Goal: Task Accomplishment & Management: Manage account settings

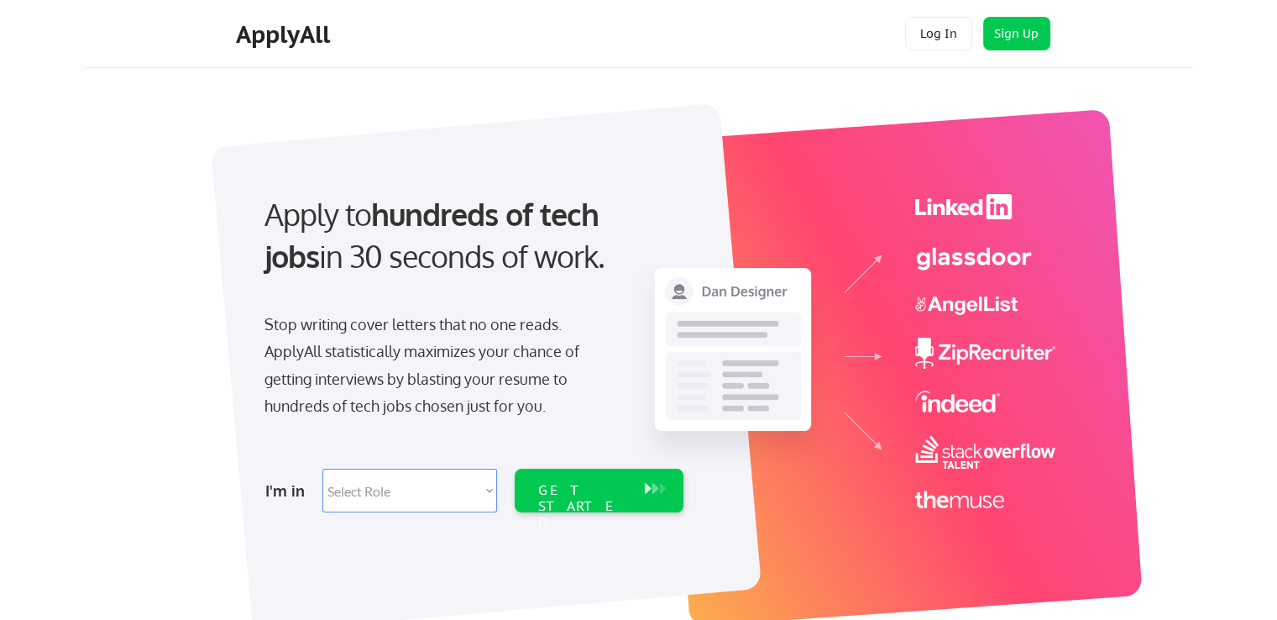
click at [927, 45] on button "Log In" at bounding box center [938, 34] width 67 height 34
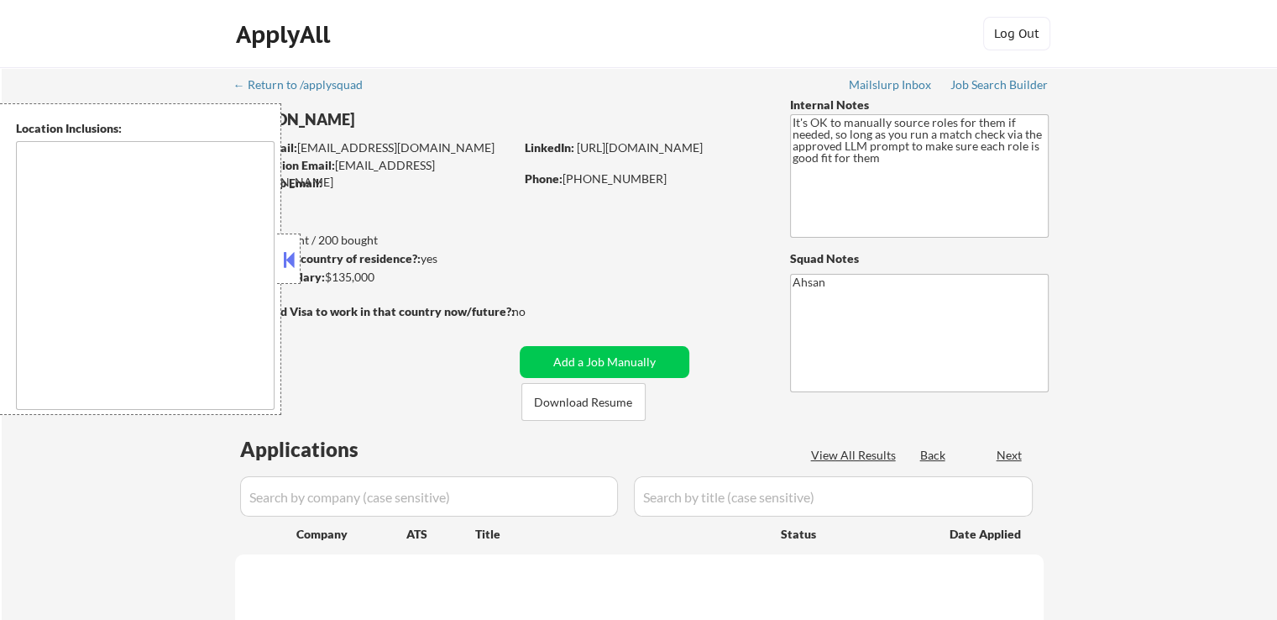
type textarea "[GEOGRAPHIC_DATA], [GEOGRAPHIC_DATA] [GEOGRAPHIC_DATA], [GEOGRAPHIC_DATA] [GEOG…"
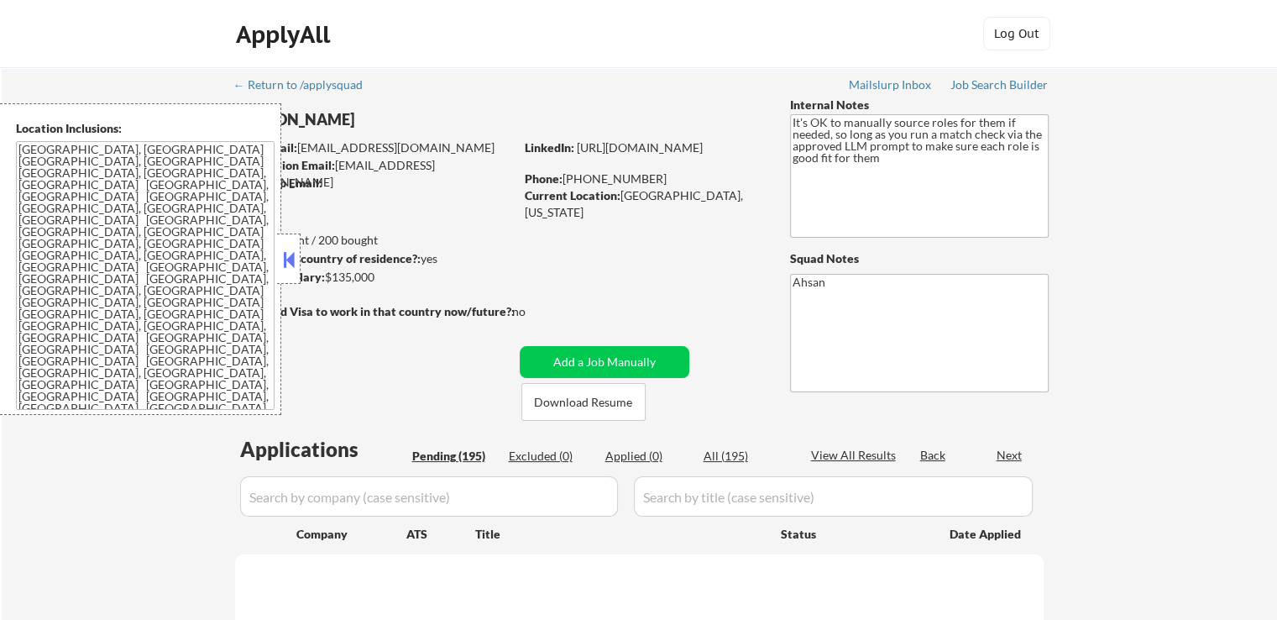
select select ""pending""
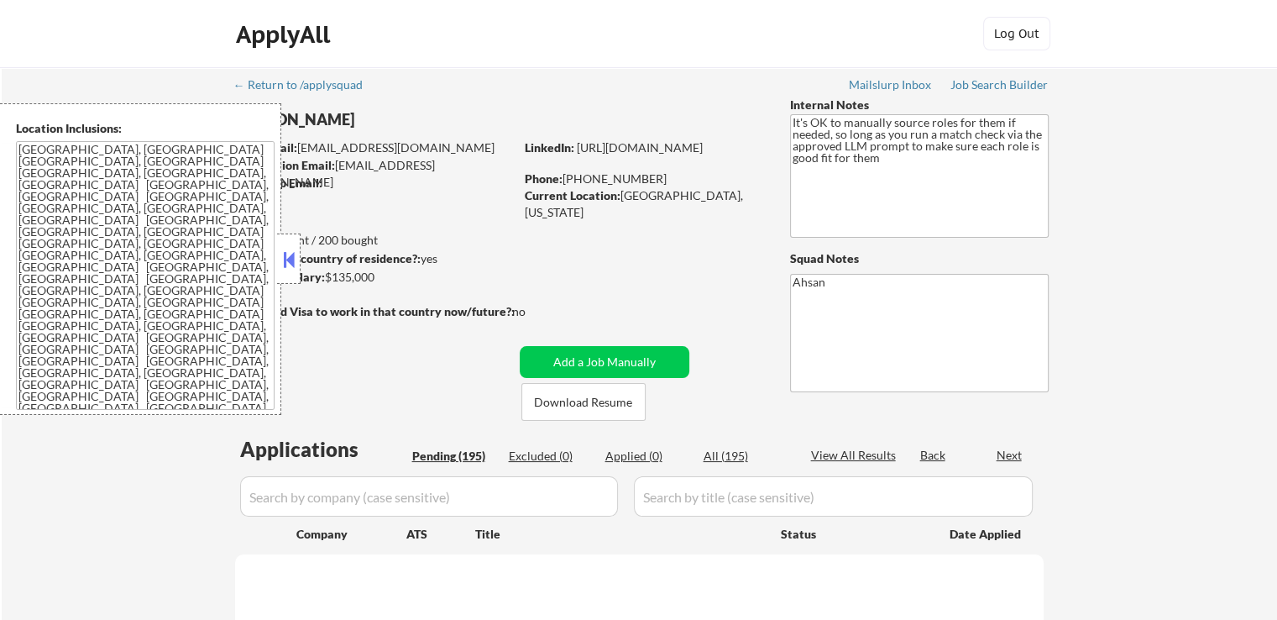
select select ""pending""
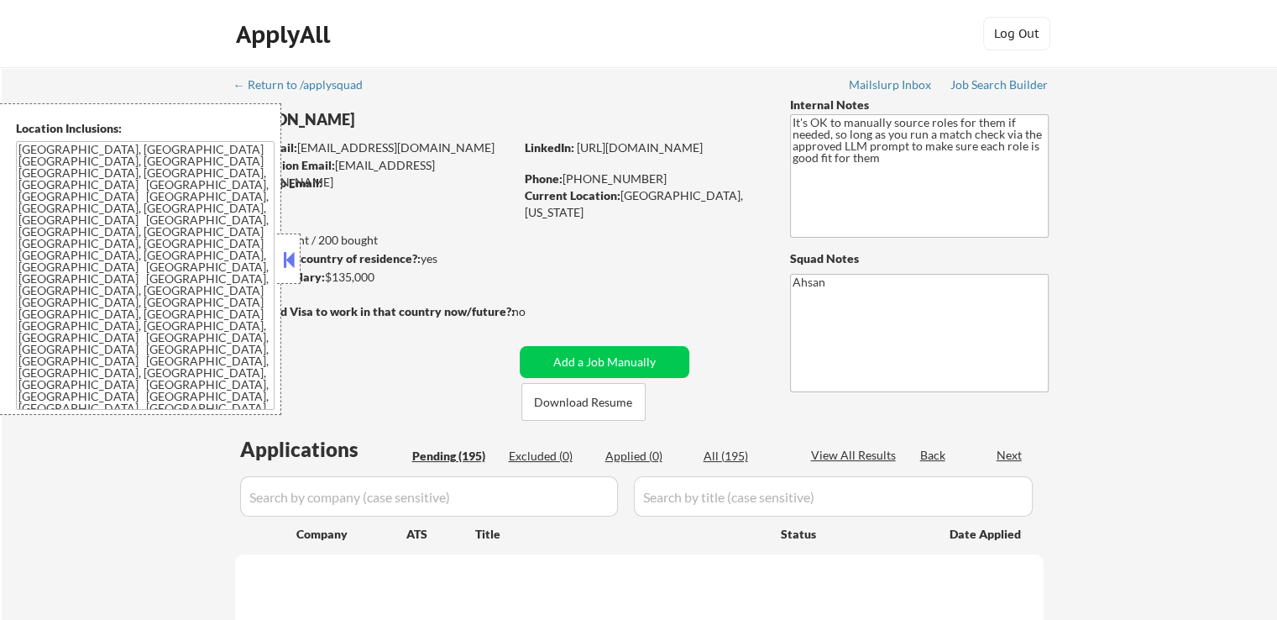
select select ""pending""
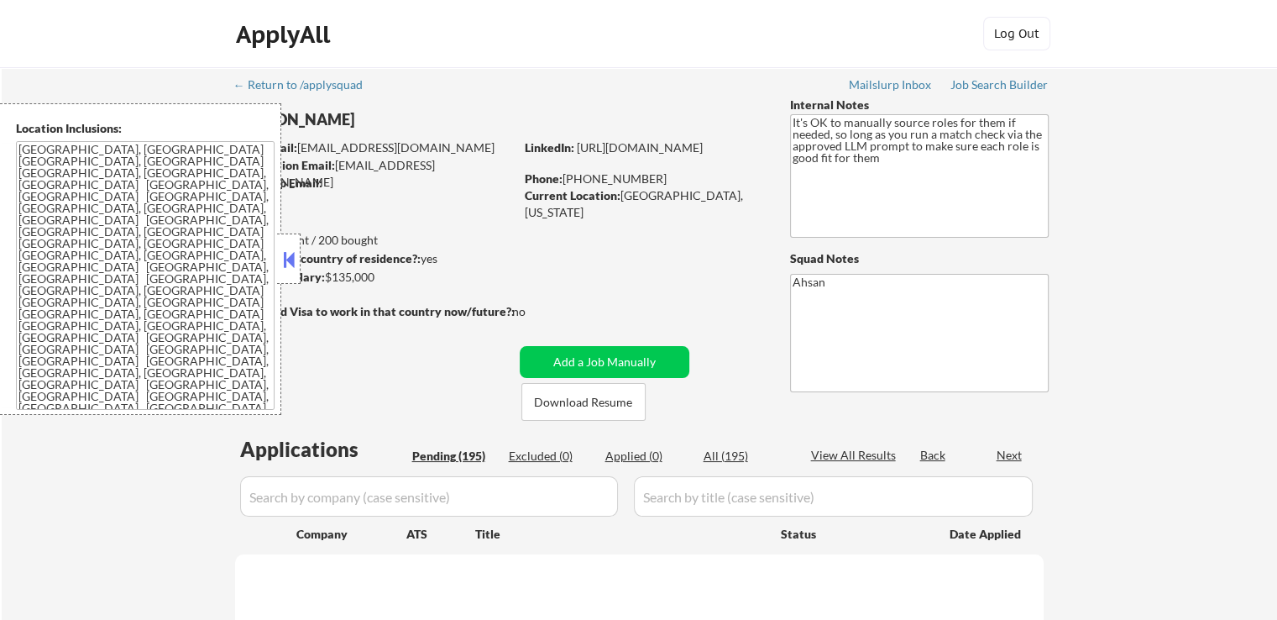
select select ""pending""
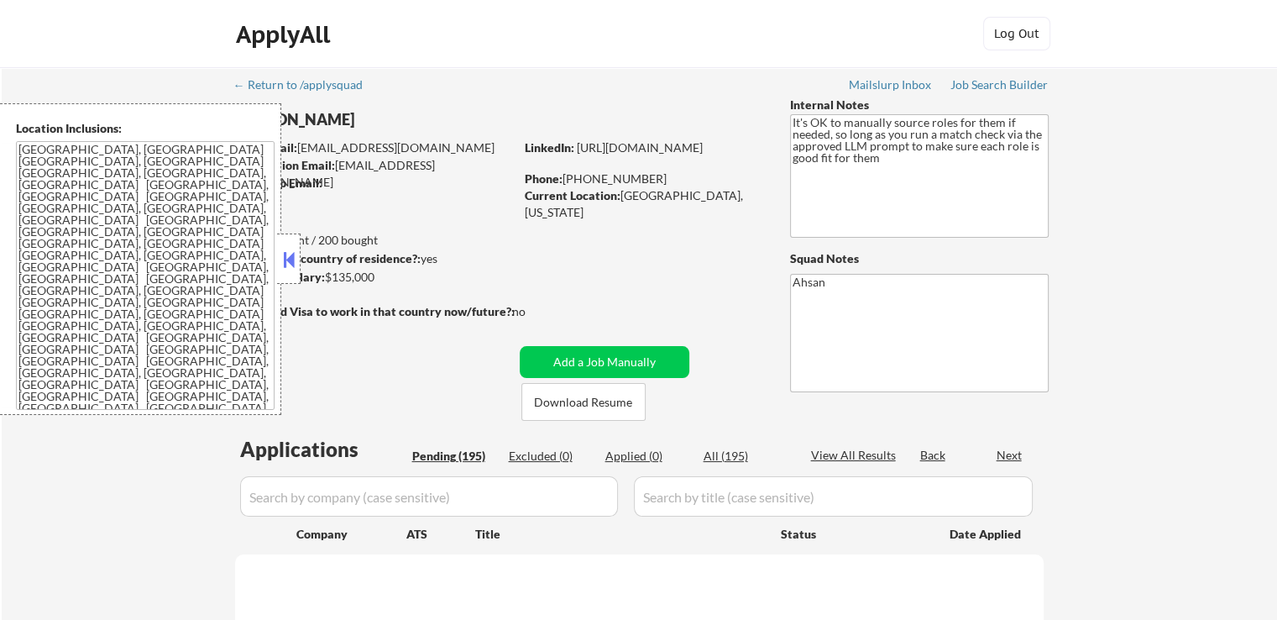
select select ""pending""
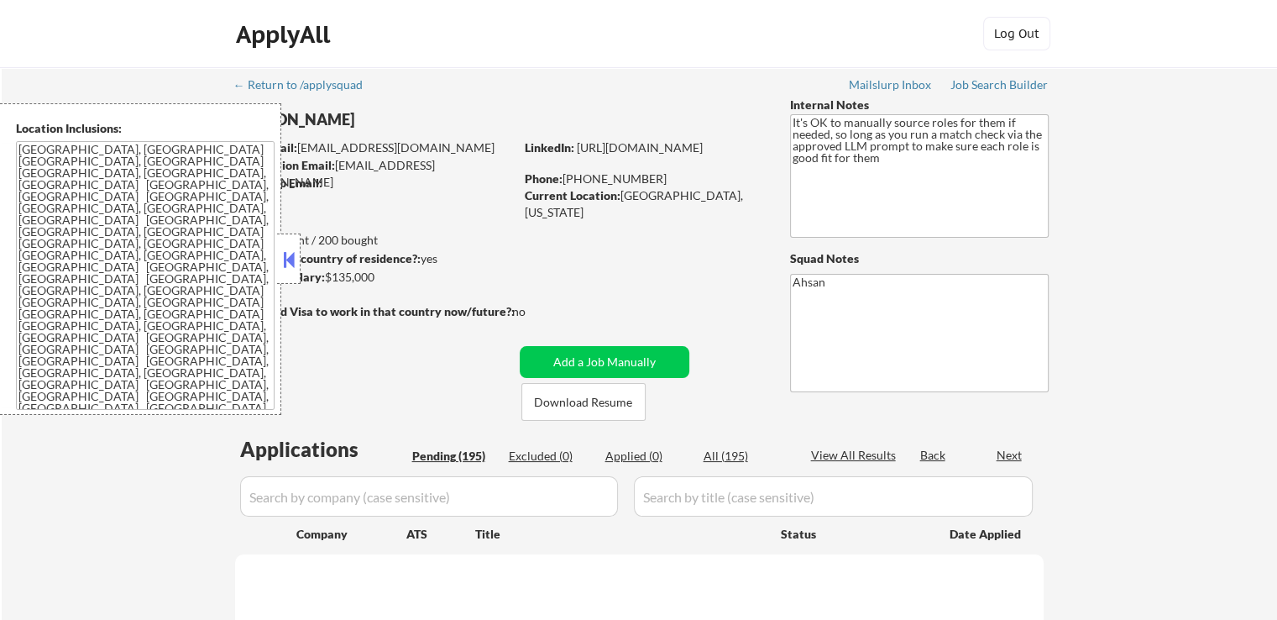
select select ""pending""
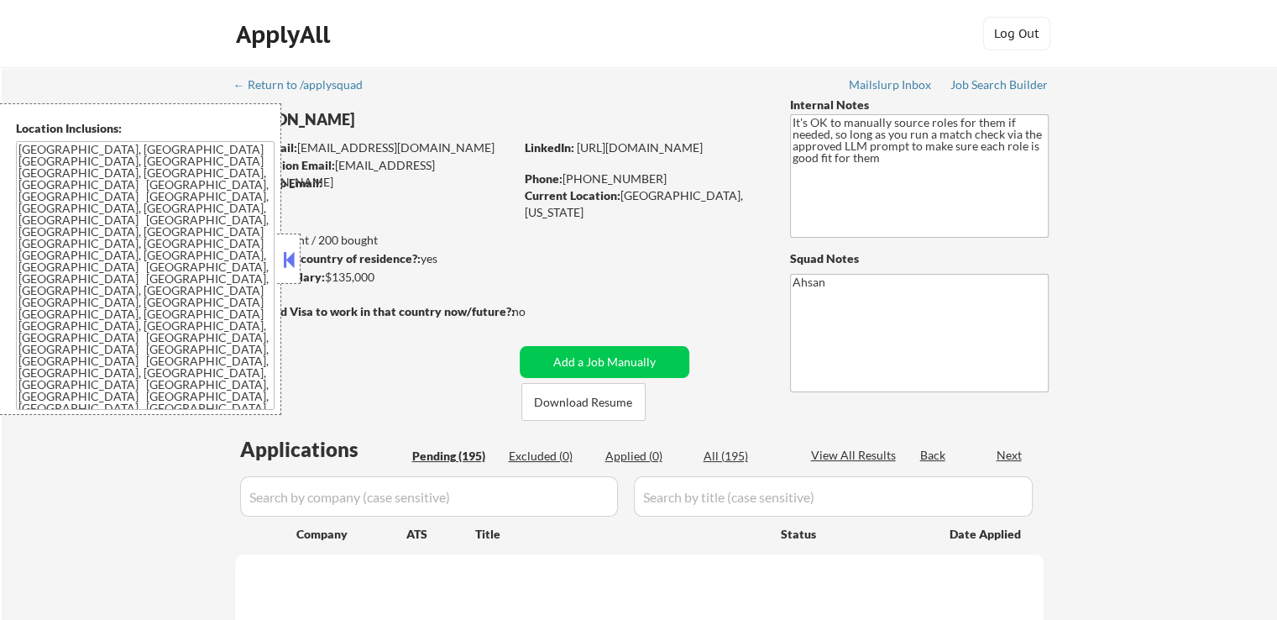
select select ""pending""
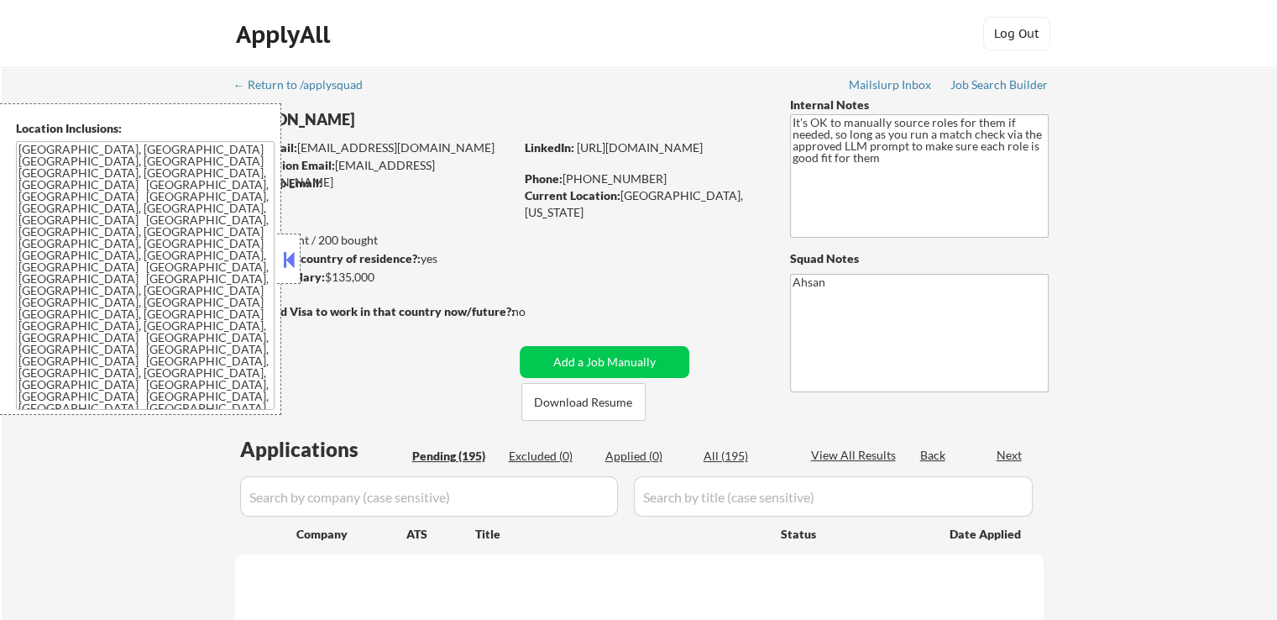
select select ""pending""
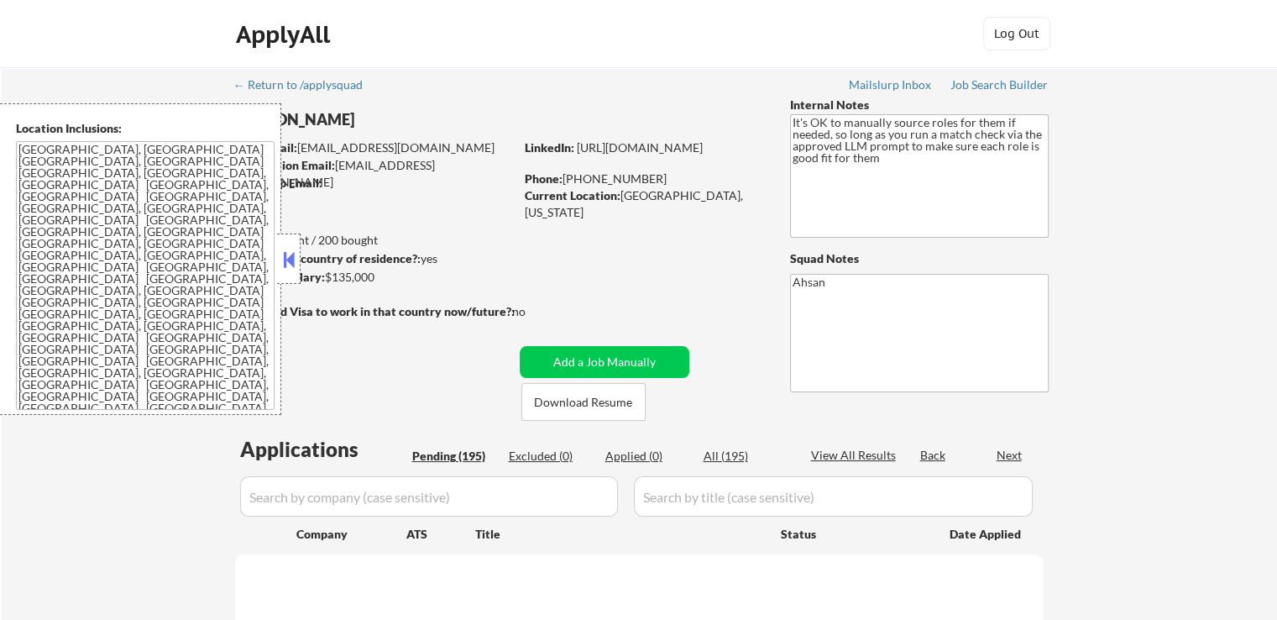
select select ""pending""
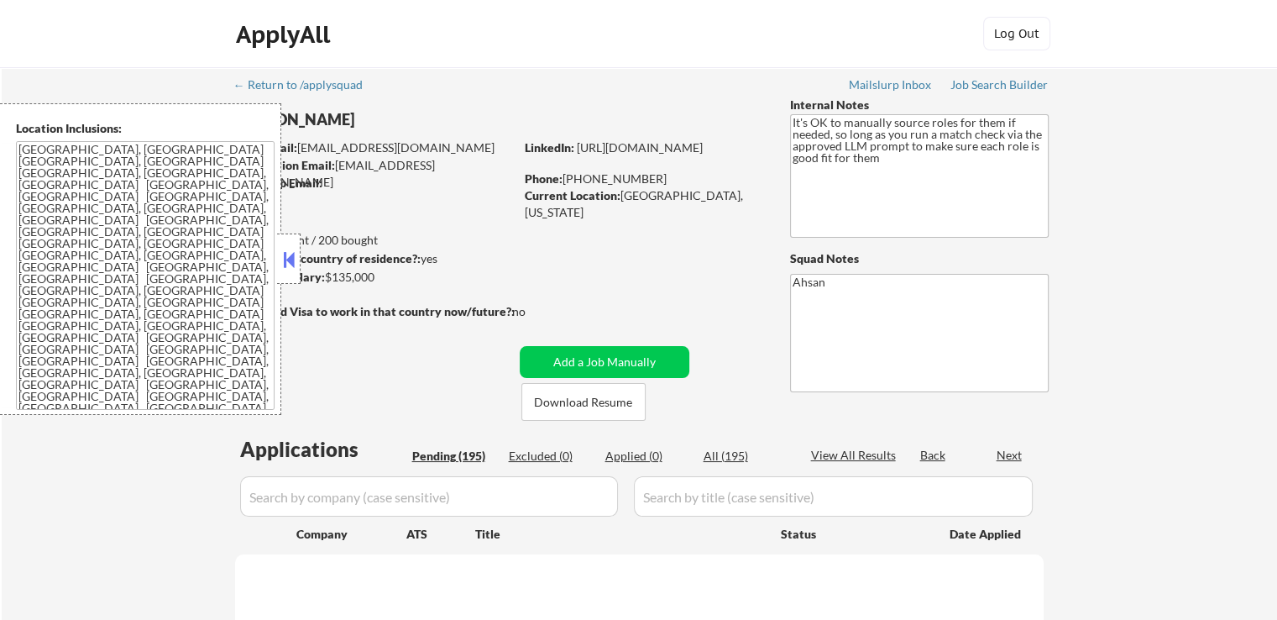
select select ""pending""
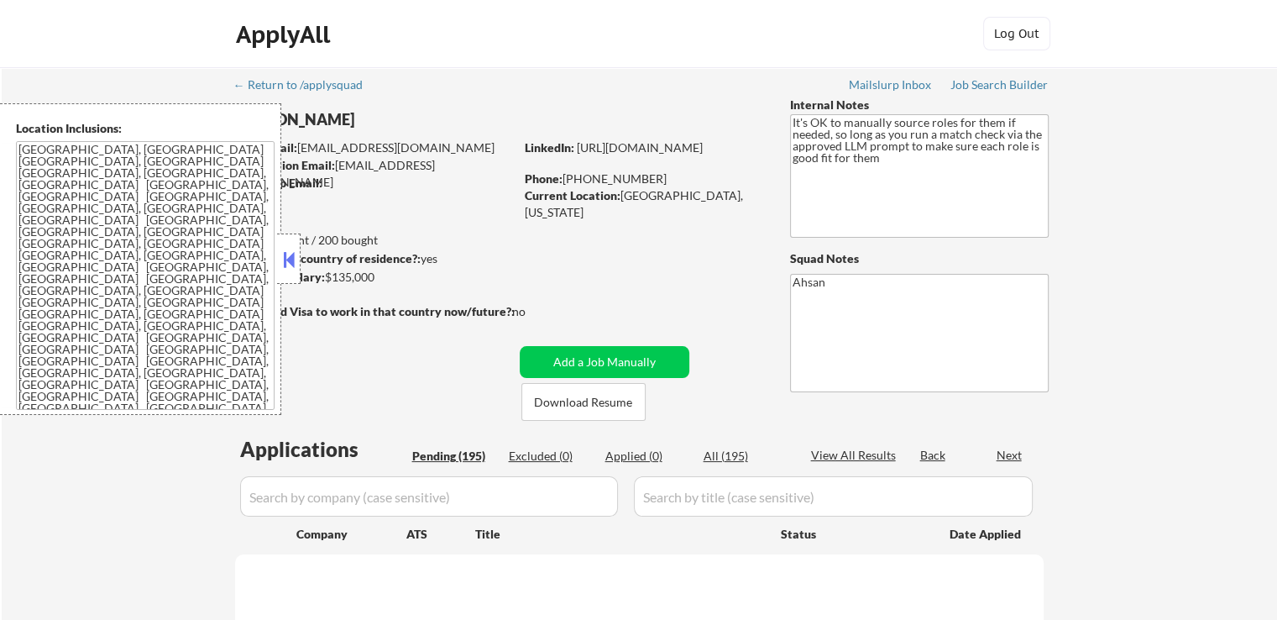
select select ""pending""
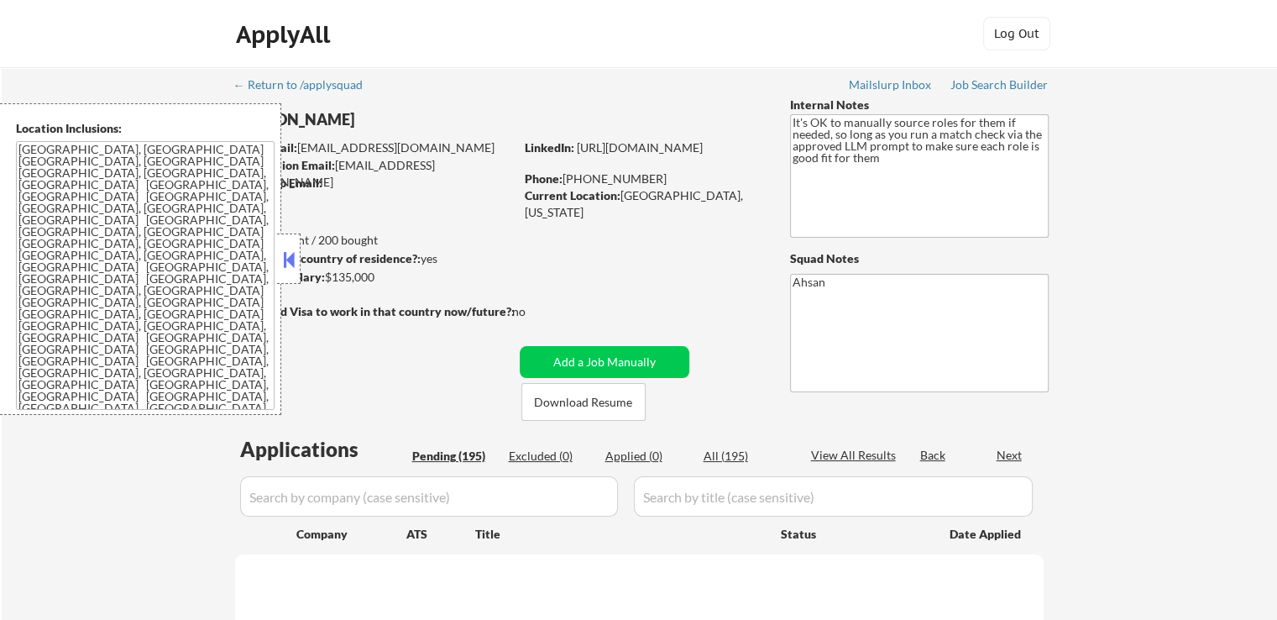
select select ""pending""
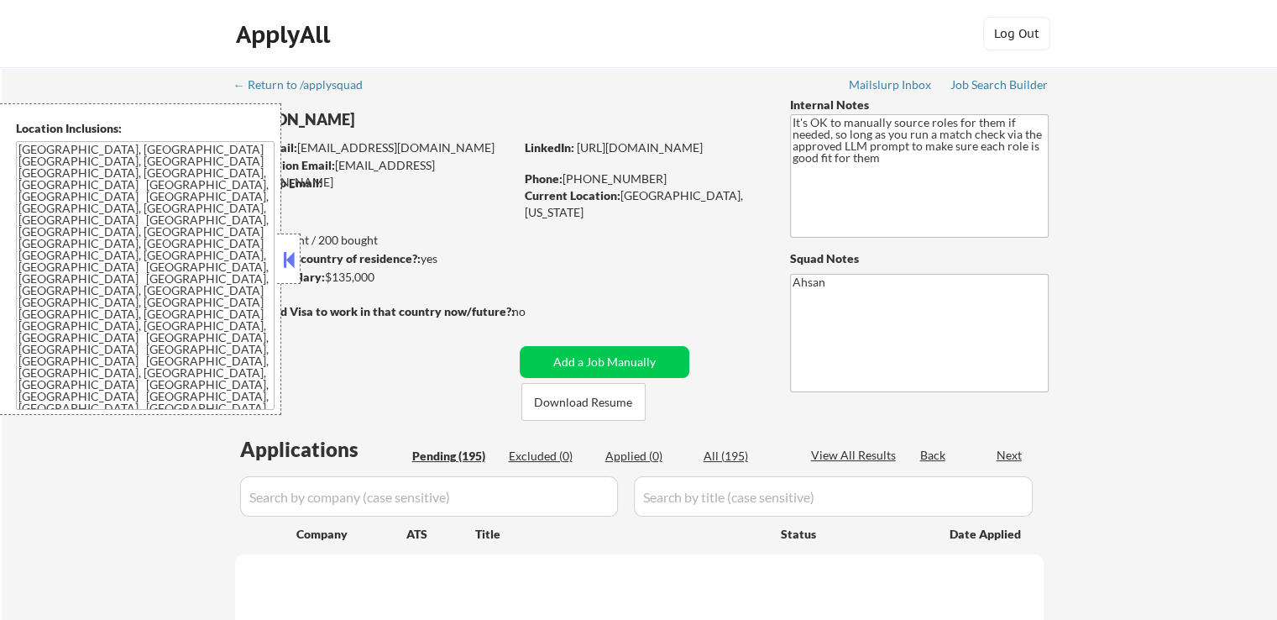
select select ""pending""
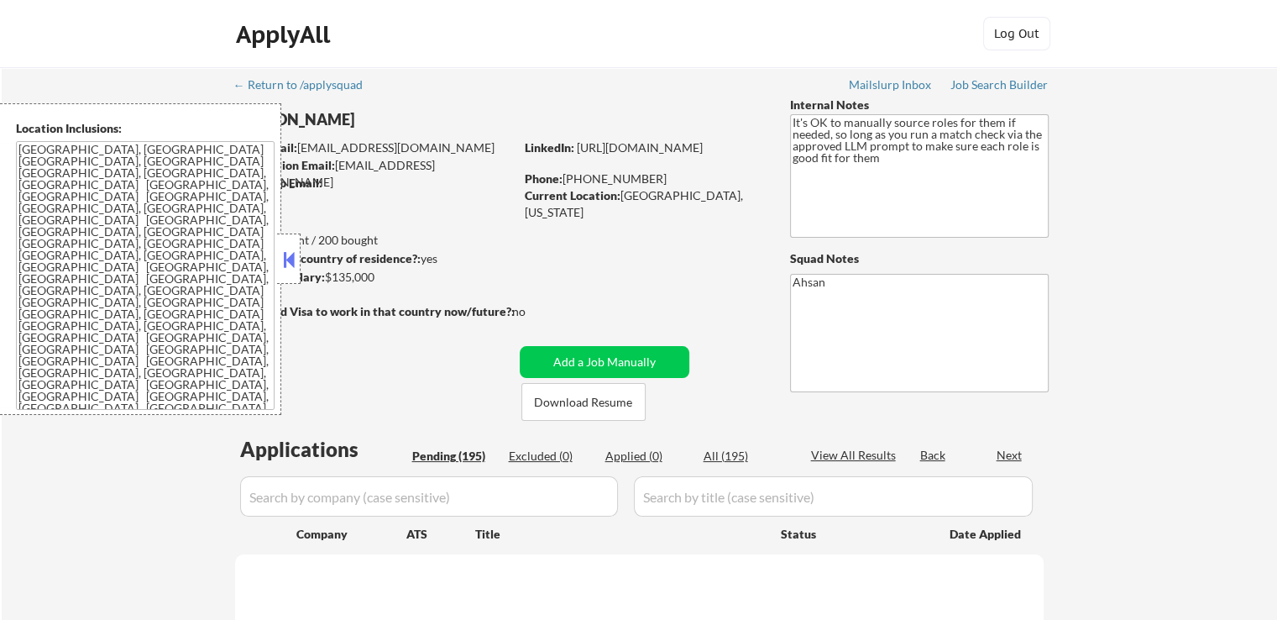
select select ""pending""
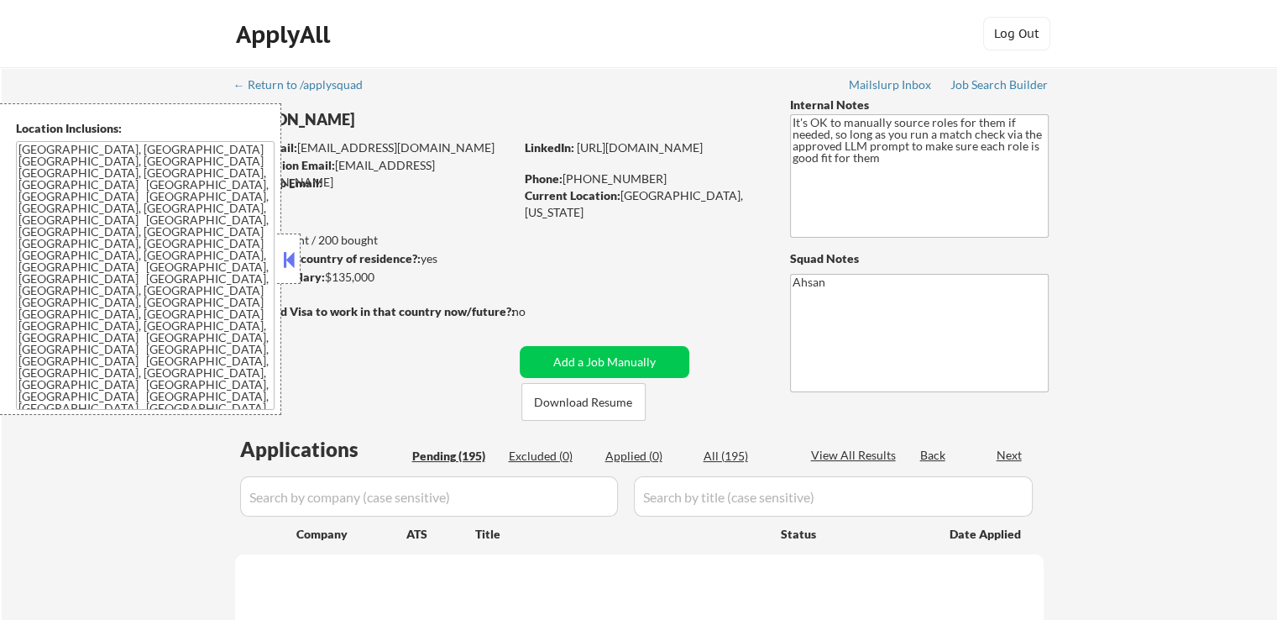
select select ""pending""
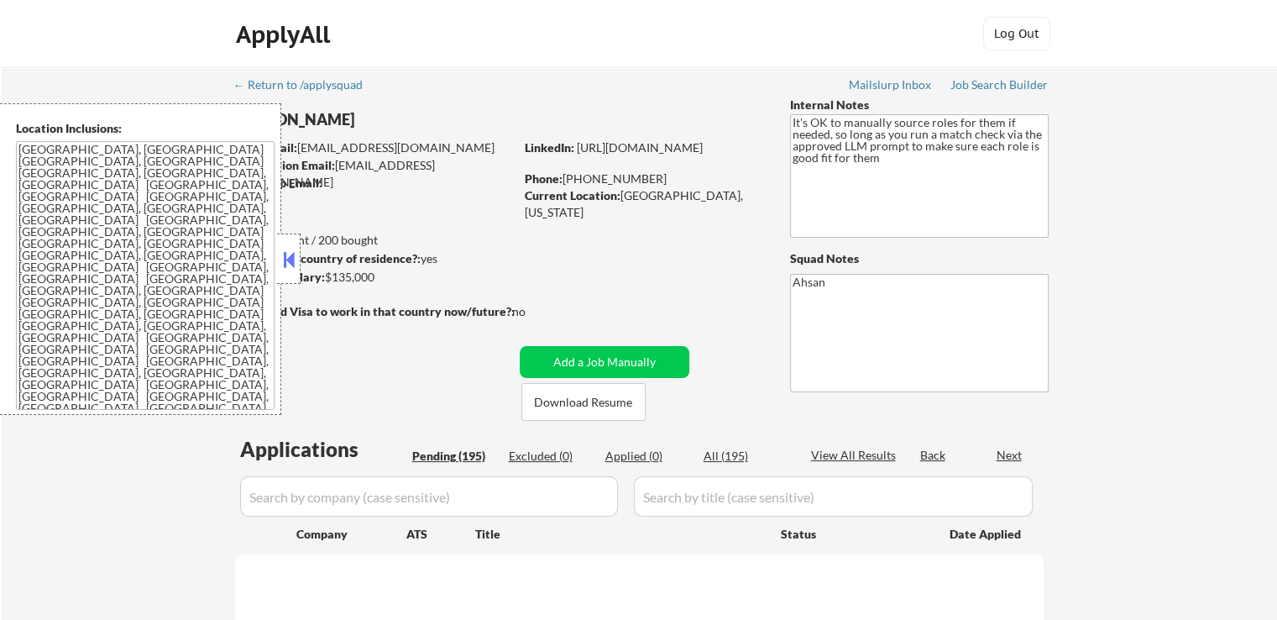
select select ""pending""
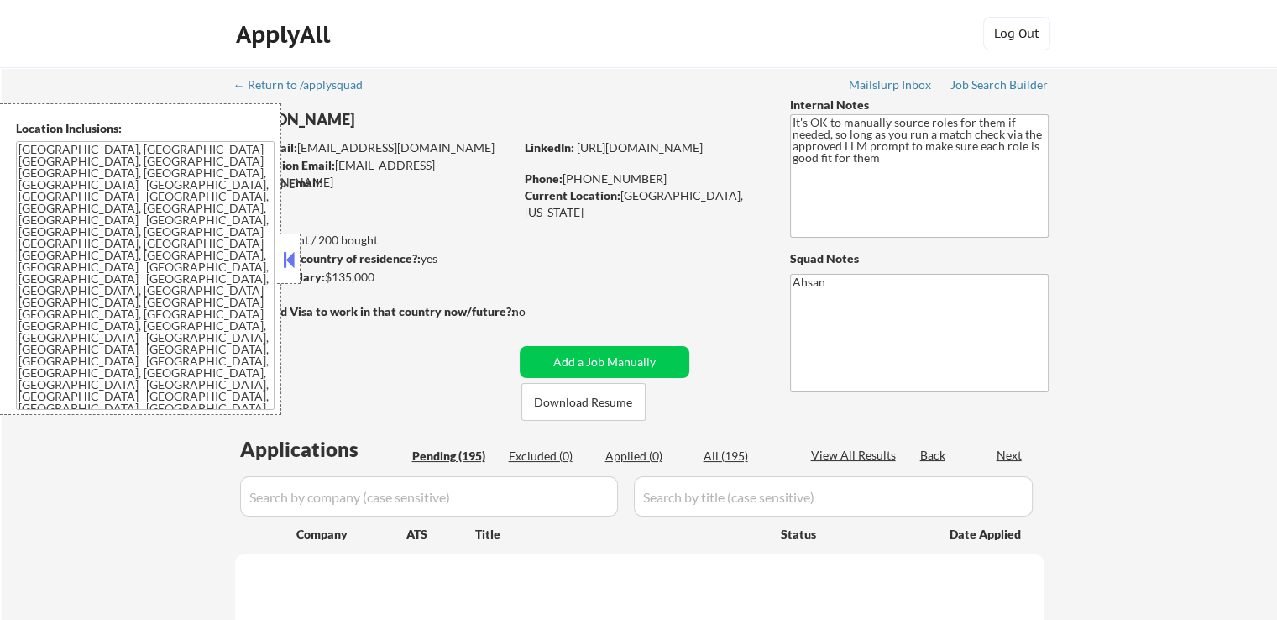
select select ""pending""
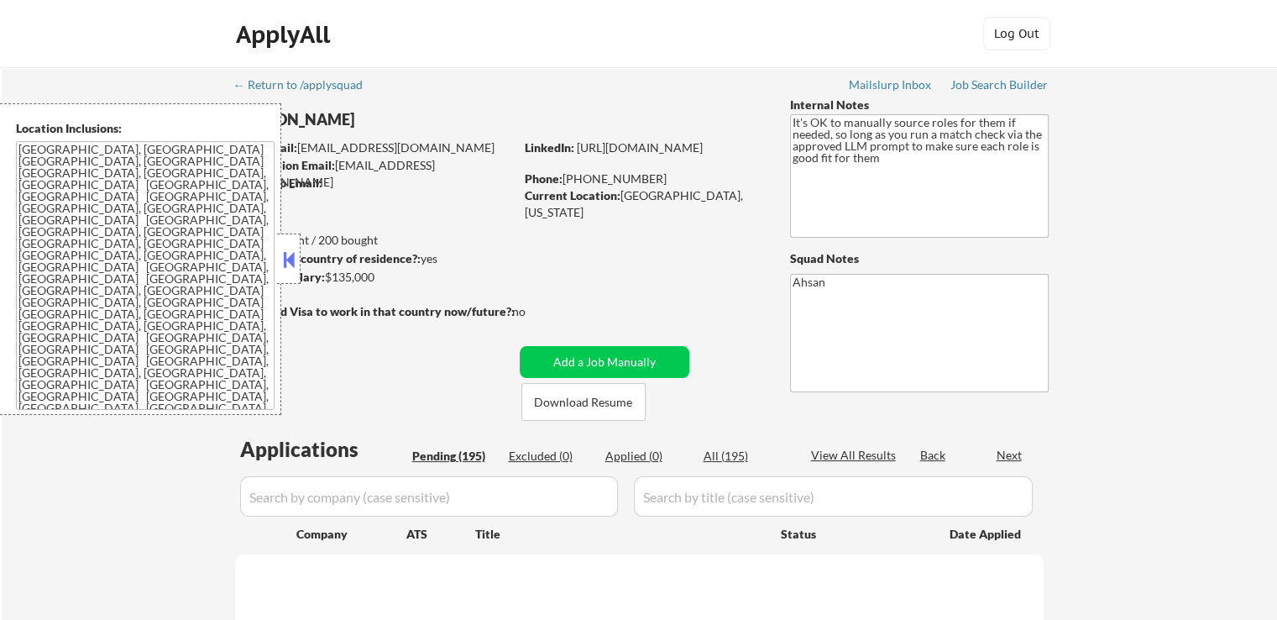
select select ""pending""
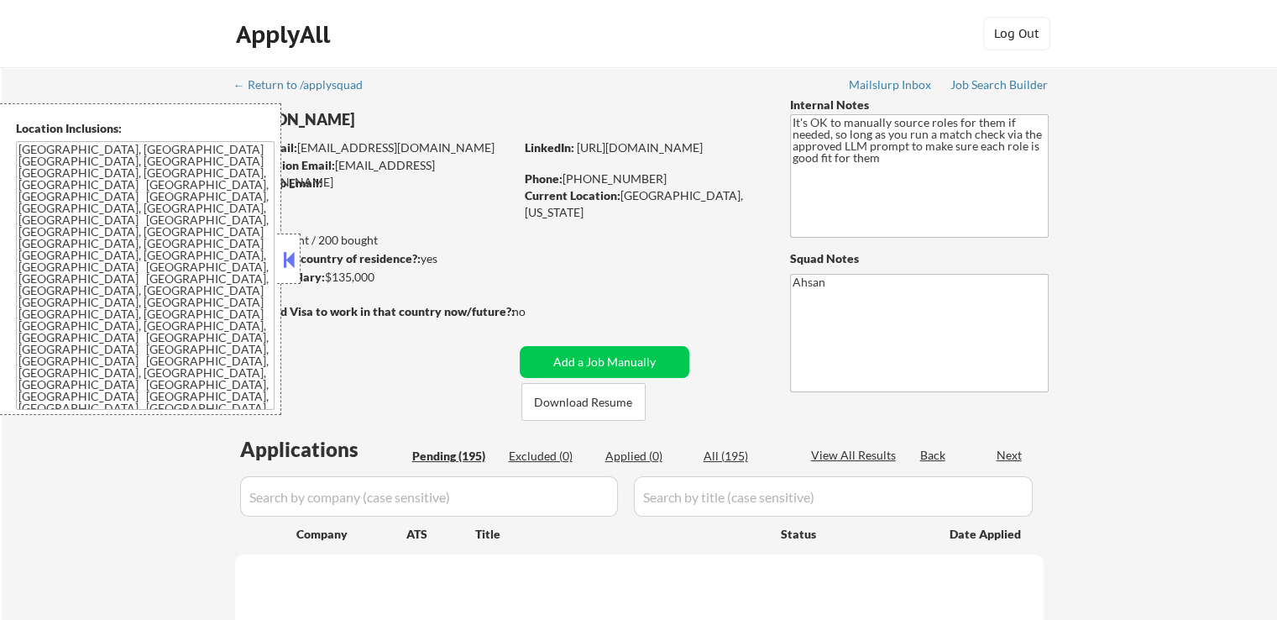
select select ""pending""
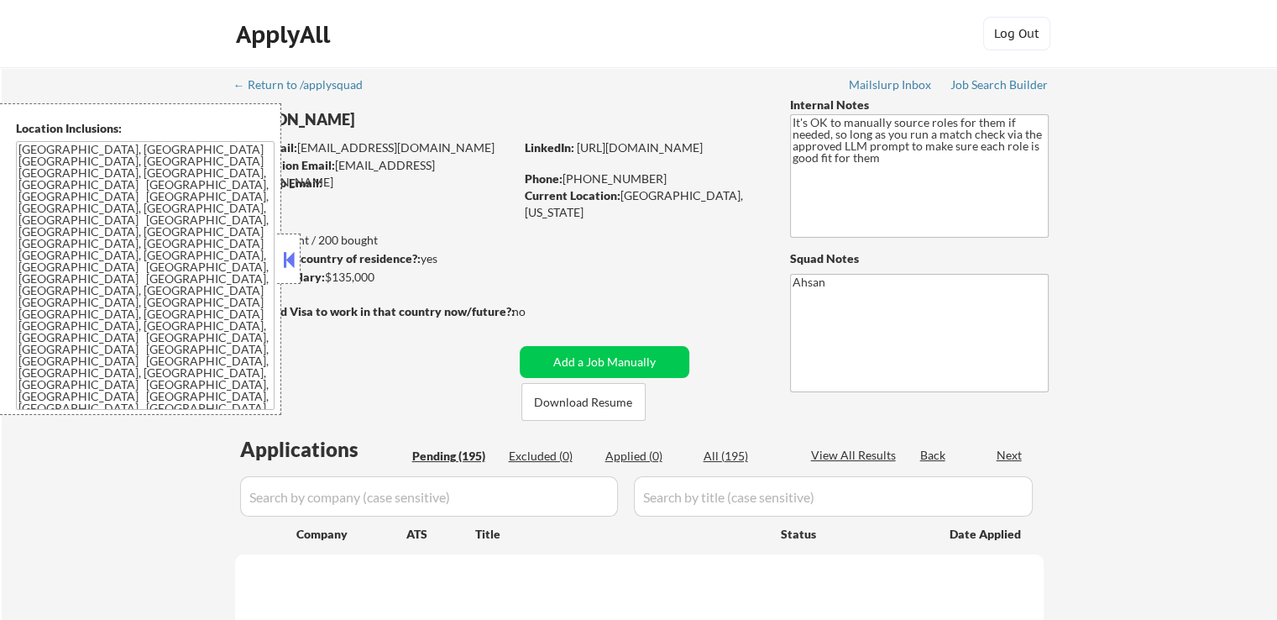
select select ""pending""
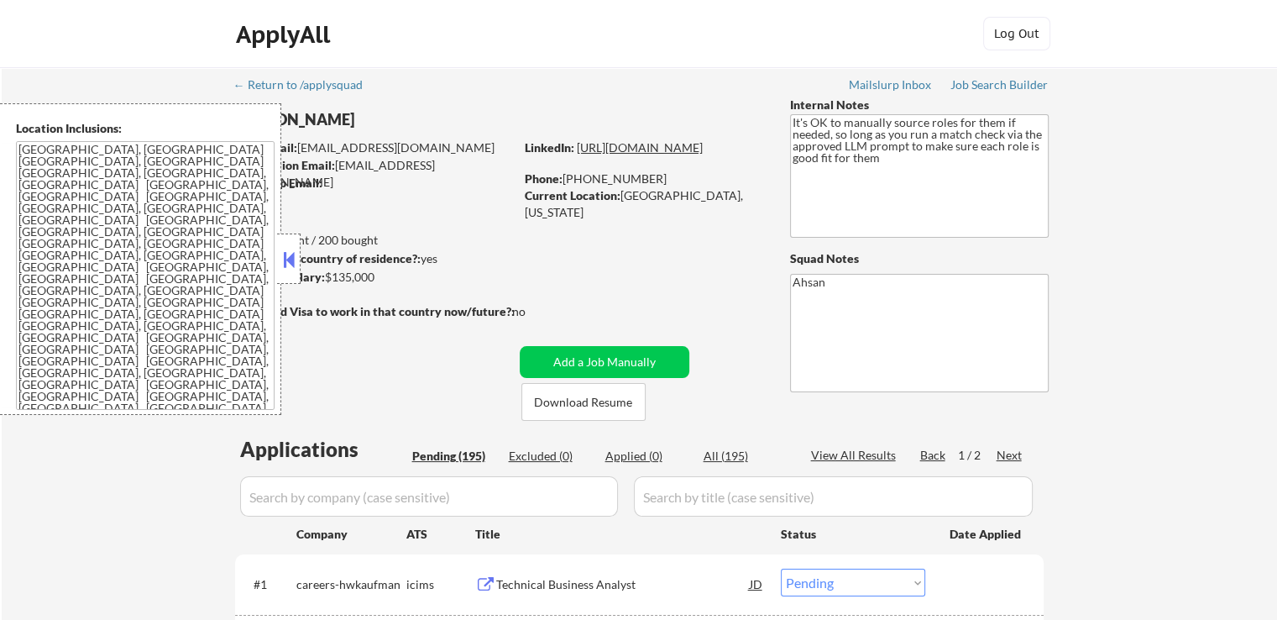
drag, startPoint x: 730, startPoint y: 162, endPoint x: 526, endPoint y: 162, distance: 204.0
click at [526, 156] on div "LinkedIn: [URL][DOMAIN_NAME]" at bounding box center [645, 147] width 240 height 17
copy link "[URL][DOMAIN_NAME]"
drag, startPoint x: 652, startPoint y: 175, endPoint x: 569, endPoint y: 180, distance: 82.4
click at [569, 180] on div "Phone: [PHONE_NUMBER]" at bounding box center [644, 178] width 238 height 17
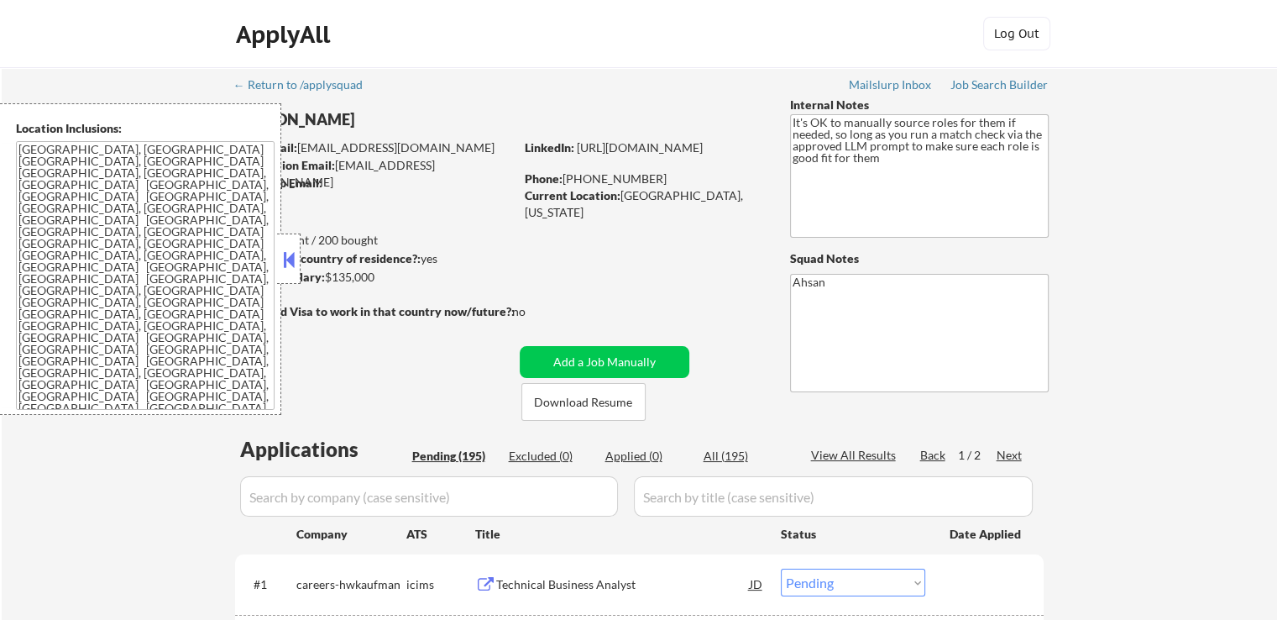
copy div "857) 205-5130"
drag, startPoint x: 746, startPoint y: 196, endPoint x: 625, endPoint y: 191, distance: 121.9
click at [625, 191] on div "Current Location: [GEOGRAPHIC_DATA], [US_STATE]" at bounding box center [644, 203] width 238 height 33
copy div "[GEOGRAPHIC_DATA], [US_STATE]"
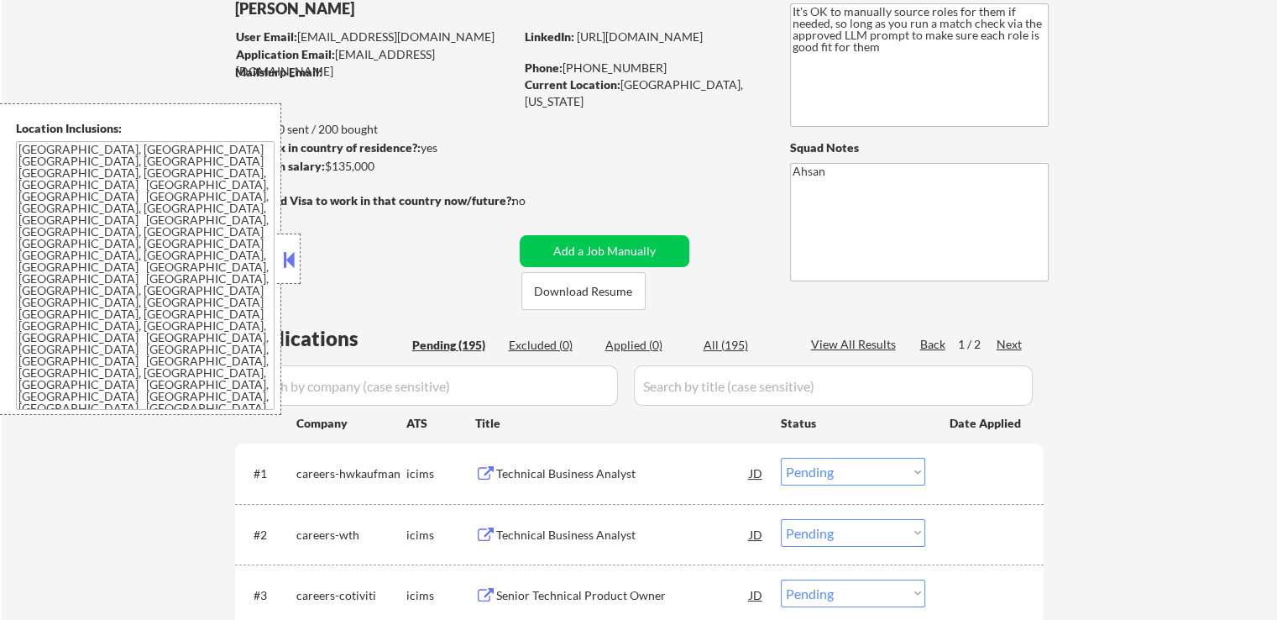
scroll to position [84, 0]
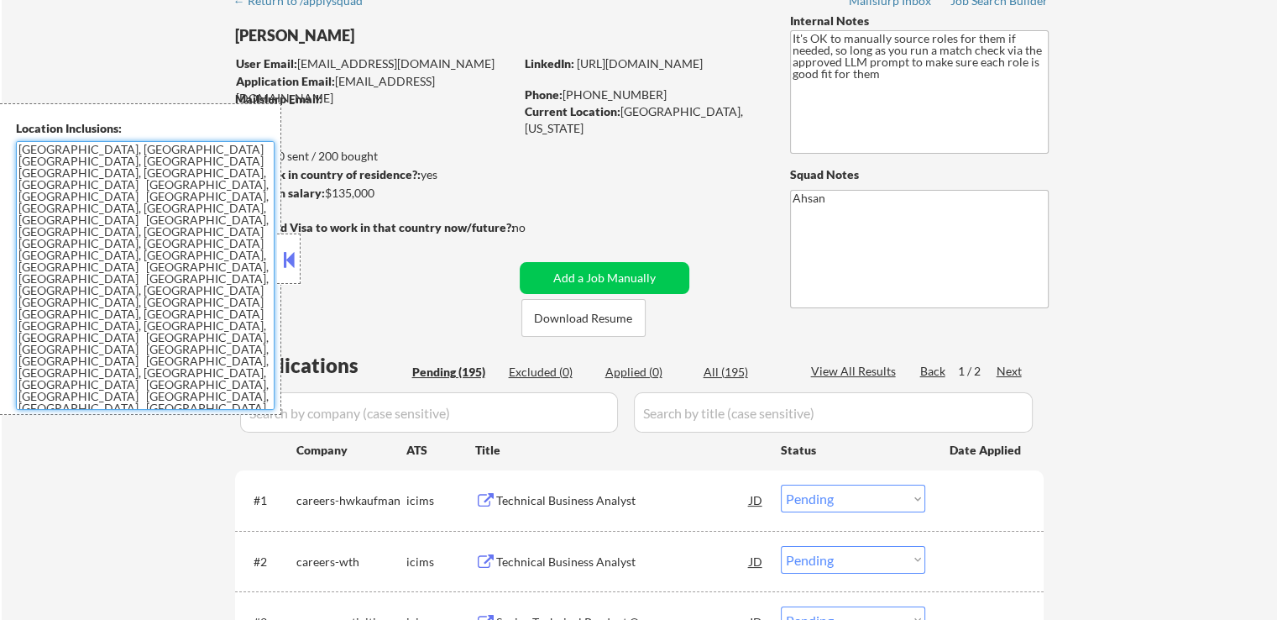
drag, startPoint x: 219, startPoint y: 299, endPoint x: 13, endPoint y: 140, distance: 259.8
click at [13, 140] on div "Location Inclusions: [GEOGRAPHIC_DATA], [GEOGRAPHIC_DATA] [GEOGRAPHIC_DATA], [G…" at bounding box center [140, 259] width 281 height 312
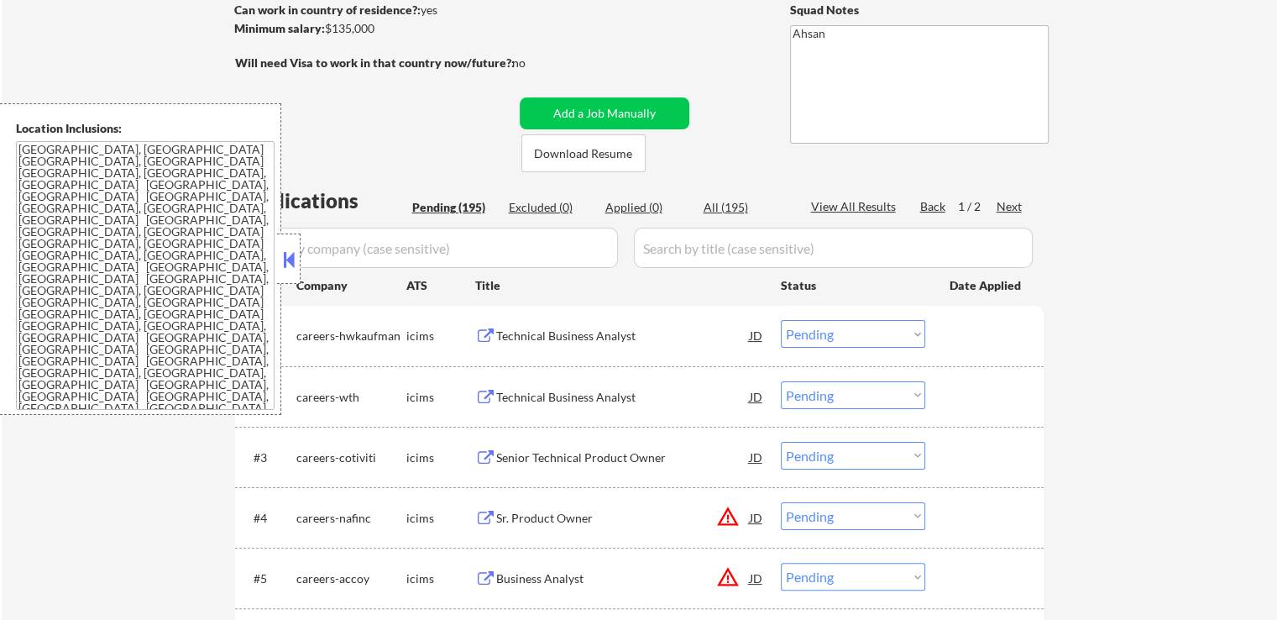
scroll to position [252, 0]
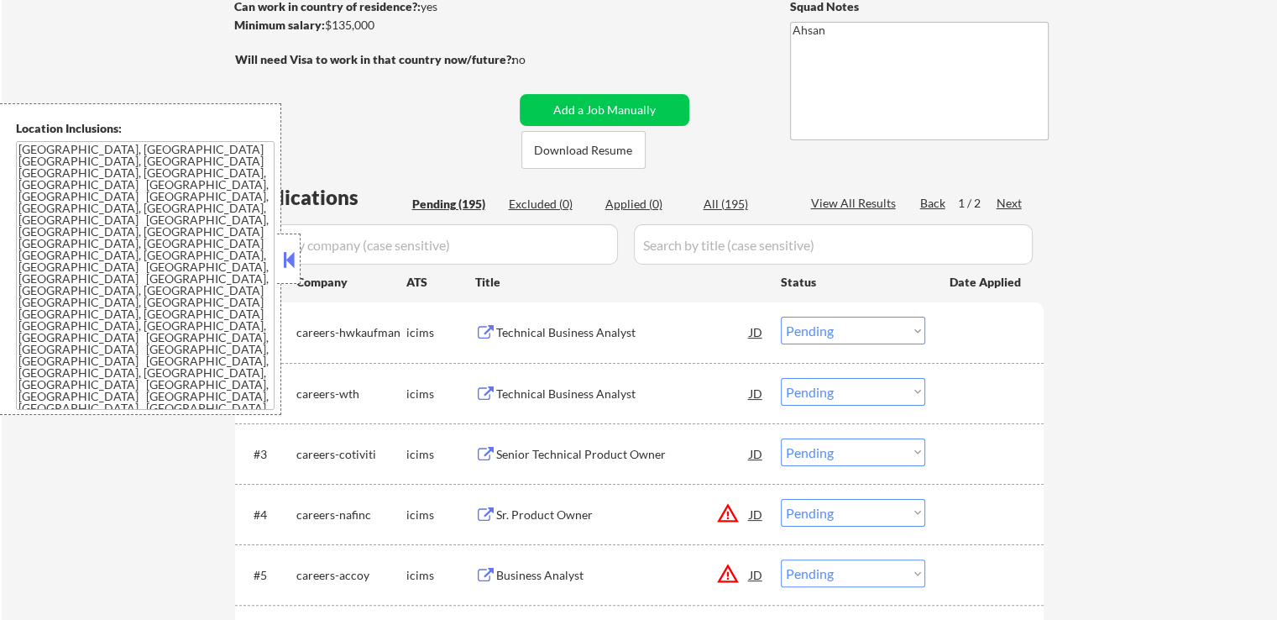
click at [281, 261] on button at bounding box center [289, 259] width 18 height 25
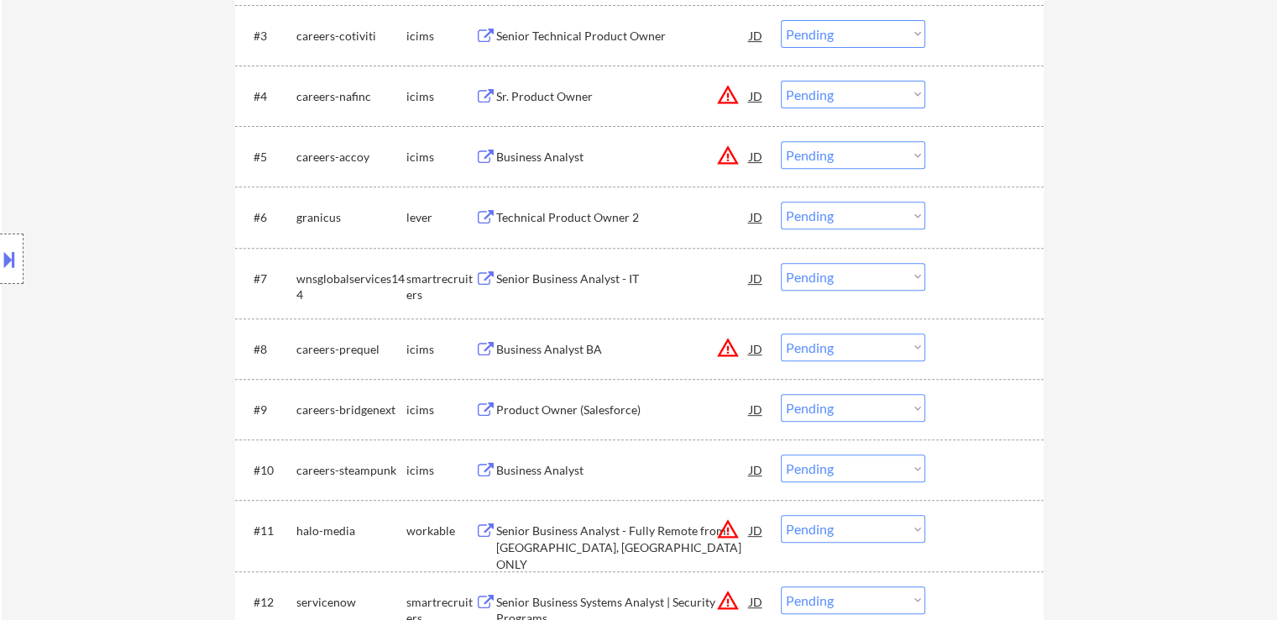
scroll to position [672, 0]
click at [605, 217] on div "Technical Product Owner 2" at bounding box center [623, 215] width 254 height 17
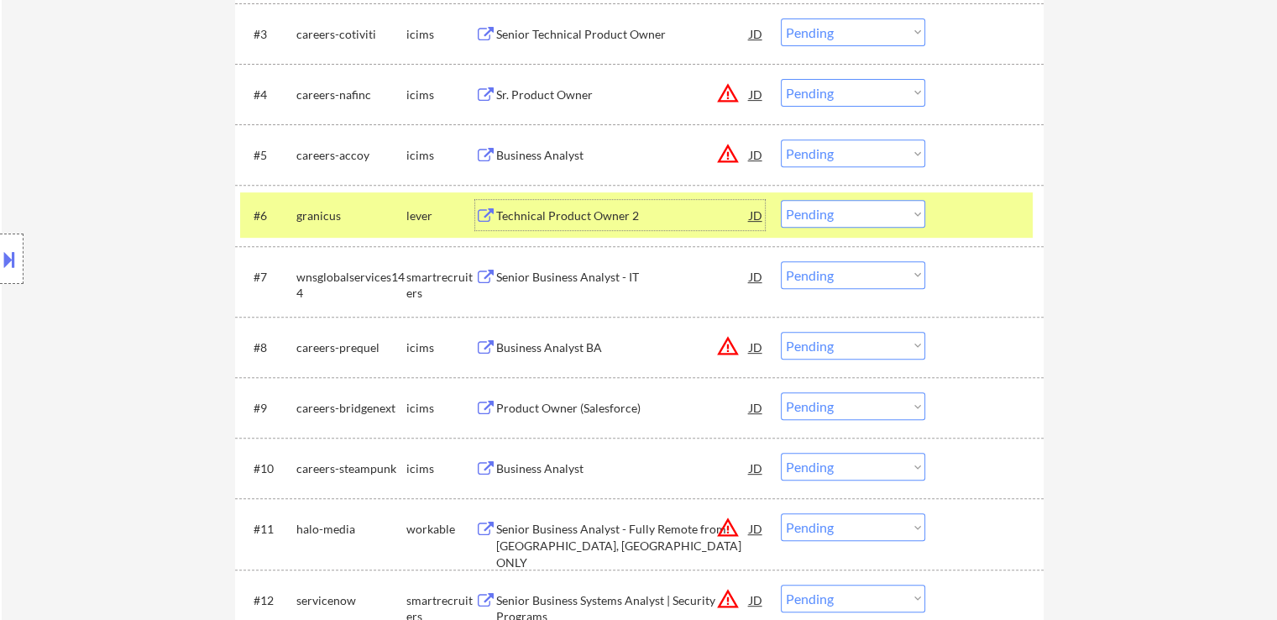
click at [568, 289] on div "Senior Business Analyst - IT" at bounding box center [623, 276] width 254 height 30
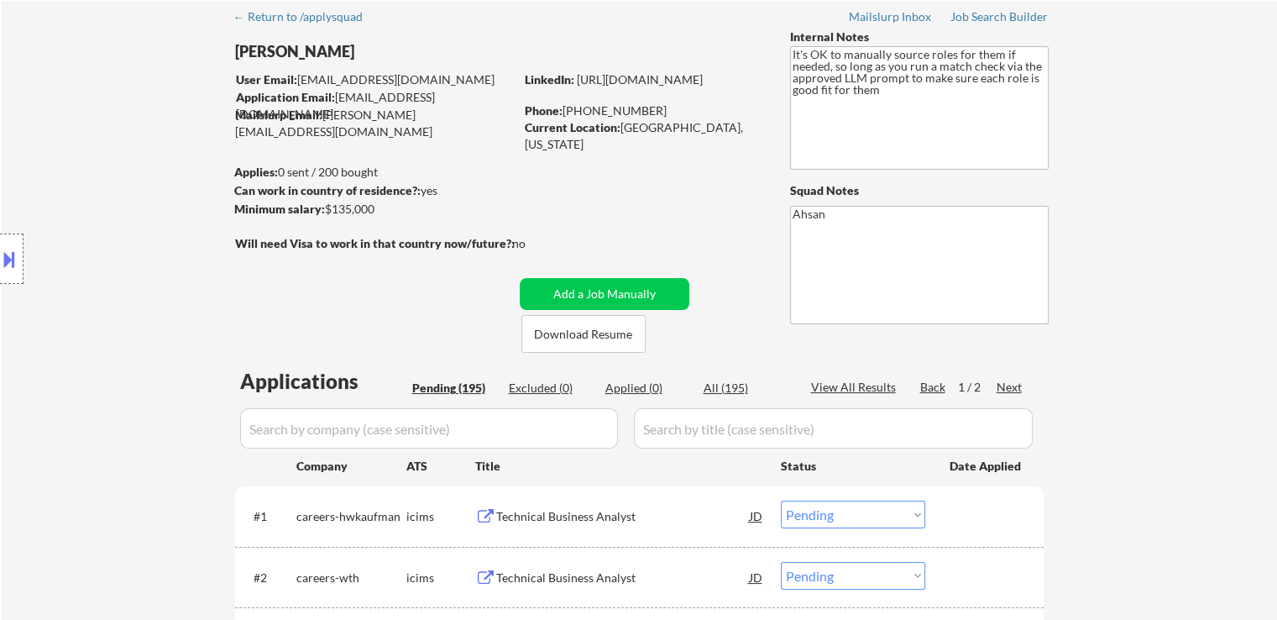
scroll to position [0, 0]
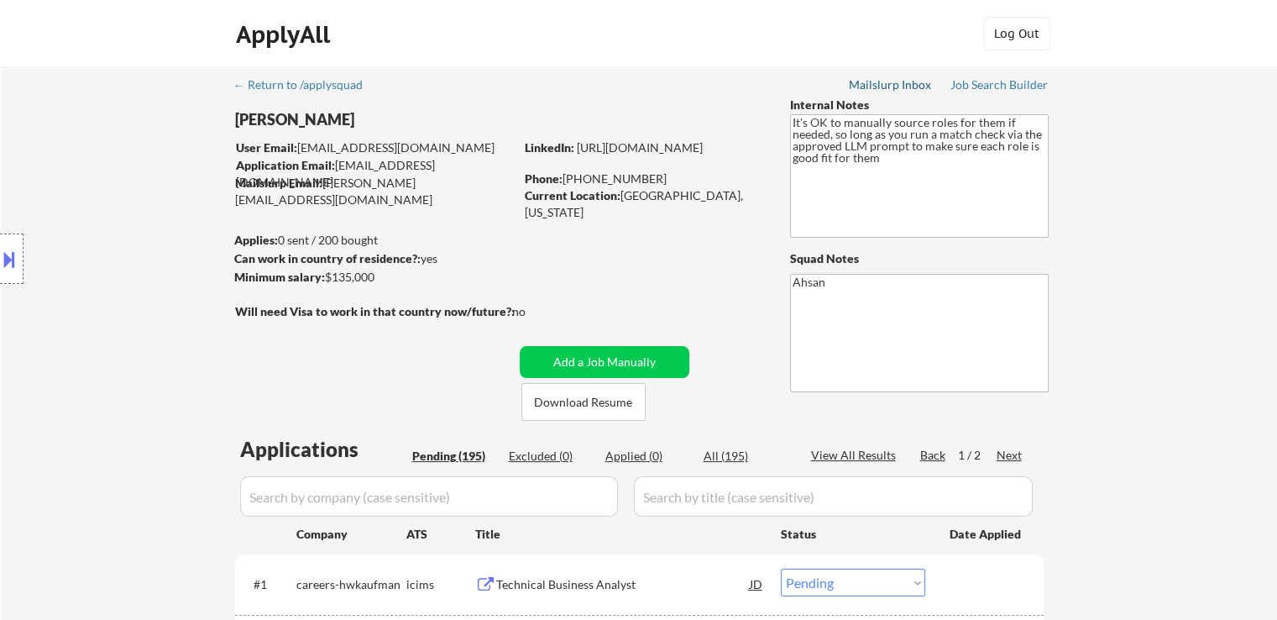
click at [907, 79] on div "Mailslurp Inbox" at bounding box center [891, 85] width 84 height 12
click at [986, 85] on div "Job Search Builder" at bounding box center [1000, 85] width 98 height 12
click at [881, 80] on div "Mailslurp Inbox" at bounding box center [891, 85] width 84 height 12
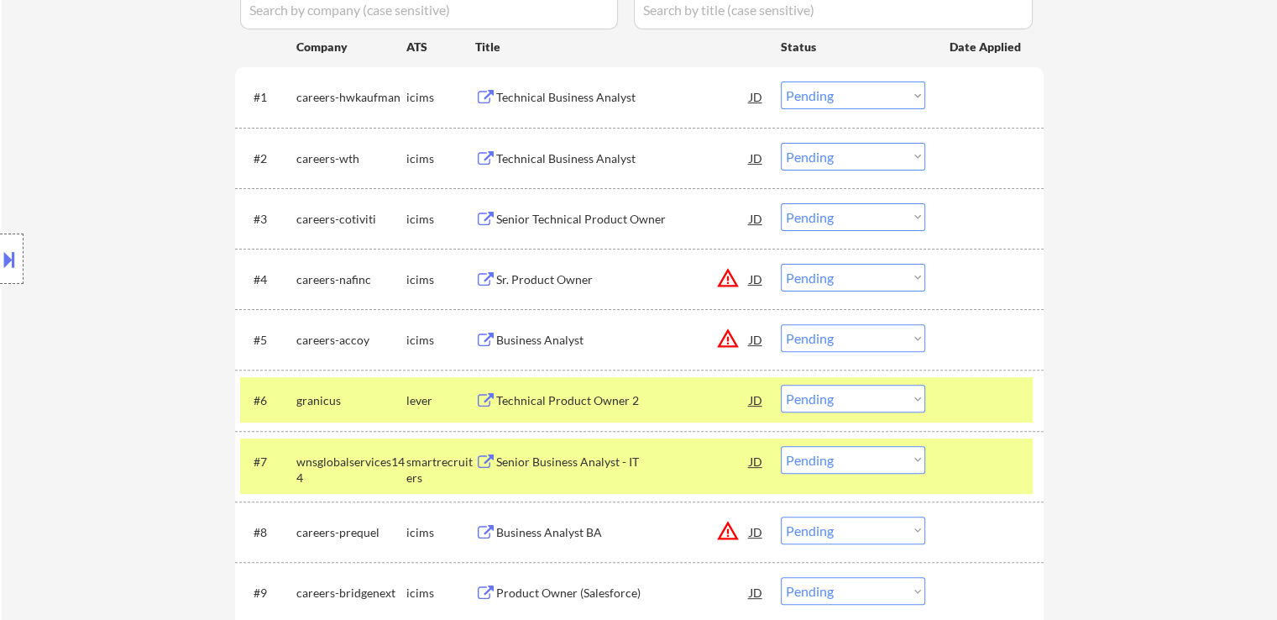
scroll to position [588, 0]
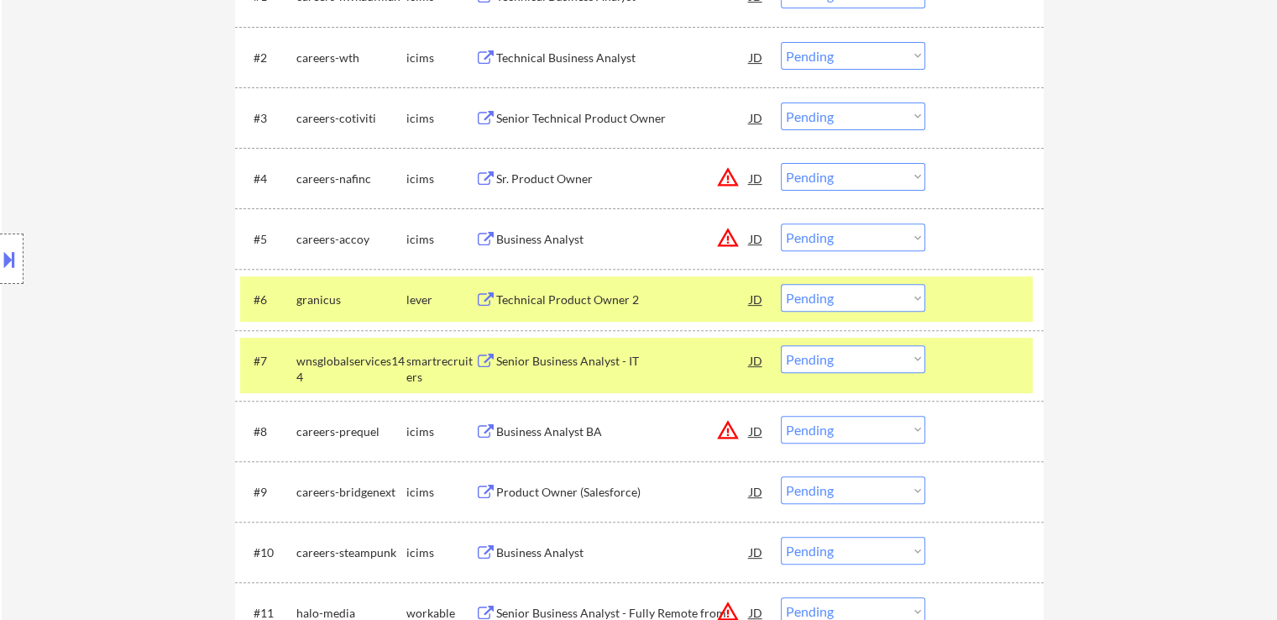
click at [824, 296] on select "Choose an option... Pending Applied Excluded (Questions) Excluded (Expired) Exc…" at bounding box center [853, 298] width 144 height 28
click at [781, 284] on select "Choose an option... Pending Applied Excluded (Questions) Excluded (Expired) Exc…" at bounding box center [853, 298] width 144 height 28
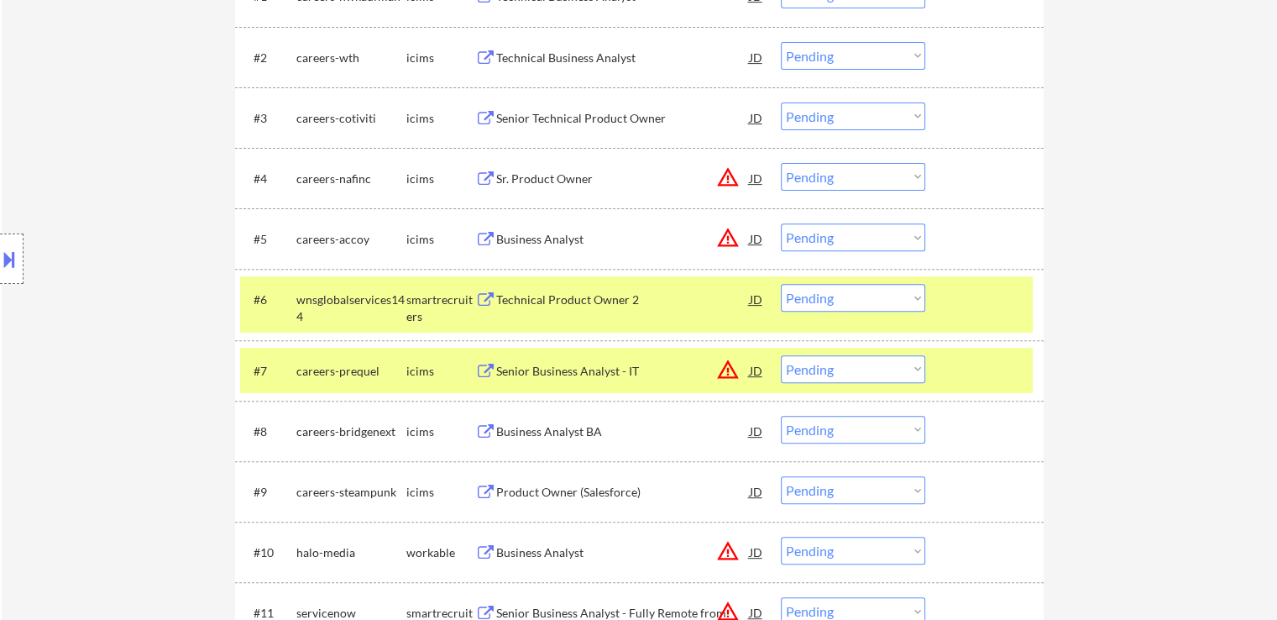
scroll to position [672, 0]
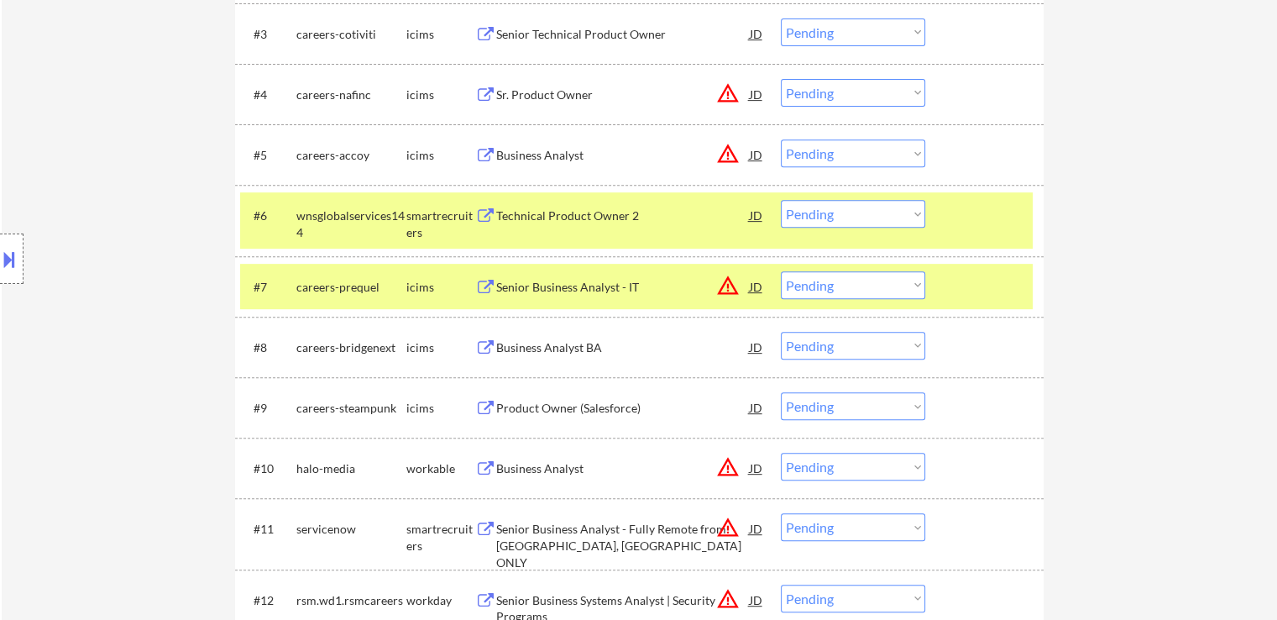
drag, startPoint x: 843, startPoint y: 217, endPoint x: 850, endPoint y: 226, distance: 11.4
click at [843, 217] on select "Choose an option... Pending Applied Excluded (Questions) Excluded (Expired) Exc…" at bounding box center [853, 214] width 144 height 28
click at [781, 200] on select "Choose an option... Pending Applied Excluded (Questions) Excluded (Expired) Exc…" at bounding box center [853, 214] width 144 height 28
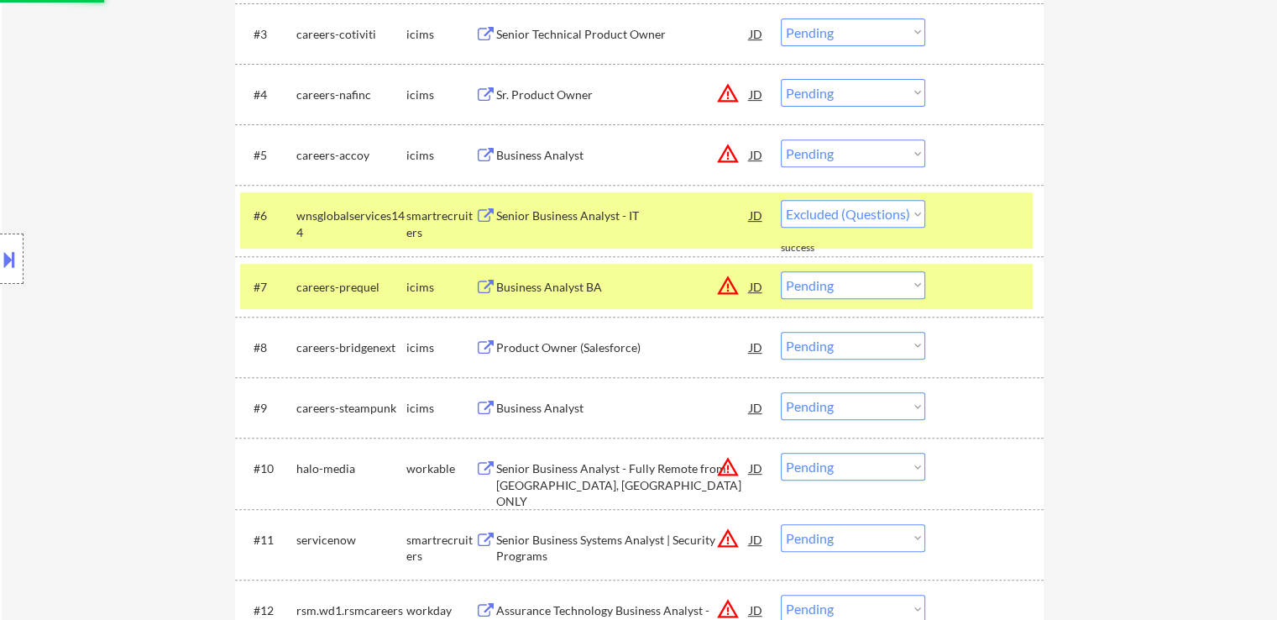
select select ""pending""
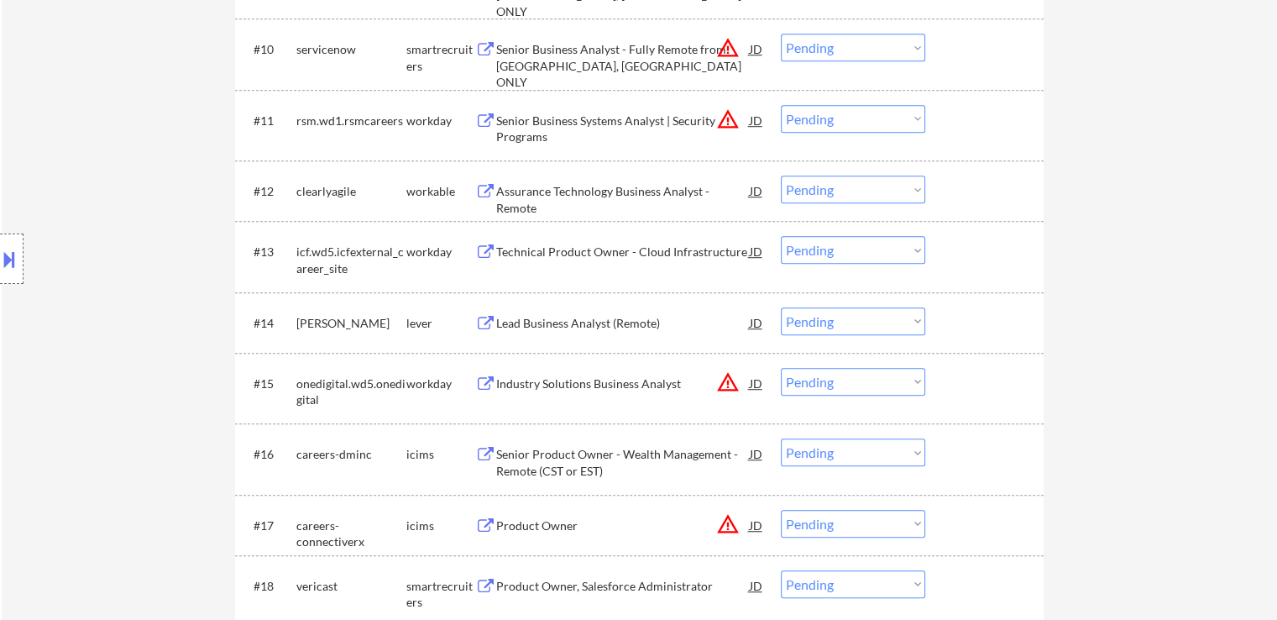
scroll to position [1092, 0]
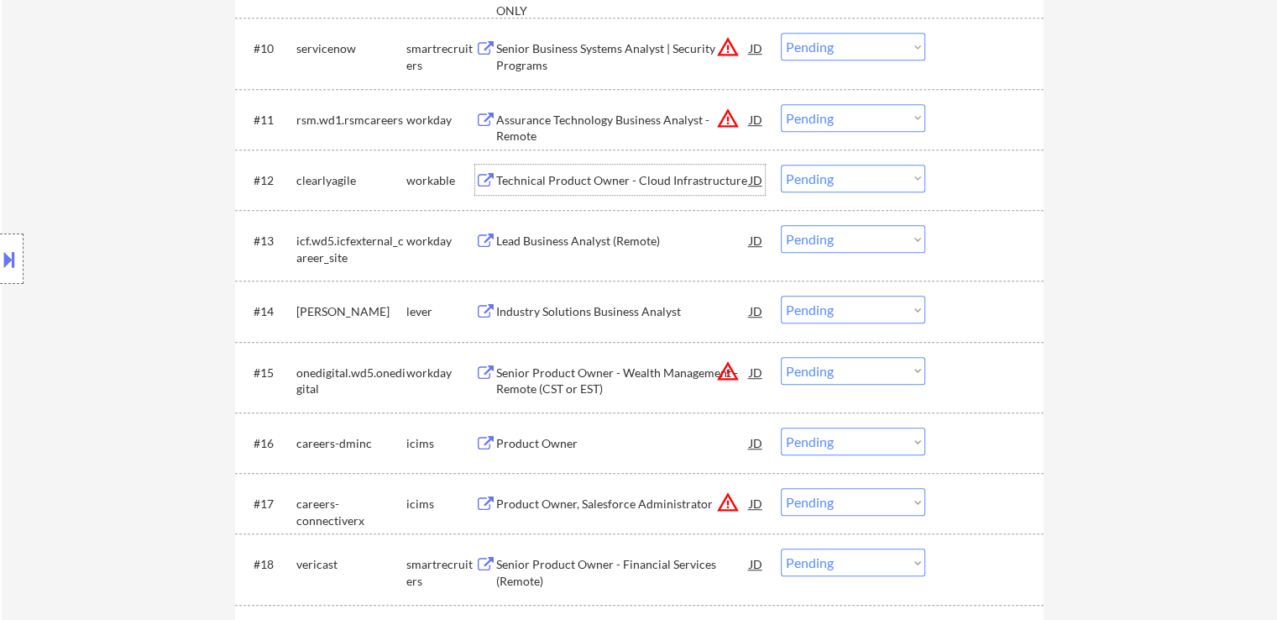
click at [678, 181] on div "Technical Product Owner - Cloud Infrastructure" at bounding box center [623, 180] width 254 height 17
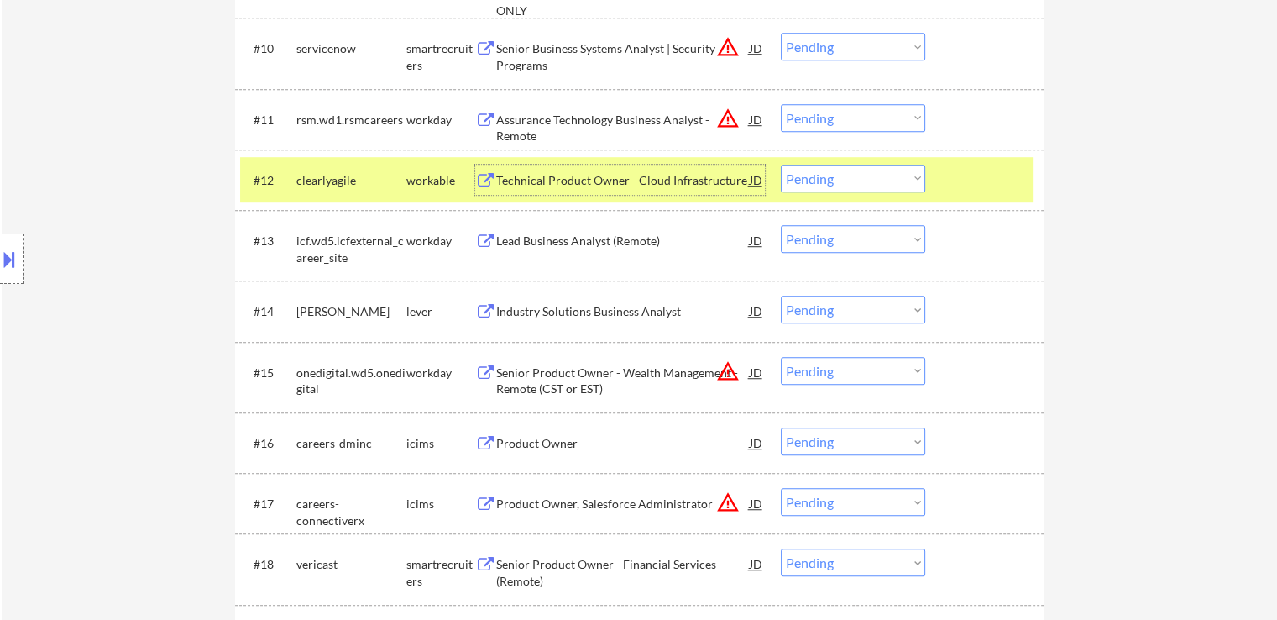
click at [618, 308] on div "Industry Solutions Business Analyst" at bounding box center [623, 311] width 254 height 17
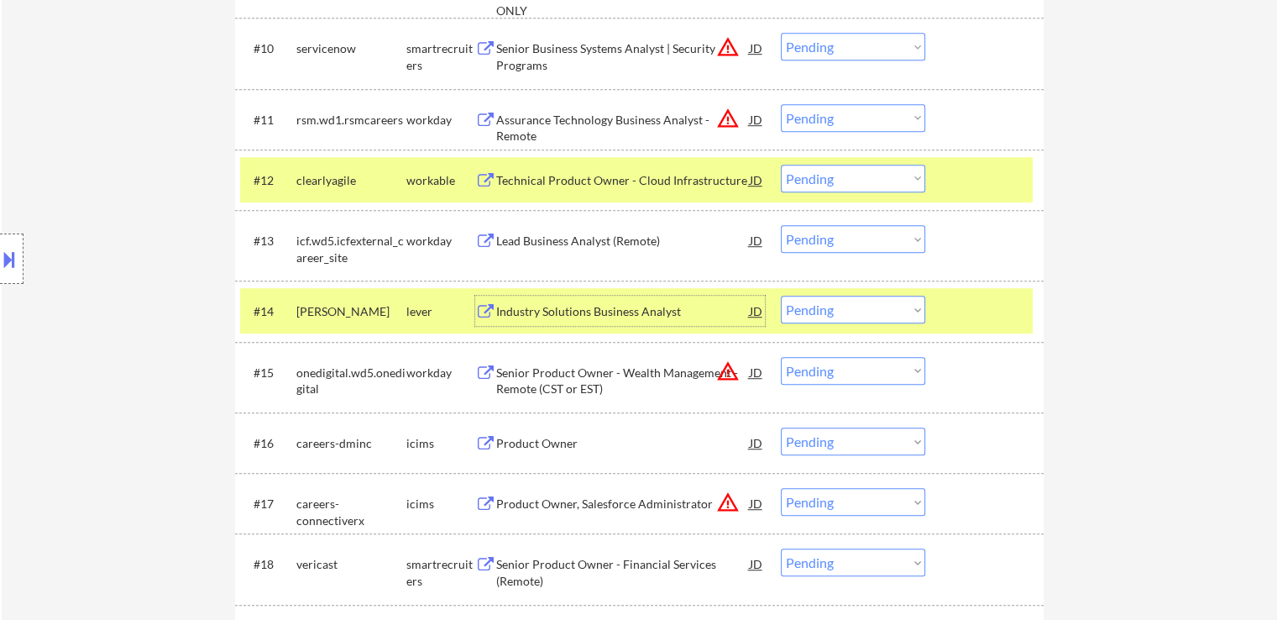
click at [838, 173] on select "Choose an option... Pending Applied Excluded (Questions) Excluded (Expired) Exc…" at bounding box center [853, 179] width 144 height 28
click at [781, 165] on select "Choose an option... Pending Applied Excluded (Questions) Excluded (Expired) Exc…" at bounding box center [853, 179] width 144 height 28
select select ""pending""
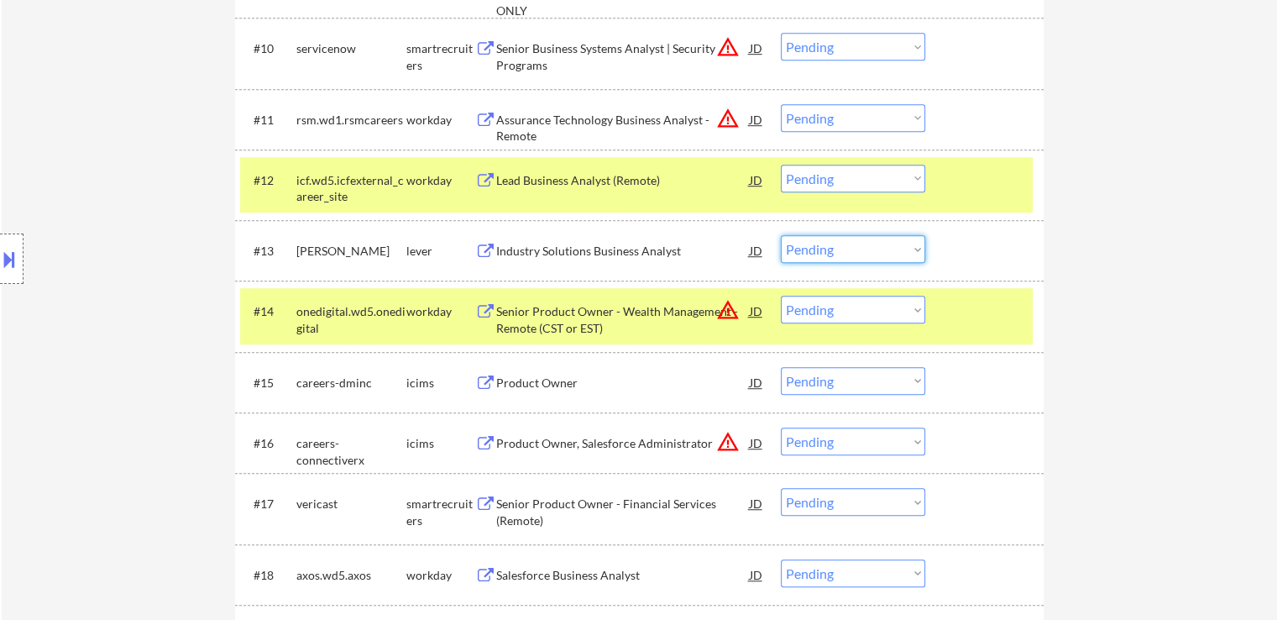
drag, startPoint x: 806, startPoint y: 245, endPoint x: 835, endPoint y: 259, distance: 32.3
click at [806, 245] on select "Choose an option... Pending Applied Excluded (Questions) Excluded (Expired) Exc…" at bounding box center [853, 249] width 144 height 28
click at [781, 235] on select "Choose an option... Pending Applied Excluded (Questions) Excluded (Expired) Exc…" at bounding box center [853, 249] width 144 height 28
select select ""pending""
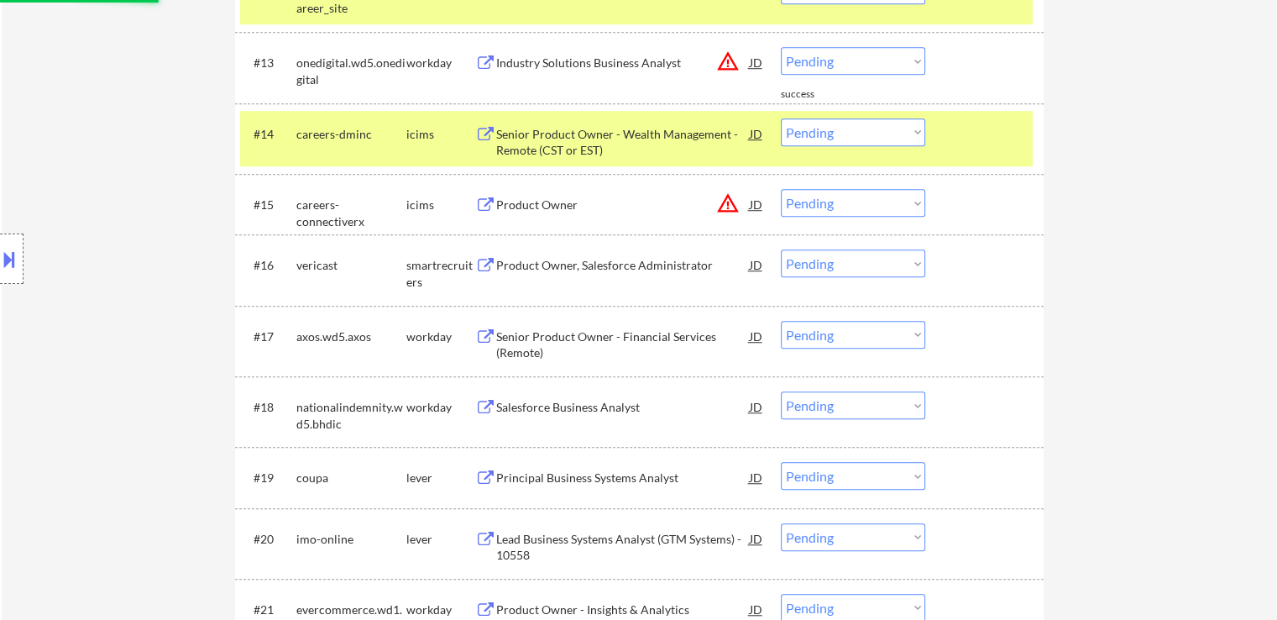
scroll to position [1343, 0]
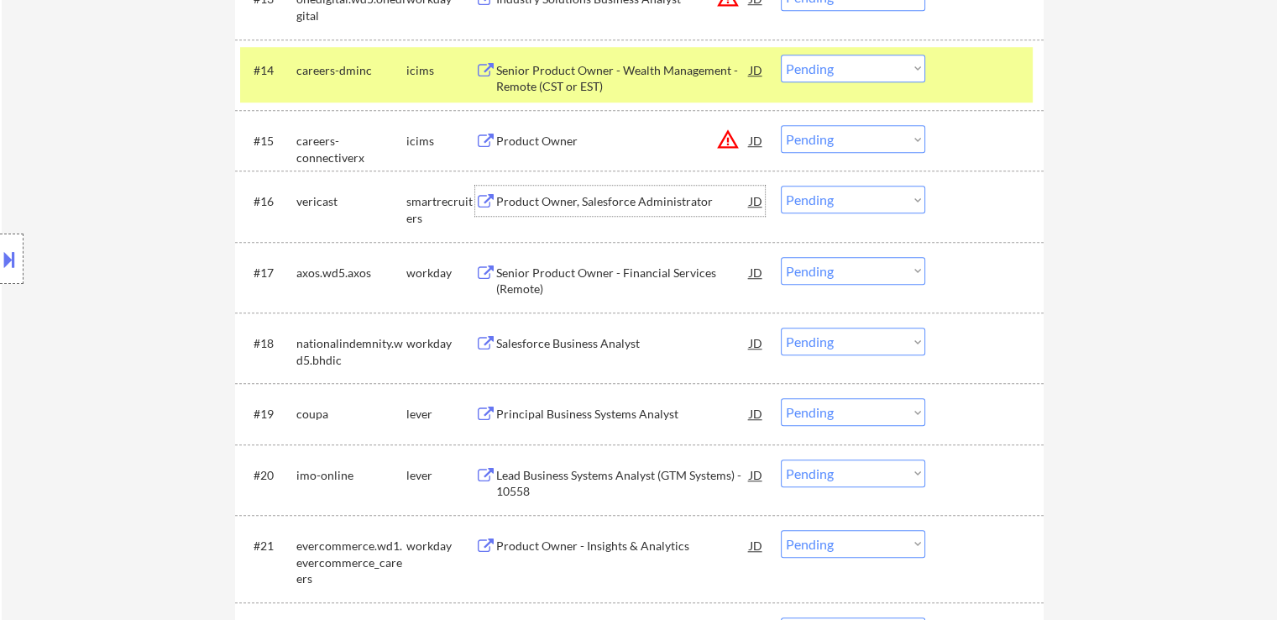
click at [636, 204] on div "Product Owner, Salesforce Administrator" at bounding box center [623, 201] width 254 height 17
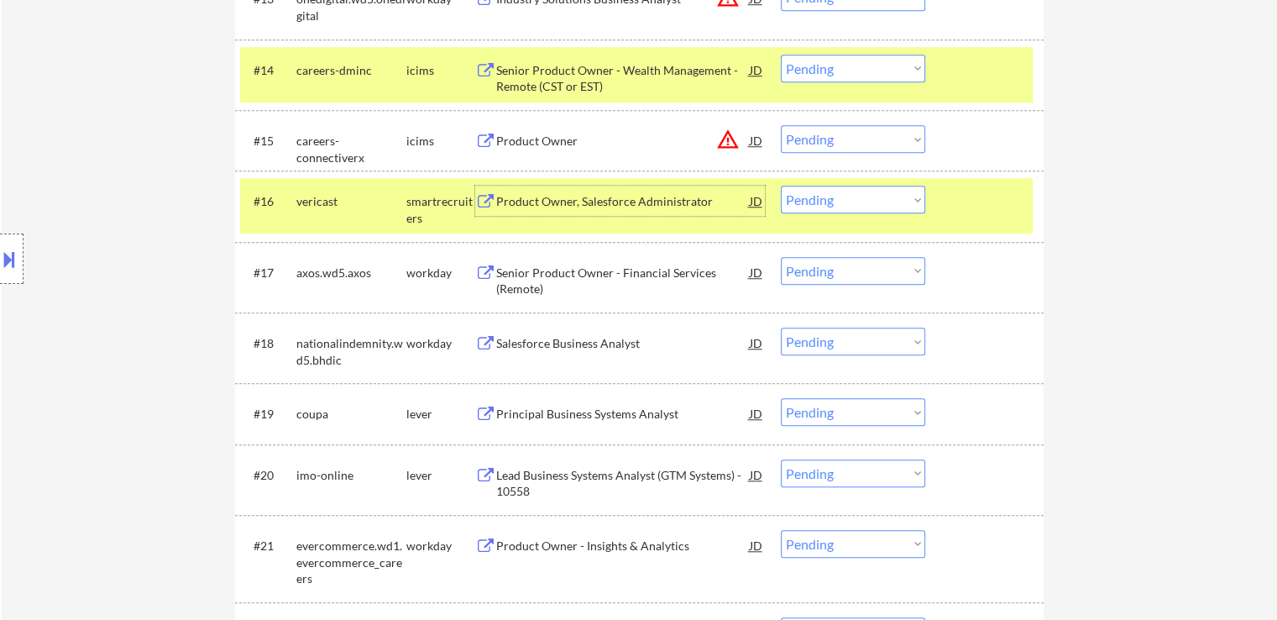
click at [615, 408] on div "Principal Business Systems Analyst" at bounding box center [623, 414] width 254 height 17
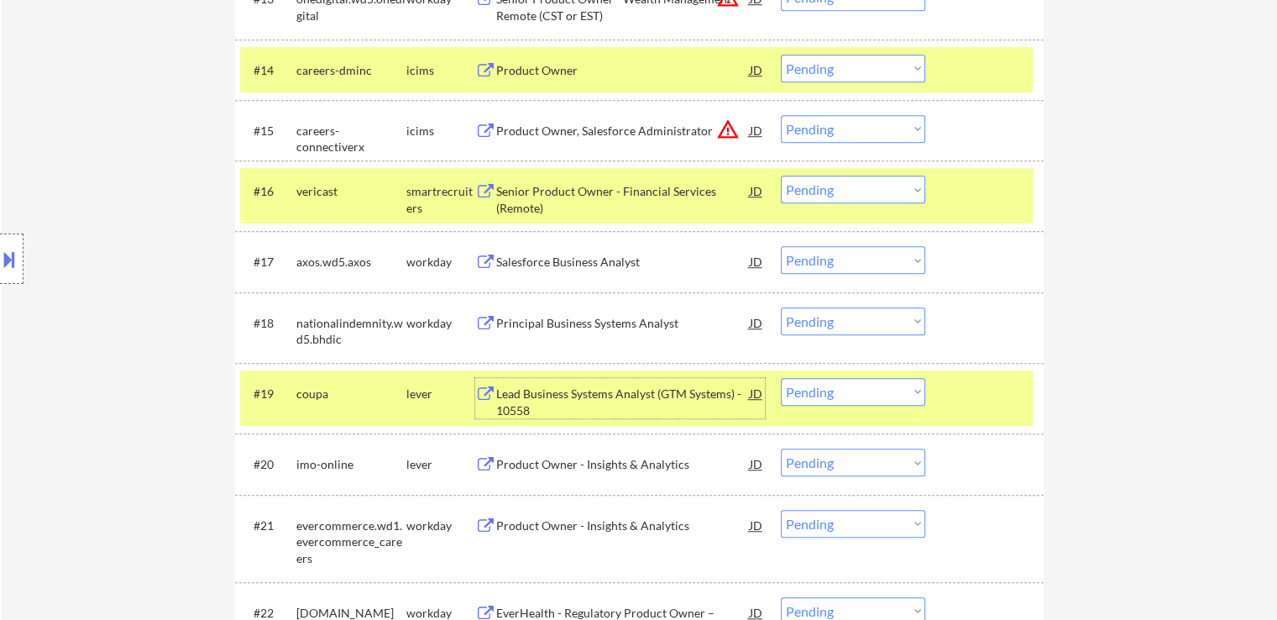
click at [816, 188] on select "Choose an option... Pending Applied Excluded (Questions) Excluded (Expired) Exc…" at bounding box center [853, 189] width 144 height 28
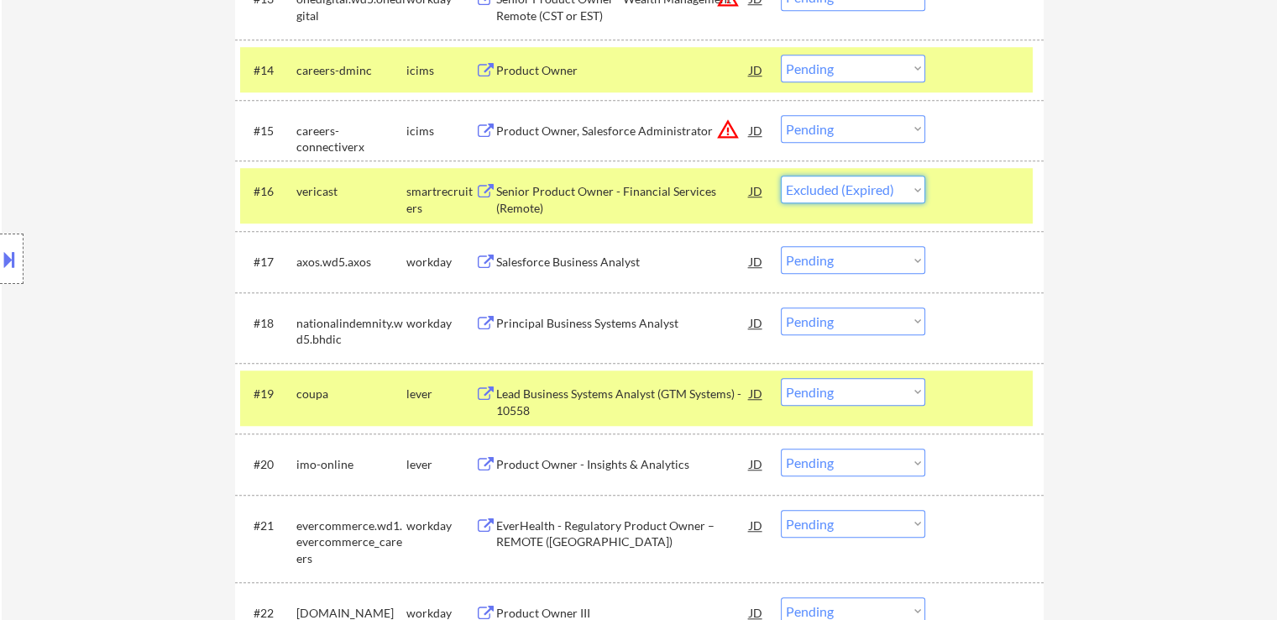
click at [781, 175] on select "Choose an option... Pending Applied Excluded (Questions) Excluded (Expired) Exc…" at bounding box center [853, 189] width 144 height 28
select select ""pending""
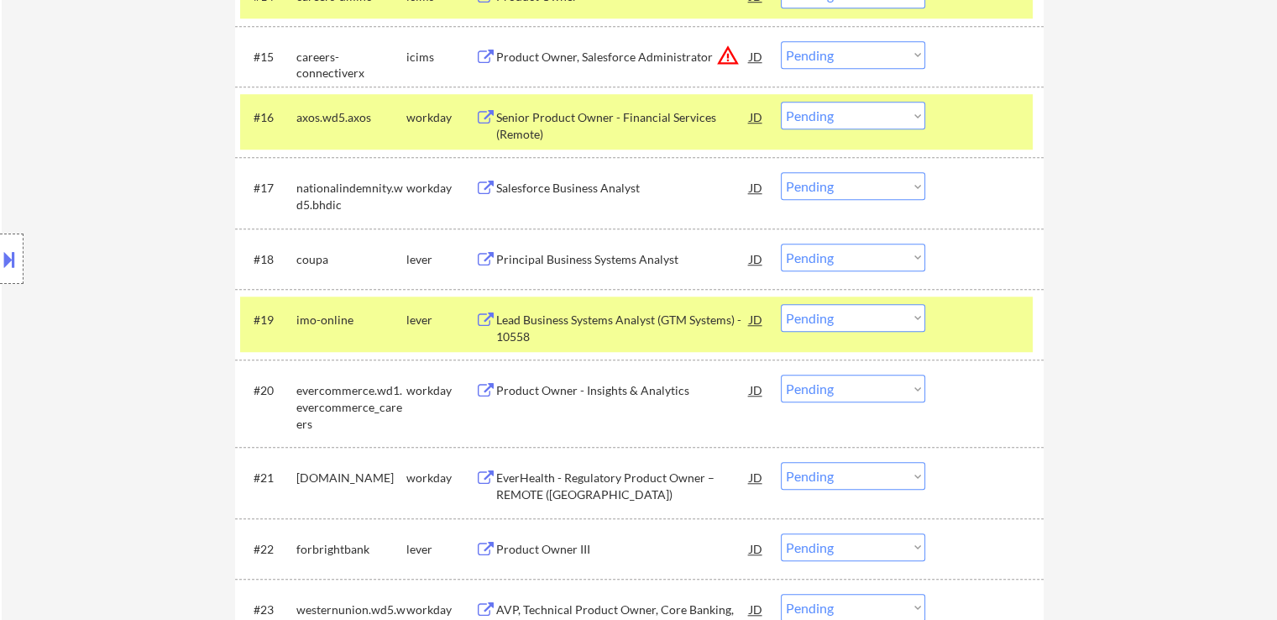
scroll to position [1427, 0]
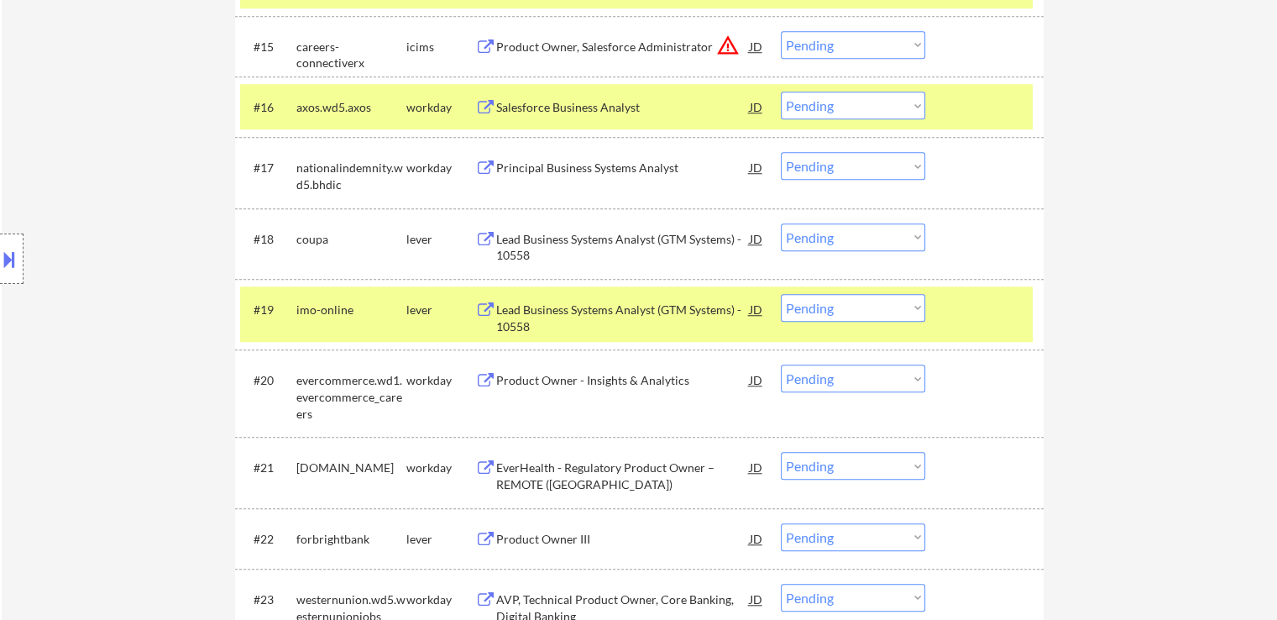
click at [825, 250] on div "#18 coupa lever Lead Business Systems Analyst (GTM Systems) - 10558 JD warning_…" at bounding box center [636, 243] width 793 height 55
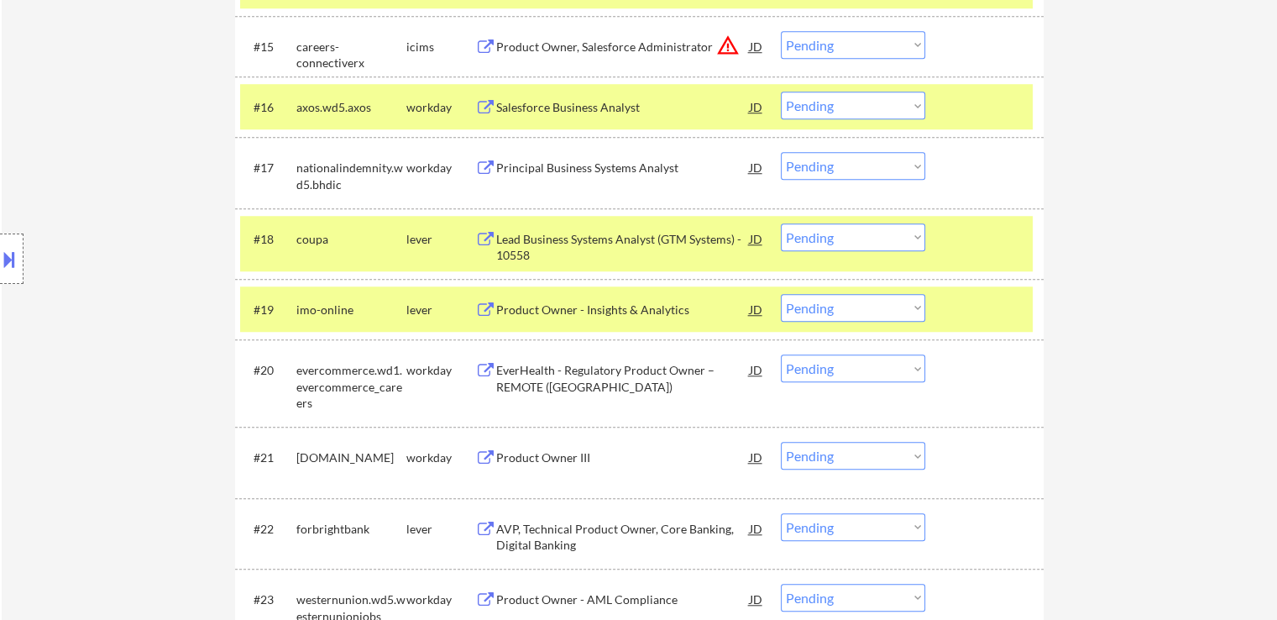
click at [845, 233] on select "Choose an option... Pending Applied Excluded (Questions) Excluded (Expired) Exc…" at bounding box center [853, 237] width 144 height 28
click at [781, 223] on select "Choose an option... Pending Applied Excluded (Questions) Excluded (Expired) Exc…" at bounding box center [853, 237] width 144 height 28
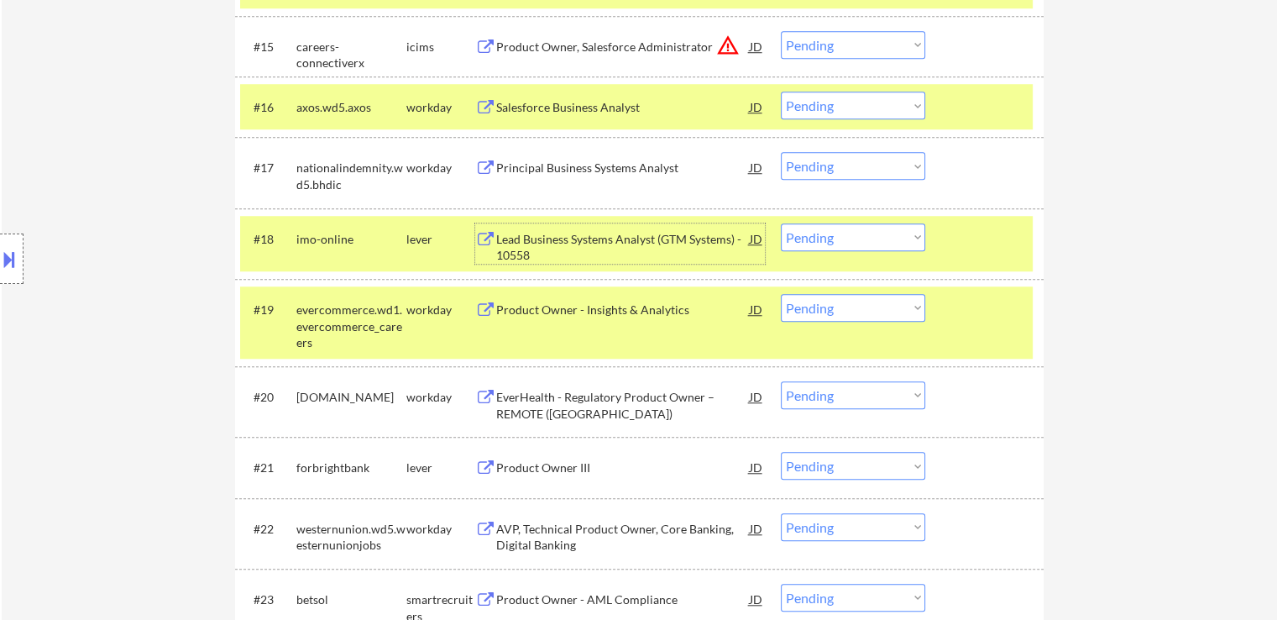
click at [655, 247] on div "Lead Business Systems Analyst (GTM Systems) - 10558" at bounding box center [623, 247] width 254 height 33
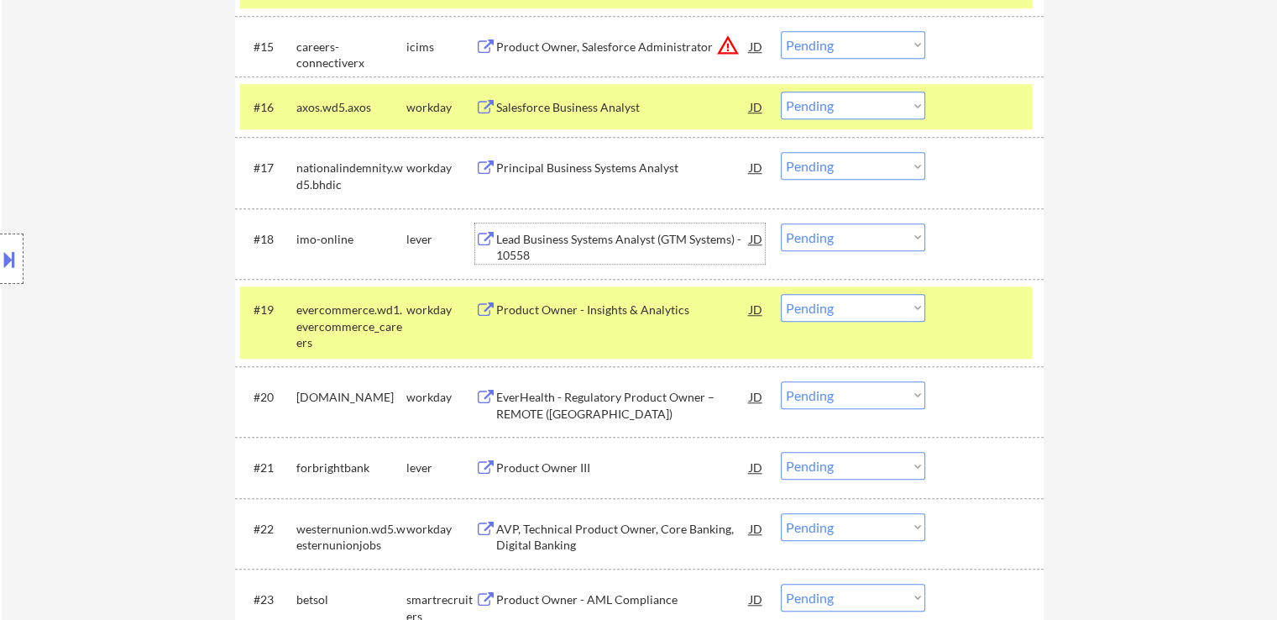
click at [849, 234] on select "Choose an option... Pending Applied Excluded (Questions) Excluded (Expired) Exc…" at bounding box center [853, 237] width 144 height 28
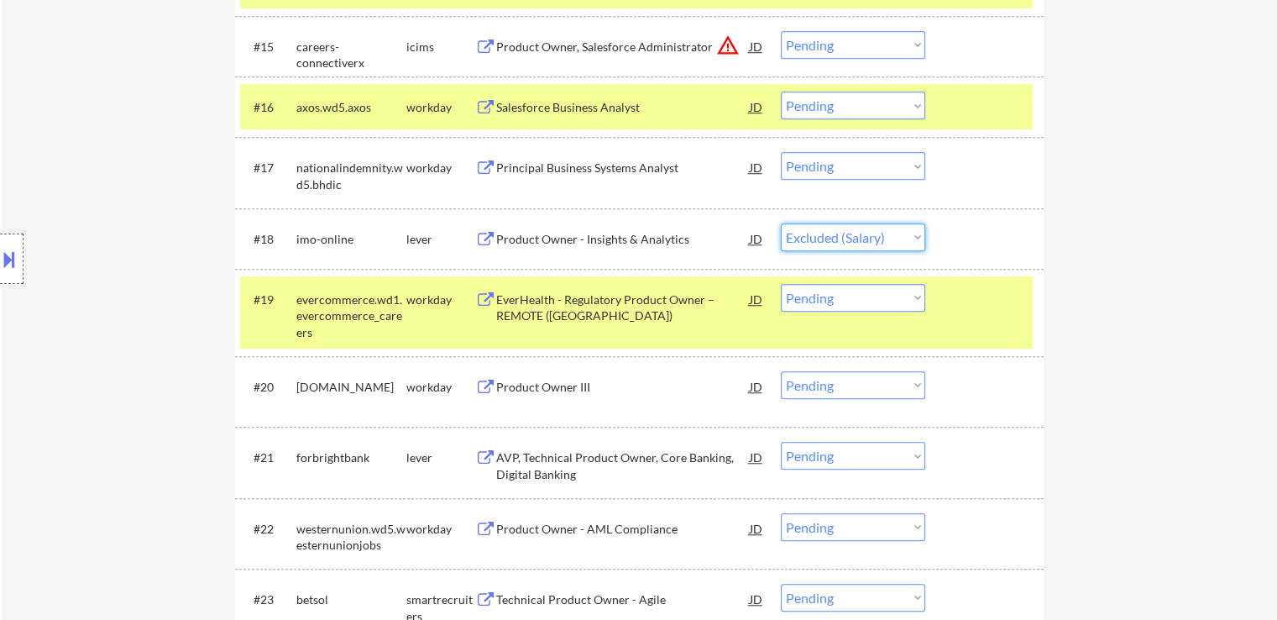
click at [781, 223] on select "Choose an option... Pending Applied Excluded (Questions) Excluded (Expired) Exc…" at bounding box center [853, 237] width 144 height 28
select select ""pending""
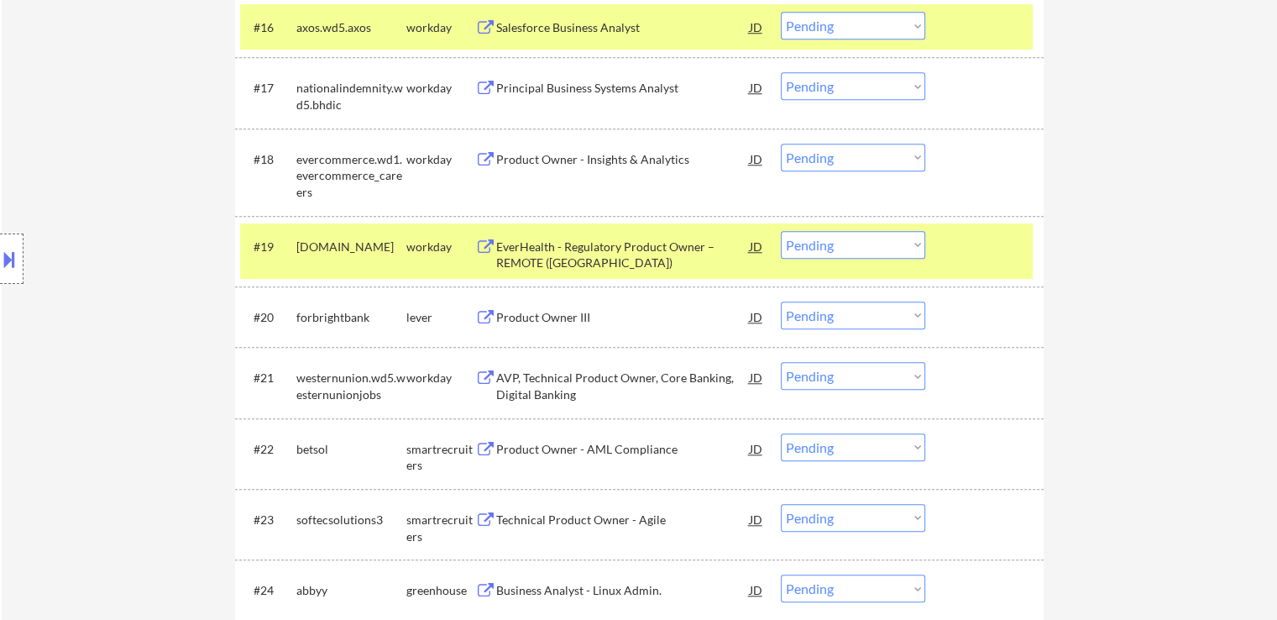
scroll to position [1511, 0]
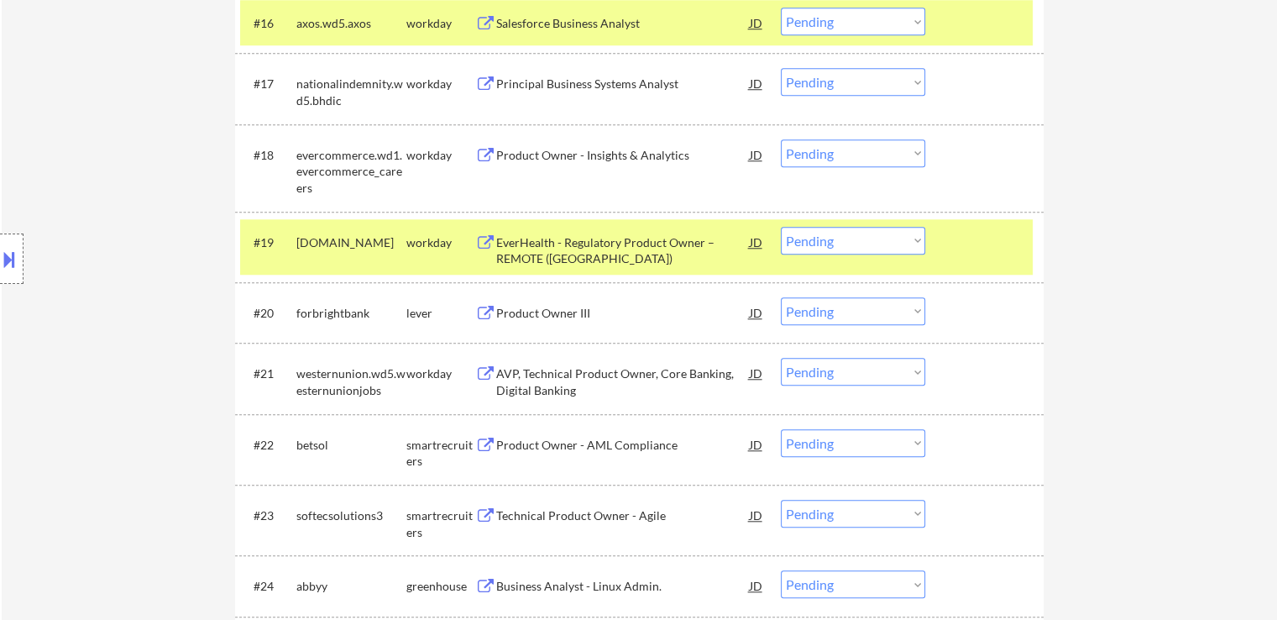
click at [587, 307] on div "Product Owner III" at bounding box center [623, 313] width 254 height 17
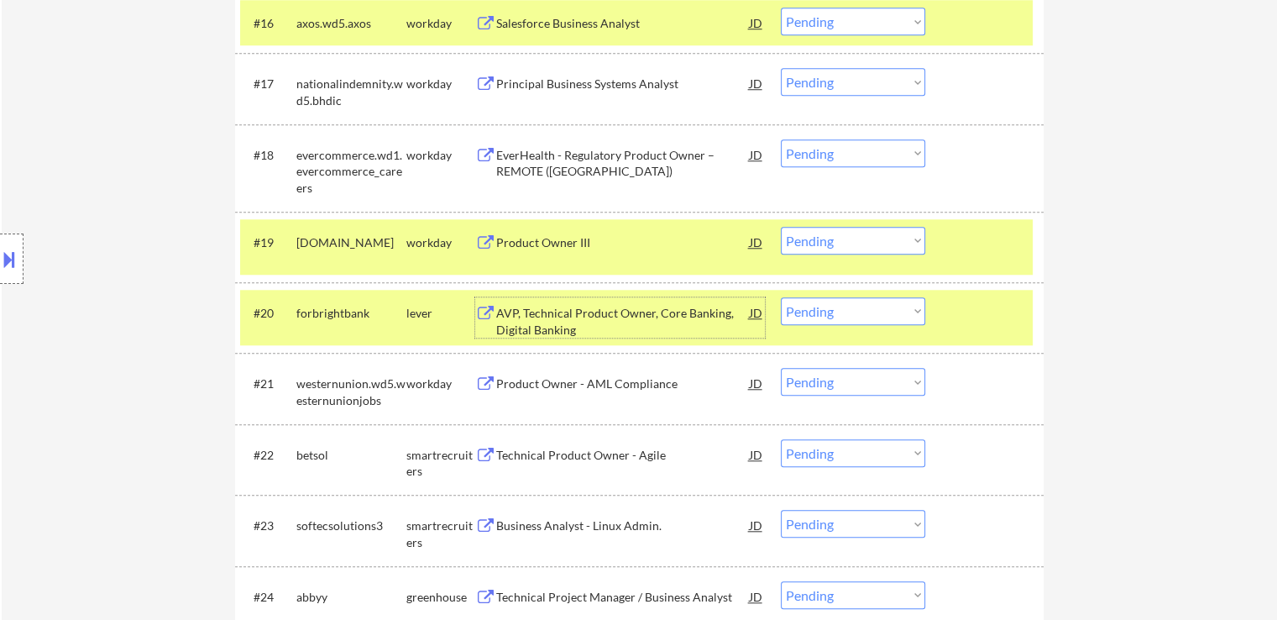
click at [628, 448] on div "Technical Product Owner - Agile" at bounding box center [623, 455] width 254 height 17
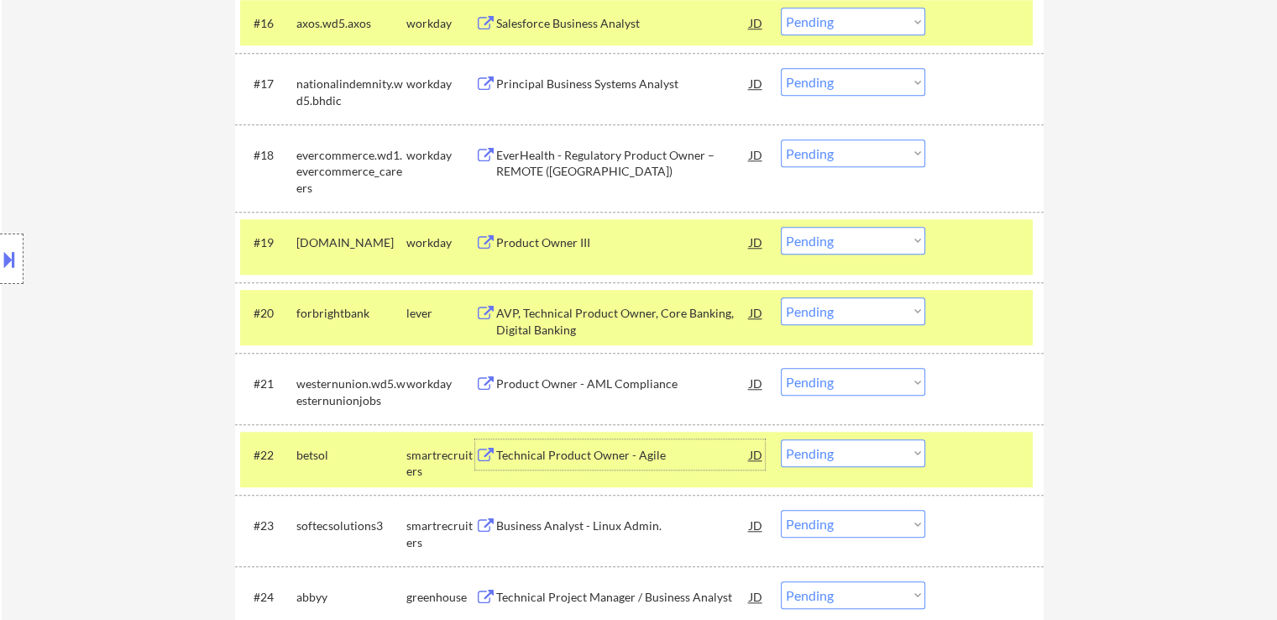
click at [868, 316] on select "Choose an option... Pending Applied Excluded (Questions) Excluded (Expired) Exc…" at bounding box center [853, 311] width 144 height 28
click at [781, 297] on select "Choose an option... Pending Applied Excluded (Questions) Excluded (Expired) Exc…" at bounding box center [853, 311] width 144 height 28
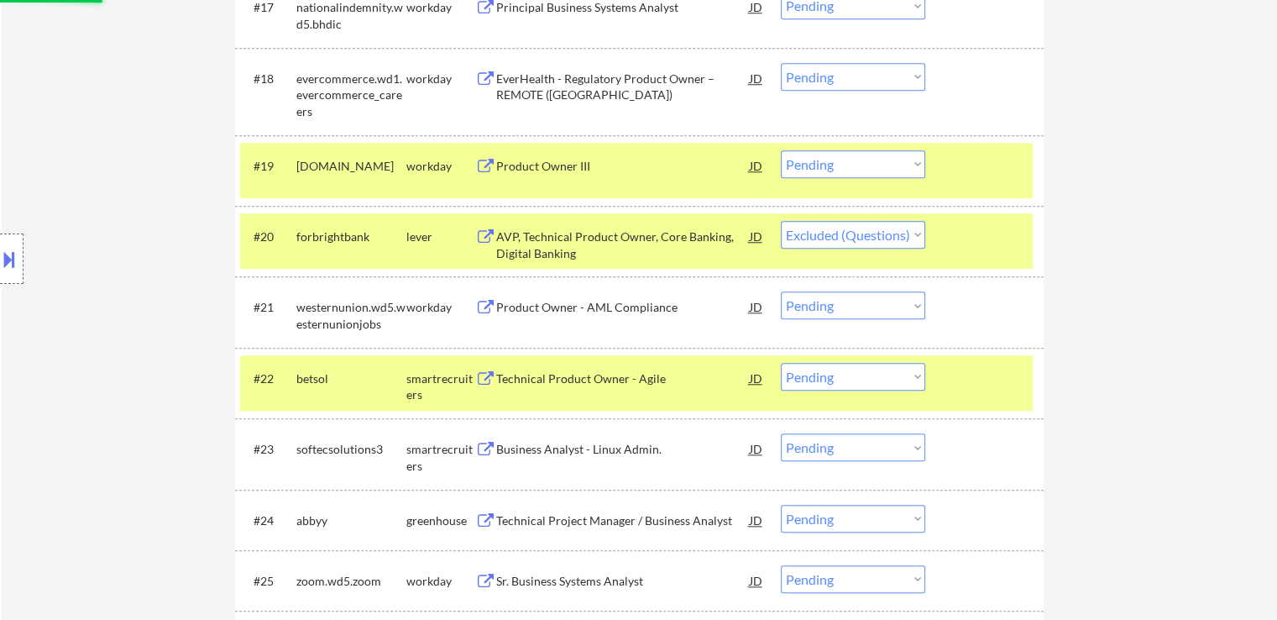
scroll to position [1679, 0]
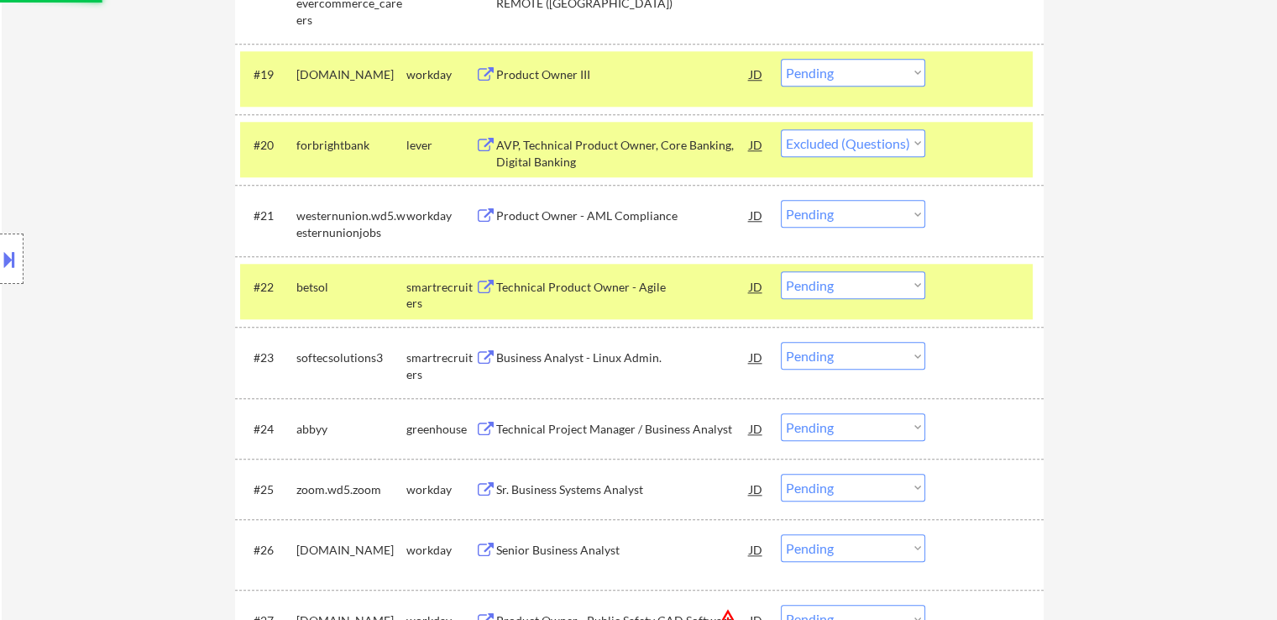
click at [601, 364] on div "Business Analyst - Linux Admin." at bounding box center [623, 357] width 254 height 17
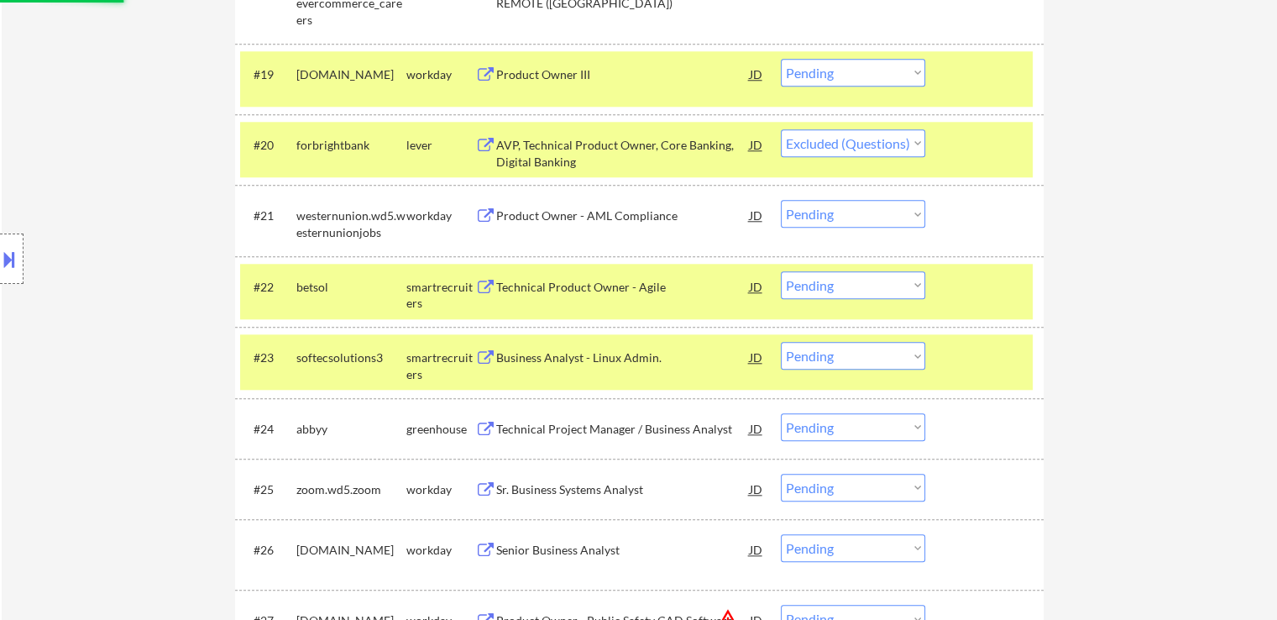
select select ""pending""
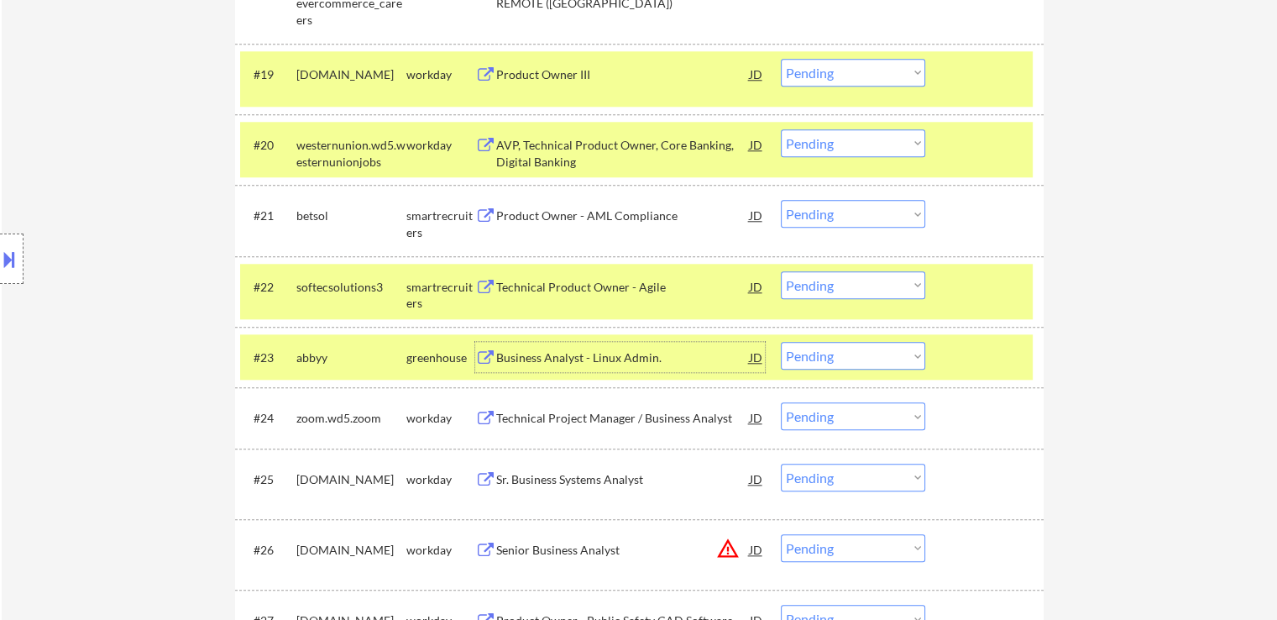
click at [830, 207] on select "Choose an option... Pending Applied Excluded (Questions) Excluded (Expired) Exc…" at bounding box center [853, 214] width 144 height 28
click at [781, 200] on select "Choose an option... Pending Applied Excluded (Questions) Excluded (Expired) Exc…" at bounding box center [853, 214] width 144 height 28
click at [651, 357] on div "Business Analyst - Linux Admin." at bounding box center [623, 357] width 254 height 17
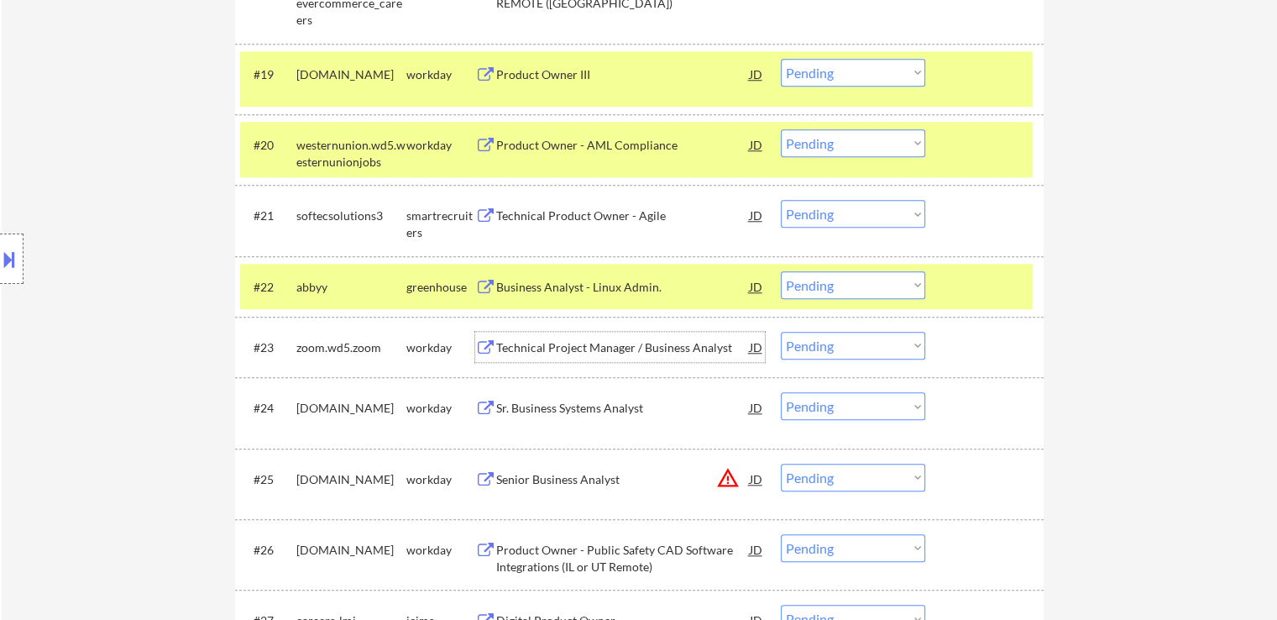
click at [10, 258] on button at bounding box center [9, 259] width 18 height 28
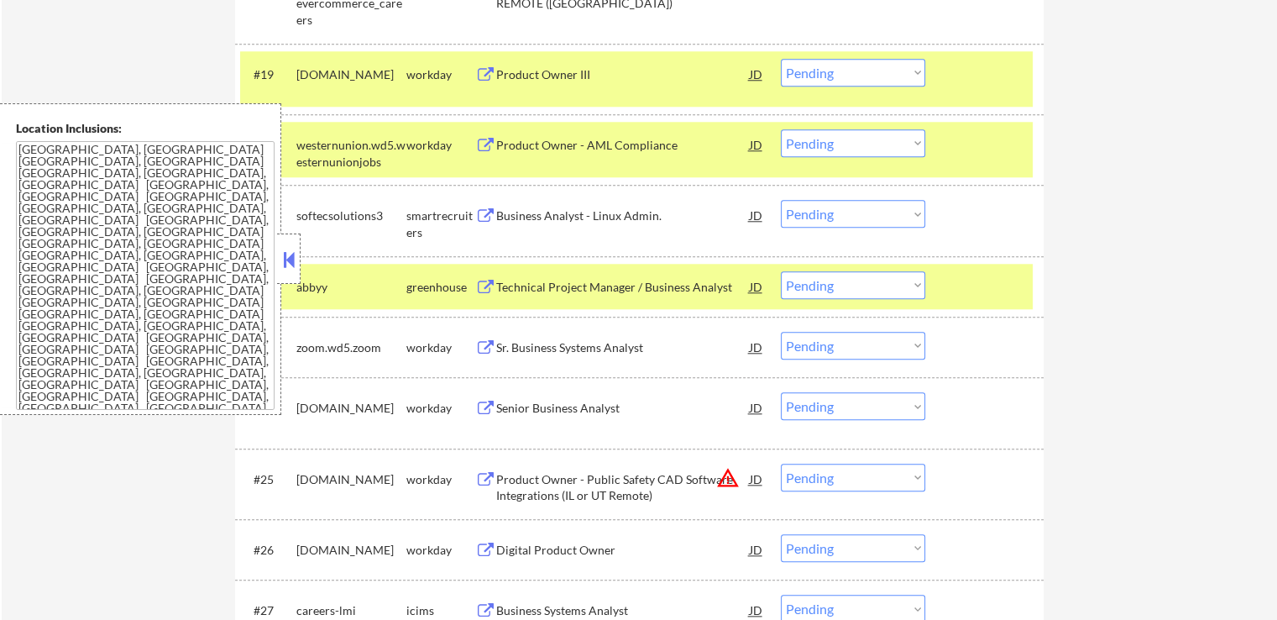
click at [830, 215] on select "Choose an option... Pending Applied Excluded (Questions) Excluded (Expired) Exc…" at bounding box center [853, 214] width 144 height 28
click at [781, 200] on select "Choose an option... Pending Applied Excluded (Questions) Excluded (Expired) Exc…" at bounding box center [853, 214] width 144 height 28
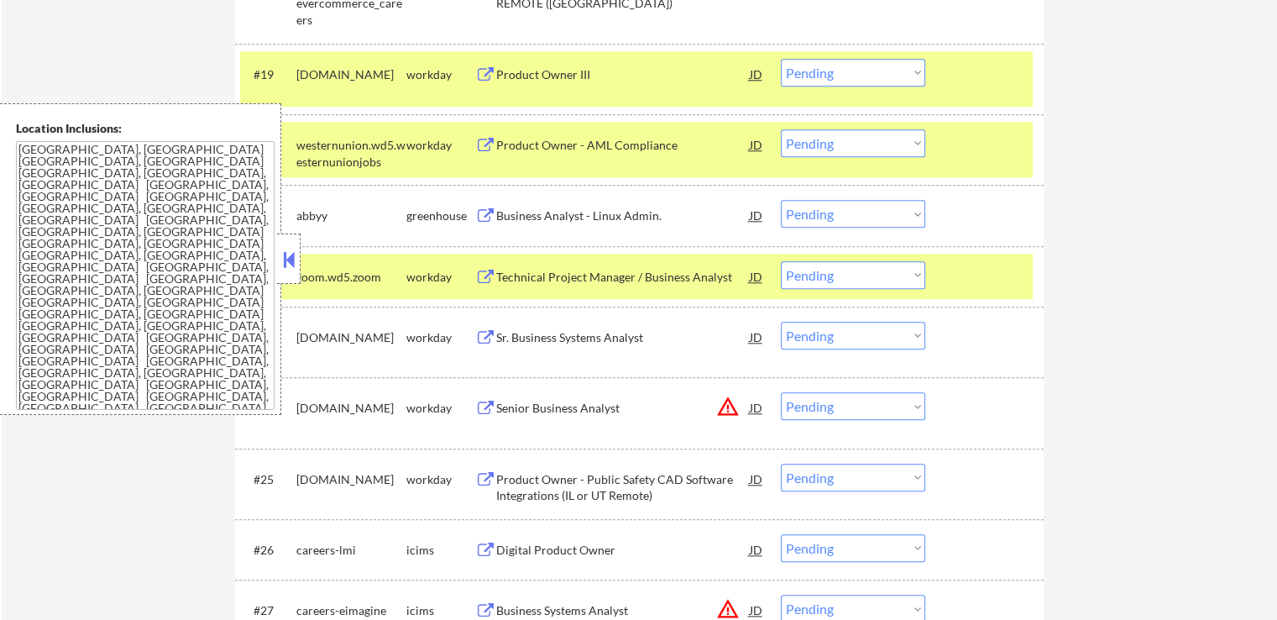
click at [877, 212] on select "Choose an option... Pending Applied Excluded (Questions) Excluded (Expired) Exc…" at bounding box center [853, 214] width 144 height 28
click at [781, 200] on select "Choose an option... Pending Applied Excluded (Questions) Excluded (Expired) Exc…" at bounding box center [853, 214] width 144 height 28
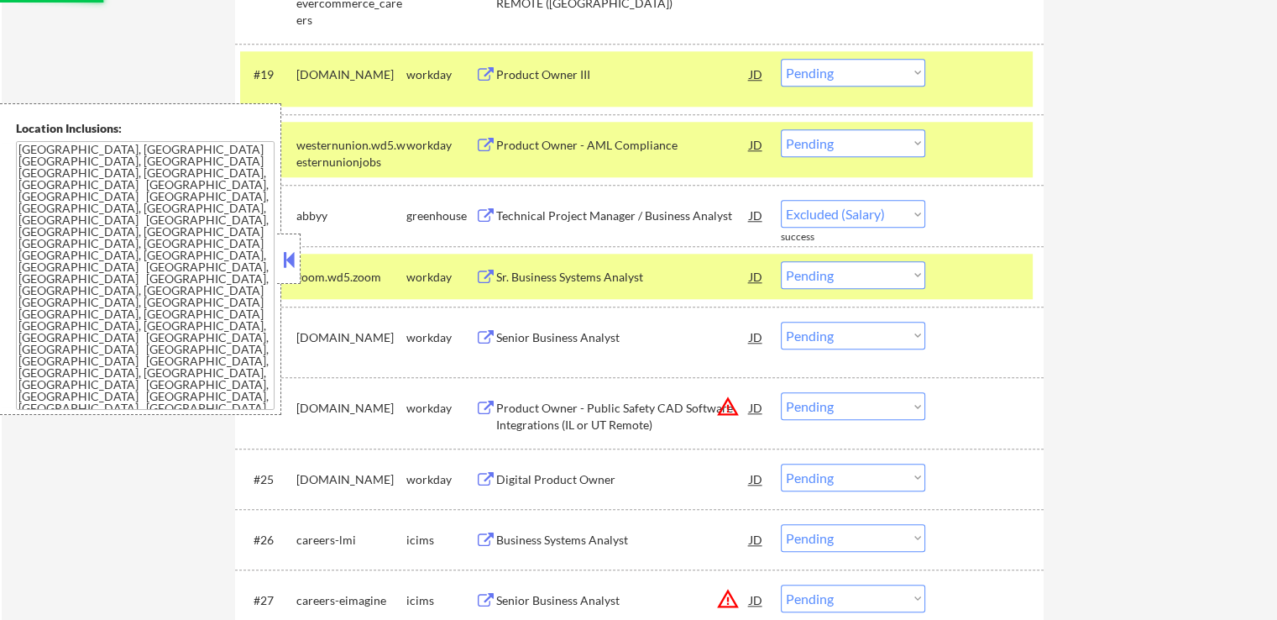
select select ""pending""
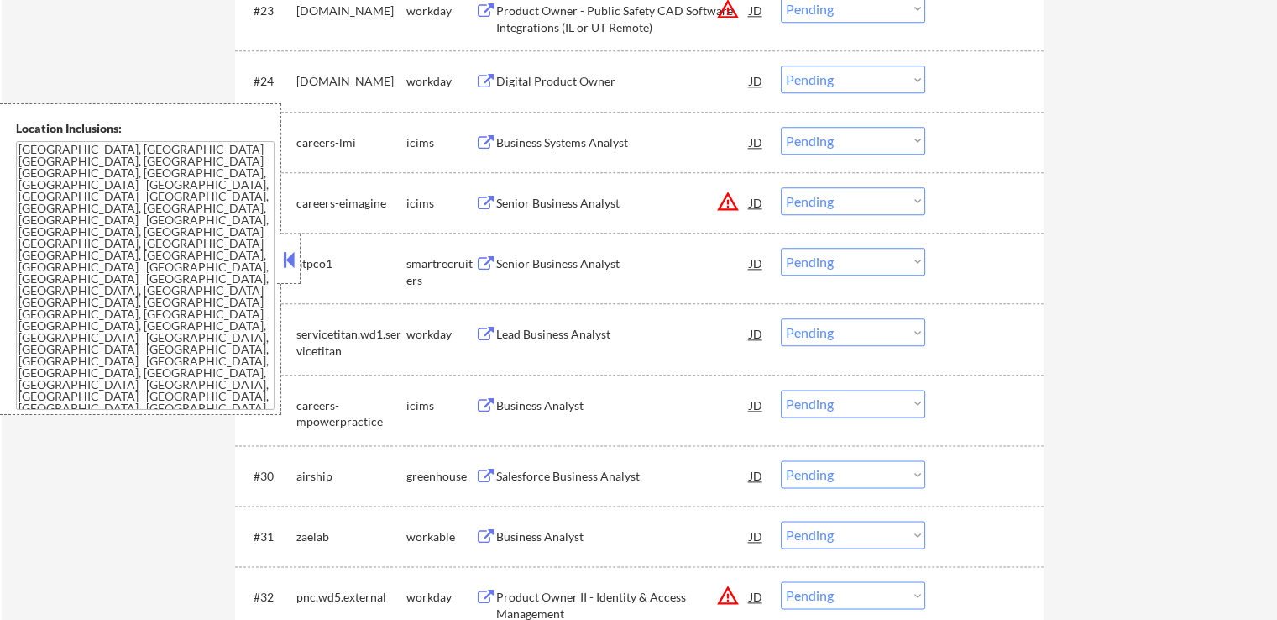
scroll to position [2099, 0]
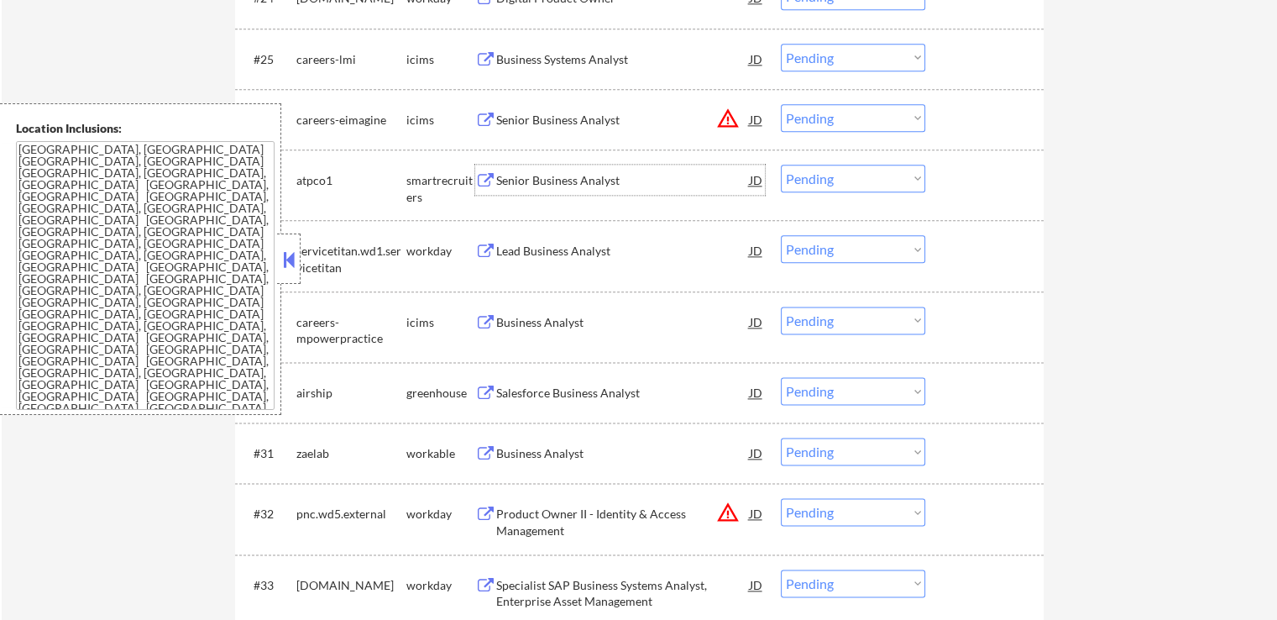
click at [594, 186] on div "Senior Business Analyst" at bounding box center [623, 180] width 254 height 17
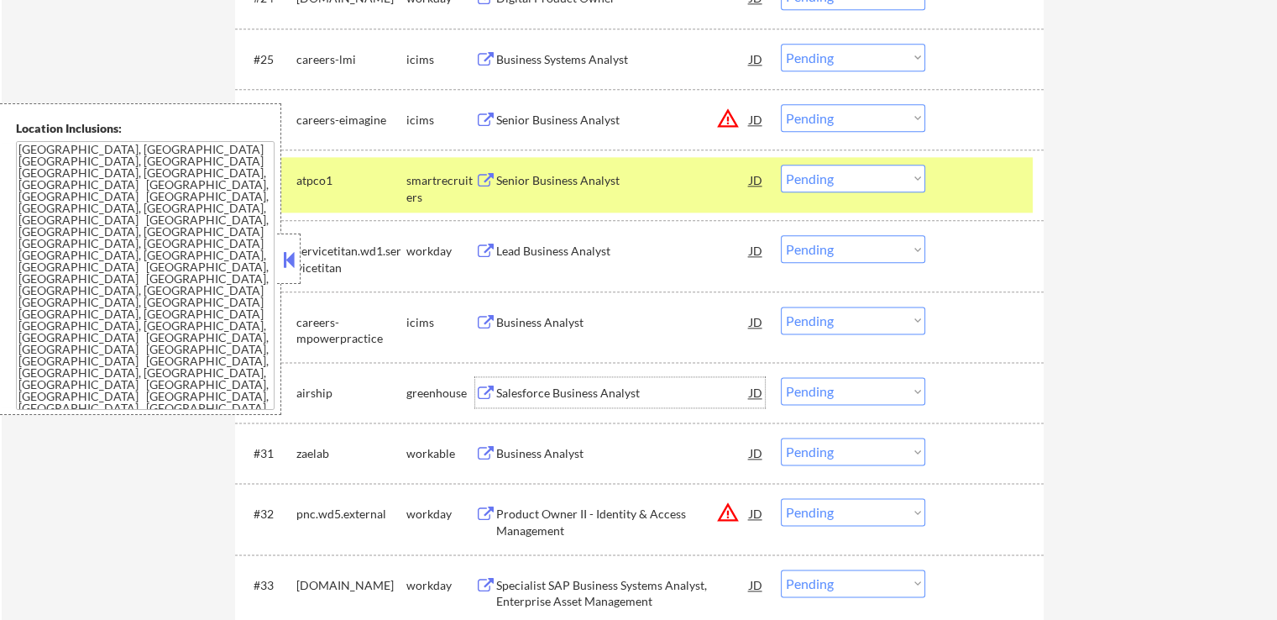
click at [581, 385] on div "Salesforce Business Analyst" at bounding box center [623, 393] width 254 height 17
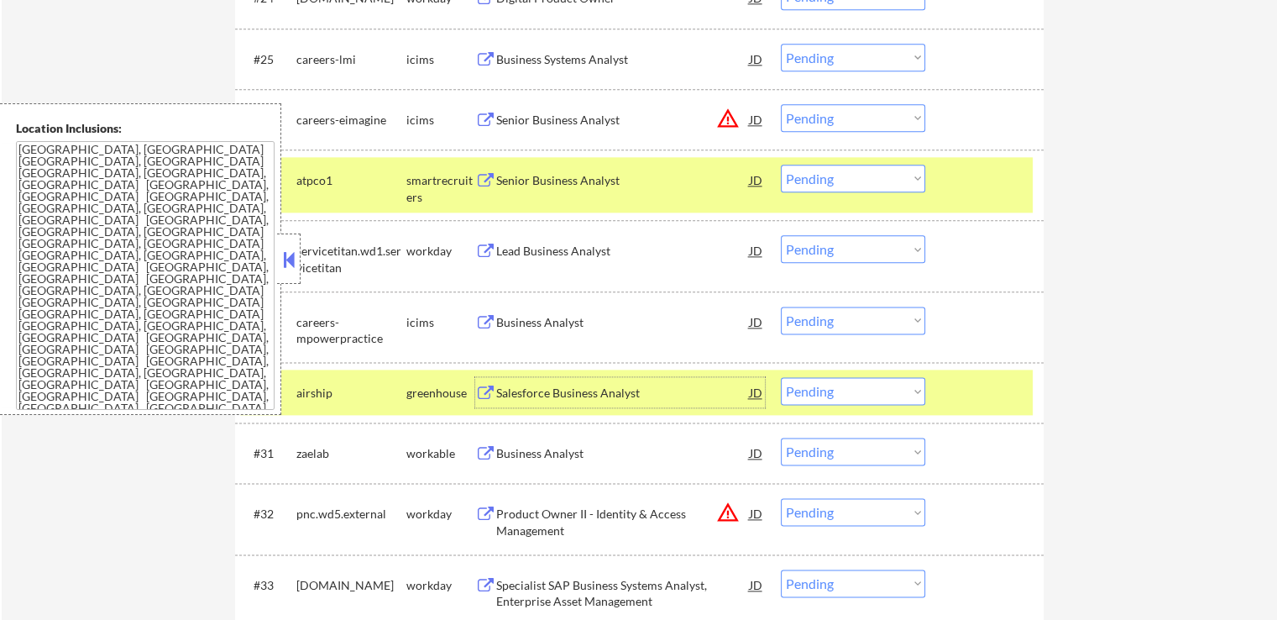
click at [853, 177] on select "Choose an option... Pending Applied Excluded (Questions) Excluded (Expired) Exc…" at bounding box center [853, 179] width 144 height 28
click at [781, 165] on select "Choose an option... Pending Applied Excluded (Questions) Excluded (Expired) Exc…" at bounding box center [853, 179] width 144 height 28
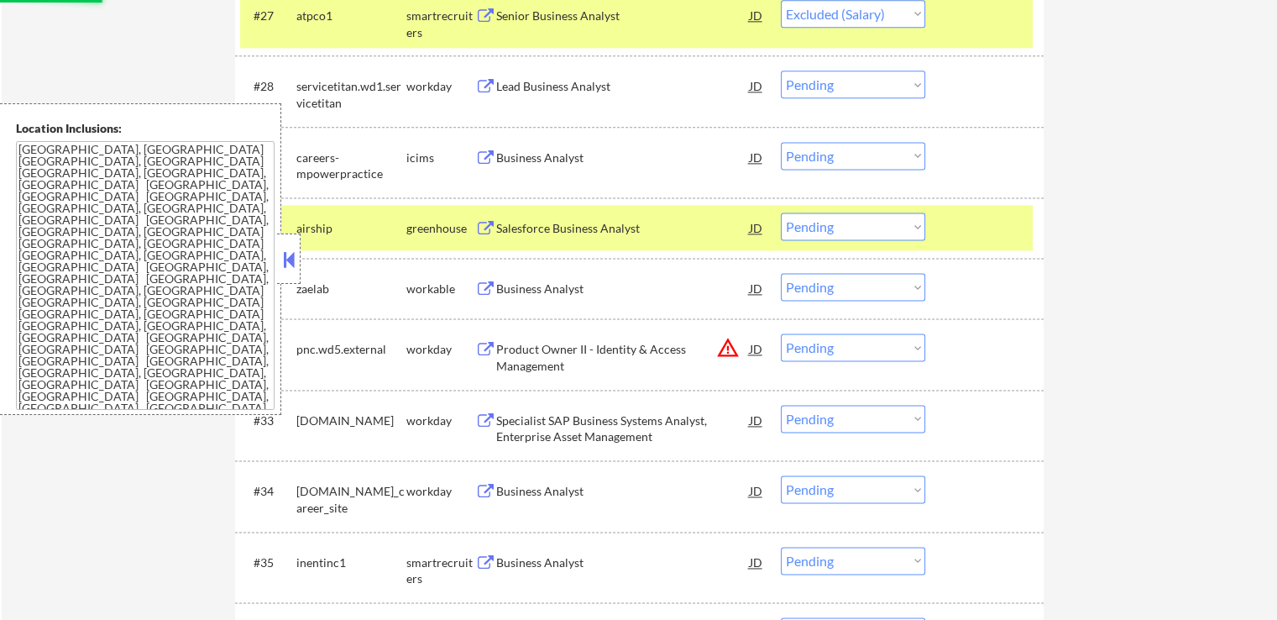
scroll to position [2267, 0]
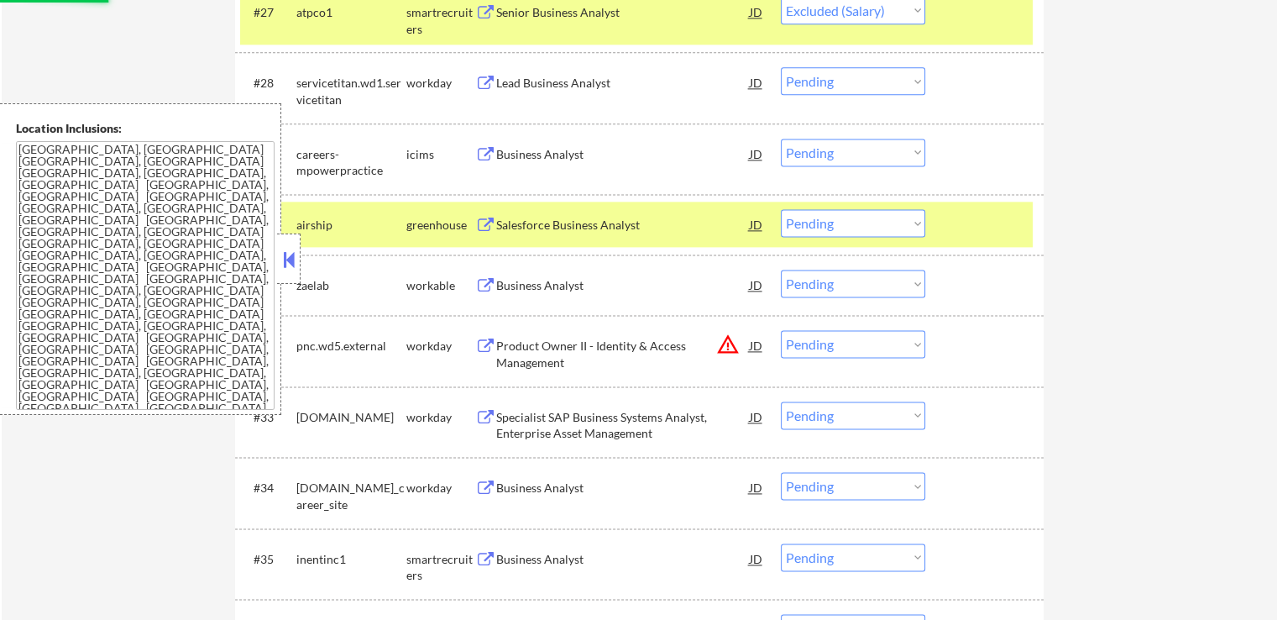
click at [572, 280] on div "Business Analyst" at bounding box center [623, 285] width 254 height 17
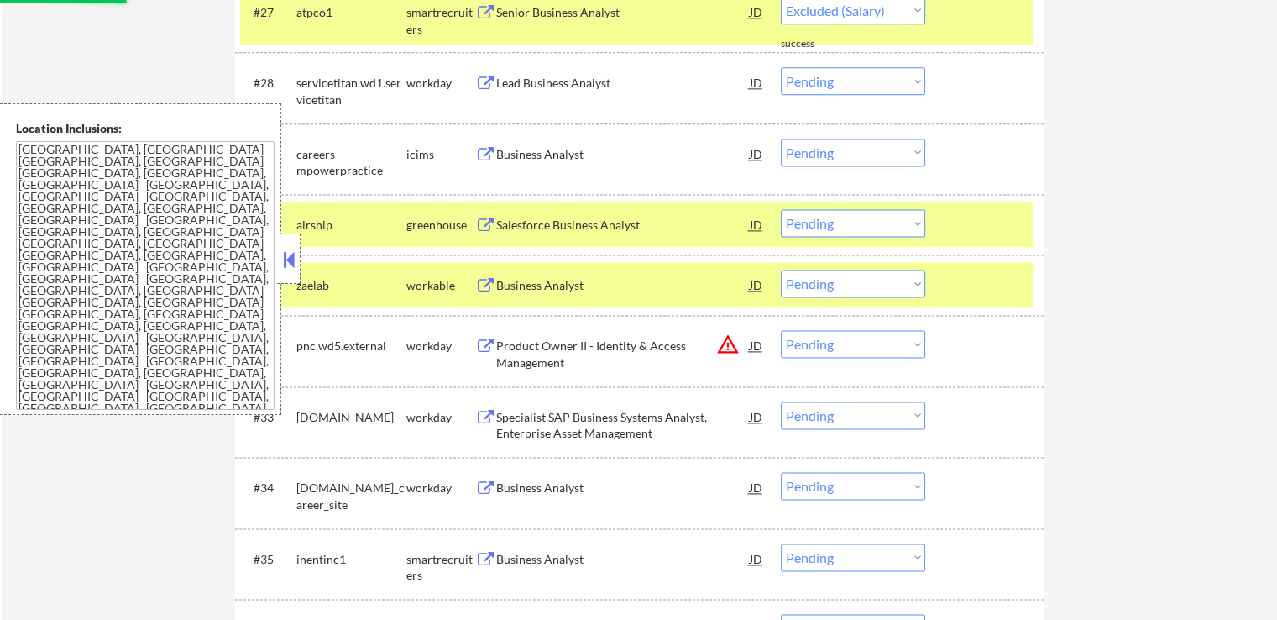
select select ""pending""
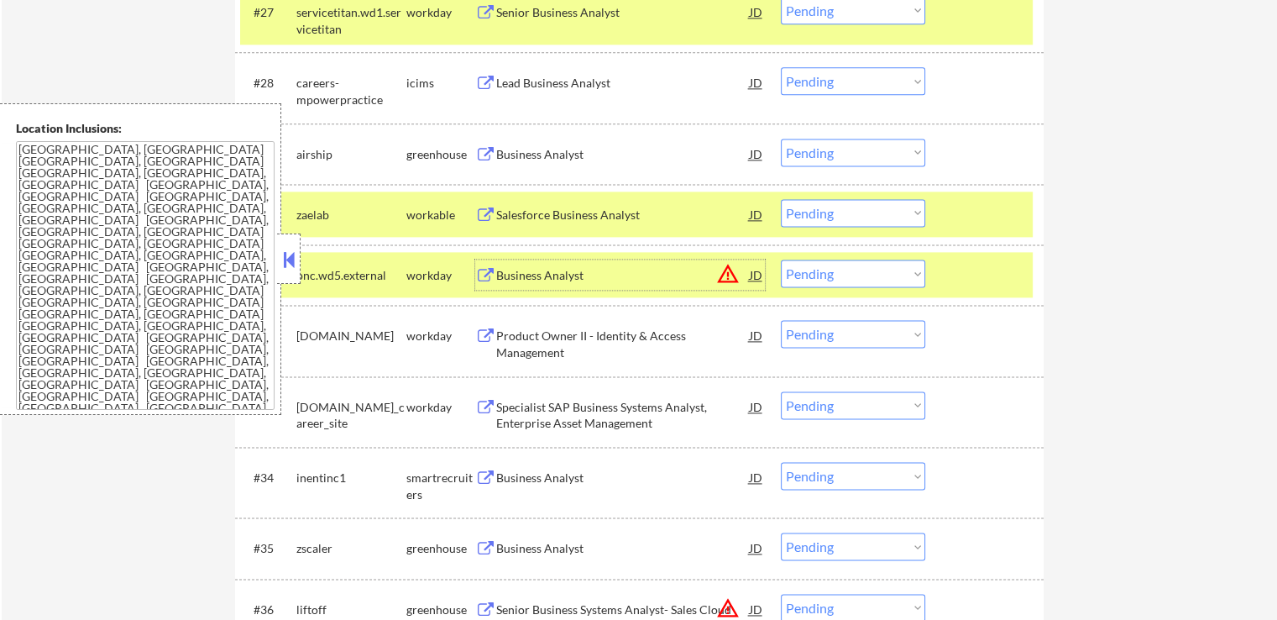
drag, startPoint x: 882, startPoint y: 152, endPoint x: 880, endPoint y: 164, distance: 11.9
click at [882, 152] on select "Choose an option... Pending Applied Excluded (Questions) Excluded (Expired) Exc…" at bounding box center [853, 153] width 144 height 28
click at [781, 139] on select "Choose an option... Pending Applied Excluded (Questions) Excluded (Expired) Exc…" at bounding box center [853, 153] width 144 height 28
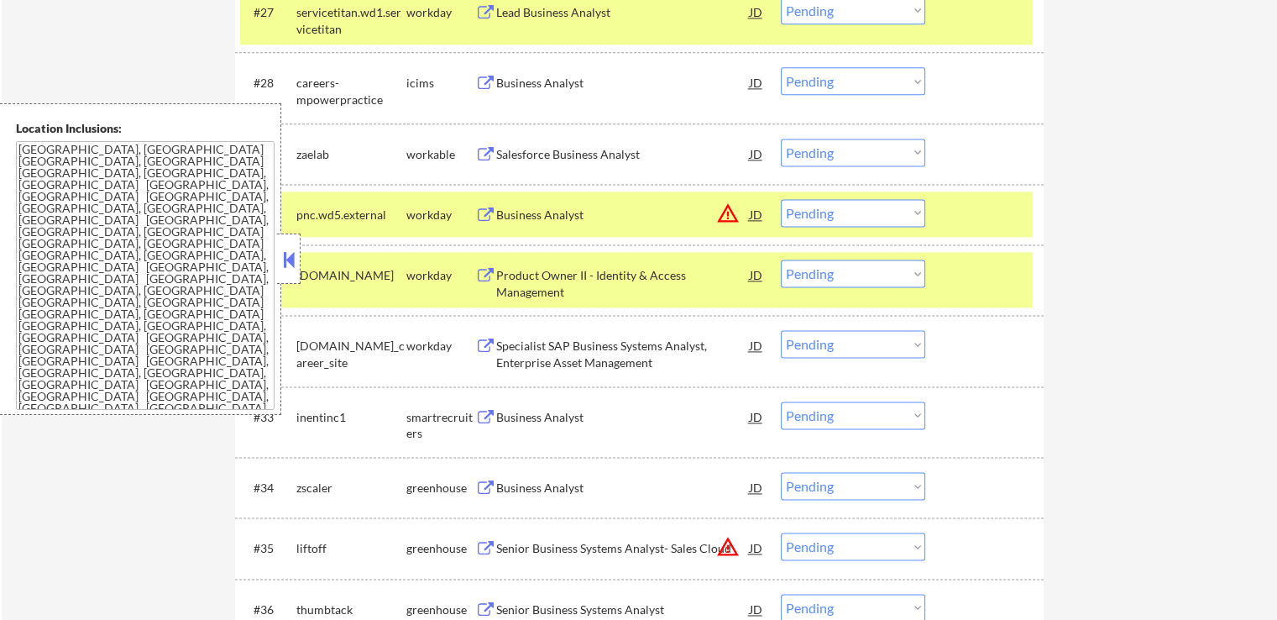
click at [834, 155] on select "Choose an option... Pending Applied Excluded (Questions) Excluded (Expired) Exc…" at bounding box center [853, 153] width 144 height 28
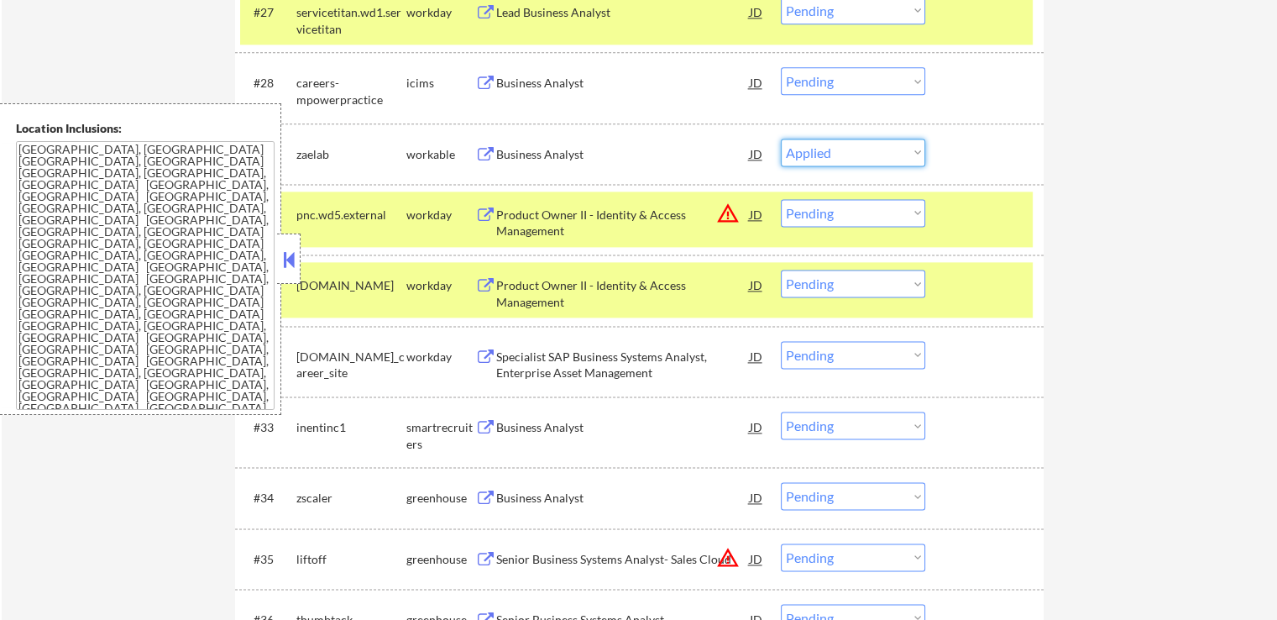
click at [781, 139] on select "Choose an option... Pending Applied Excluded (Questions) Excluded (Expired) Exc…" at bounding box center [853, 153] width 144 height 28
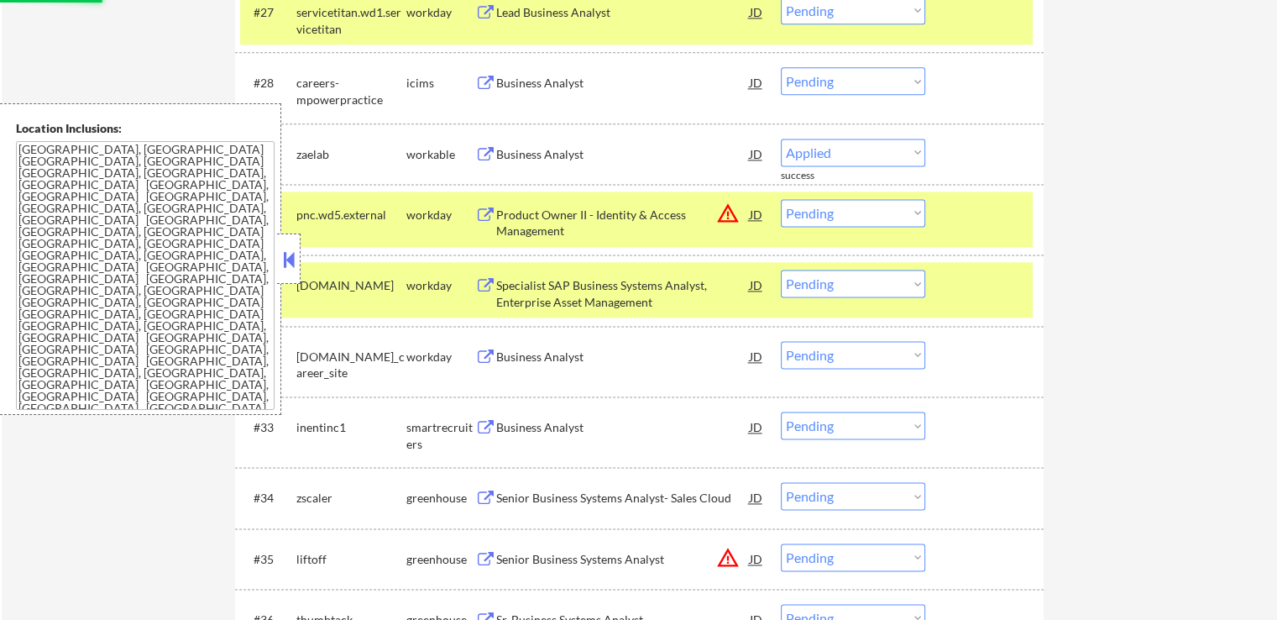
select select ""pending""
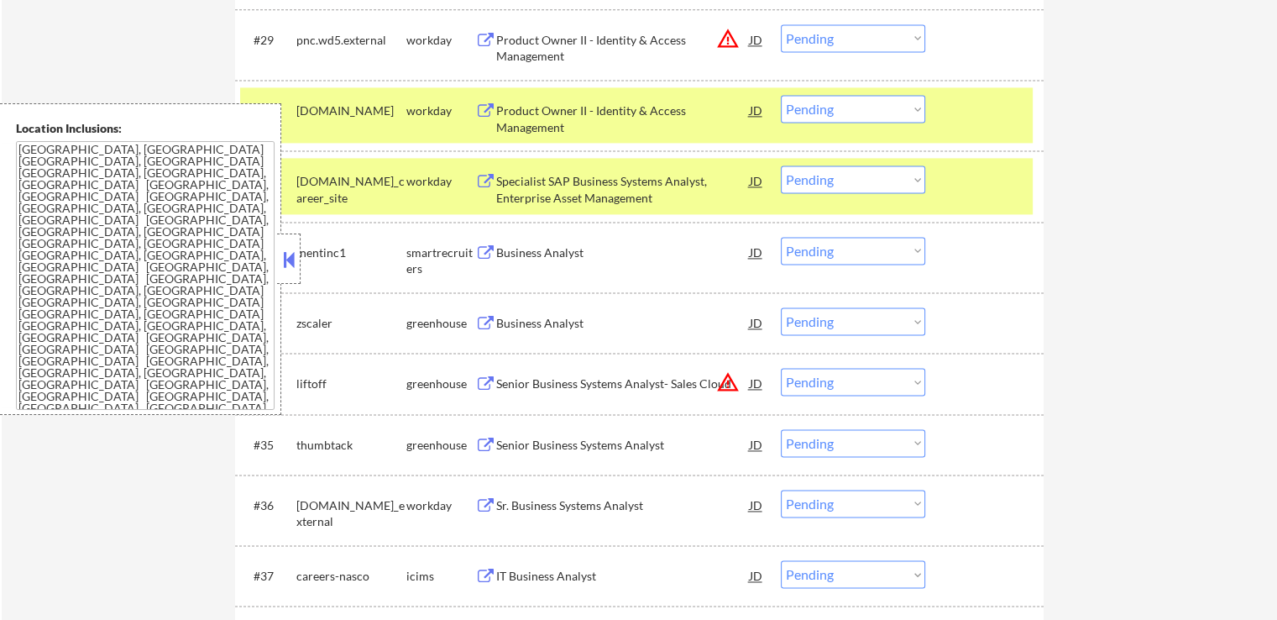
scroll to position [2435, 0]
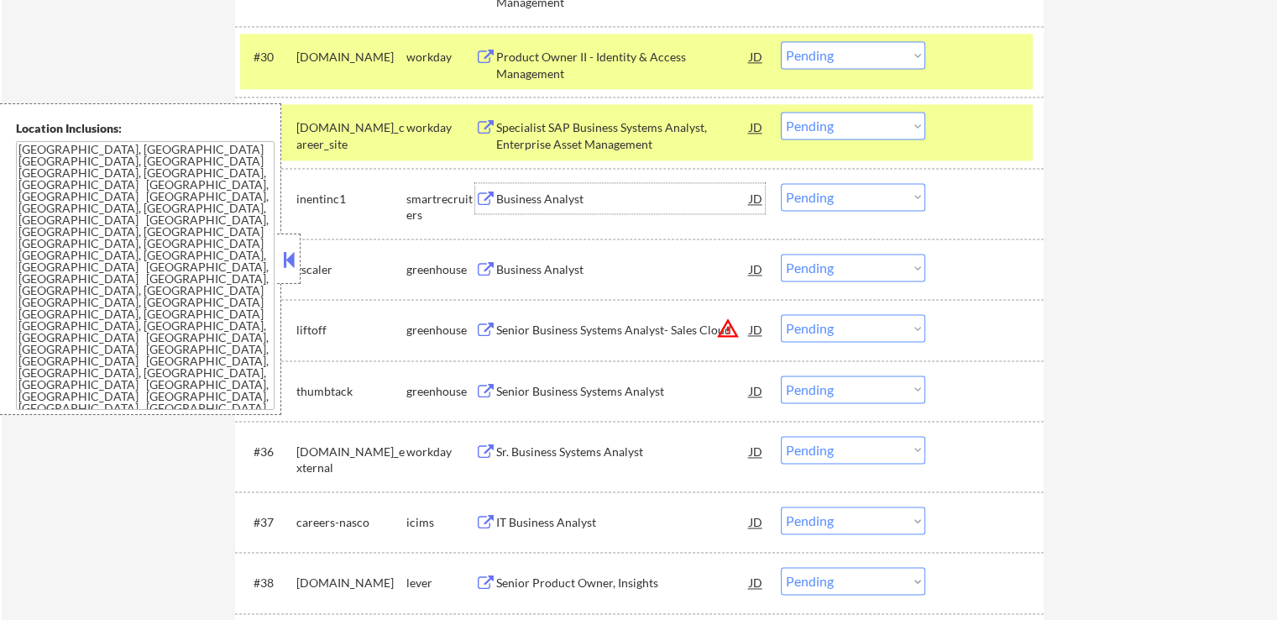
click at [571, 206] on div "Business Analyst" at bounding box center [623, 199] width 254 height 17
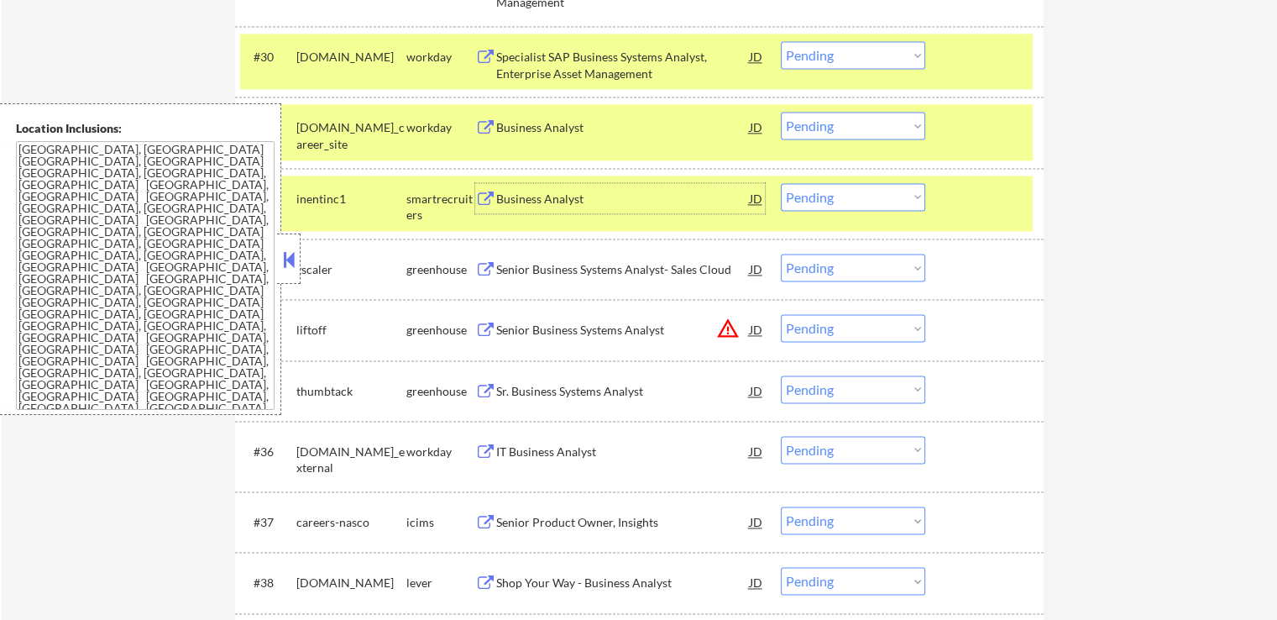
click at [640, 258] on div "Senior Business Systems Analyst- Sales Cloud" at bounding box center [623, 269] width 254 height 30
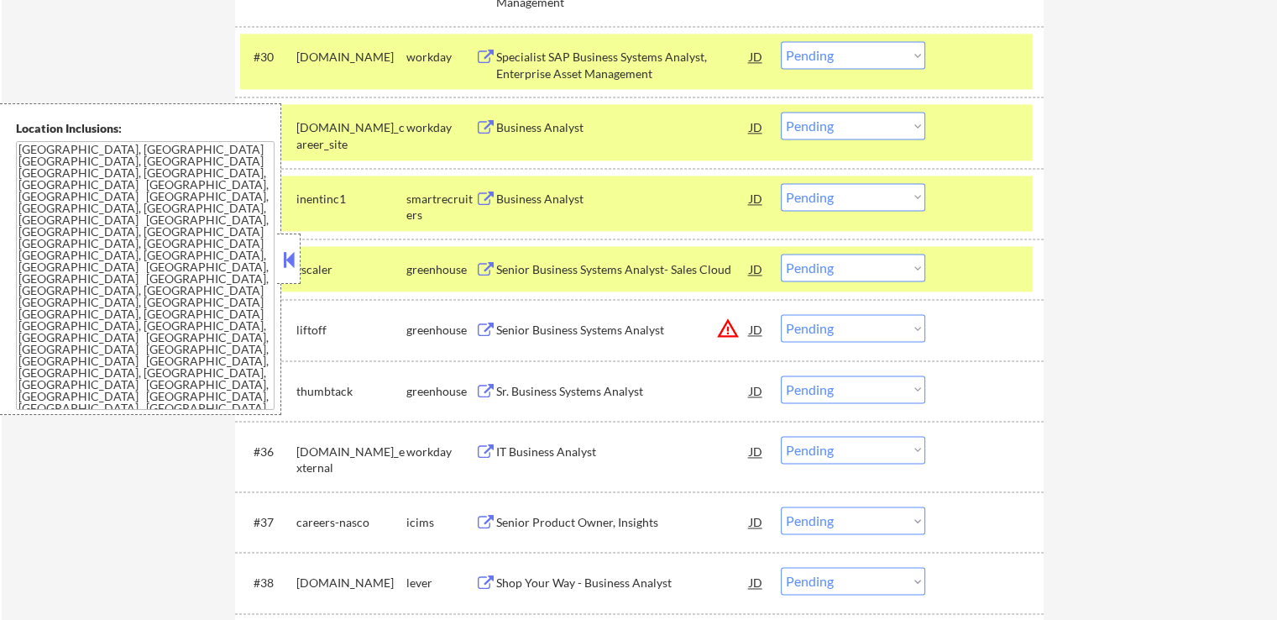
drag, startPoint x: 812, startPoint y: 195, endPoint x: 810, endPoint y: 203, distance: 8.6
click at [812, 195] on select "Choose an option... Pending Applied Excluded (Questions) Excluded (Expired) Exc…" at bounding box center [853, 197] width 144 height 28
click at [781, 183] on select "Choose an option... Pending Applied Excluded (Questions) Excluded (Expired) Exc…" at bounding box center [853, 197] width 144 height 28
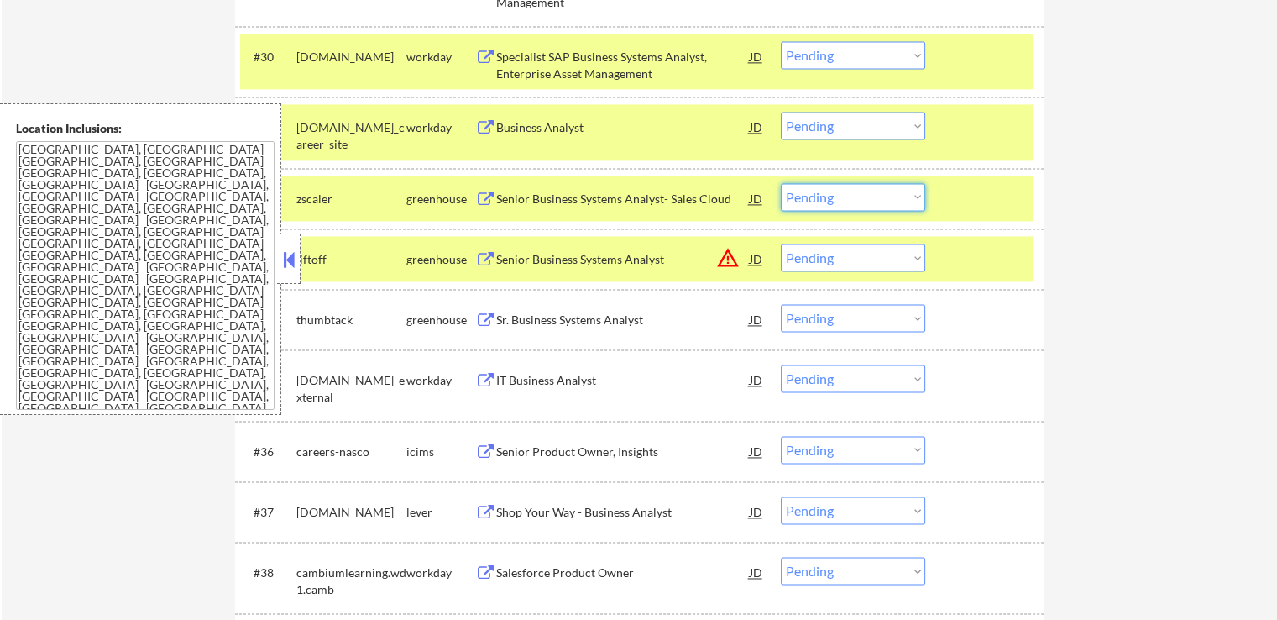
drag, startPoint x: 835, startPoint y: 193, endPoint x: 836, endPoint y: 209, distance: 16.0
click at [835, 195] on select "Choose an option... Pending Applied Excluded (Questions) Excluded (Expired) Exc…" at bounding box center [853, 197] width 144 height 28
click at [781, 183] on select "Choose an option... Pending Applied Excluded (Questions) Excluded (Expired) Exc…" at bounding box center [853, 197] width 144 height 28
select select ""pending""
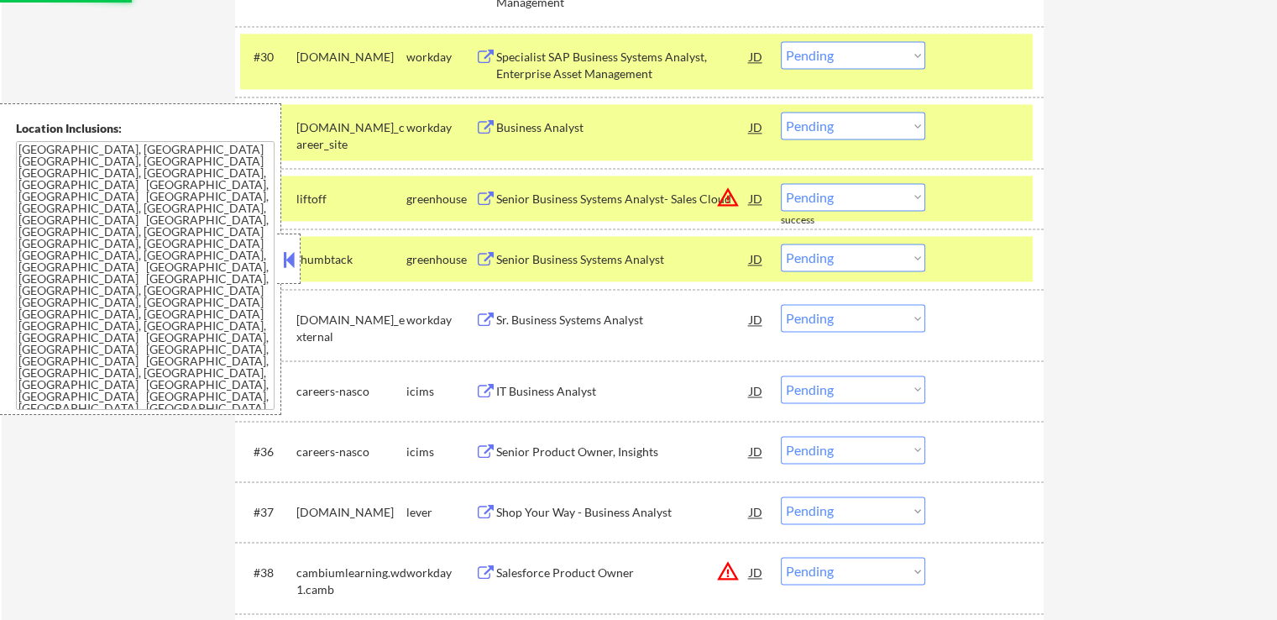
scroll to position [2519, 0]
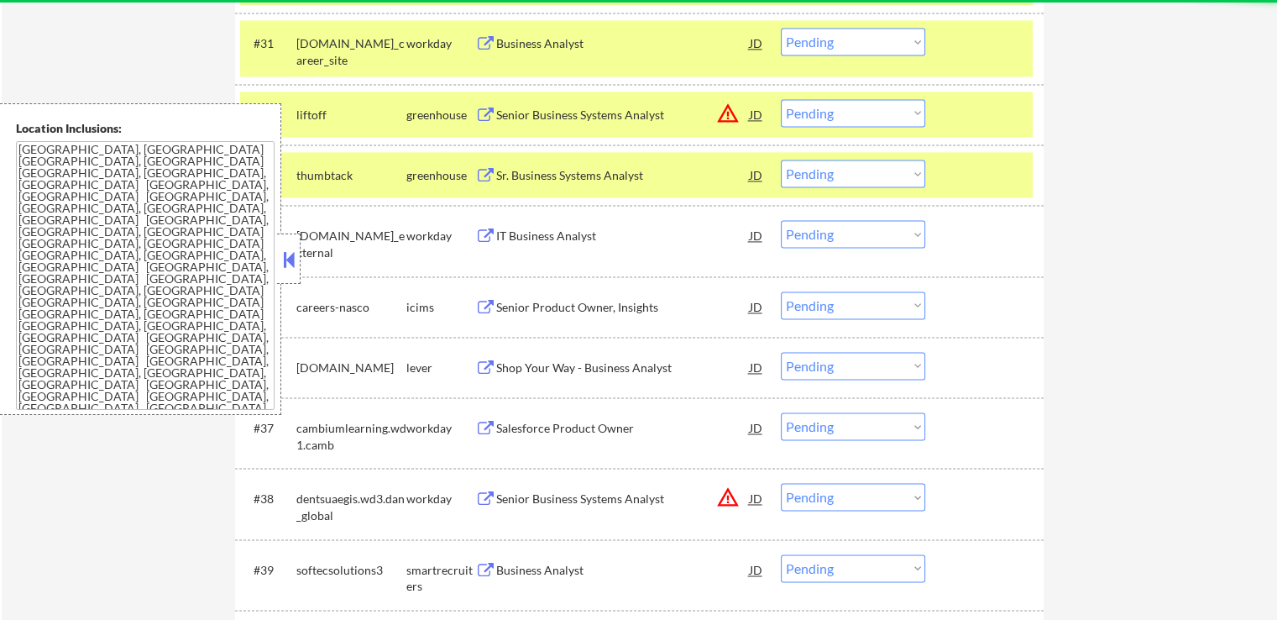
click at [635, 175] on div "Sr. Business Systems Analyst" at bounding box center [623, 175] width 254 height 17
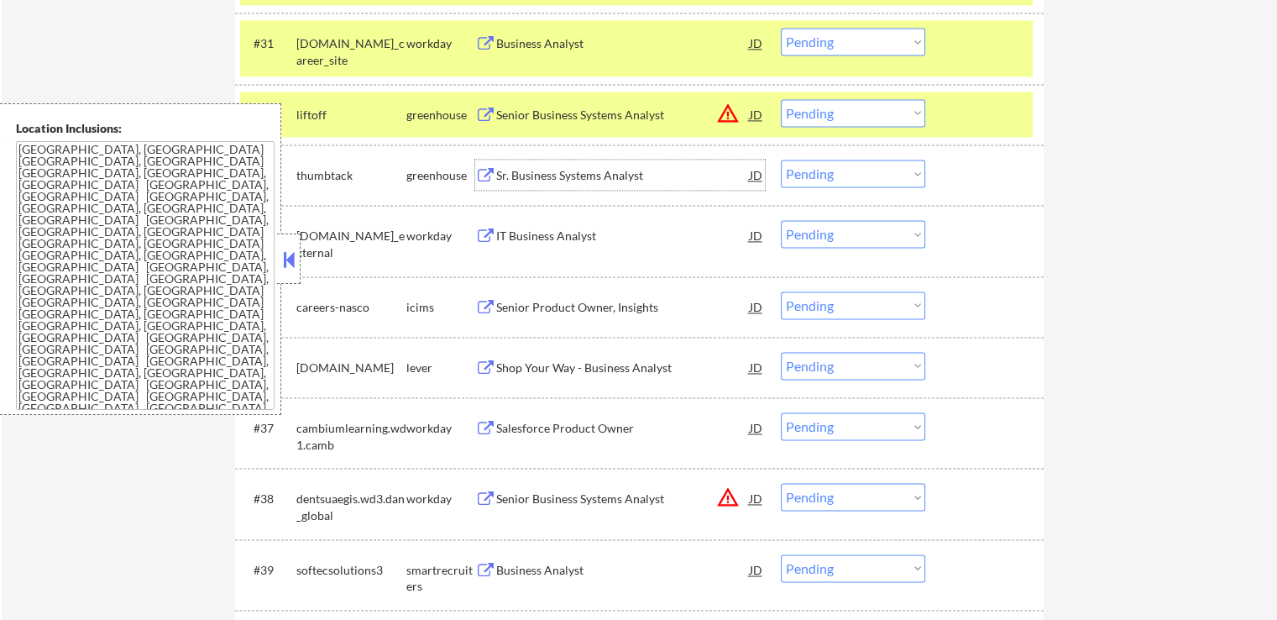
click at [626, 359] on div "Shop Your Way - Business Analyst" at bounding box center [623, 367] width 254 height 17
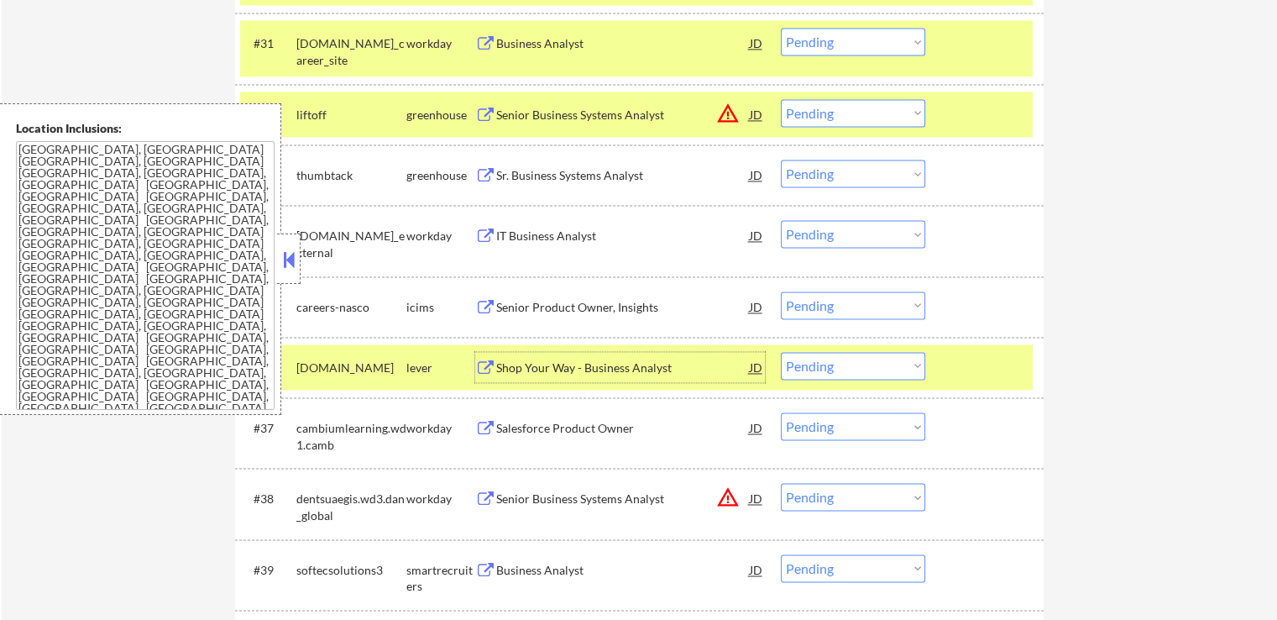
click at [819, 165] on select "Choose an option... Pending Applied Excluded (Questions) Excluded (Expired) Exc…" at bounding box center [853, 174] width 144 height 28
click at [781, 160] on select "Choose an option... Pending Applied Excluded (Questions) Excluded (Expired) Exc…" at bounding box center [853, 174] width 144 height 28
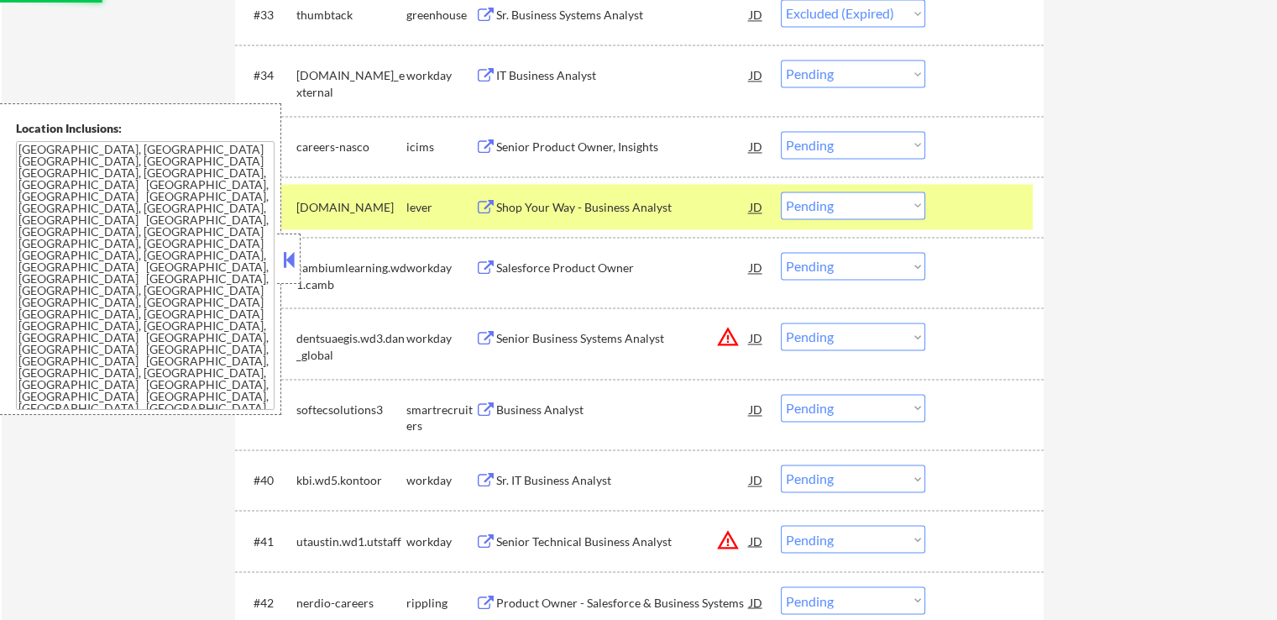
scroll to position [2687, 0]
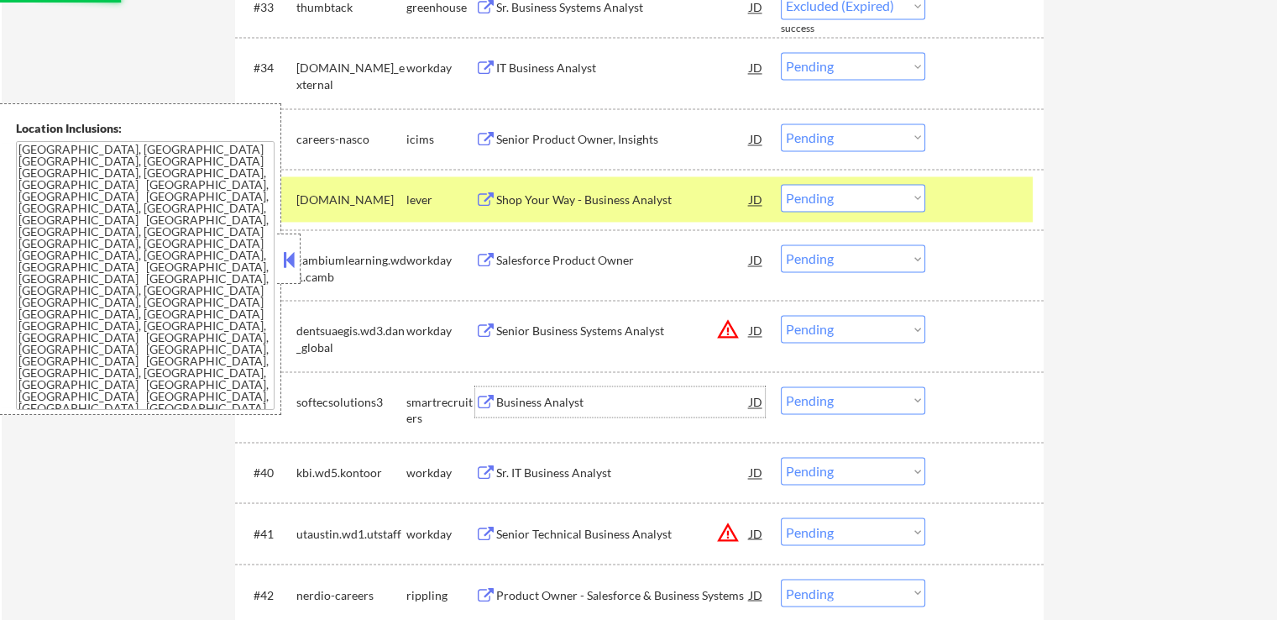
click at [573, 393] on div "Business Analyst" at bounding box center [623, 401] width 254 height 30
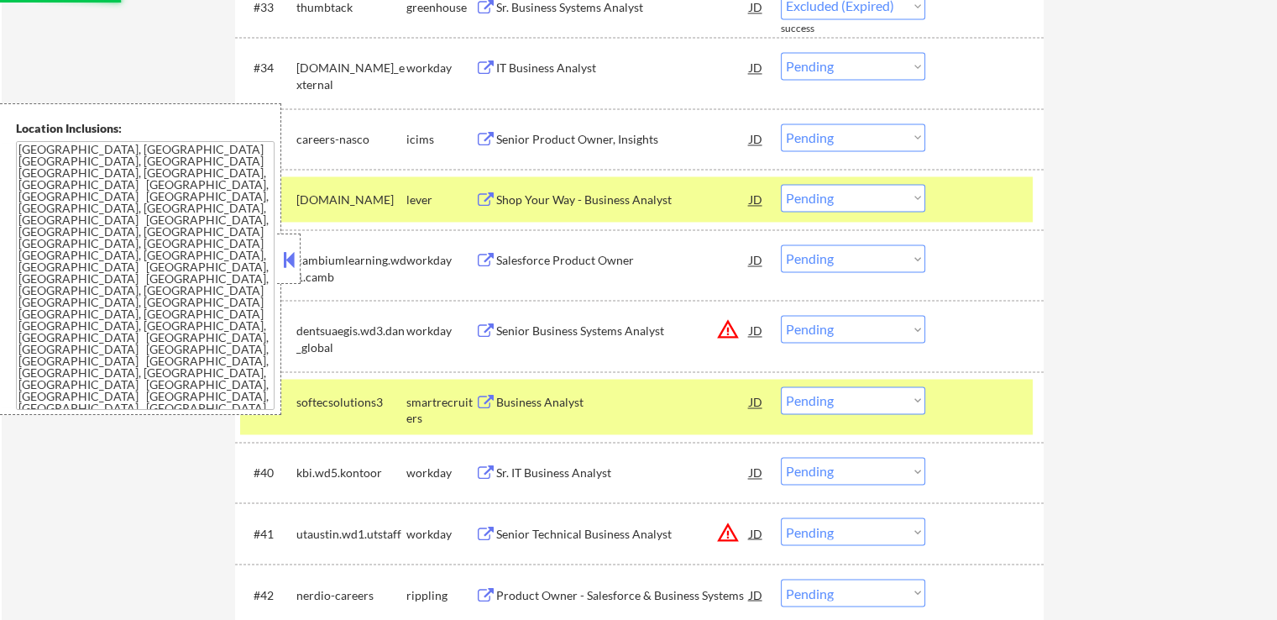
select select ""pending""
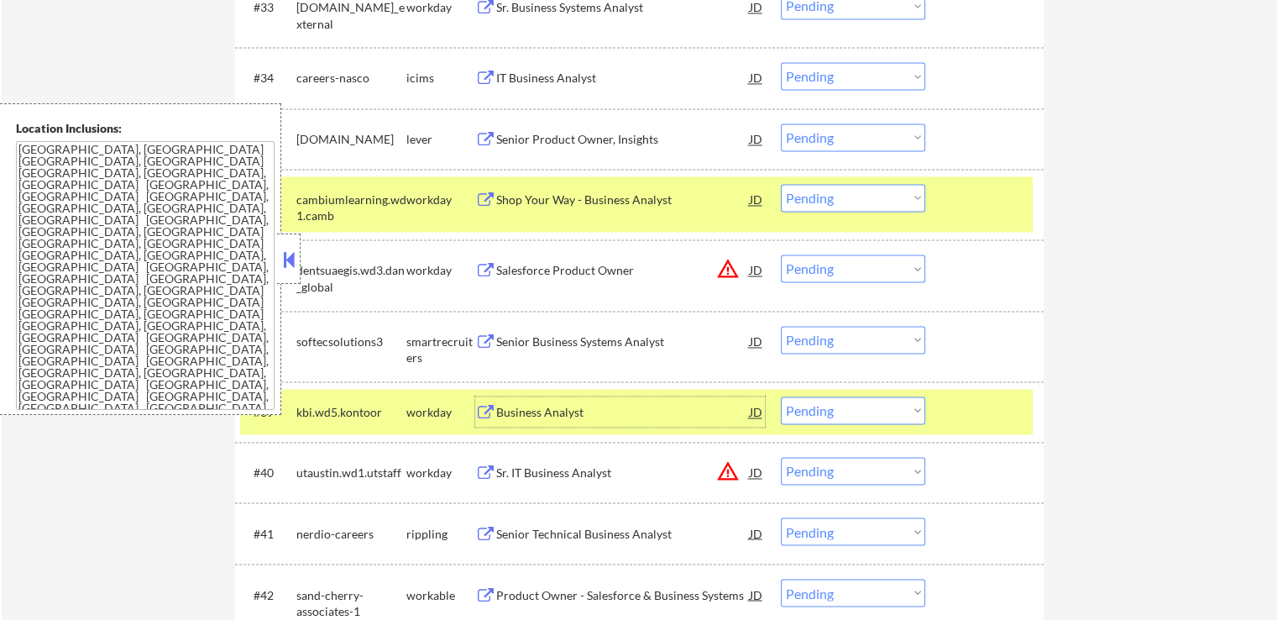
click at [809, 137] on select "Choose an option... Pending Applied Excluded (Questions) Excluded (Expired) Exc…" at bounding box center [853, 137] width 144 height 28
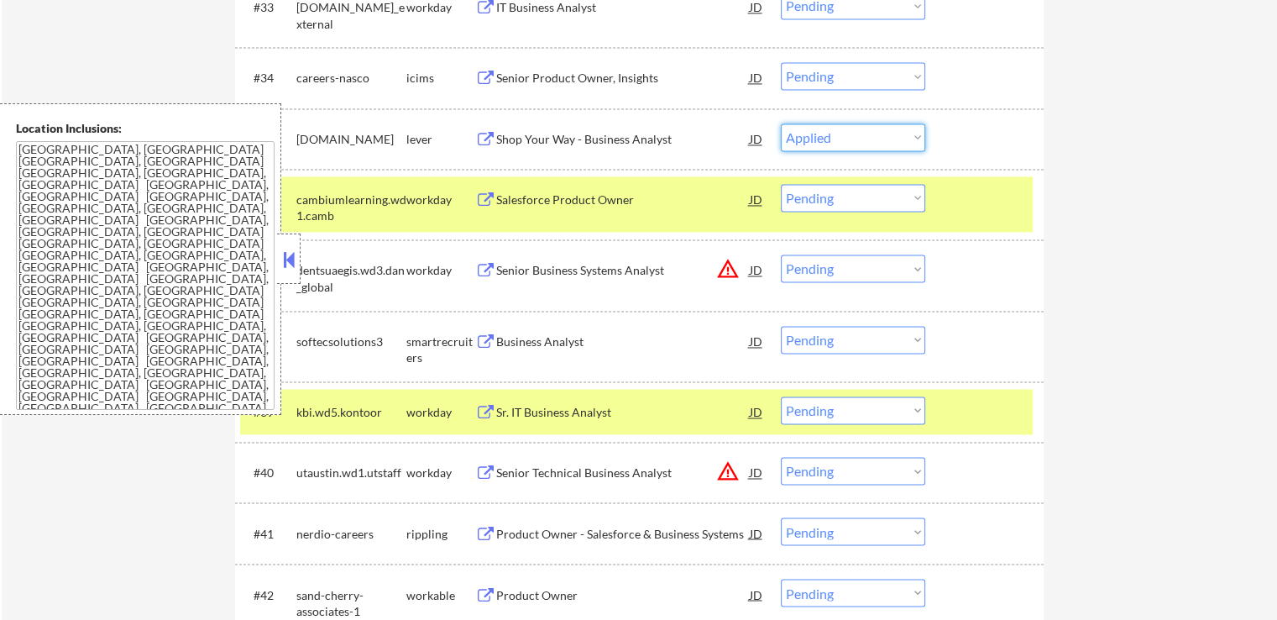
click at [781, 123] on select "Choose an option... Pending Applied Excluded (Questions) Excluded (Expired) Exc…" at bounding box center [853, 137] width 144 height 28
select select ""pending""
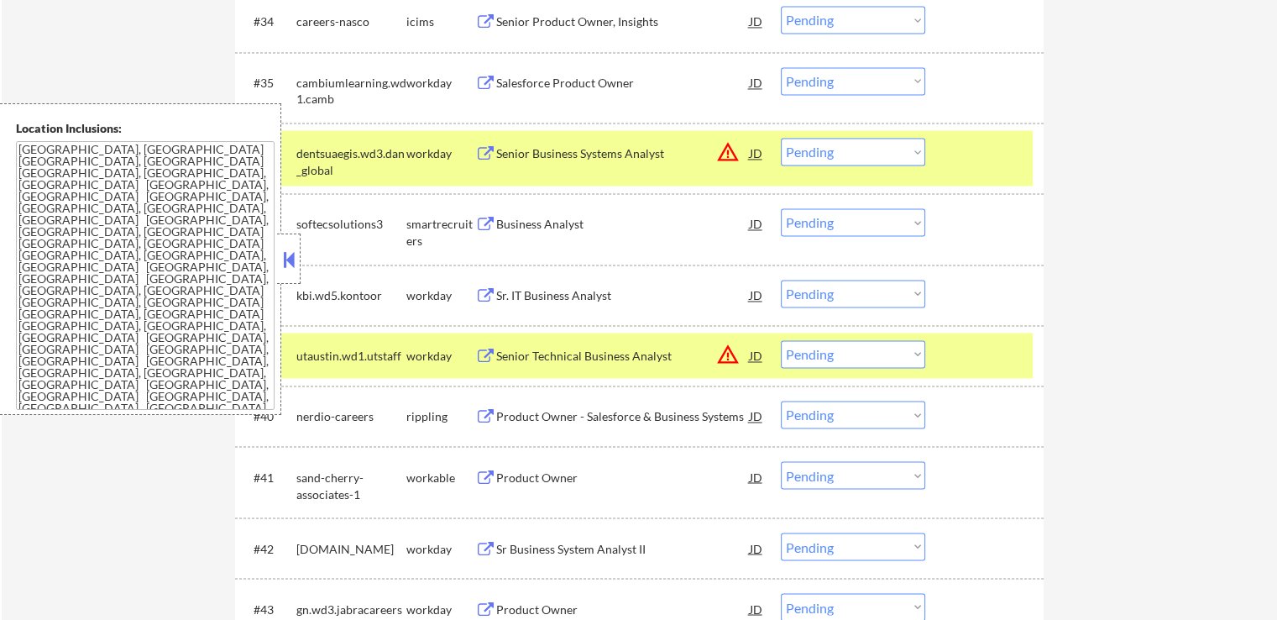
scroll to position [2771, 0]
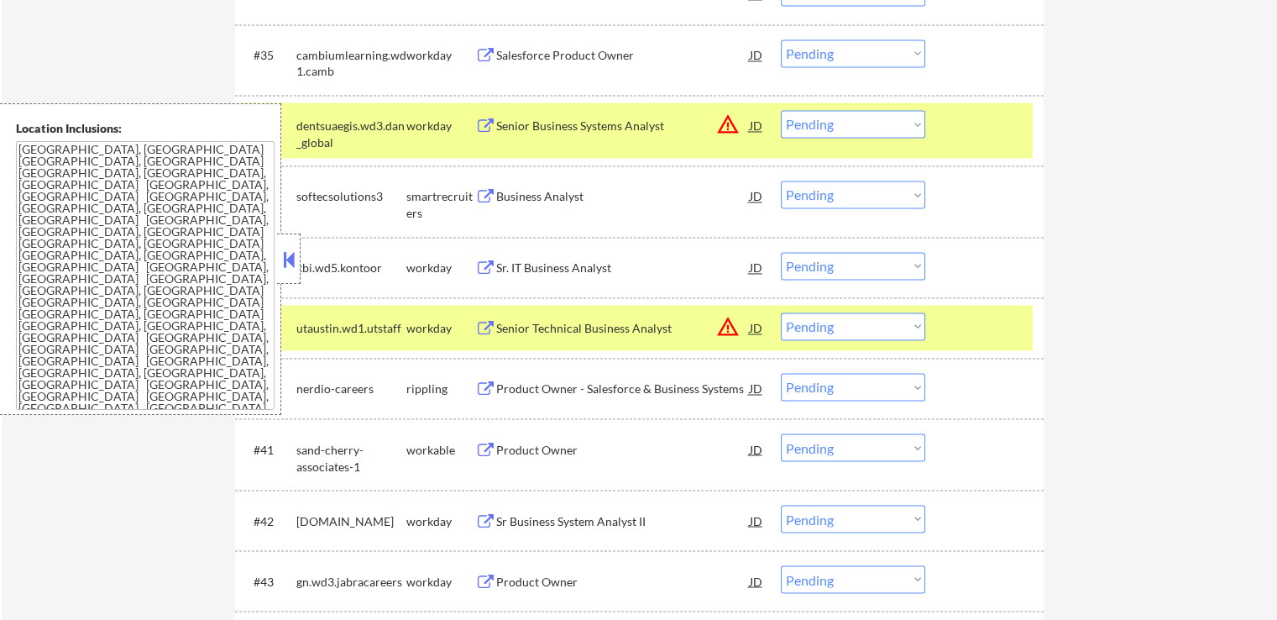
drag, startPoint x: 820, startPoint y: 192, endPoint x: 816, endPoint y: 201, distance: 9.4
click at [820, 191] on select "Choose an option... Pending Applied Excluded (Questions) Excluded (Expired) Exc…" at bounding box center [853, 195] width 144 height 28
click at [781, 181] on select "Choose an option... Pending Applied Excluded (Questions) Excluded (Expired) Exc…" at bounding box center [853, 195] width 144 height 28
select select ""pending""
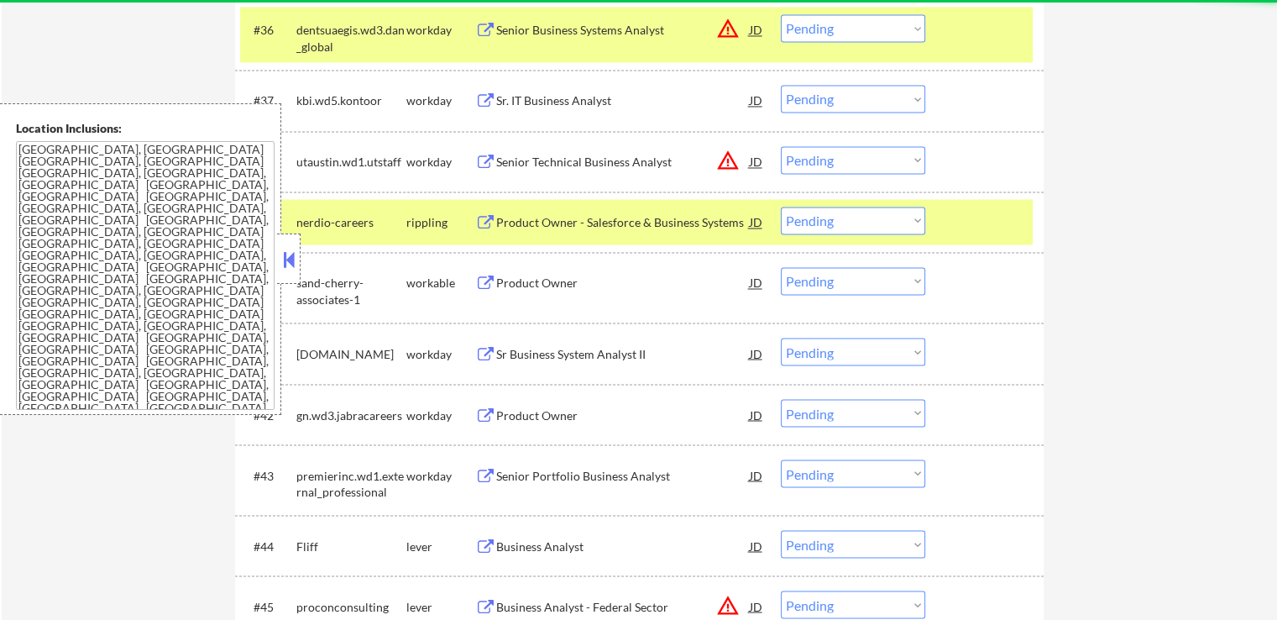
scroll to position [2939, 0]
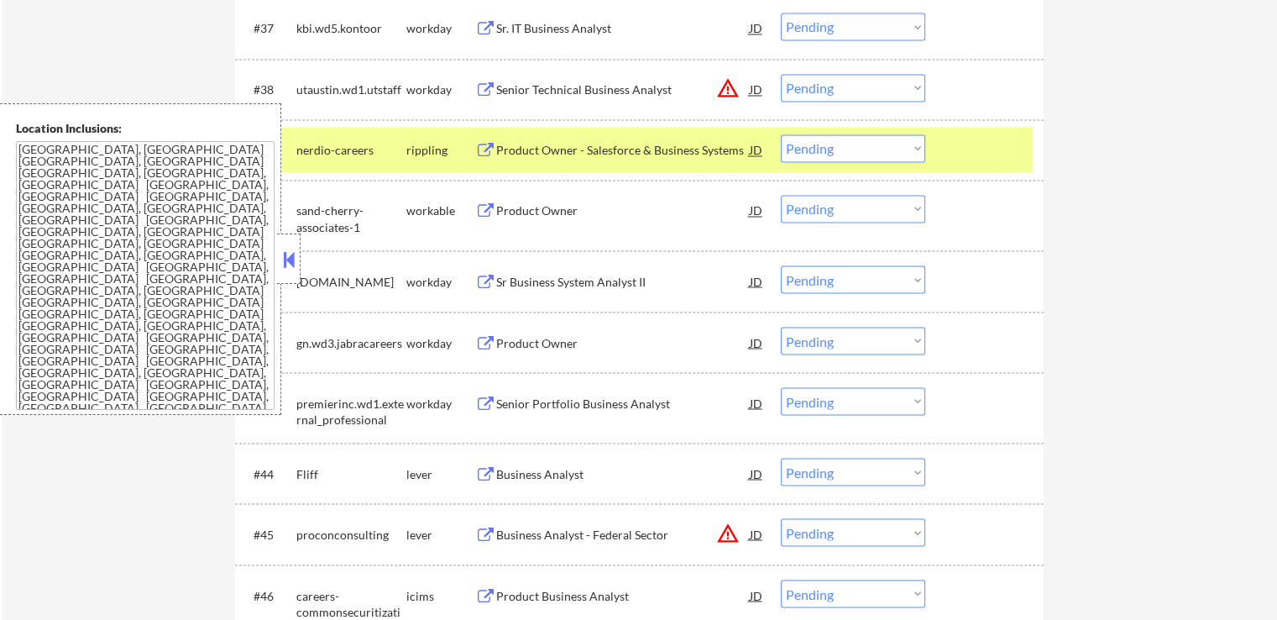
click at [653, 134] on div "Product Owner - Salesforce & Business Systems" at bounding box center [623, 149] width 254 height 30
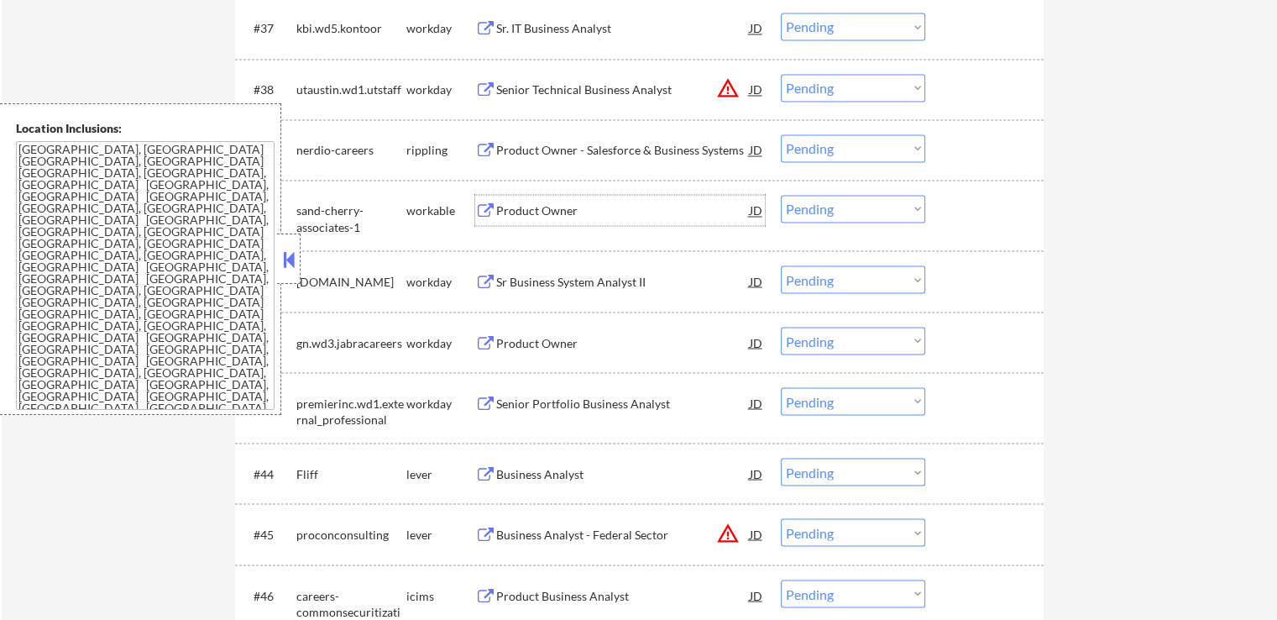
click at [584, 216] on div "Product Owner" at bounding box center [623, 210] width 254 height 17
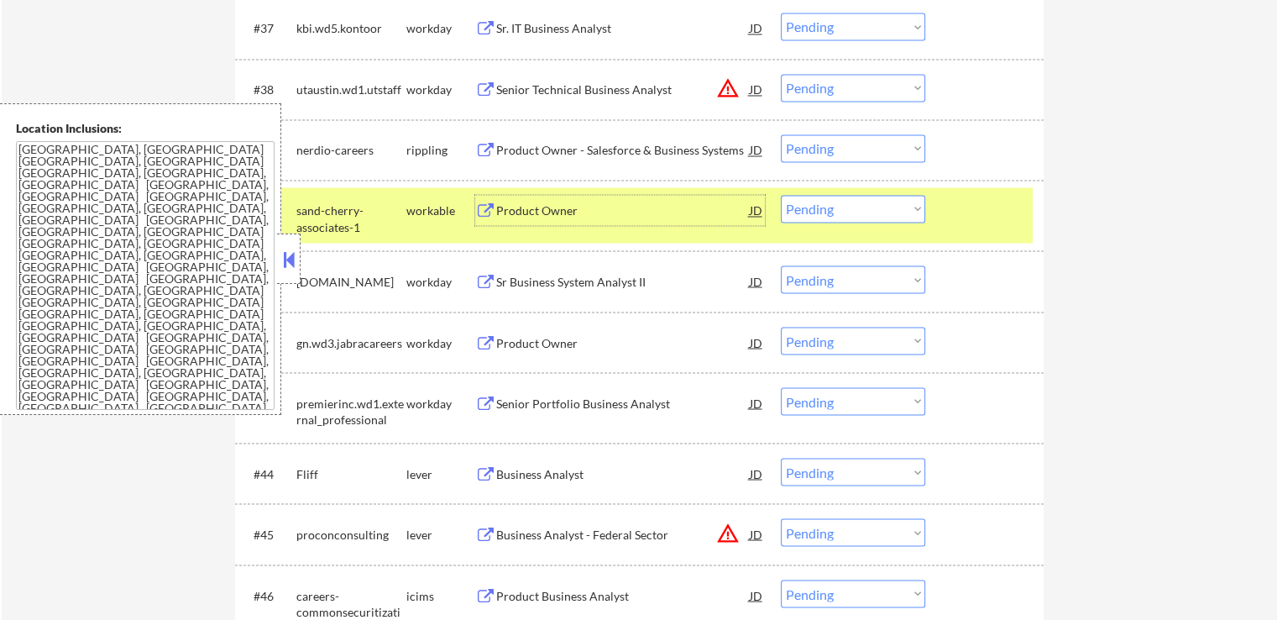
click at [850, 155] on select "Choose an option... Pending Applied Excluded (Questions) Excluded (Expired) Exc…" at bounding box center [853, 148] width 144 height 28
click at [781, 134] on select "Choose an option... Pending Applied Excluded (Questions) Excluded (Expired) Exc…" at bounding box center [853, 148] width 144 height 28
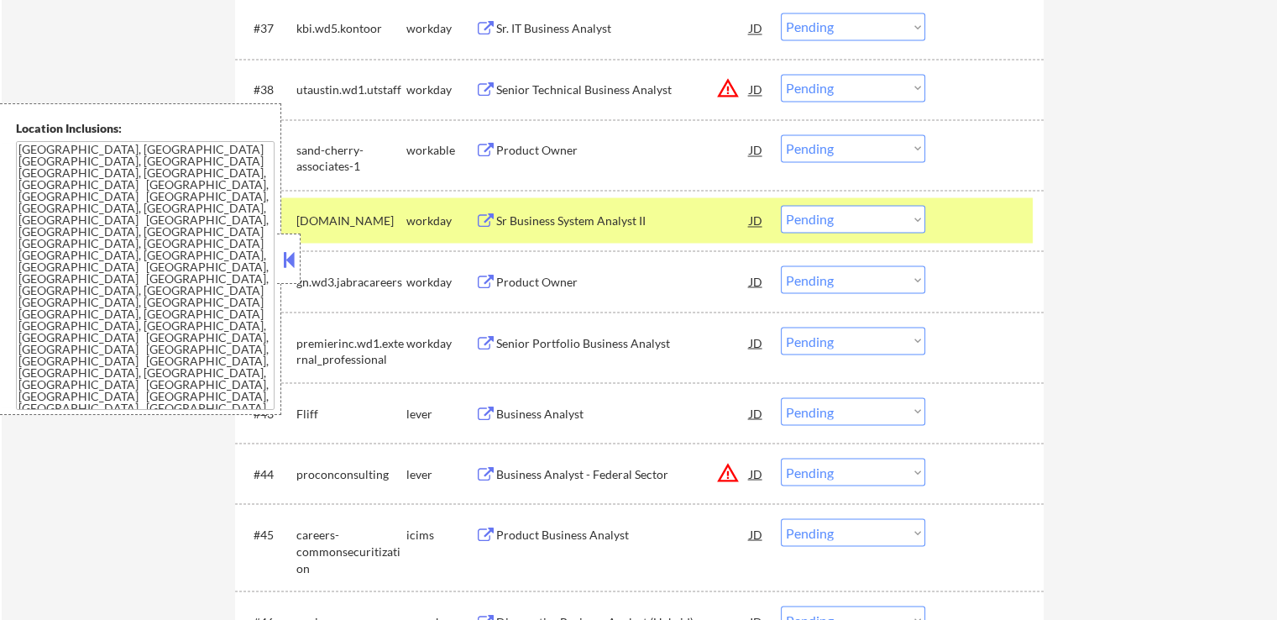
click at [846, 145] on select "Choose an option... Pending Applied Excluded (Questions) Excluded (Expired) Exc…" at bounding box center [853, 148] width 144 height 28
click at [781, 134] on select "Choose an option... Pending Applied Excluded (Questions) Excluded (Expired) Exc…" at bounding box center [853, 148] width 144 height 28
select select ""pending""
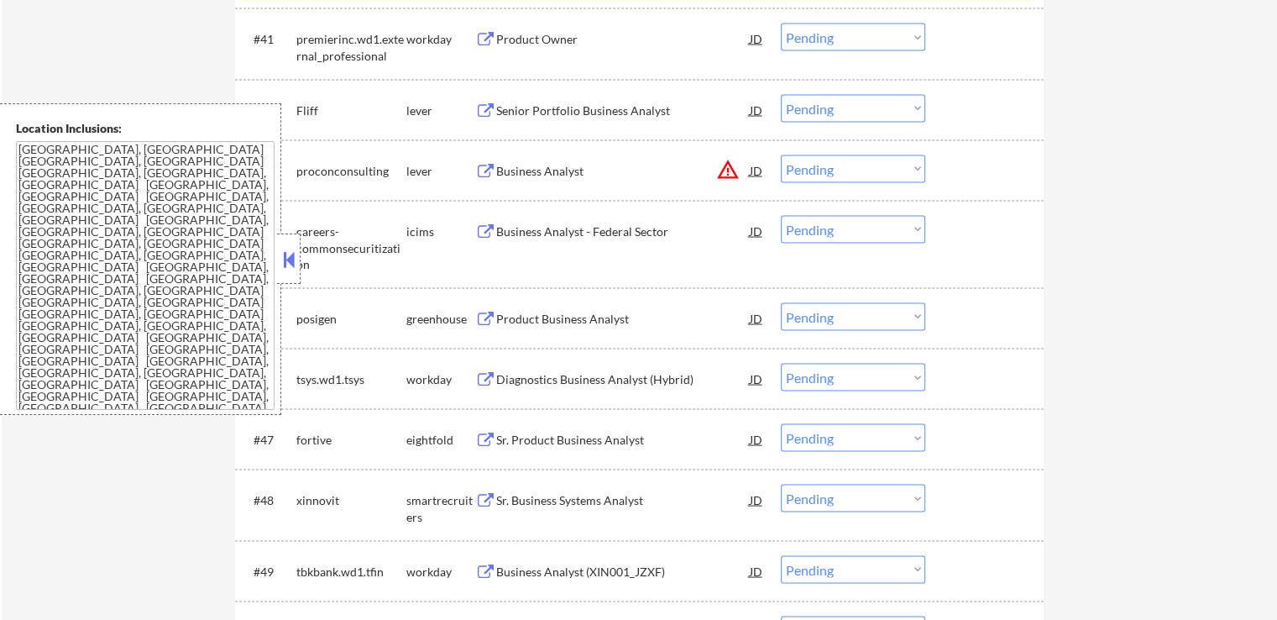
scroll to position [3191, 0]
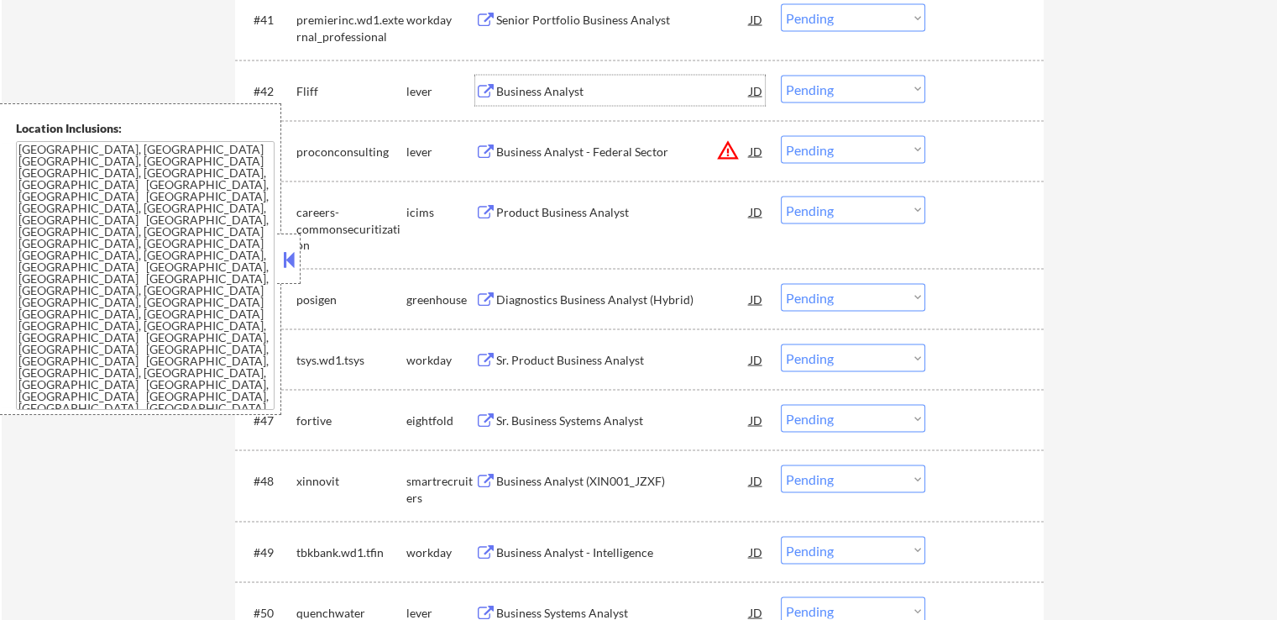
click at [563, 82] on div "Business Analyst" at bounding box center [623, 90] width 254 height 17
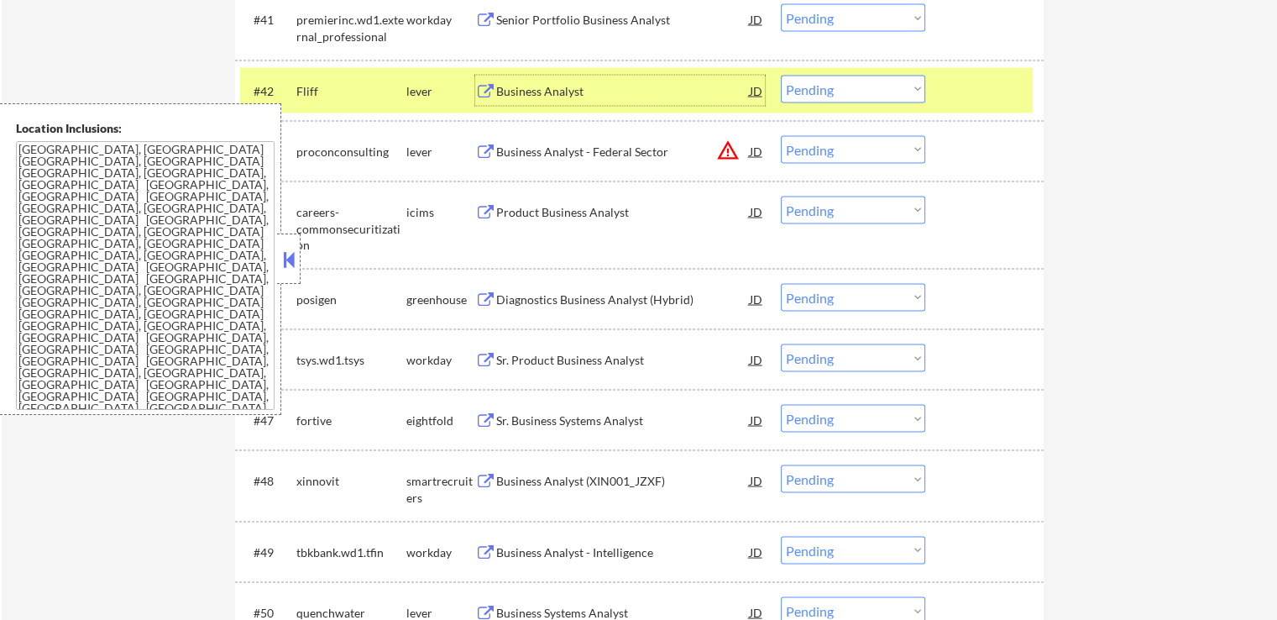
click at [625, 149] on div "Business Analyst - Federal Sector" at bounding box center [623, 151] width 254 height 17
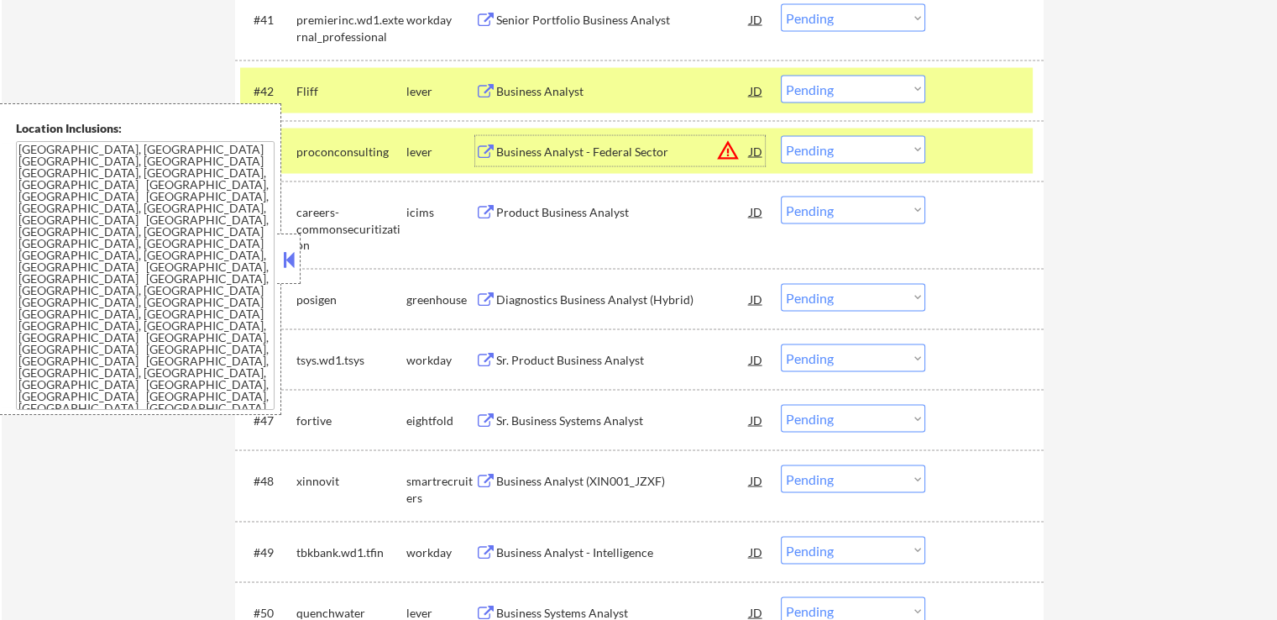
click at [821, 87] on select "Choose an option... Pending Applied Excluded (Questions) Excluded (Expired) Exc…" at bounding box center [853, 89] width 144 height 28
select select ""excluded__salary_""
click at [781, 75] on select "Choose an option... Pending Applied Excluded (Questions) Excluded (Expired) Exc…" at bounding box center [853, 89] width 144 height 28
click at [830, 149] on select "Choose an option... Pending Applied Excluded (Questions) Excluded (Expired) Exc…" at bounding box center [853, 149] width 144 height 28
select select ""excluded__expired_""
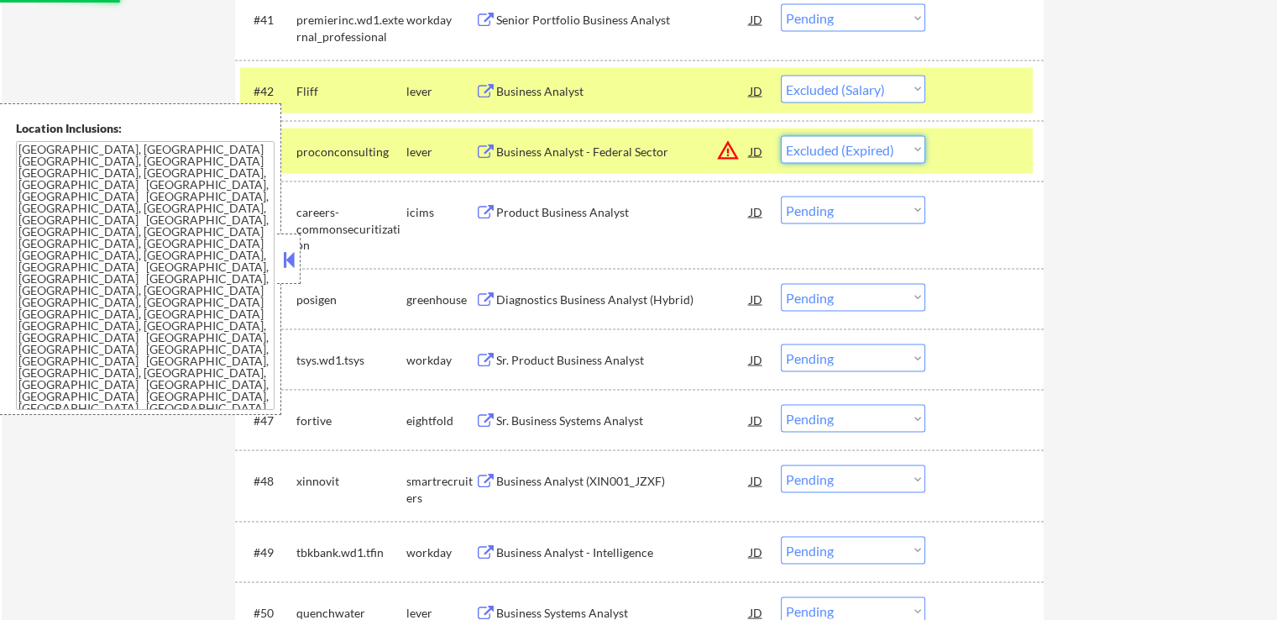
click at [781, 135] on select "Choose an option... Pending Applied Excluded (Questions) Excluded (Expired) Exc…" at bounding box center [853, 149] width 144 height 28
select select ""pending""
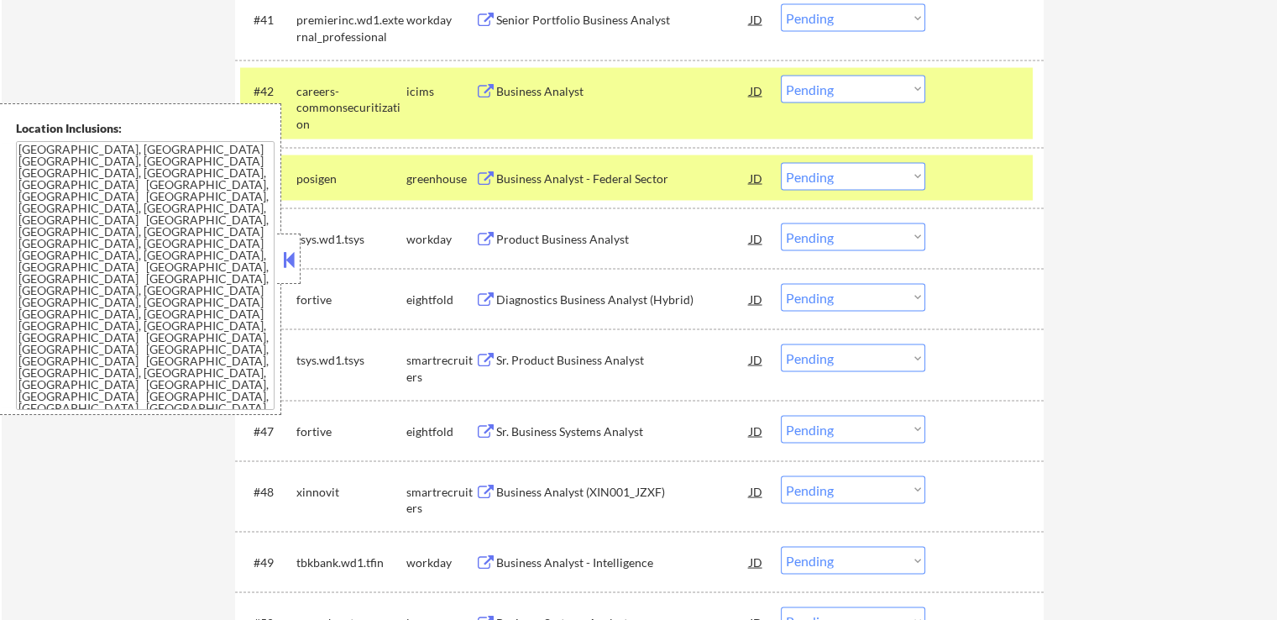
click at [633, 178] on div "Business Analyst - Federal Sector" at bounding box center [623, 178] width 254 height 17
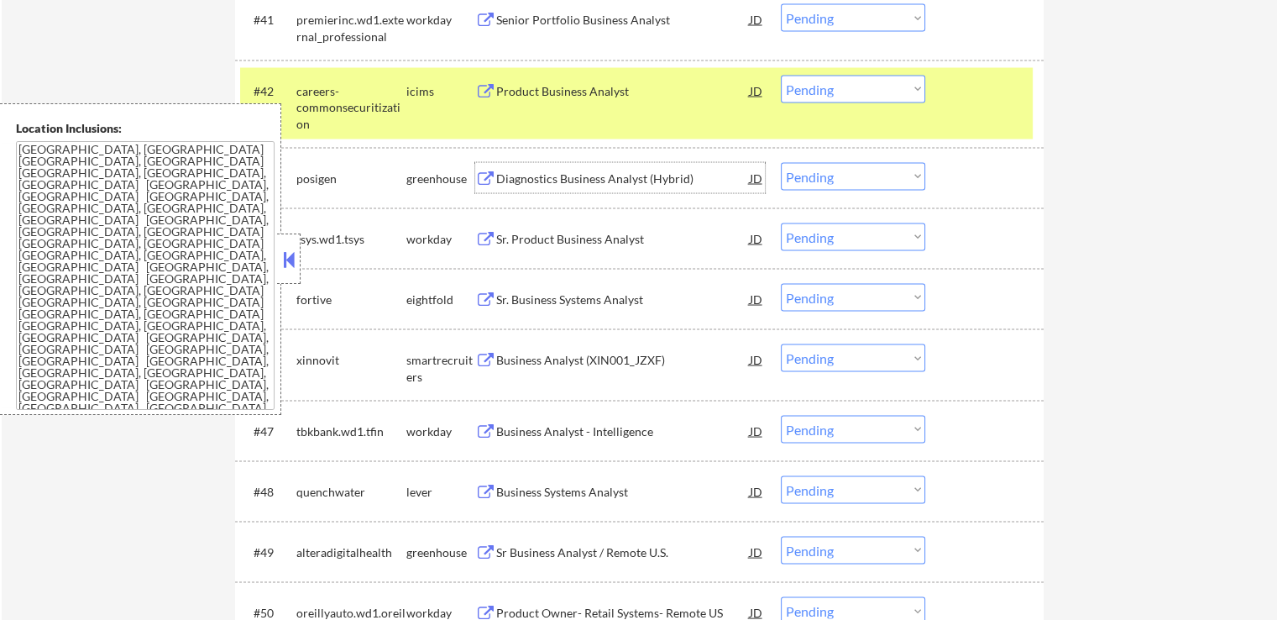
click at [610, 348] on div "Business Analyst (XIN001_JZXF)" at bounding box center [623, 358] width 254 height 30
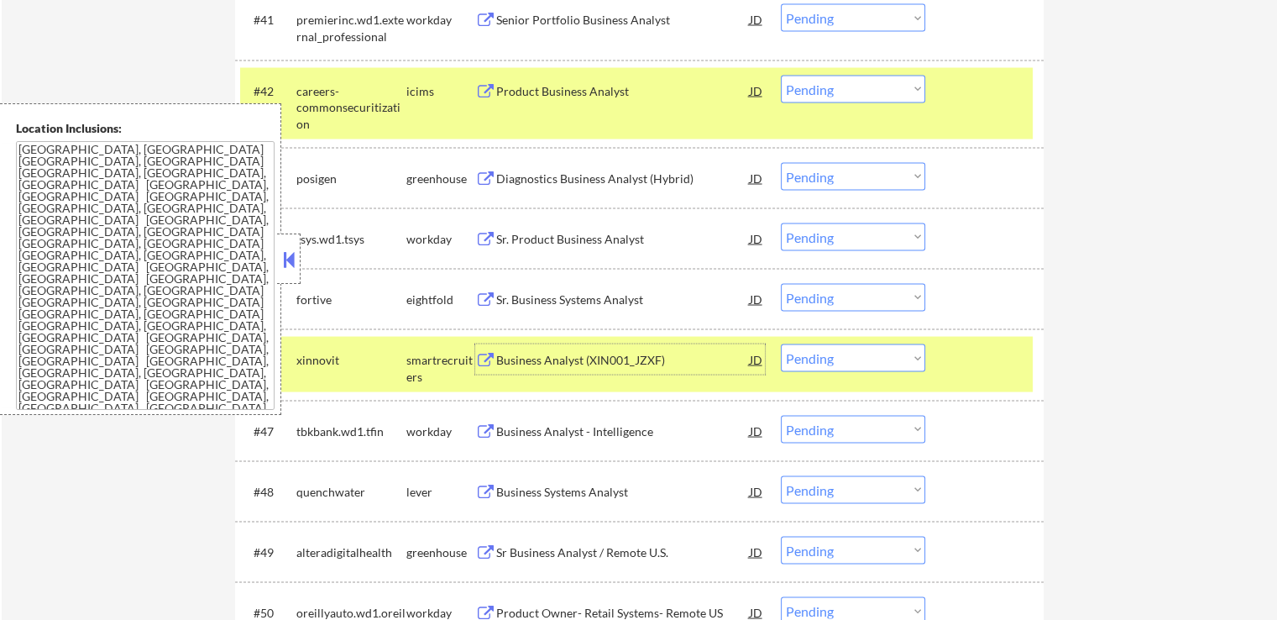
click at [846, 166] on select "Choose an option... Pending Applied Excluded (Questions) Excluded (Expired) Exc…" at bounding box center [853, 176] width 144 height 28
click at [781, 162] on select "Choose an option... Pending Applied Excluded (Questions) Excluded (Expired) Exc…" at bounding box center [853, 176] width 144 height 28
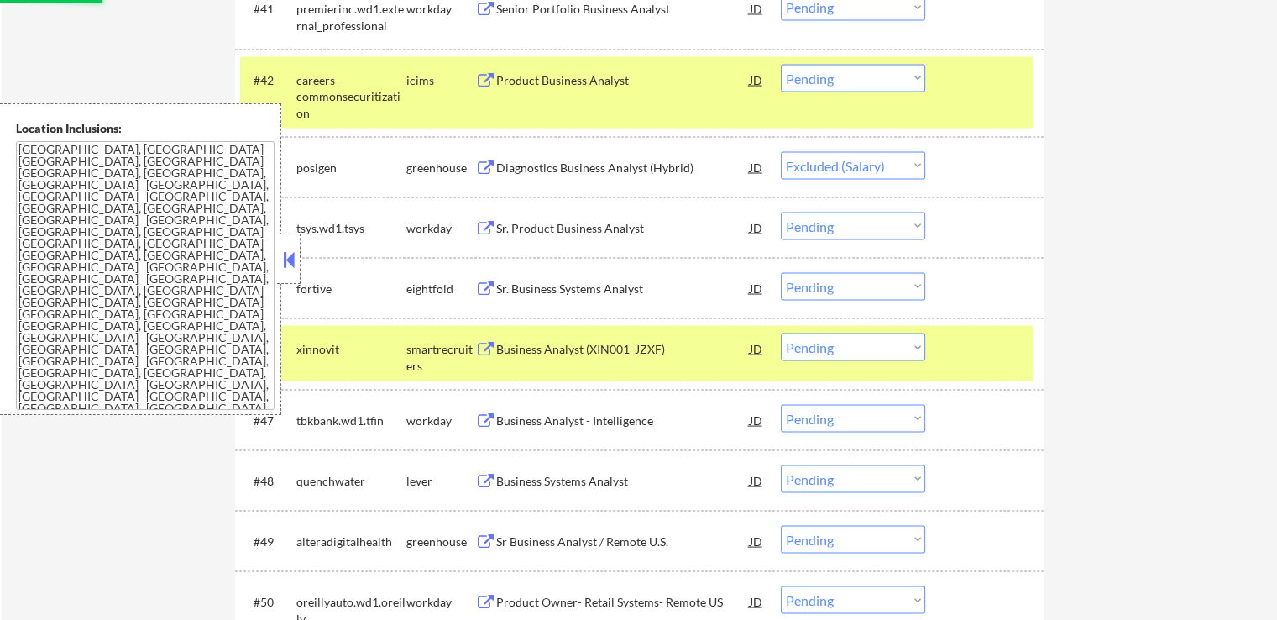
scroll to position [3359, 0]
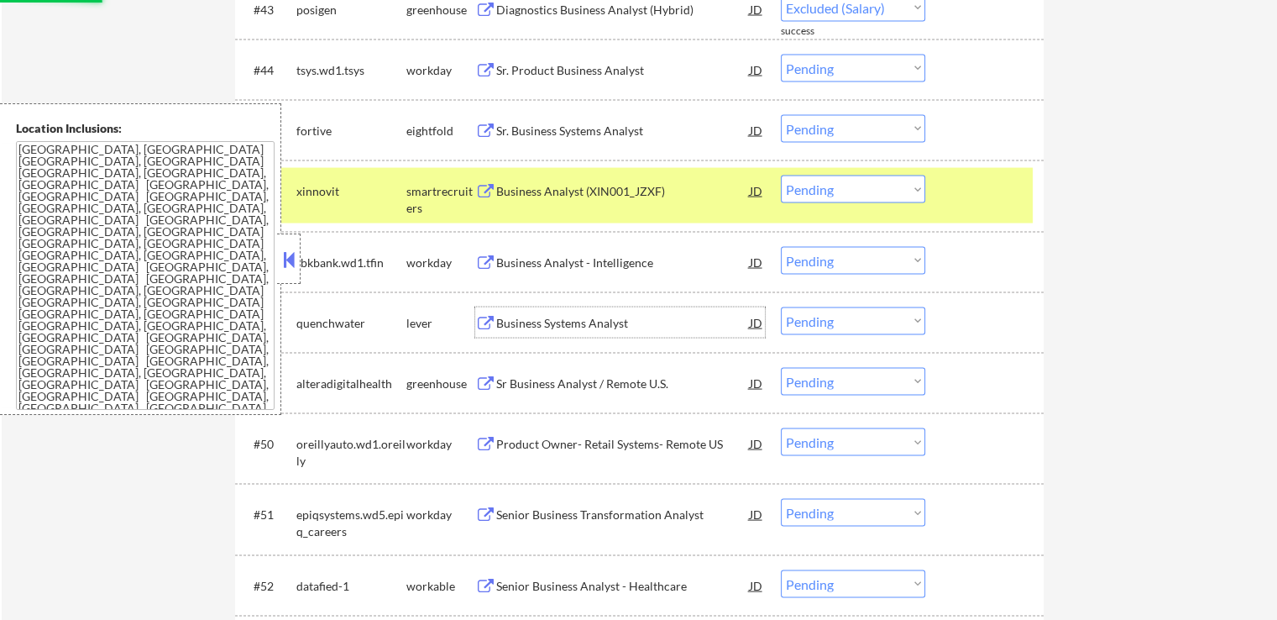
click at [605, 326] on div "Business Systems Analyst" at bounding box center [623, 323] width 254 height 17
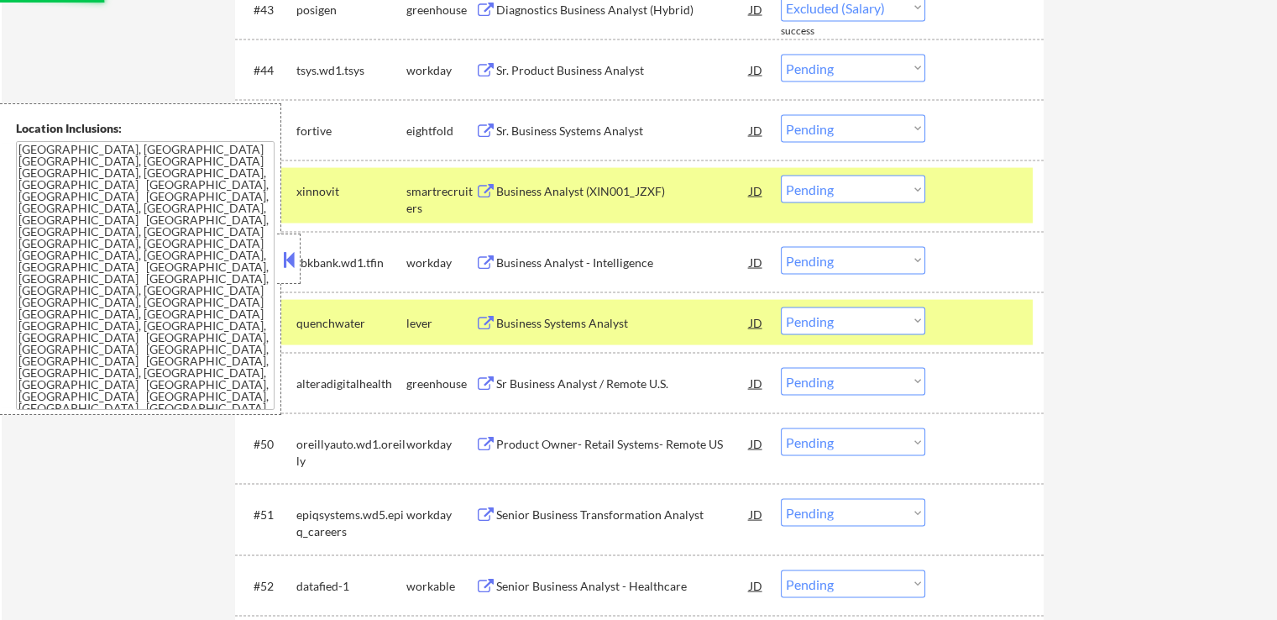
select select ""pending""
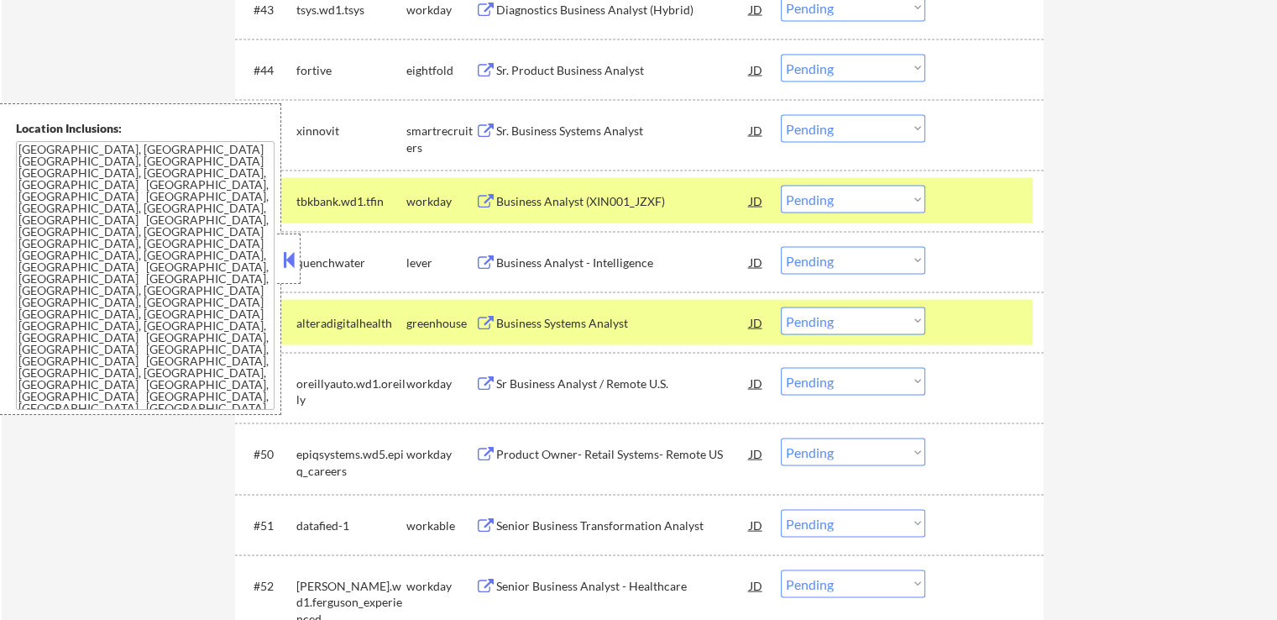
click at [878, 254] on select "Choose an option... Pending Applied Excluded (Questions) Excluded (Expired) Exc…" at bounding box center [853, 261] width 144 height 28
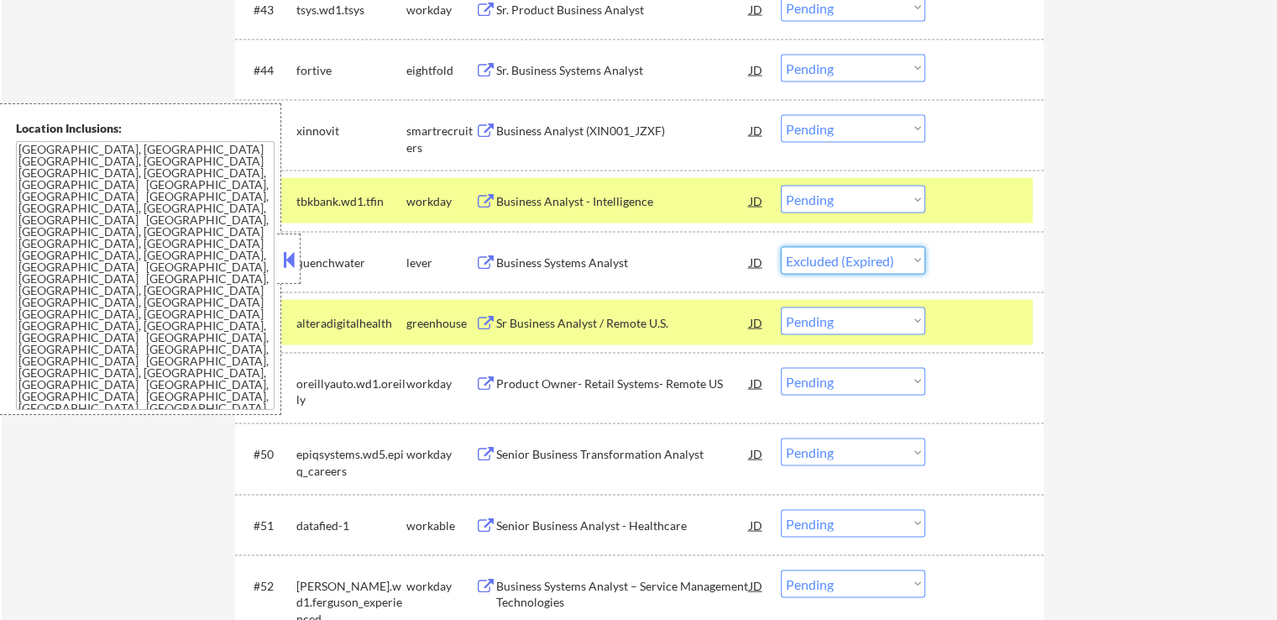
click at [781, 247] on select "Choose an option... Pending Applied Excluded (Questions) Excluded (Expired) Exc…" at bounding box center [853, 261] width 144 height 28
click at [644, 321] on div "Sr Business Analyst / Remote U.S." at bounding box center [623, 323] width 254 height 17
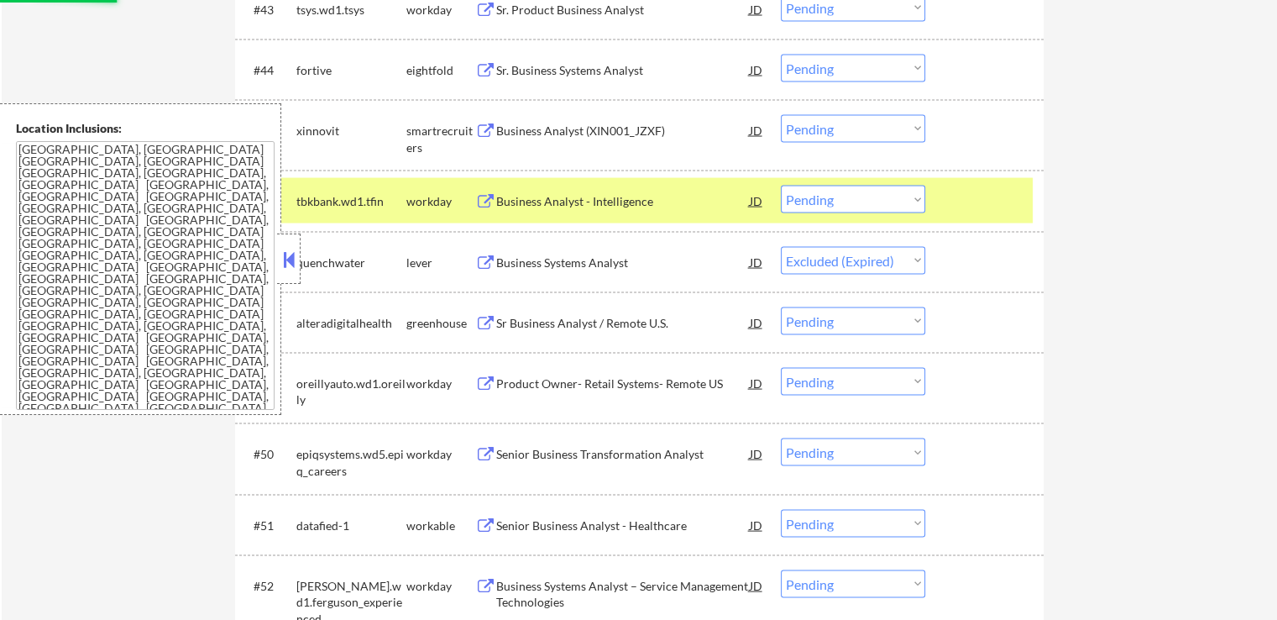
select select ""pending""
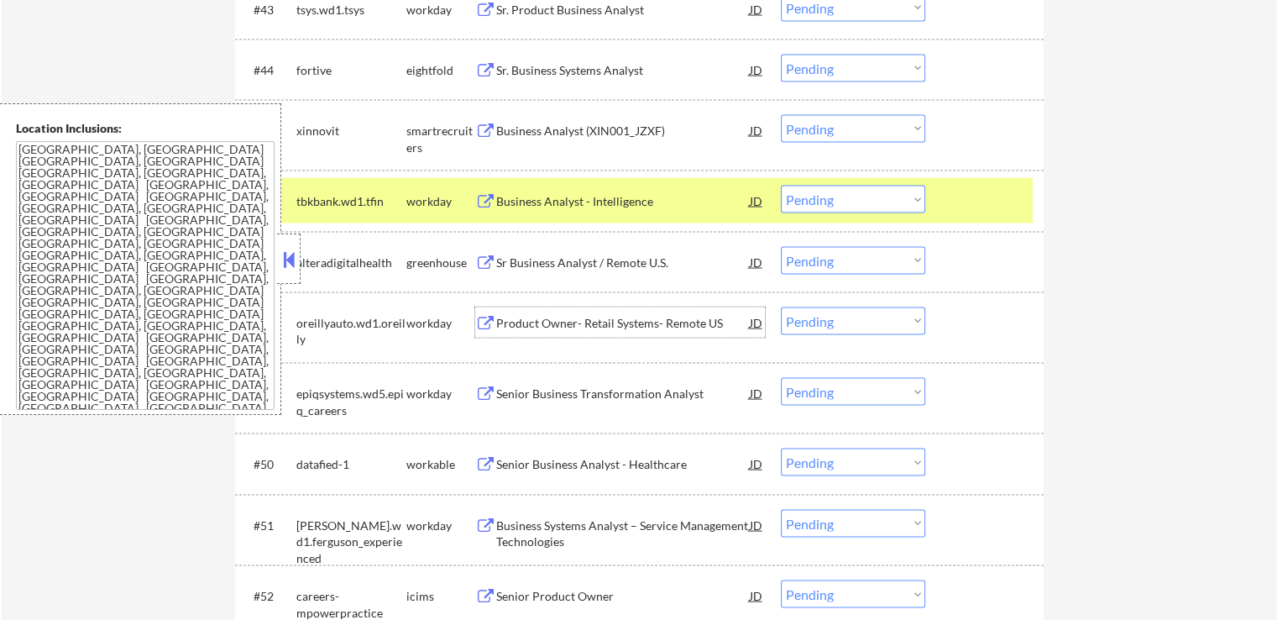
click at [845, 127] on select "Choose an option... Pending Applied Excluded (Questions) Excluded (Expired) Exc…" at bounding box center [853, 129] width 144 height 28
click at [781, 115] on select "Choose an option... Pending Applied Excluded (Questions) Excluded (Expired) Exc…" at bounding box center [853, 129] width 144 height 28
select select ""pending""
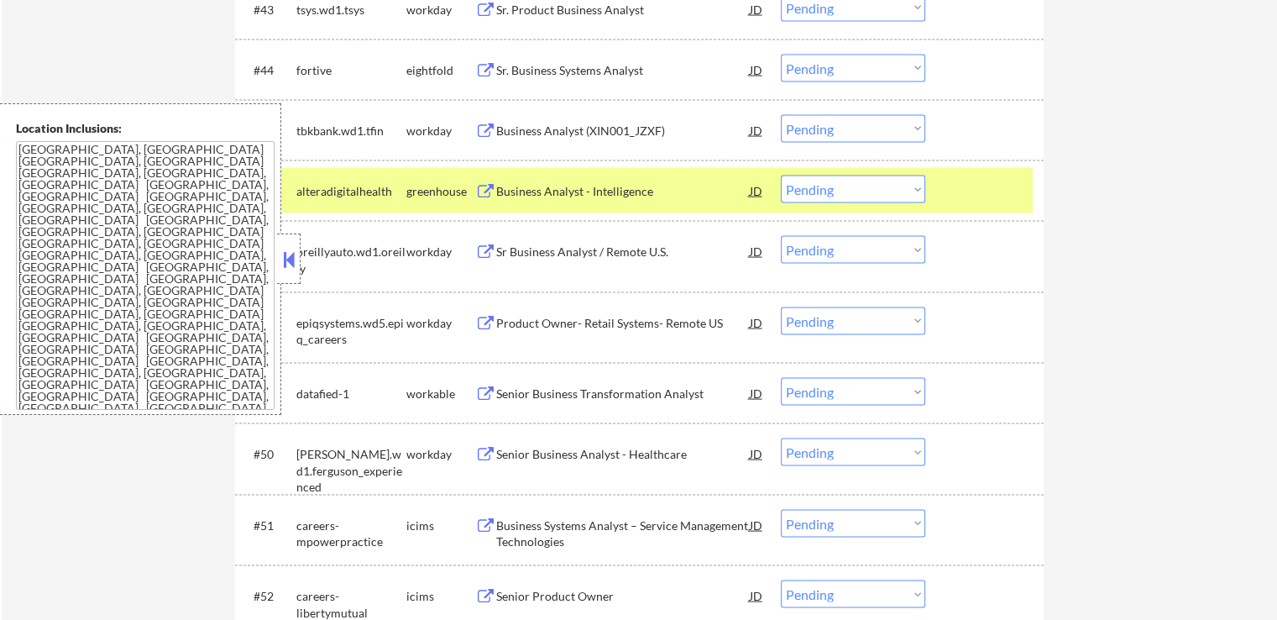
drag, startPoint x: 800, startPoint y: 192, endPoint x: 808, endPoint y: 200, distance: 10.7
click at [800, 192] on select "Choose an option... Pending Applied Excluded (Questions) Excluded (Expired) Exc…" at bounding box center [853, 189] width 144 height 28
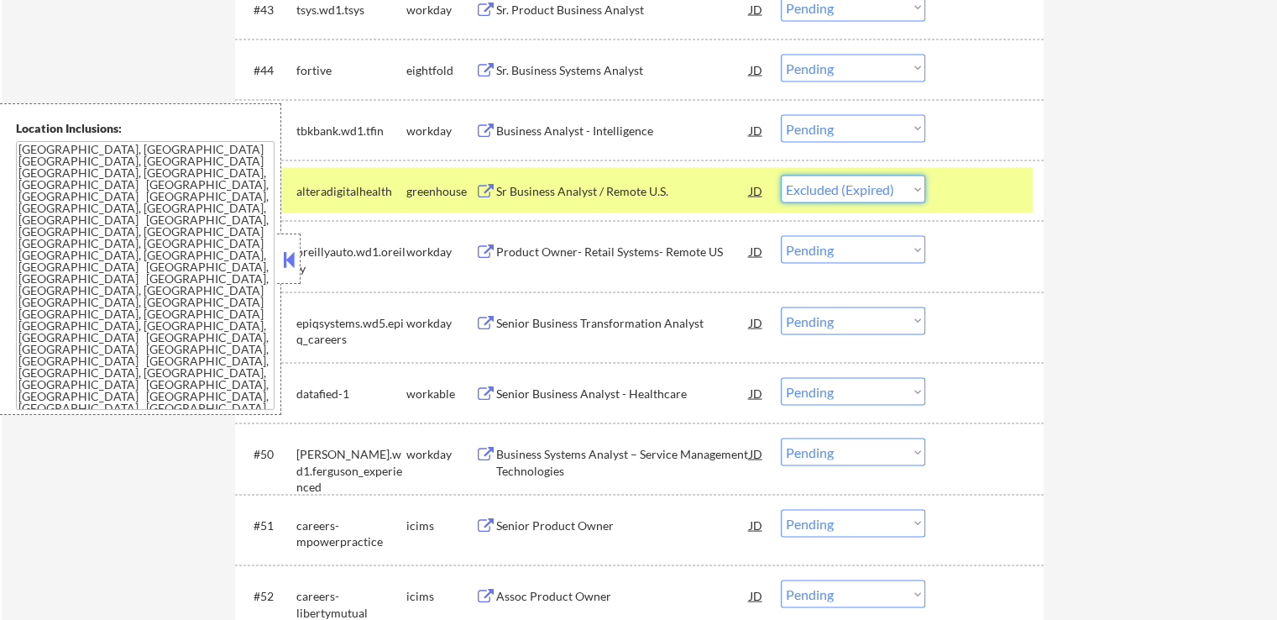
click at [781, 175] on select "Choose an option... Pending Applied Excluded (Questions) Excluded (Expired) Exc…" at bounding box center [853, 189] width 144 height 28
click at [1126, 270] on div "← Return to /applysquad Mailslurp Inbox Job Search Builder [PERSON_NAME] User E…" at bounding box center [639, 325] width 1275 height 7235
select select ""pending""
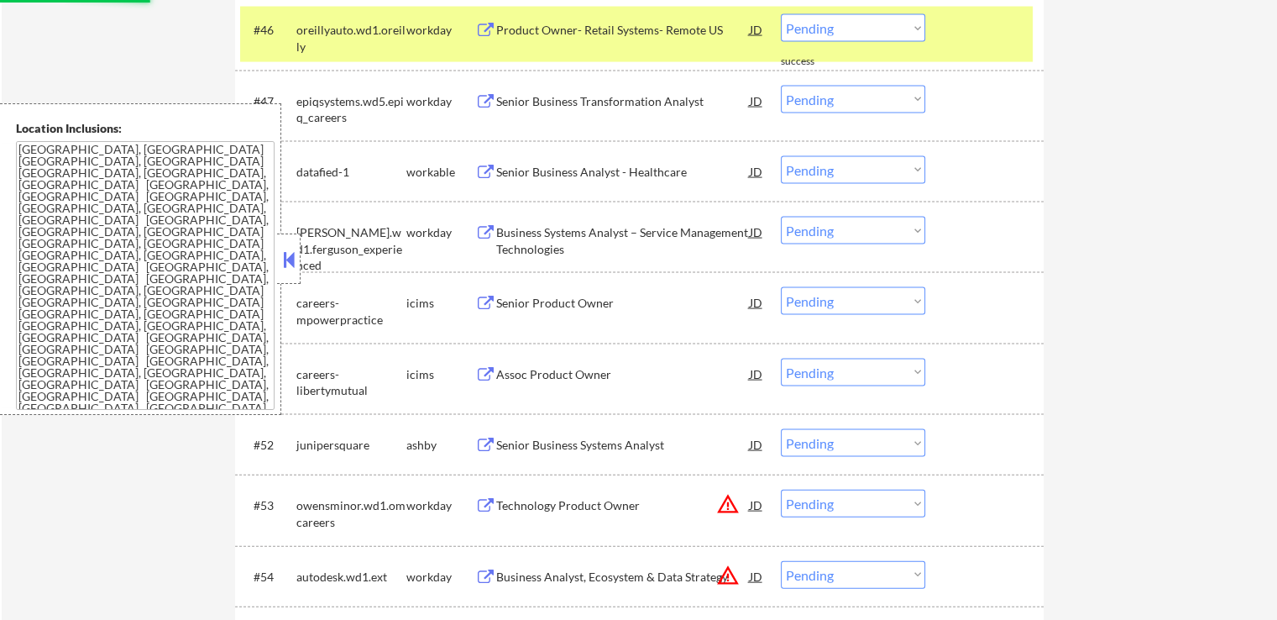
scroll to position [3527, 0]
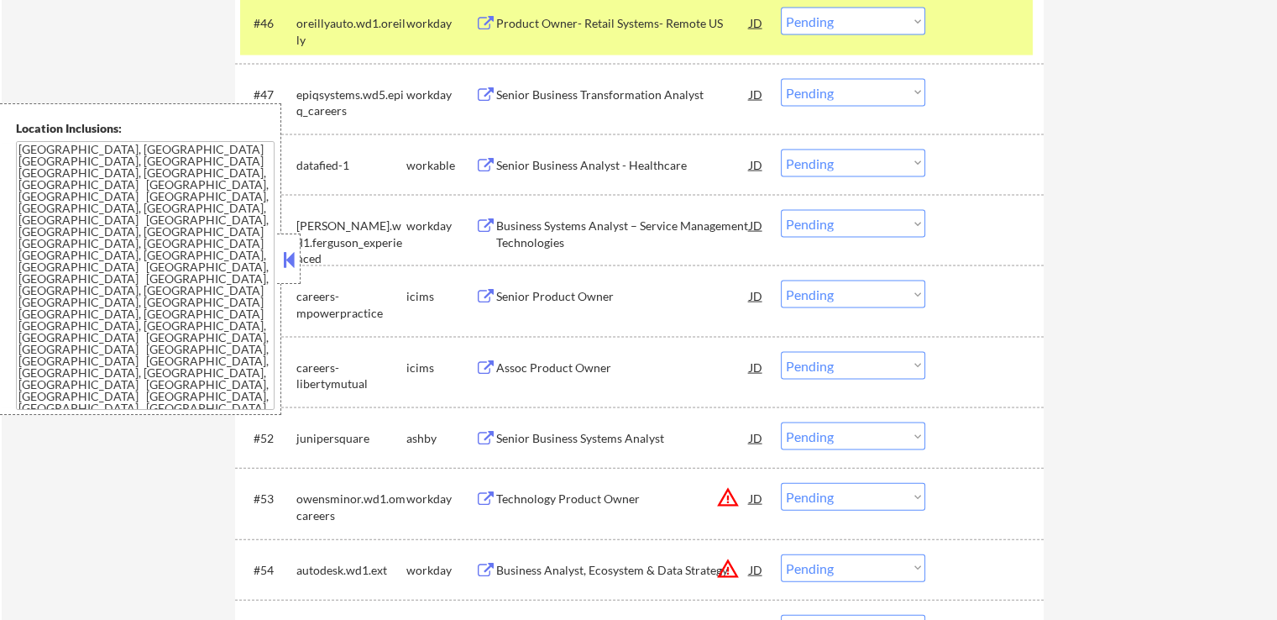
click at [663, 162] on div "Senior Business Analyst - Healthcare" at bounding box center [623, 165] width 254 height 17
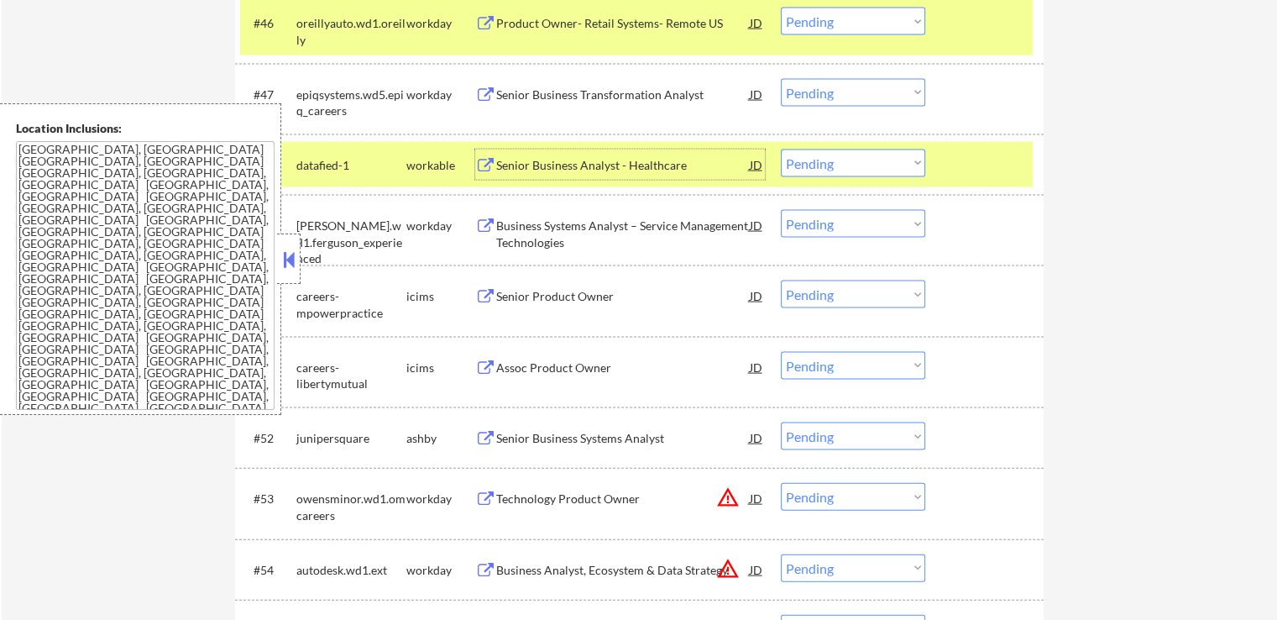
click at [843, 161] on select "Choose an option... Pending Applied Excluded (Questions) Excluded (Expired) Exc…" at bounding box center [853, 163] width 144 height 28
click at [781, 149] on select "Choose an option... Pending Applied Excluded (Questions) Excluded (Expired) Exc…" at bounding box center [853, 163] width 144 height 28
select select ""pending""
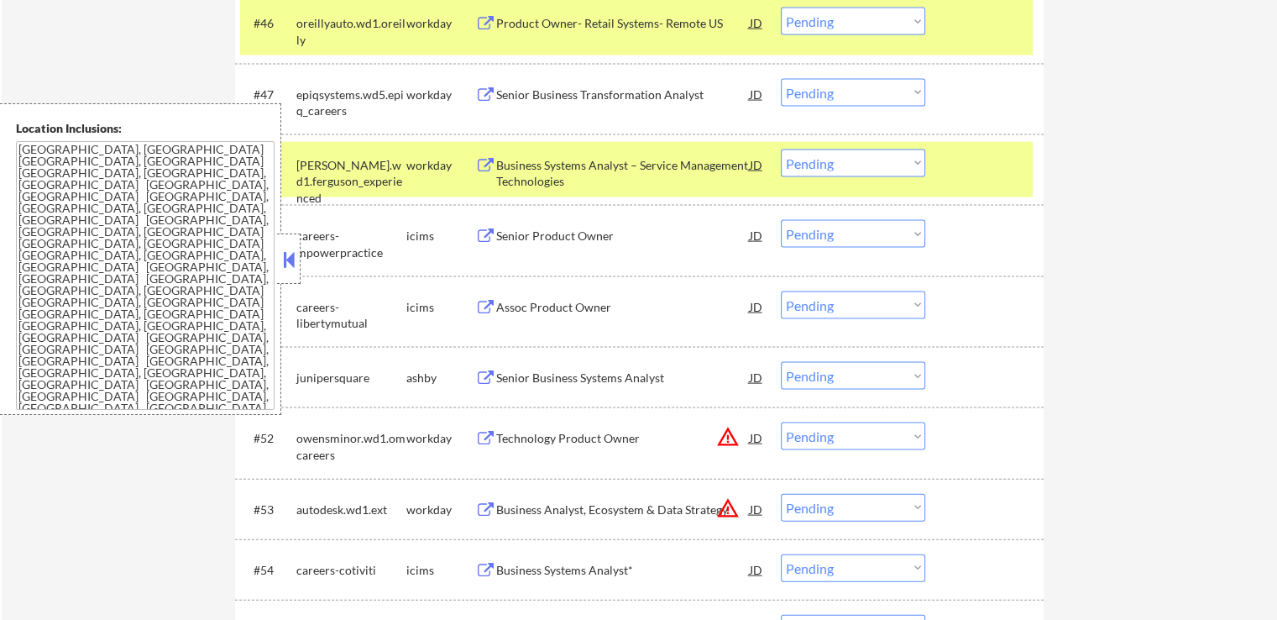
scroll to position [3695, 0]
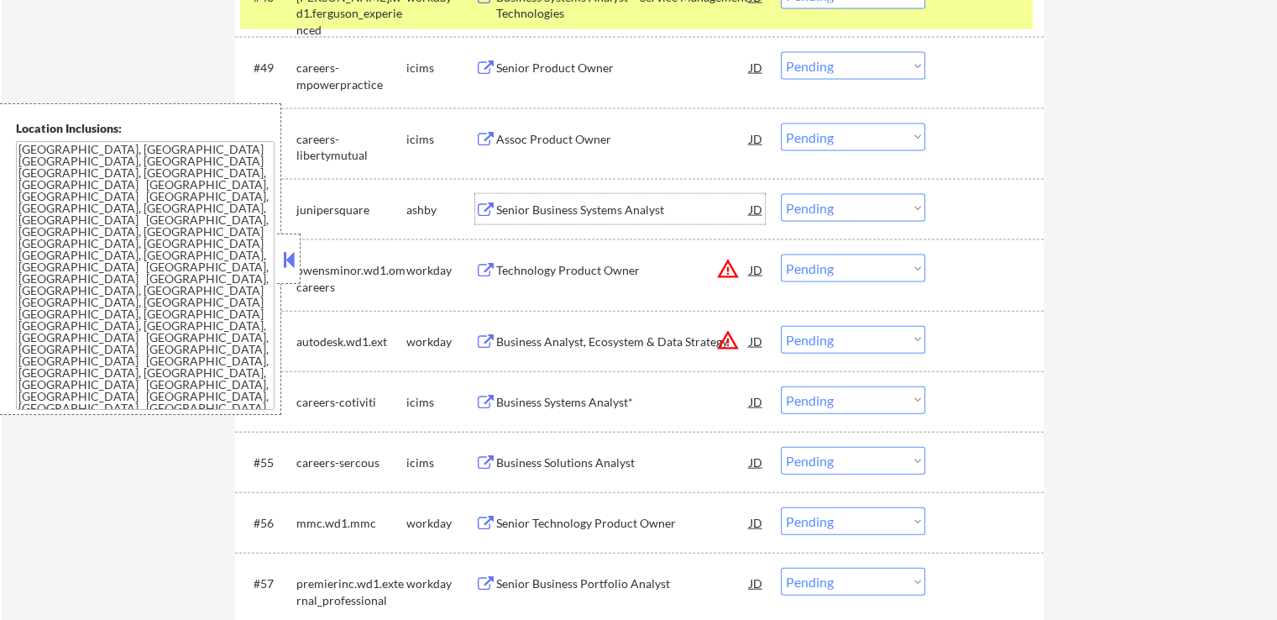
click at [634, 205] on div "Senior Business Systems Analyst" at bounding box center [623, 210] width 254 height 17
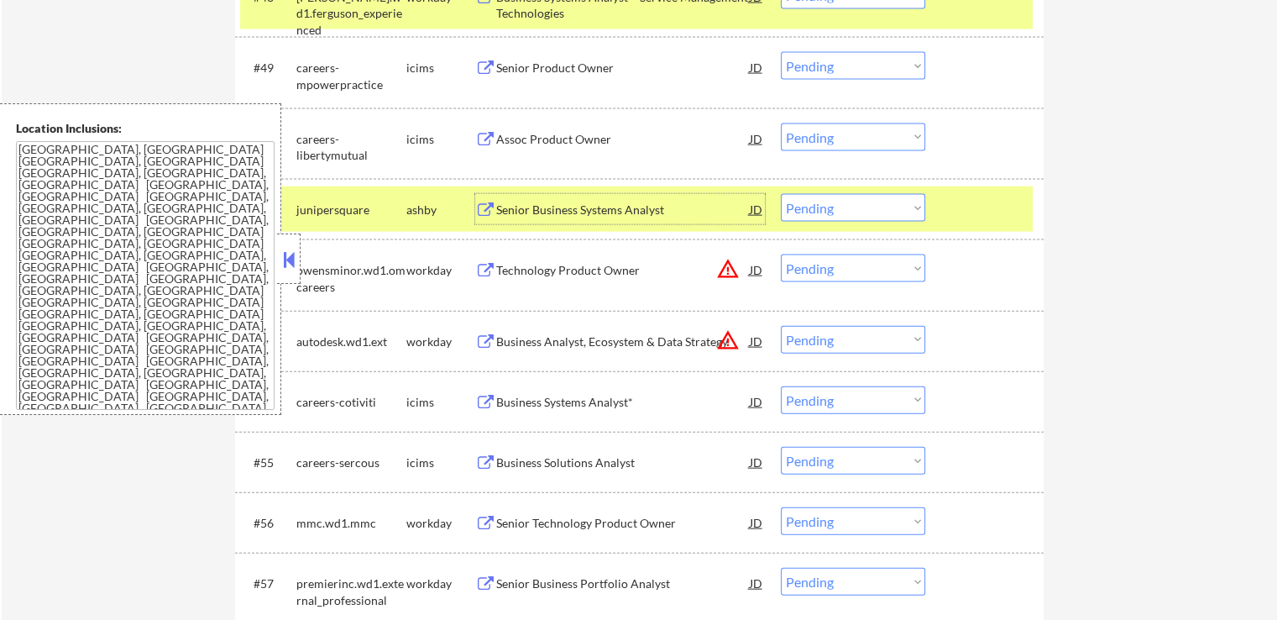
click at [819, 209] on select "Choose an option... Pending Applied Excluded (Questions) Excluded (Expired) Exc…" at bounding box center [853, 208] width 144 height 28
click at [781, 194] on select "Choose an option... Pending Applied Excluded (Questions) Excluded (Expired) Exc…" at bounding box center [853, 208] width 144 height 28
select select ""pending""
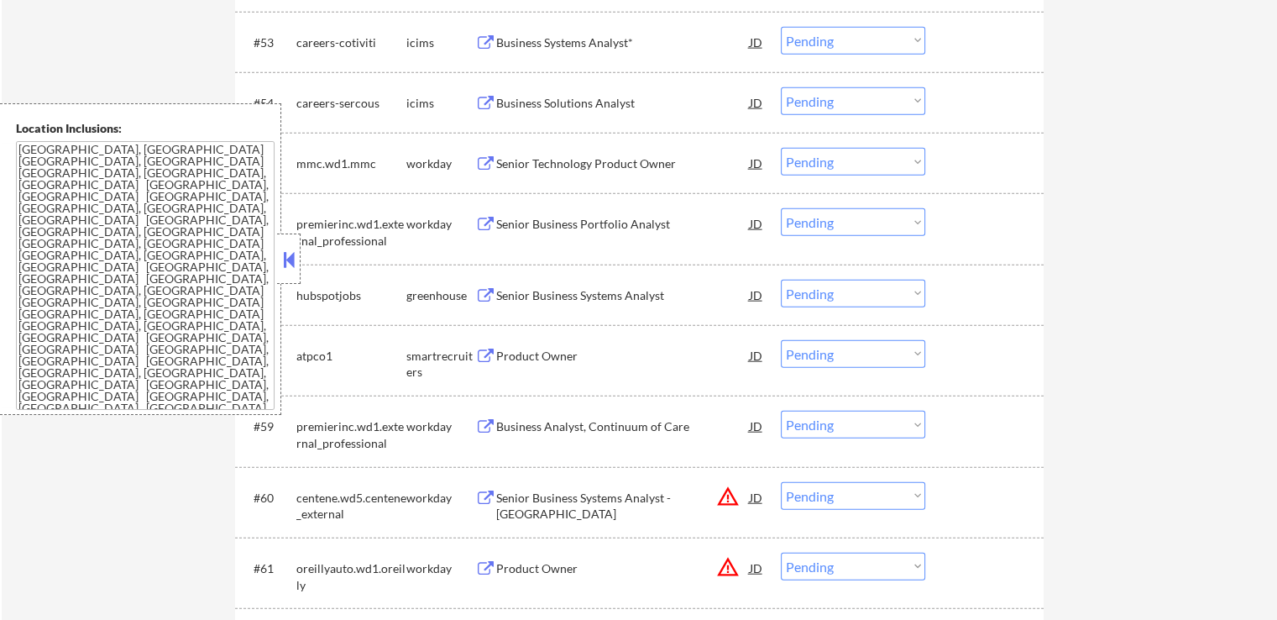
scroll to position [4114, 0]
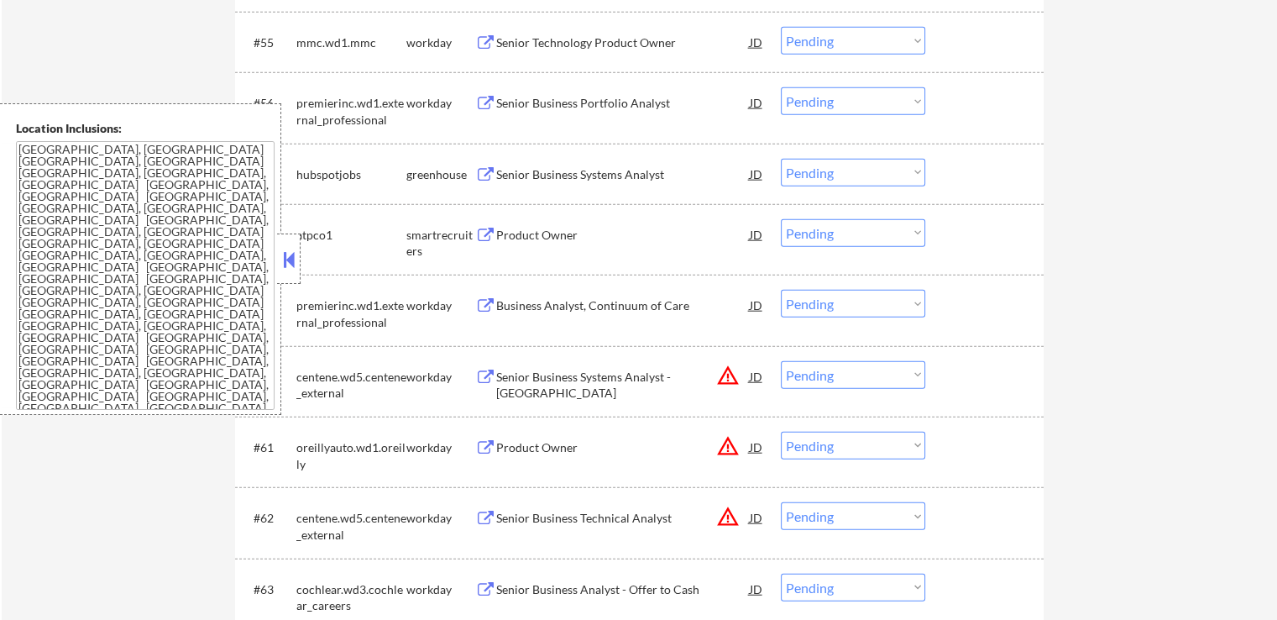
click at [631, 175] on div "Senior Business Systems Analyst" at bounding box center [623, 174] width 254 height 17
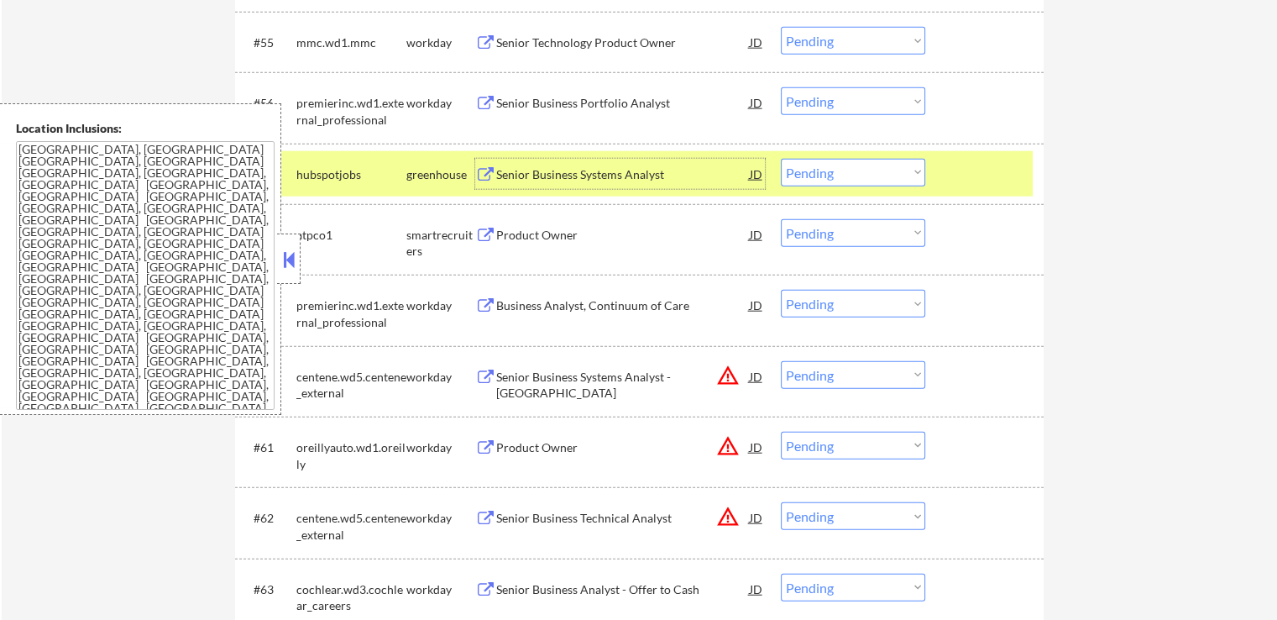
click at [594, 254] on div "#58 atpco1 smartrecruiters Product Owner JD warning_amber Choose an option... P…" at bounding box center [636, 239] width 793 height 55
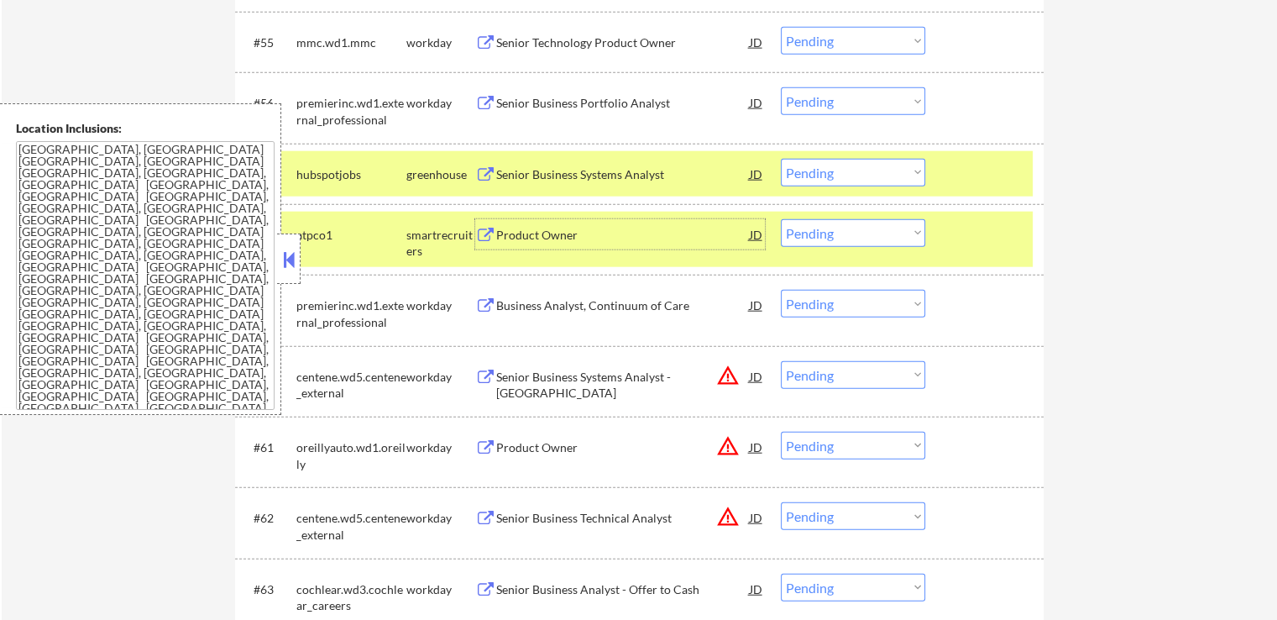
click at [566, 239] on div "Product Owner" at bounding box center [623, 235] width 254 height 17
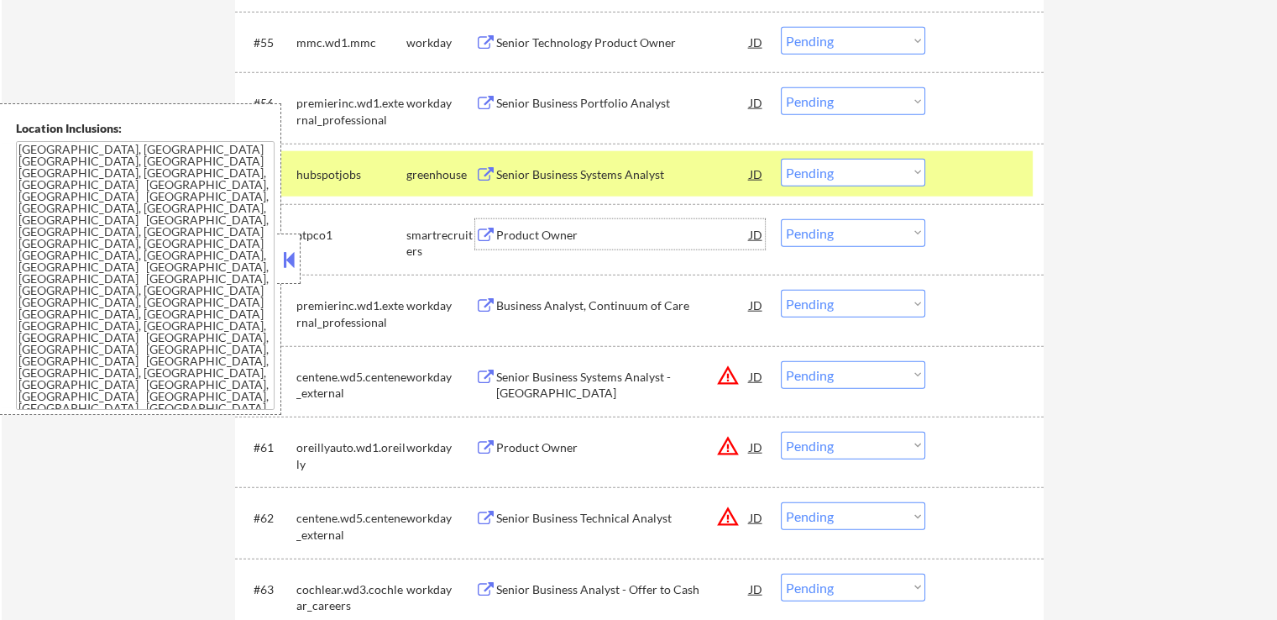
click at [843, 236] on select "Choose an option... Pending Applied Excluded (Questions) Excluded (Expired) Exc…" at bounding box center [853, 233] width 144 height 28
click at [781, 219] on select "Choose an option... Pending Applied Excluded (Questions) Excluded (Expired) Exc…" at bounding box center [853, 233] width 144 height 28
select select ""pending""
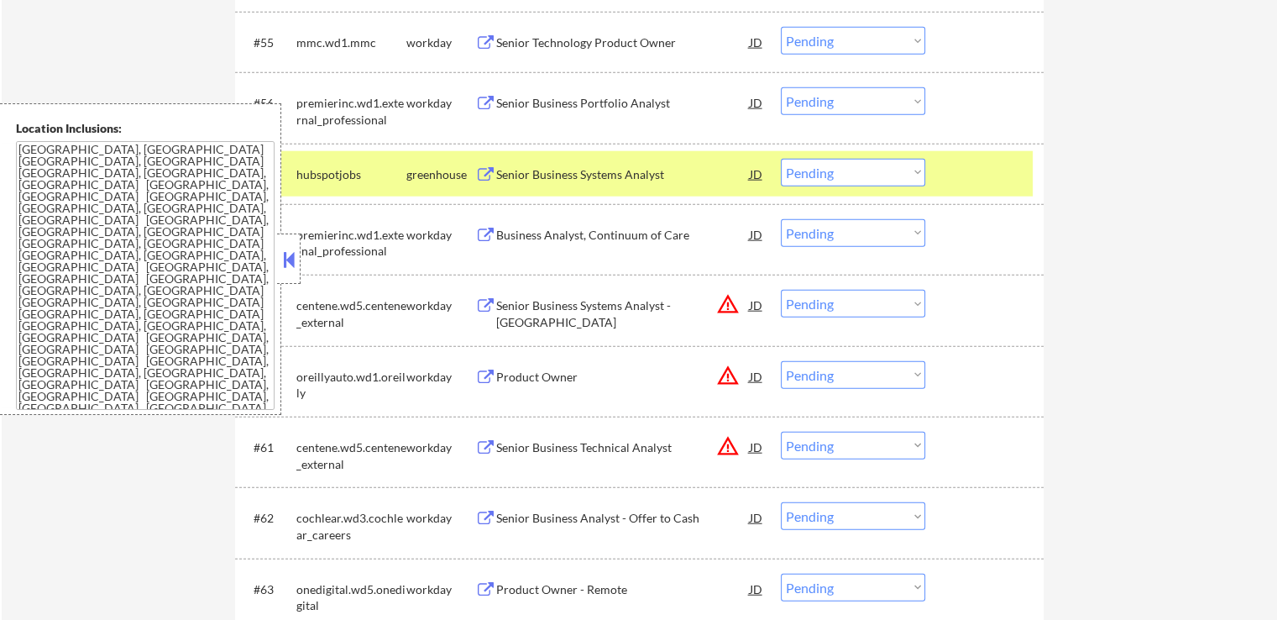
click at [843, 175] on select "Choose an option... Pending Applied Excluded (Questions) Excluded (Expired) Exc…" at bounding box center [853, 173] width 144 height 28
click at [781, 159] on select "Choose an option... Pending Applied Excluded (Questions) Excluded (Expired) Exc…" at bounding box center [853, 173] width 144 height 28
select select ""pending""
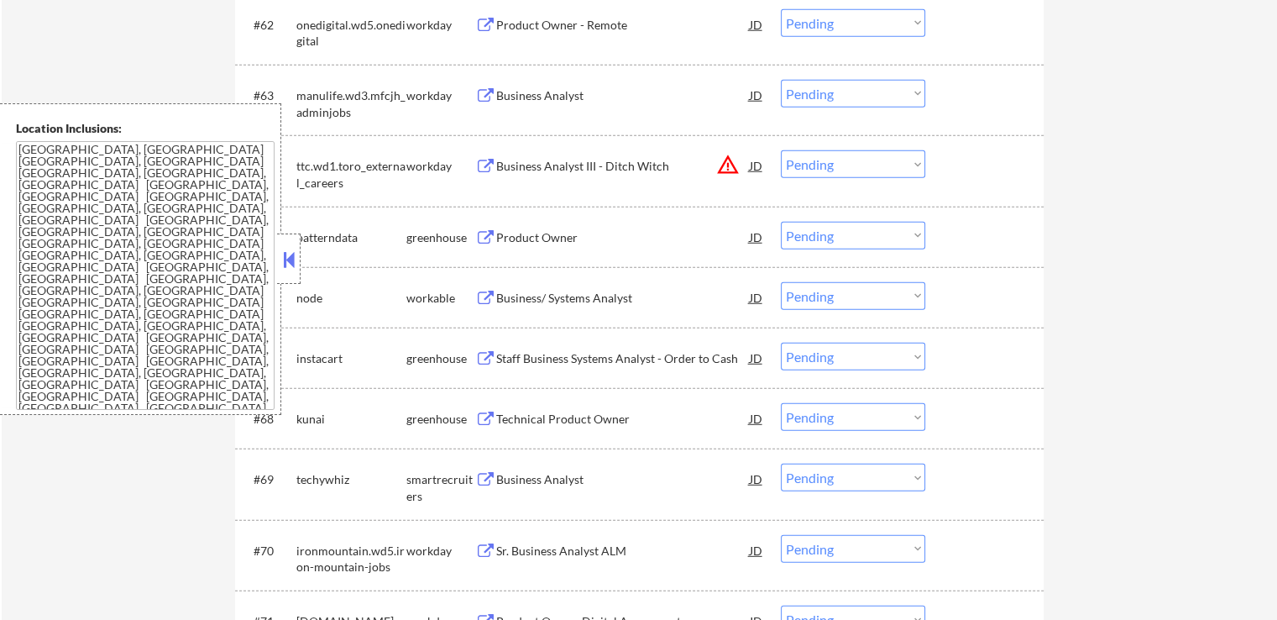
scroll to position [4702, 0]
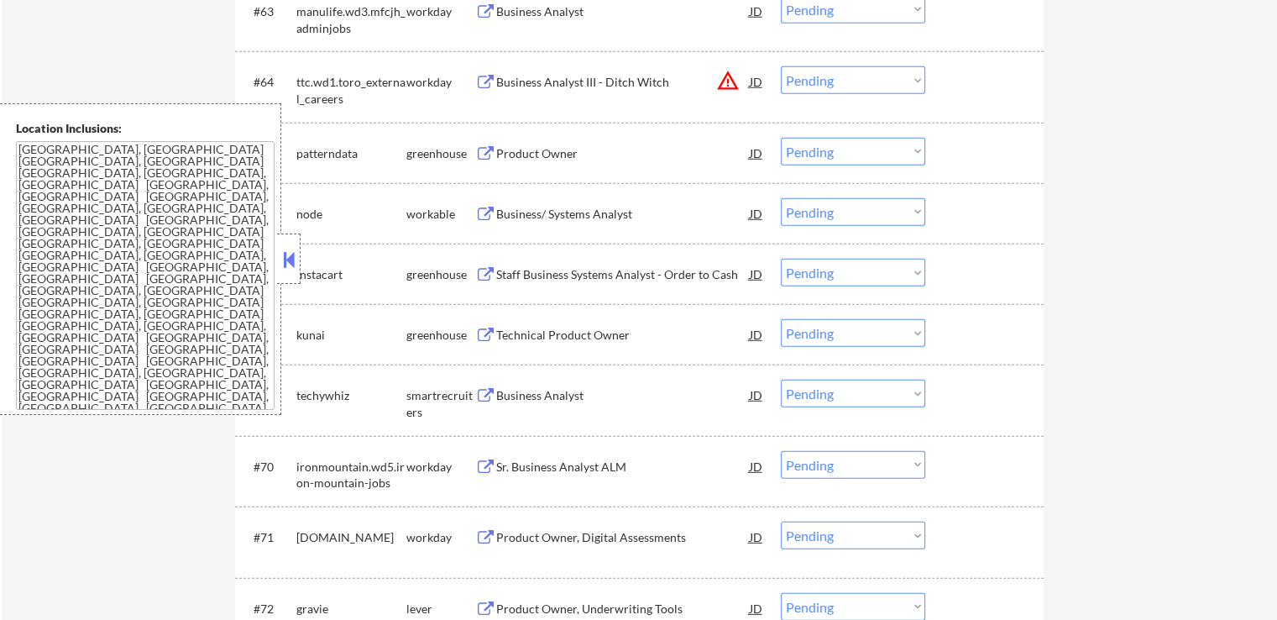
click at [569, 158] on div "Product Owner" at bounding box center [623, 153] width 254 height 17
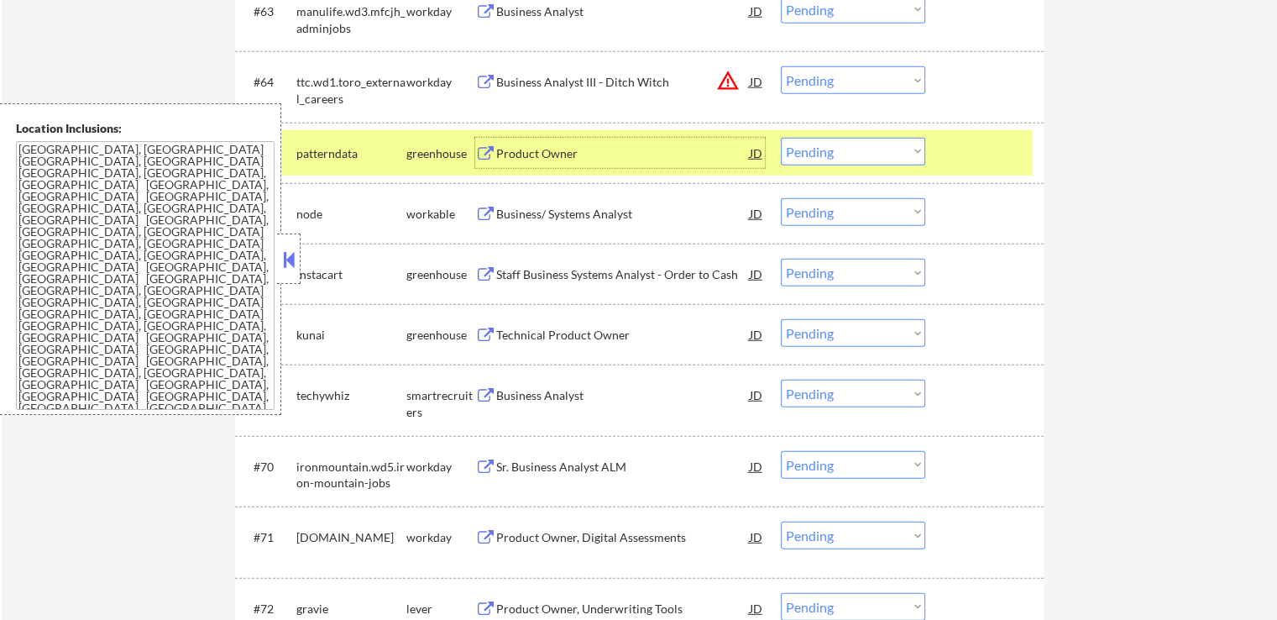
click at [610, 216] on div "Business/ Systems Analyst" at bounding box center [623, 214] width 254 height 17
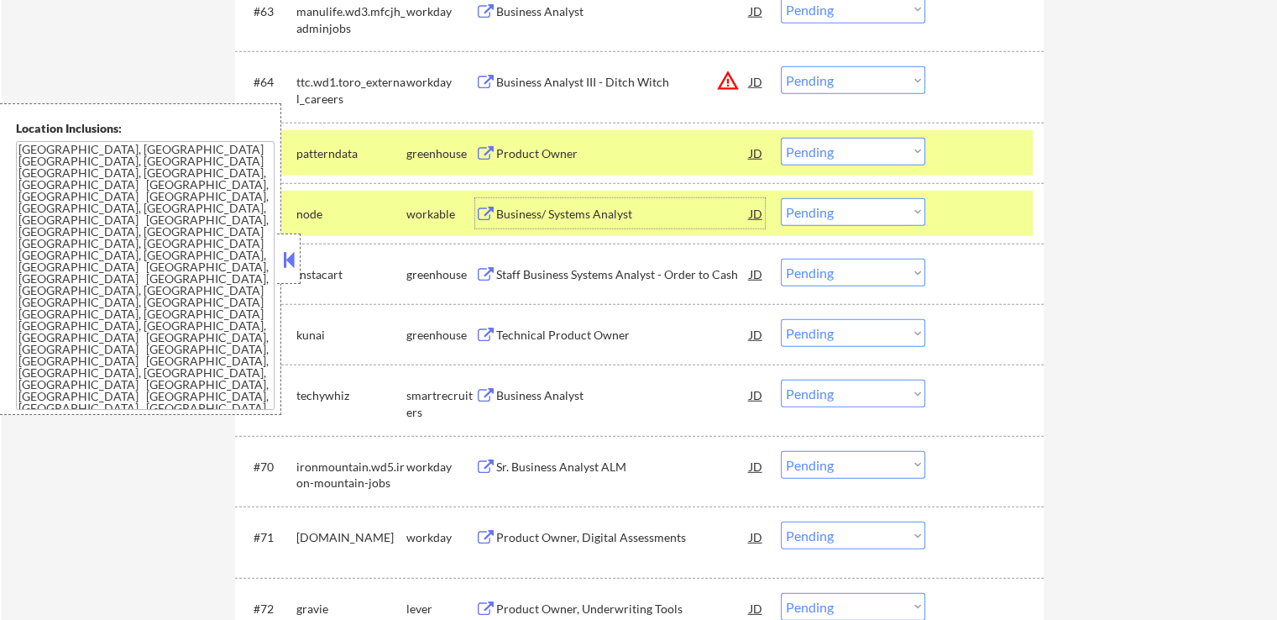
drag, startPoint x: 827, startPoint y: 153, endPoint x: 822, endPoint y: 162, distance: 10.5
click at [827, 153] on select "Choose an option... Pending Applied Excluded (Questions) Excluded (Expired) Exc…" at bounding box center [853, 152] width 144 height 28
click at [781, 138] on select "Choose an option... Pending Applied Excluded (Questions) Excluded (Expired) Exc…" at bounding box center [853, 152] width 144 height 28
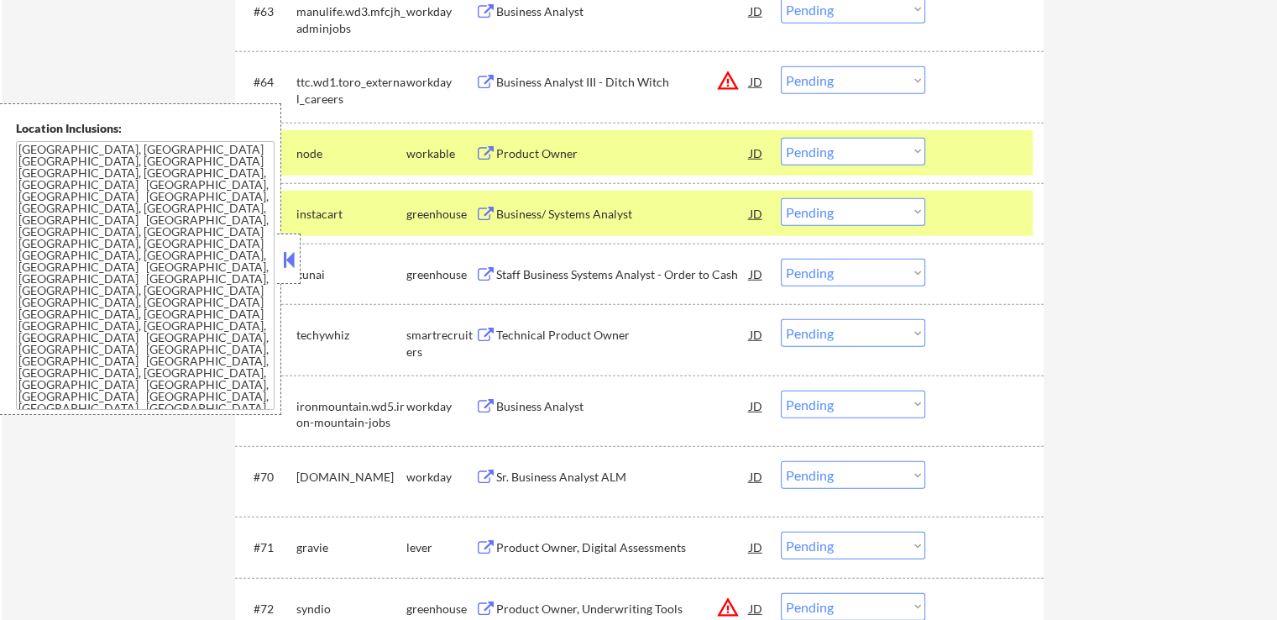
click at [834, 159] on select "Choose an option... Pending Applied Excluded (Questions) Excluded (Expired) Exc…" at bounding box center [853, 152] width 144 height 28
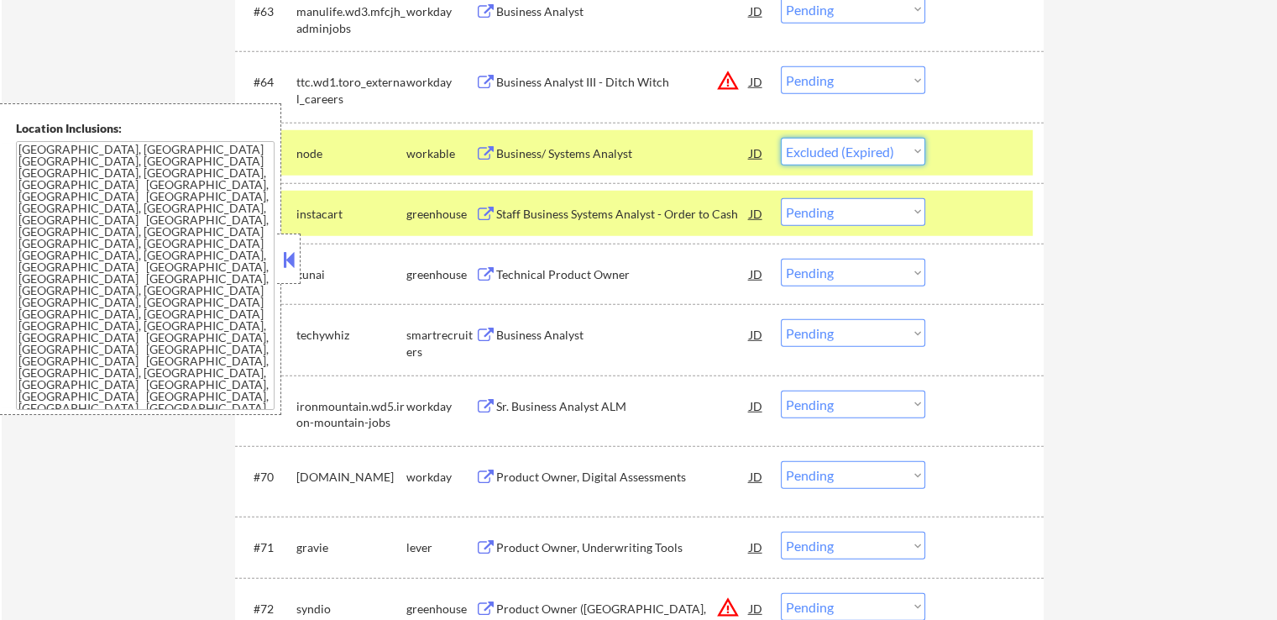
click at [781, 138] on select "Choose an option... Pending Applied Excluded (Questions) Excluded (Expired) Exc…" at bounding box center [853, 152] width 144 height 28
click at [706, 214] on div "Staff Business Systems Analyst - Order to Cash" at bounding box center [623, 214] width 254 height 17
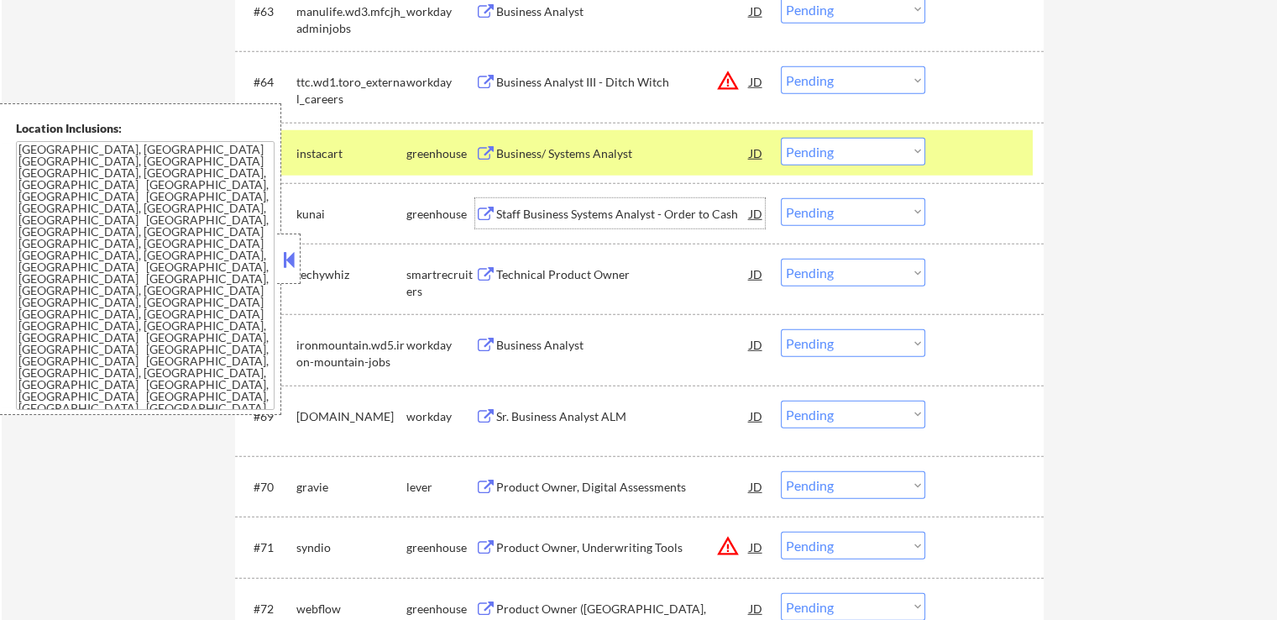
click at [656, 206] on div "Staff Business Systems Analyst - Order to Cash" at bounding box center [623, 214] width 254 height 17
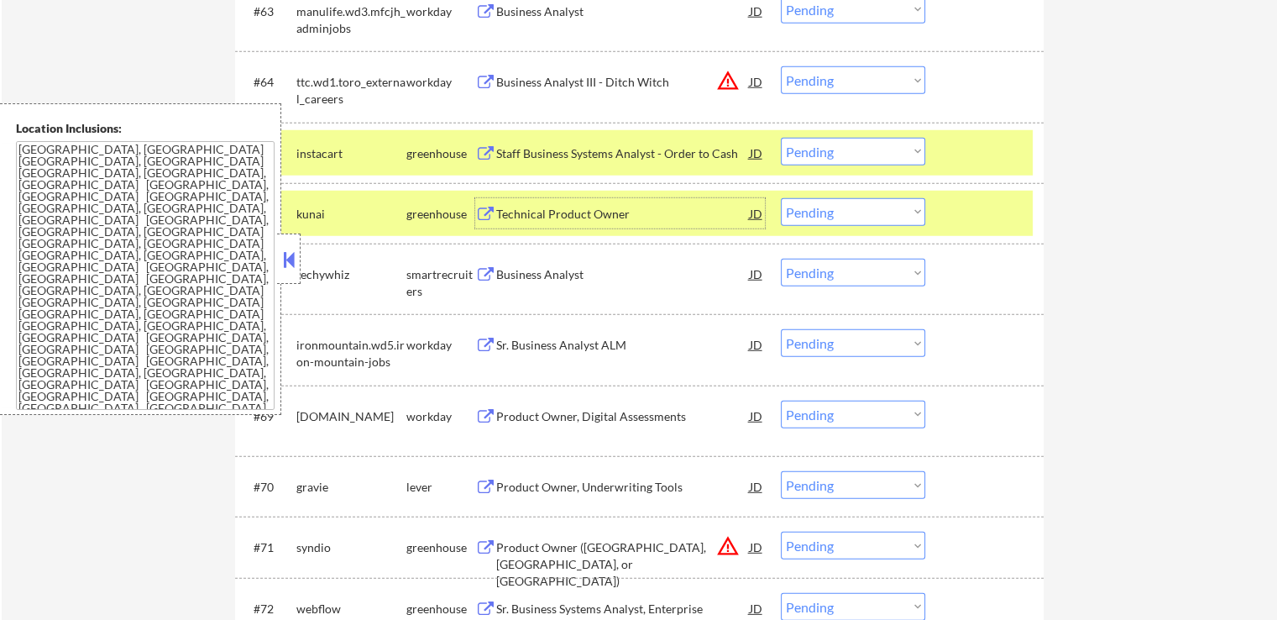
click at [820, 149] on select "Choose an option... Pending Applied Excluded (Questions) Excluded (Expired) Exc…" at bounding box center [853, 152] width 144 height 28
click at [781, 138] on select "Choose an option... Pending Applied Excluded (Questions) Excluded (Expired) Exc…" at bounding box center [853, 152] width 144 height 28
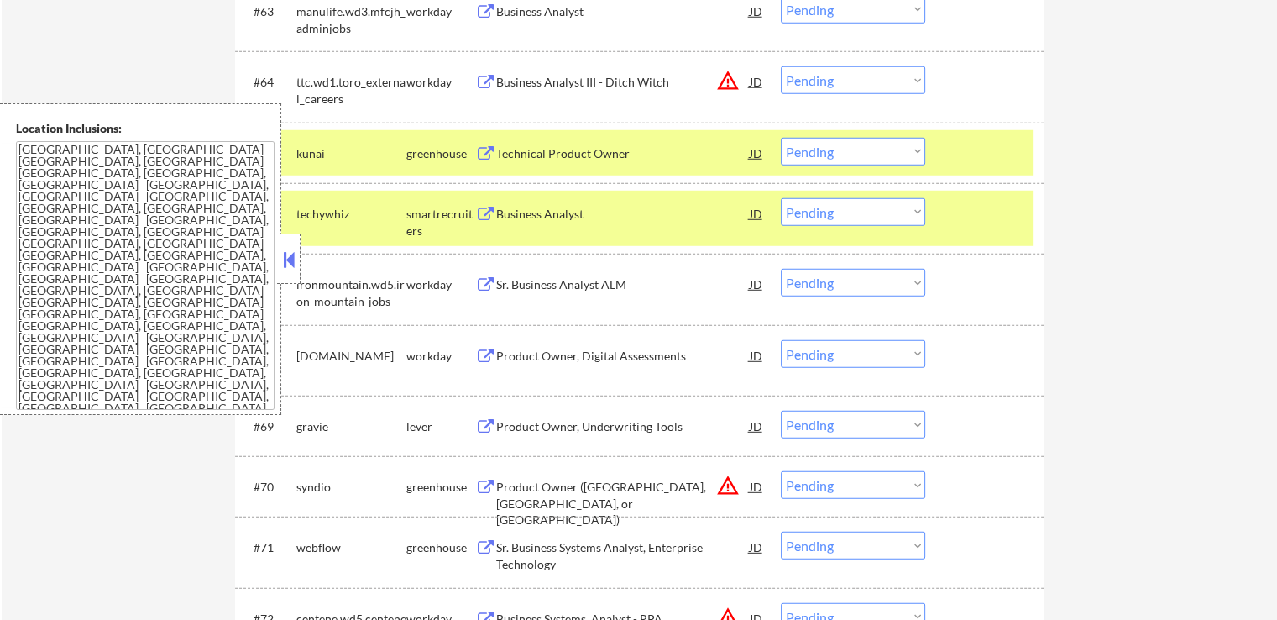
click at [851, 146] on select "Choose an option... Pending Applied Excluded (Questions) Excluded (Expired) Exc…" at bounding box center [853, 152] width 144 height 28
click at [781, 138] on select "Choose an option... Pending Applied Excluded (Questions) Excluded (Expired) Exc…" at bounding box center [853, 152] width 144 height 28
click at [625, 214] on div "Business Analyst" at bounding box center [623, 214] width 254 height 17
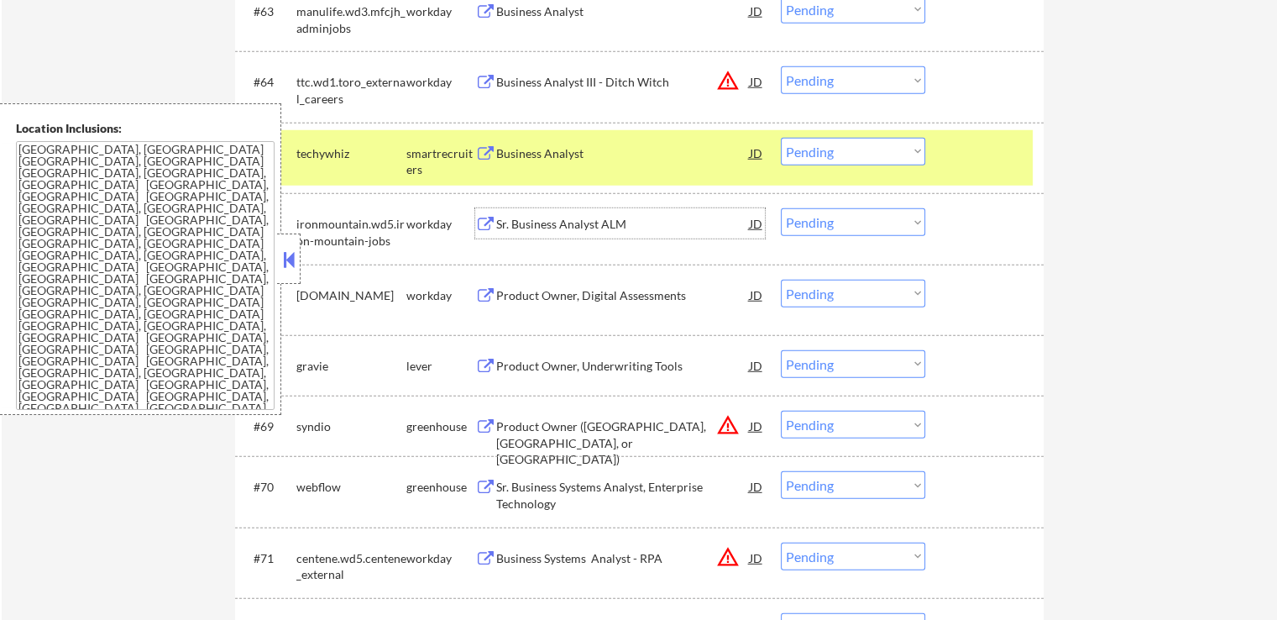
click at [851, 145] on select "Choose an option... Pending Applied Excluded (Questions) Excluded (Expired) Exc…" at bounding box center [853, 152] width 144 height 28
click at [781, 138] on select "Choose an option... Pending Applied Excluded (Questions) Excluded (Expired) Exc…" at bounding box center [853, 152] width 144 height 28
select select ""pending""
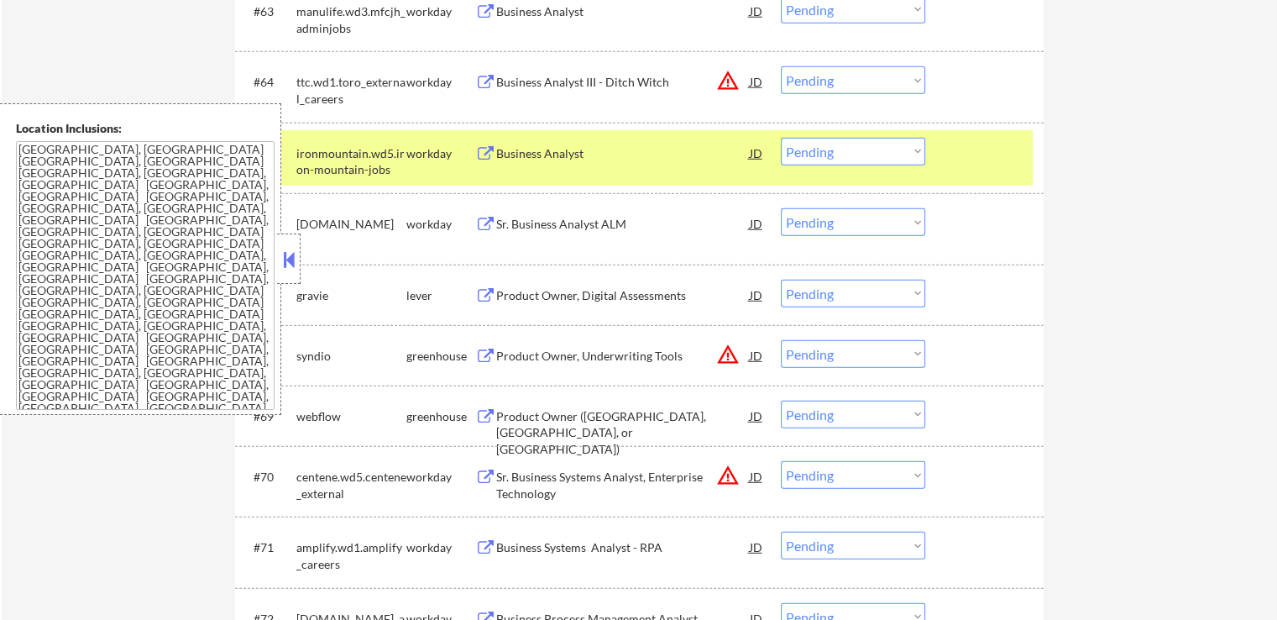
scroll to position [4786, 0]
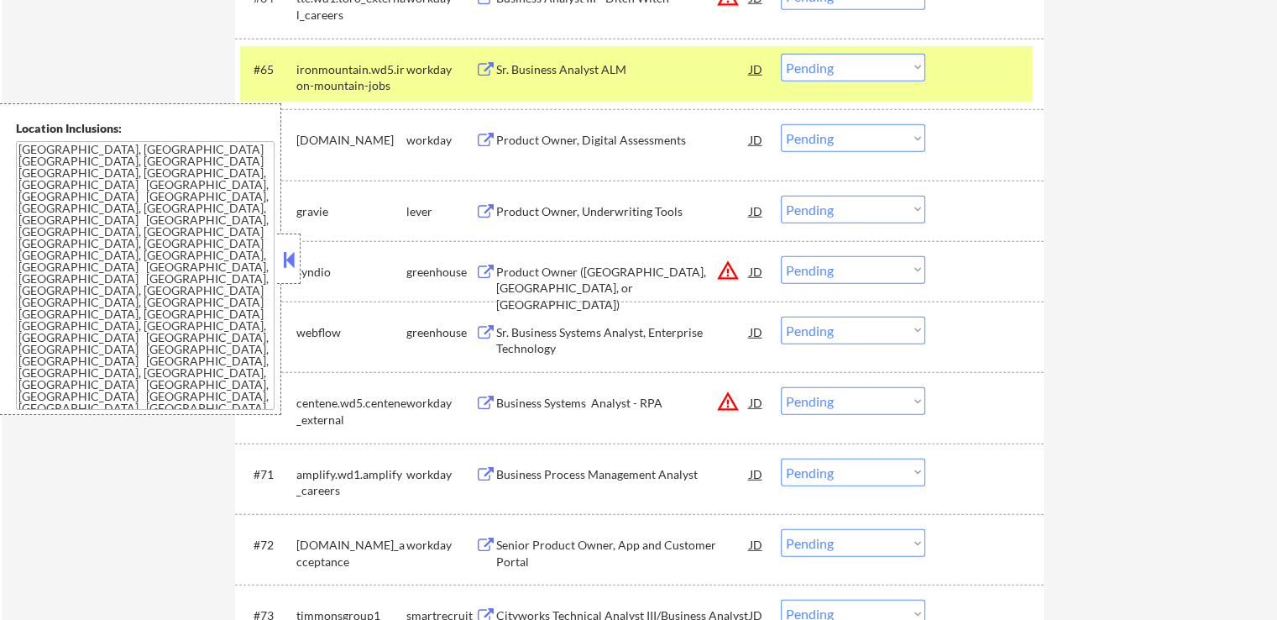
click at [652, 212] on div "Product Owner, Underwriting Tools" at bounding box center [623, 211] width 254 height 17
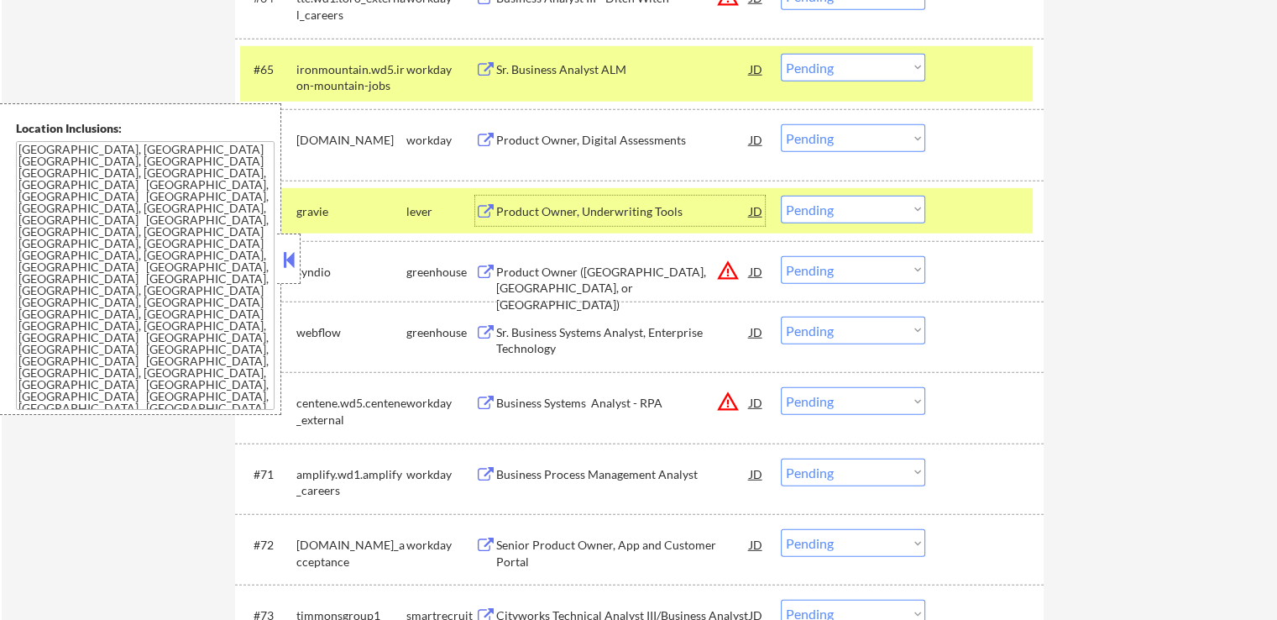
click at [856, 275] on select "Choose an option... Pending Applied Excluded (Questions) Excluded (Expired) Exc…" at bounding box center [853, 270] width 144 height 28
click at [781, 256] on select "Choose an option... Pending Applied Excluded (Questions) Excluded (Expired) Exc…" at bounding box center [853, 270] width 144 height 28
select select ""pending""
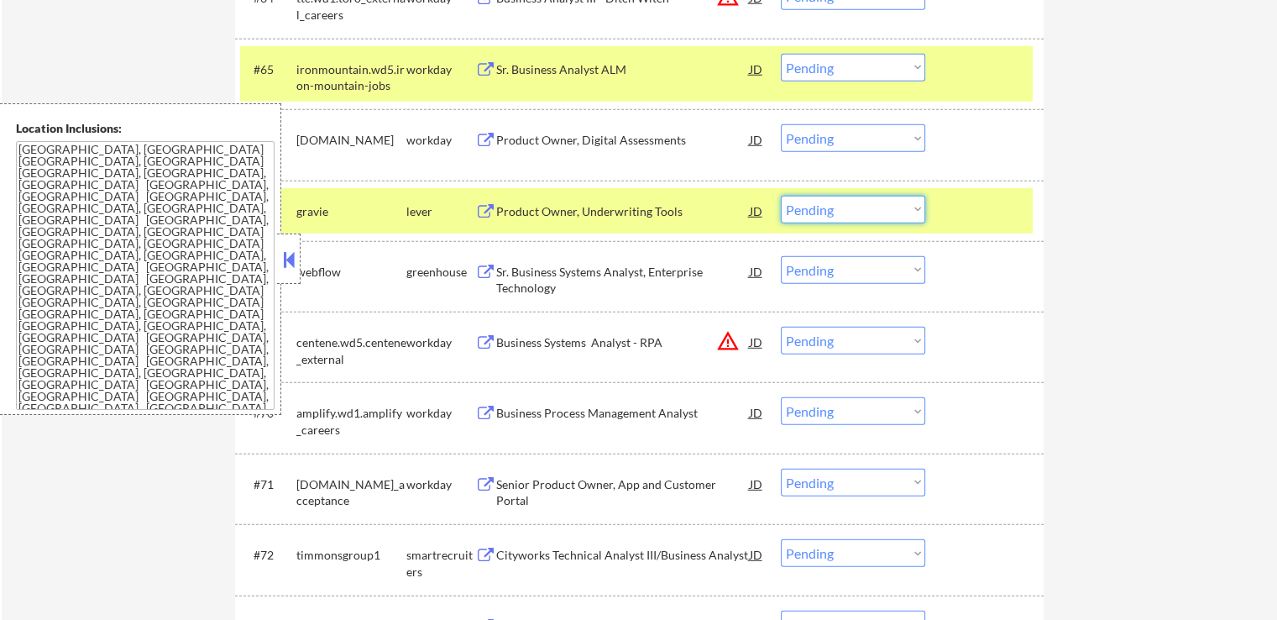
click at [842, 214] on select "Choose an option... Pending Applied Excluded (Questions) Excluded (Expired) Exc…" at bounding box center [853, 210] width 144 height 28
click at [781, 196] on select "Choose an option... Pending Applied Excluded (Questions) Excluded (Expired) Exc…" at bounding box center [853, 210] width 144 height 28
click at [626, 270] on div "Sr. Business Systems Analyst, Enterprise Technology" at bounding box center [623, 280] width 254 height 33
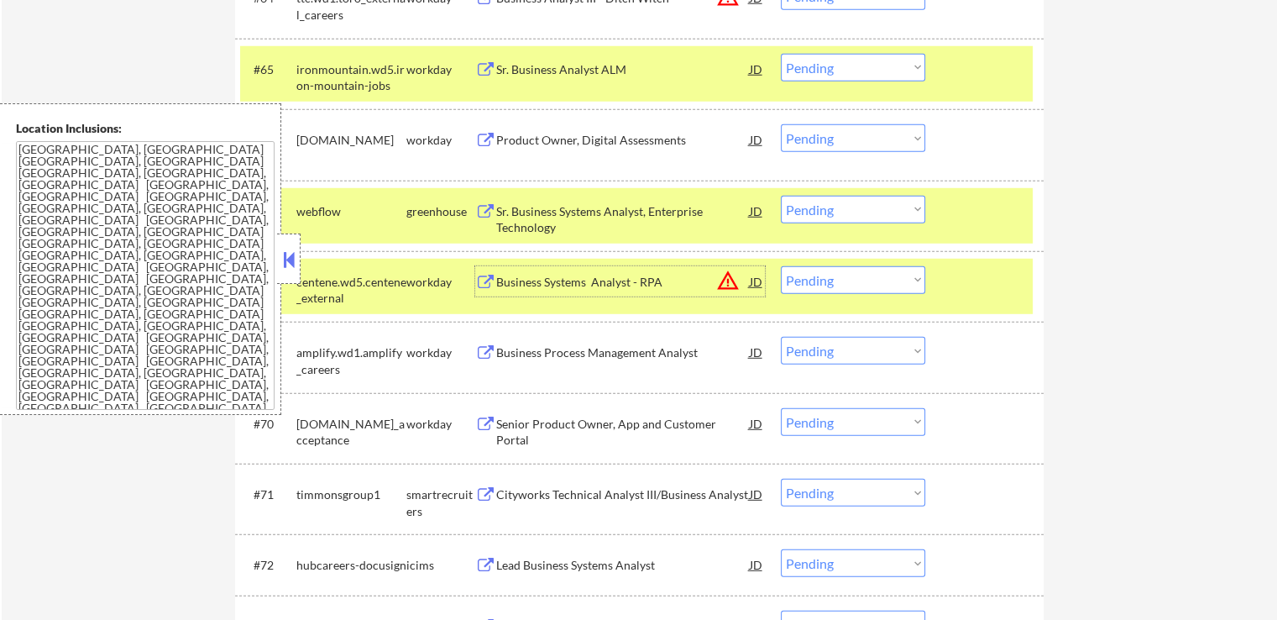
click at [836, 206] on select "Choose an option... Pending Applied Excluded (Questions) Excluded (Expired) Exc…" at bounding box center [853, 210] width 144 height 28
click at [781, 196] on select "Choose an option... Pending Applied Excluded (Questions) Excluded (Expired) Exc…" at bounding box center [853, 210] width 144 height 28
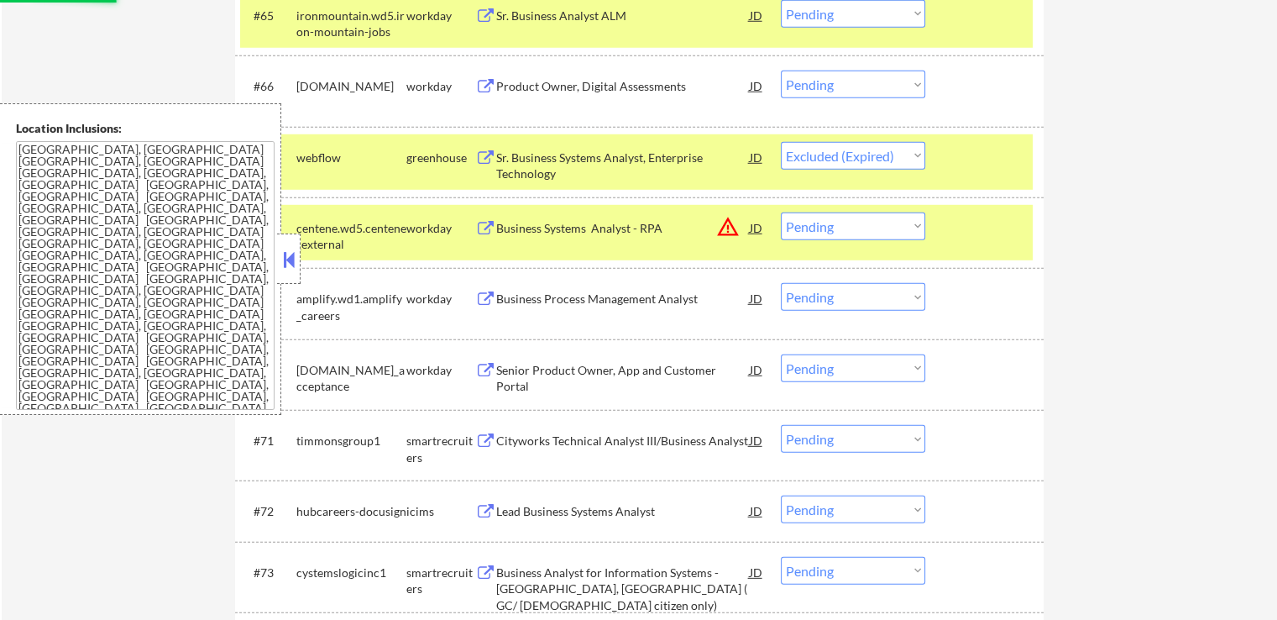
scroll to position [4870, 0]
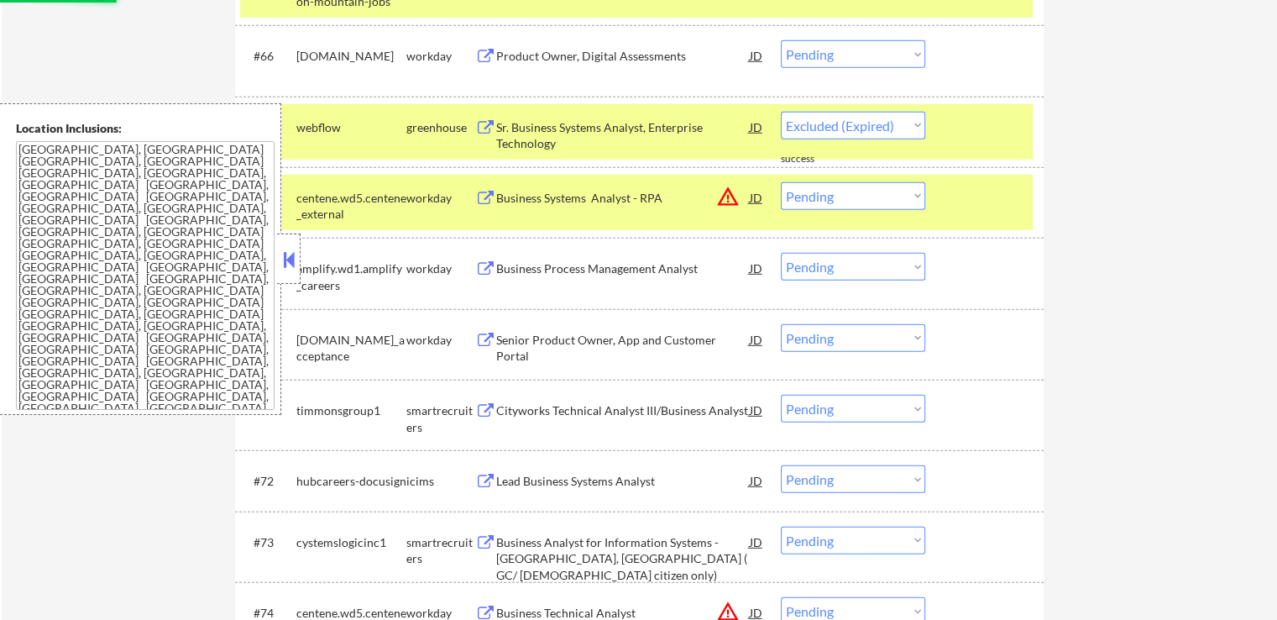
select select ""pending""
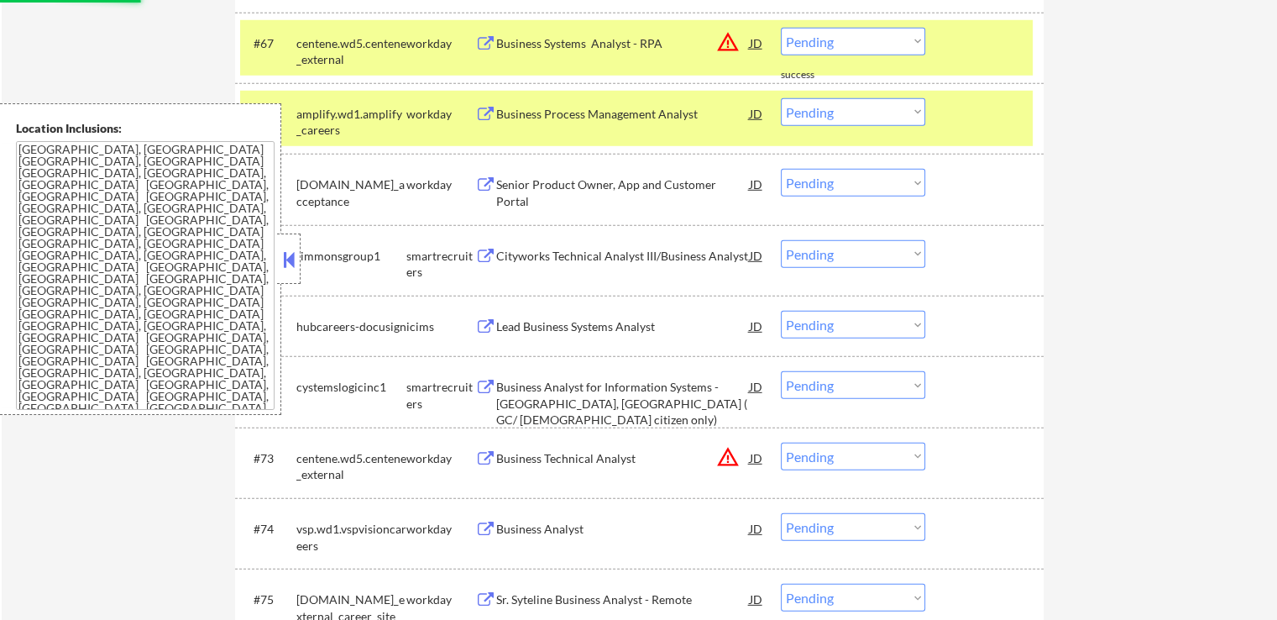
scroll to position [5038, 0]
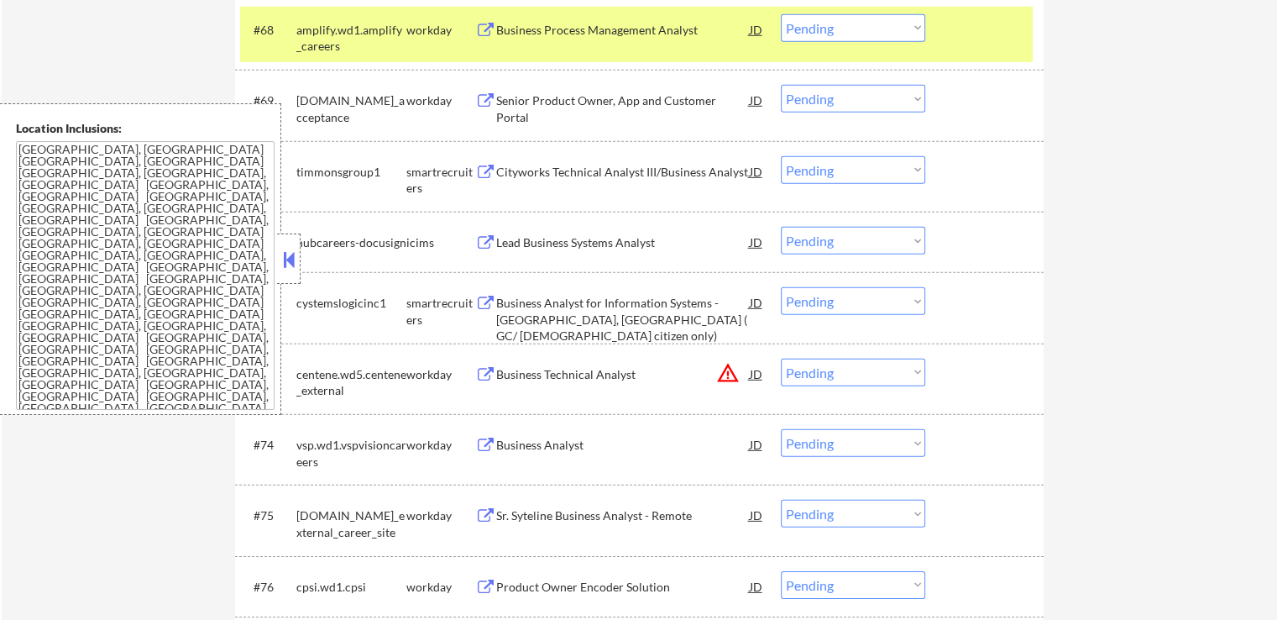
click at [644, 167] on div "Cityworks Technical Analyst III/Business Analyst" at bounding box center [623, 172] width 254 height 17
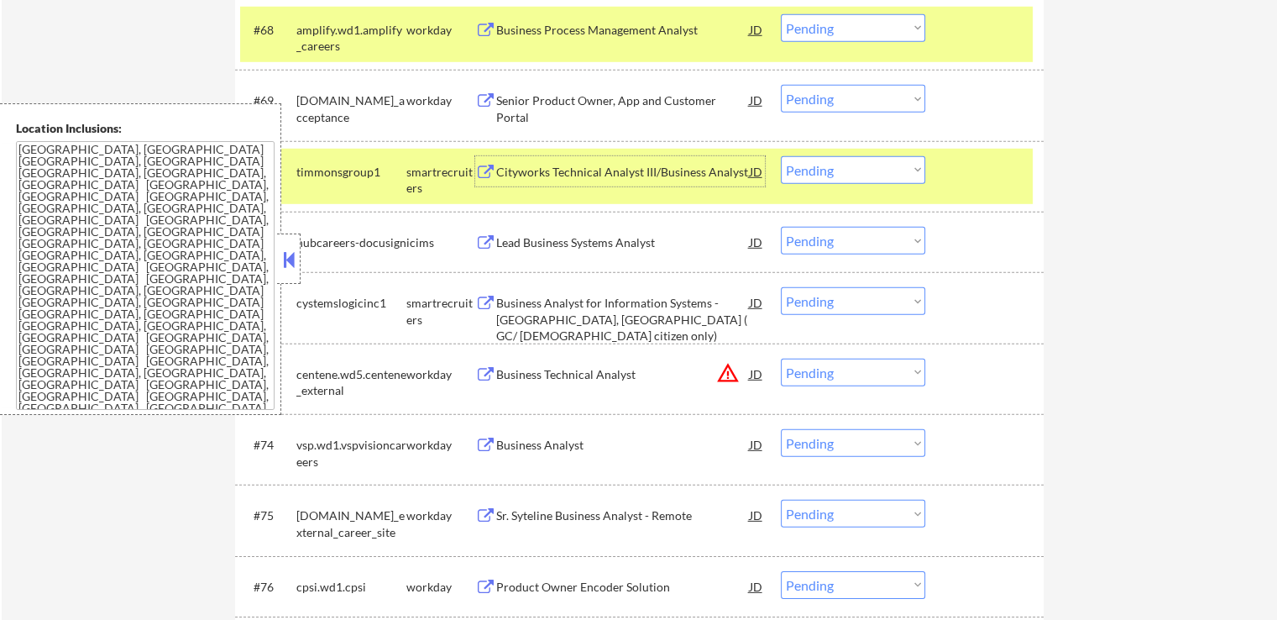
click at [847, 170] on select "Choose an option... Pending Applied Excluded (Questions) Excluded (Expired) Exc…" at bounding box center [853, 170] width 144 height 28
click at [781, 156] on select "Choose an option... Pending Applied Excluded (Questions) Excluded (Expired) Exc…" at bounding box center [853, 170] width 144 height 28
select select ""pending""
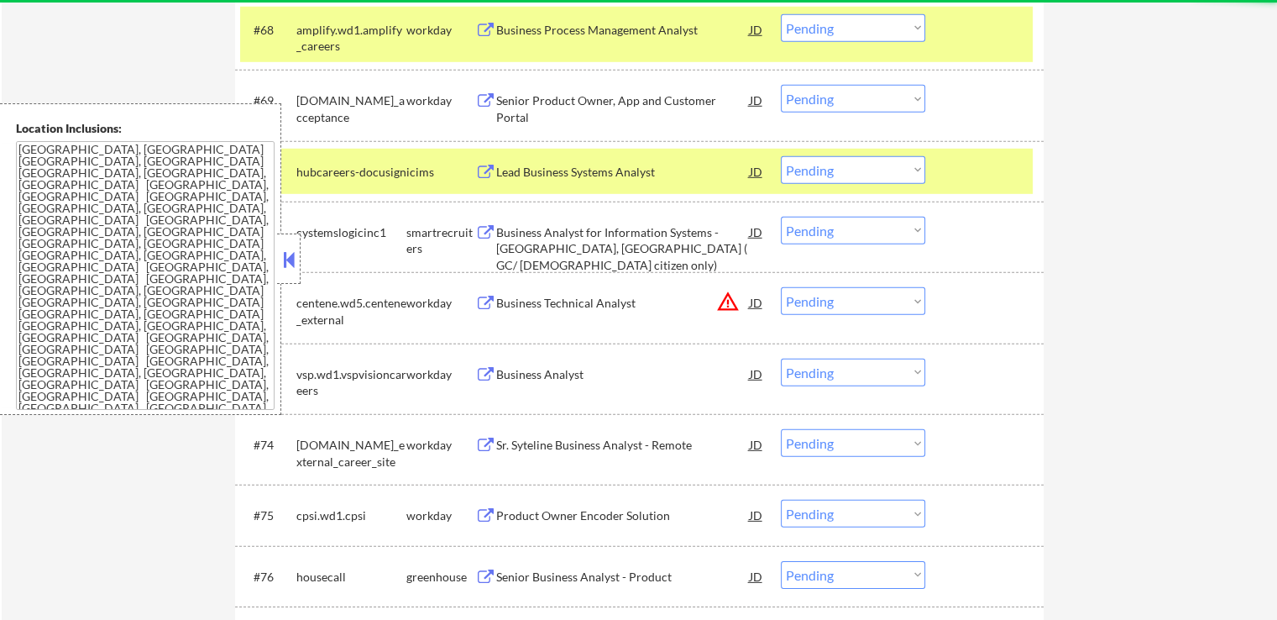
scroll to position [5122, 0]
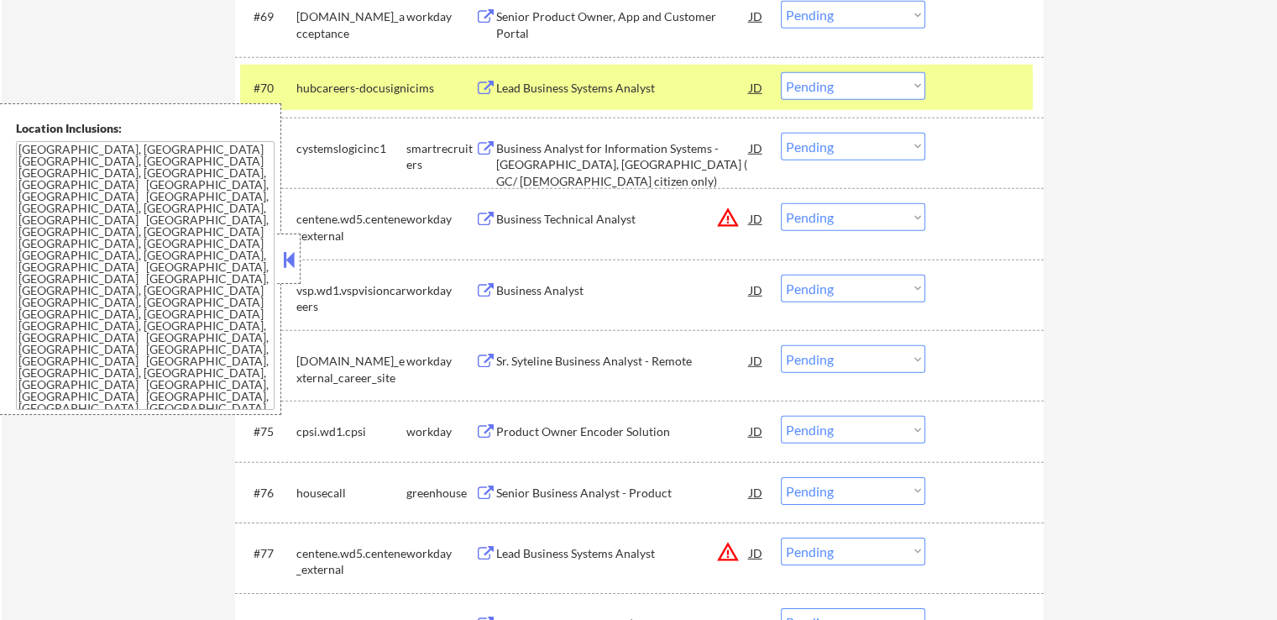
click at [628, 157] on div "Business Analyst for Information Systems - [GEOGRAPHIC_DATA], [GEOGRAPHIC_DATA]…" at bounding box center [623, 165] width 254 height 50
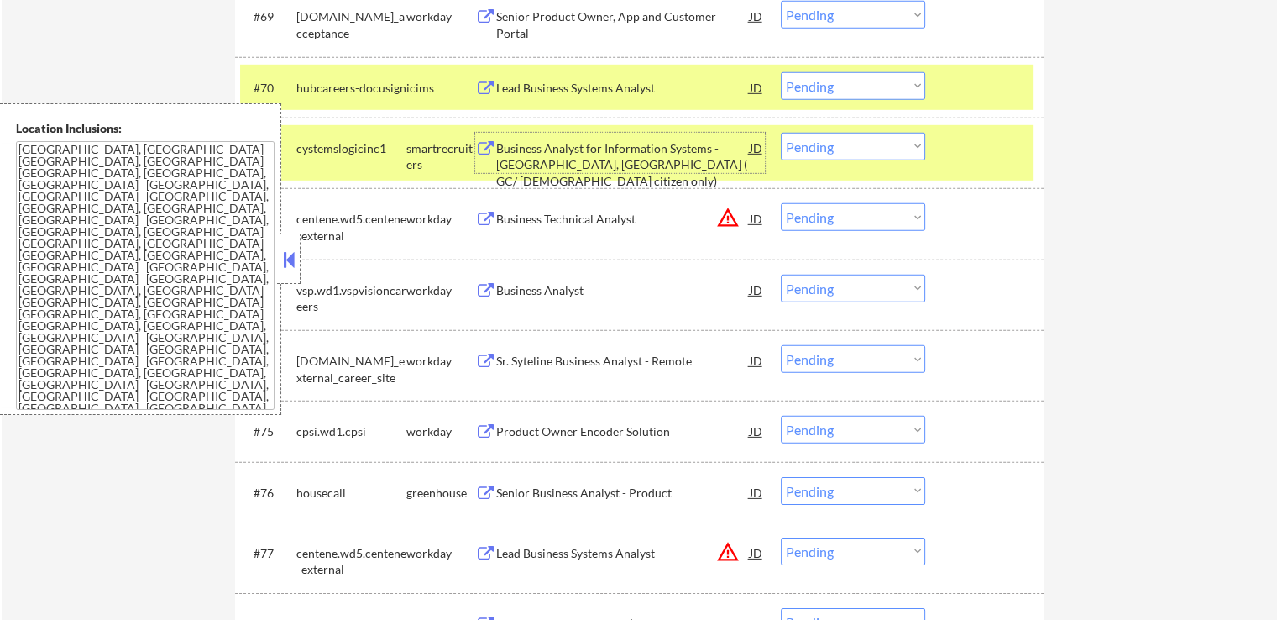
drag, startPoint x: 849, startPoint y: 146, endPoint x: 843, endPoint y: 157, distance: 12.4
click at [849, 146] on select "Choose an option... Pending Applied Excluded (Questions) Excluded (Expired) Exc…" at bounding box center [853, 147] width 144 height 28
click at [781, 133] on select "Choose an option... Pending Applied Excluded (Questions) Excluded (Expired) Exc…" at bounding box center [853, 147] width 144 height 28
select select ""pending""
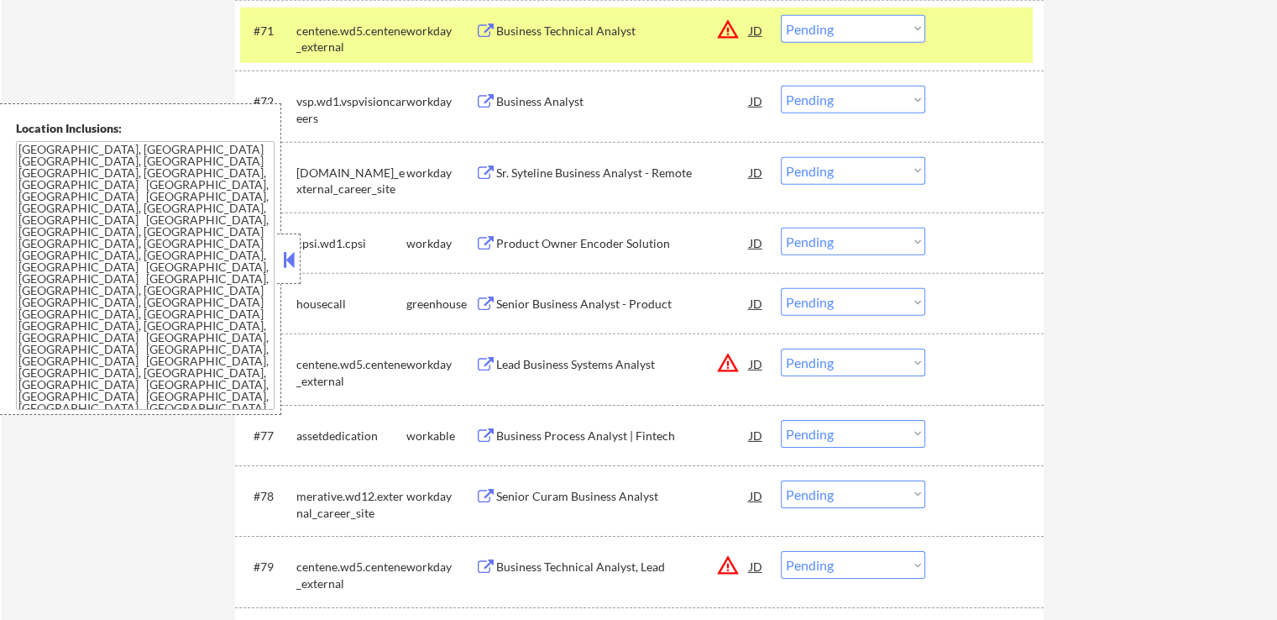
scroll to position [5290, 0]
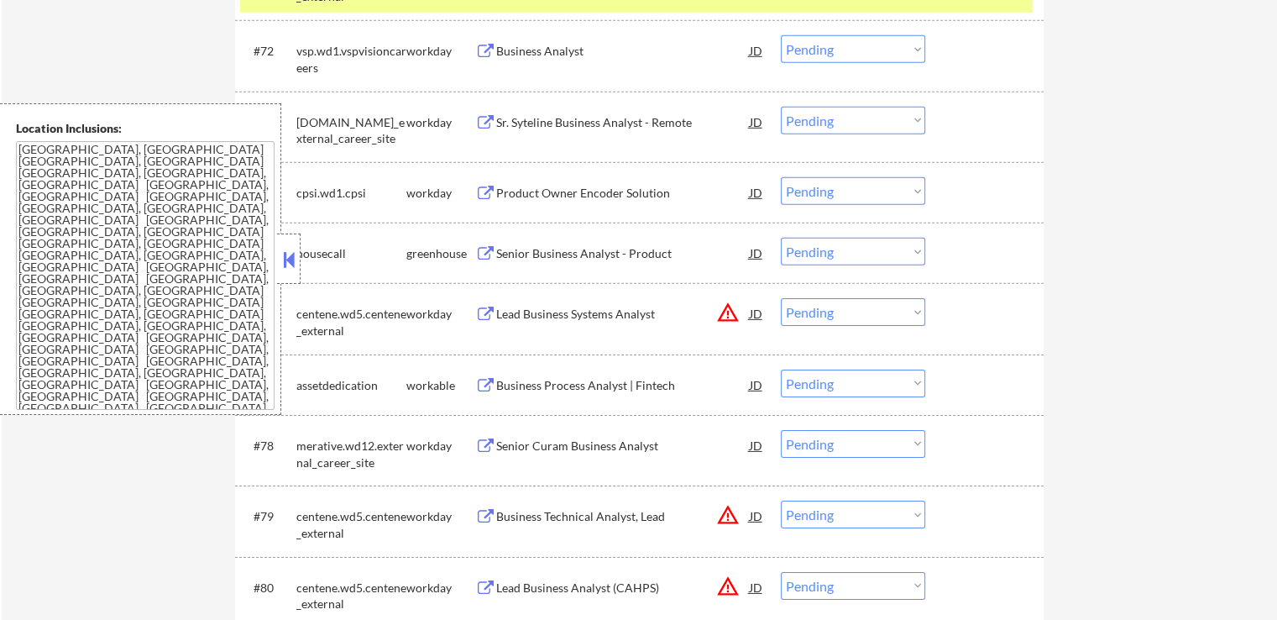
click at [594, 249] on div "Senior Business Analyst - Product" at bounding box center [623, 253] width 254 height 17
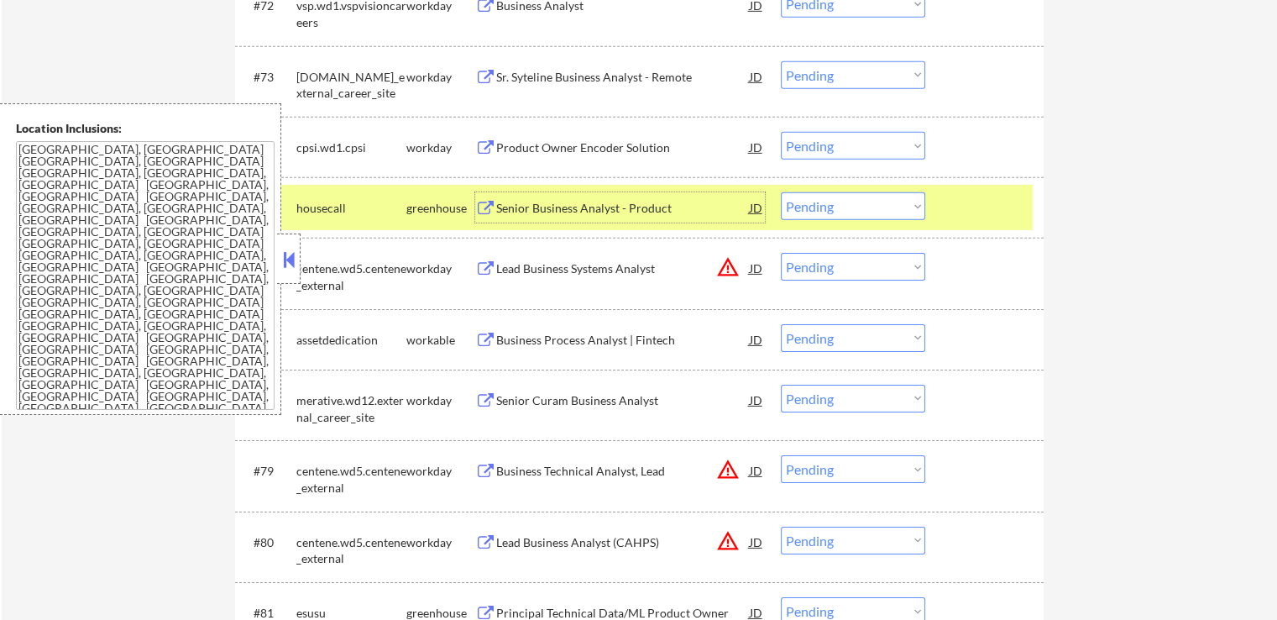
scroll to position [5374, 0]
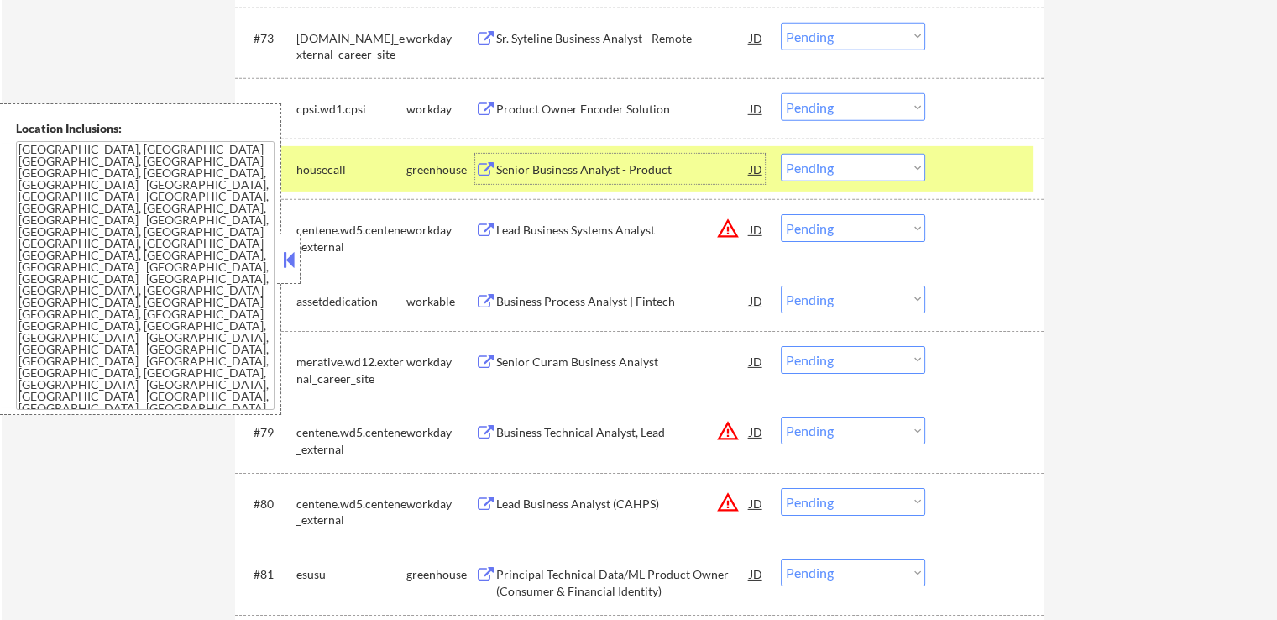
click at [657, 302] on div "Business Process Analyst | Fintech" at bounding box center [623, 301] width 254 height 17
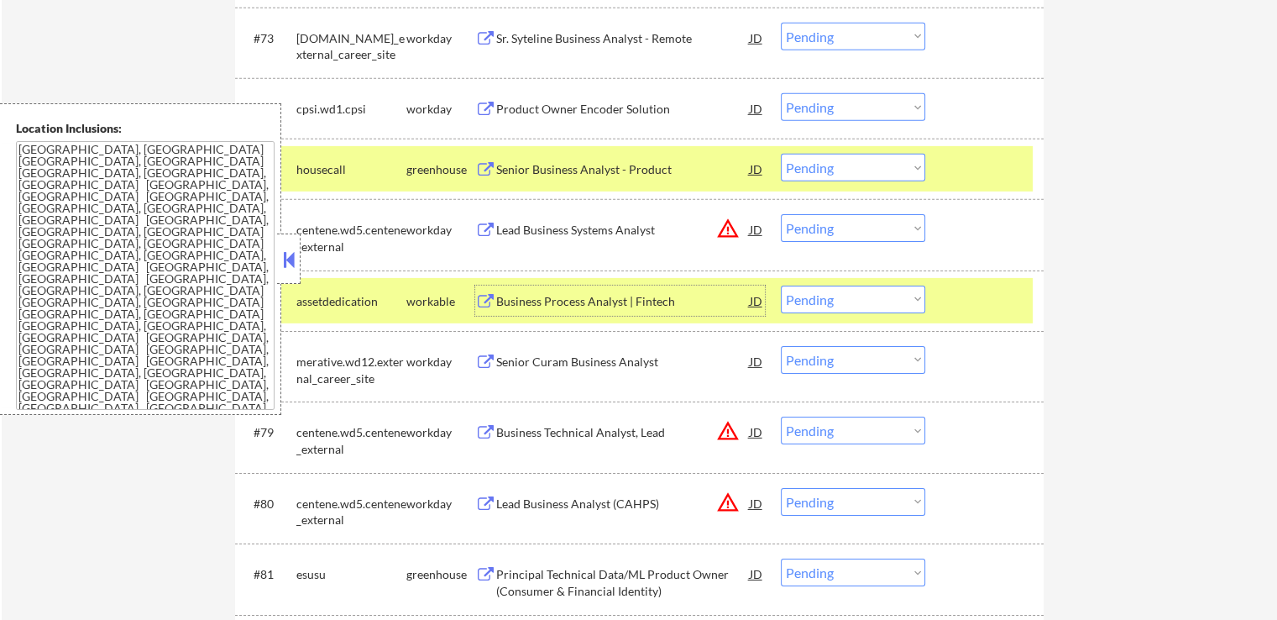
click at [868, 165] on select "Choose an option... Pending Applied Excluded (Questions) Excluded (Expired) Exc…" at bounding box center [853, 168] width 144 height 28
click at [781, 154] on select "Choose an option... Pending Applied Excluded (Questions) Excluded (Expired) Exc…" at bounding box center [853, 168] width 144 height 28
select select ""pending""
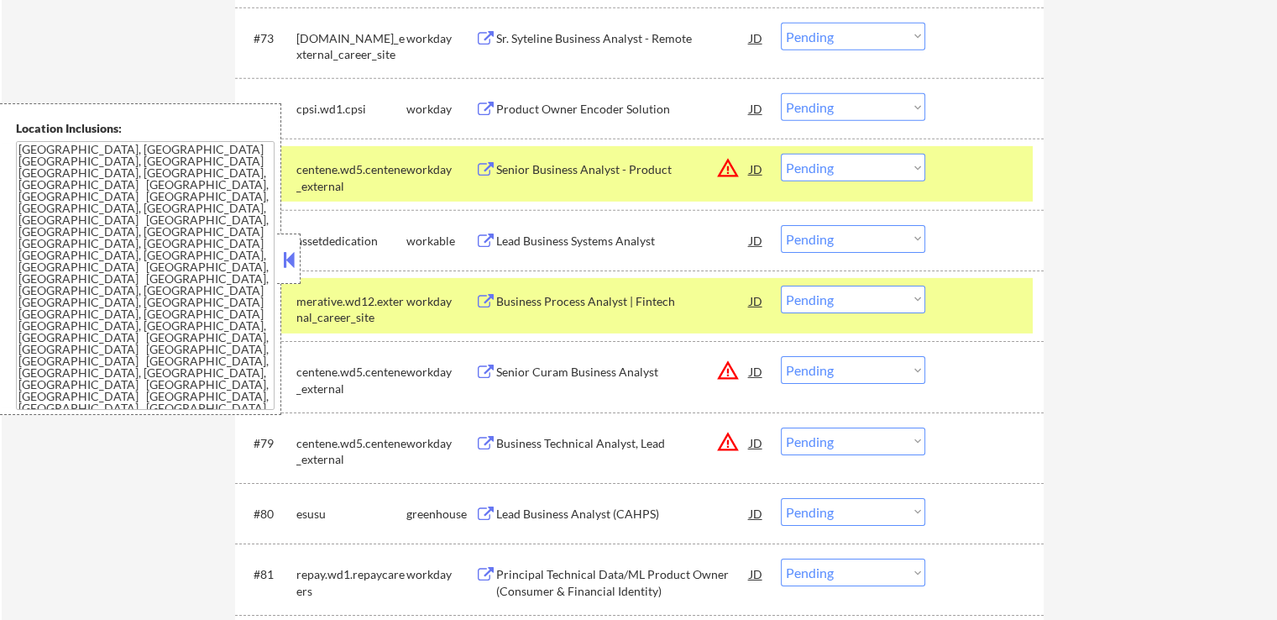
click at [829, 236] on select "Choose an option... Pending Applied Excluded (Questions) Excluded (Expired) Exc…" at bounding box center [853, 239] width 144 height 28
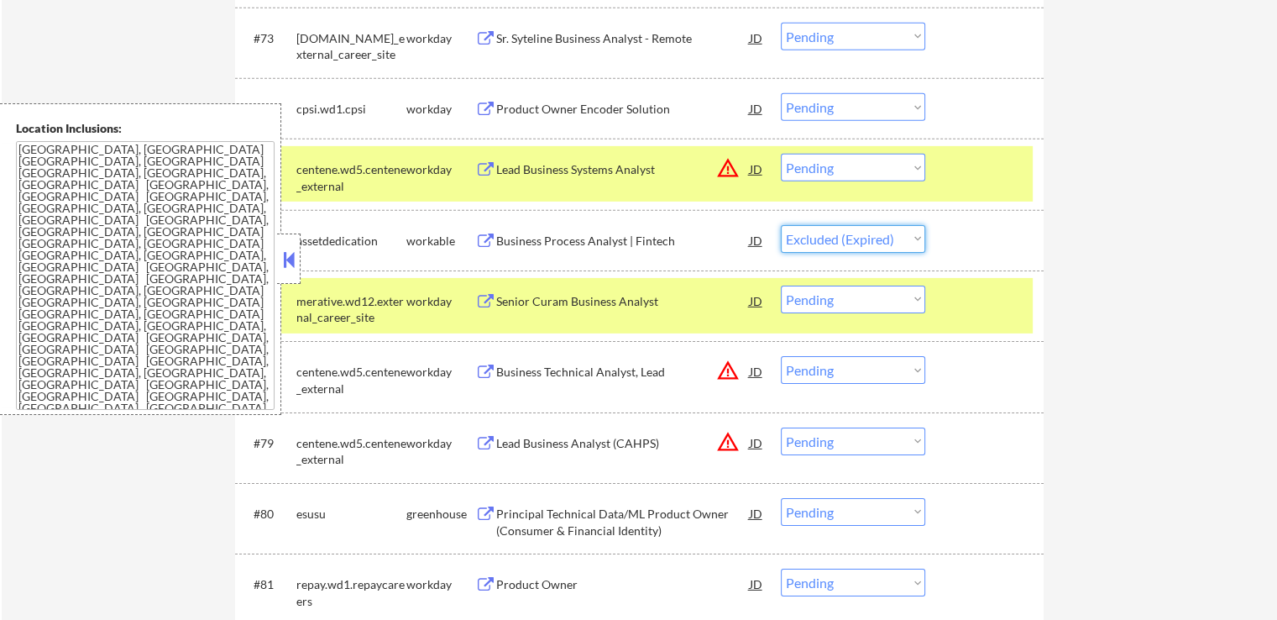
click at [781, 225] on select "Choose an option... Pending Applied Excluded (Questions) Excluded (Expired) Exc…" at bounding box center [853, 239] width 144 height 28
select select ""pending""
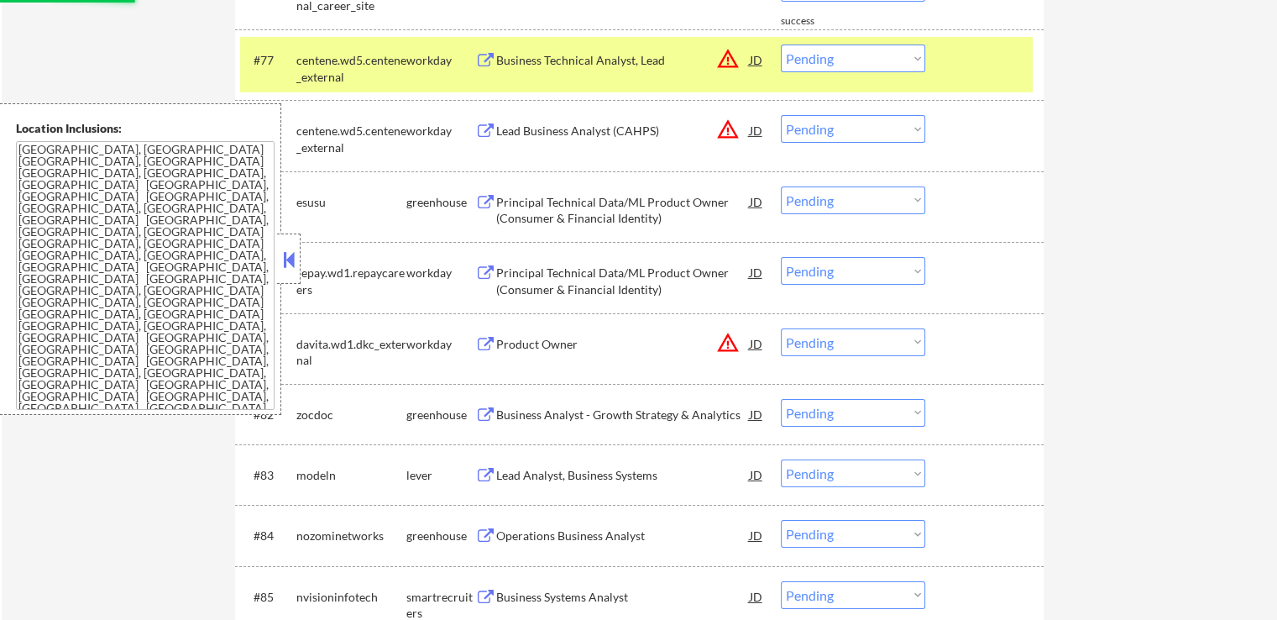
scroll to position [5626, 0]
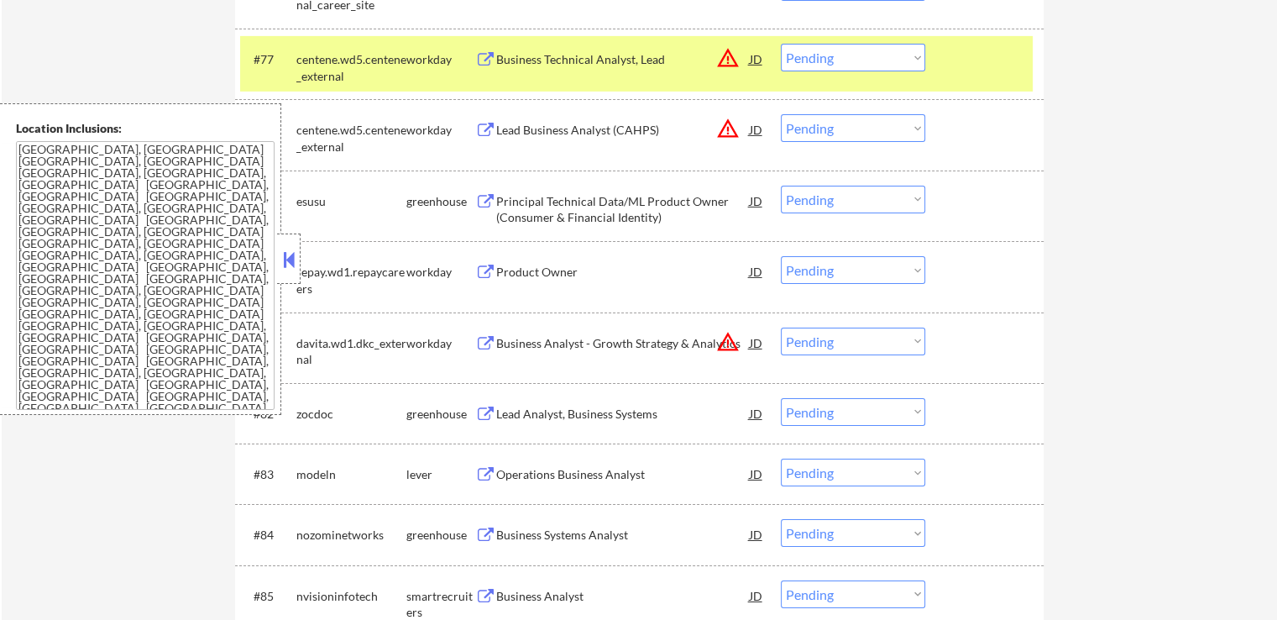
click at [653, 209] on div "Principal Technical Data/ML Product Owner (Consumer & Financial Identity)" at bounding box center [623, 209] width 254 height 33
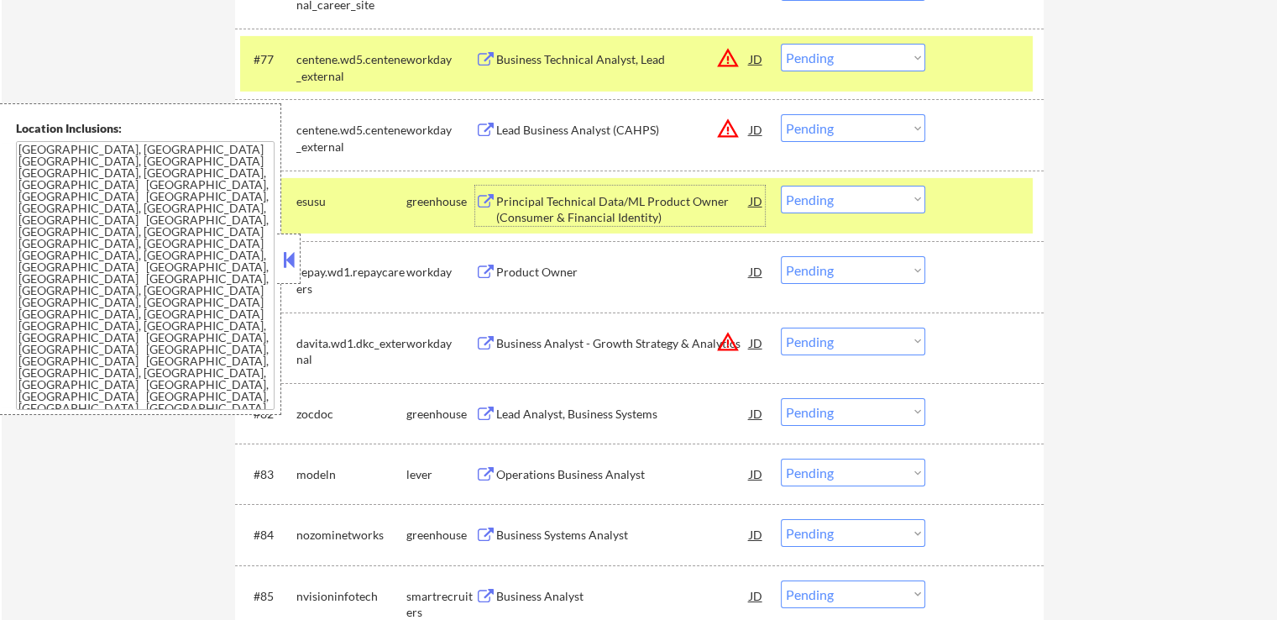
click at [853, 201] on select "Choose an option... Pending Applied Excluded (Questions) Excluded (Expired) Exc…" at bounding box center [853, 200] width 144 height 28
click at [781, 186] on select "Choose an option... Pending Applied Excluded (Questions) Excluded (Expired) Exc…" at bounding box center [853, 200] width 144 height 28
select select ""pending""
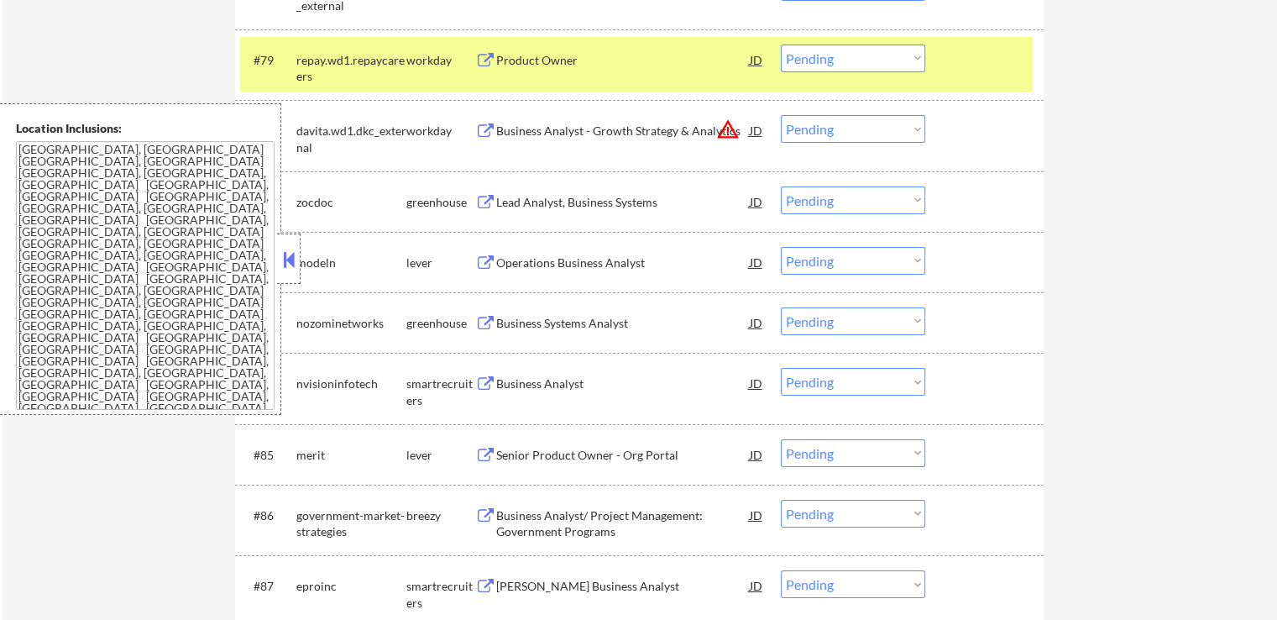
scroll to position [5794, 0]
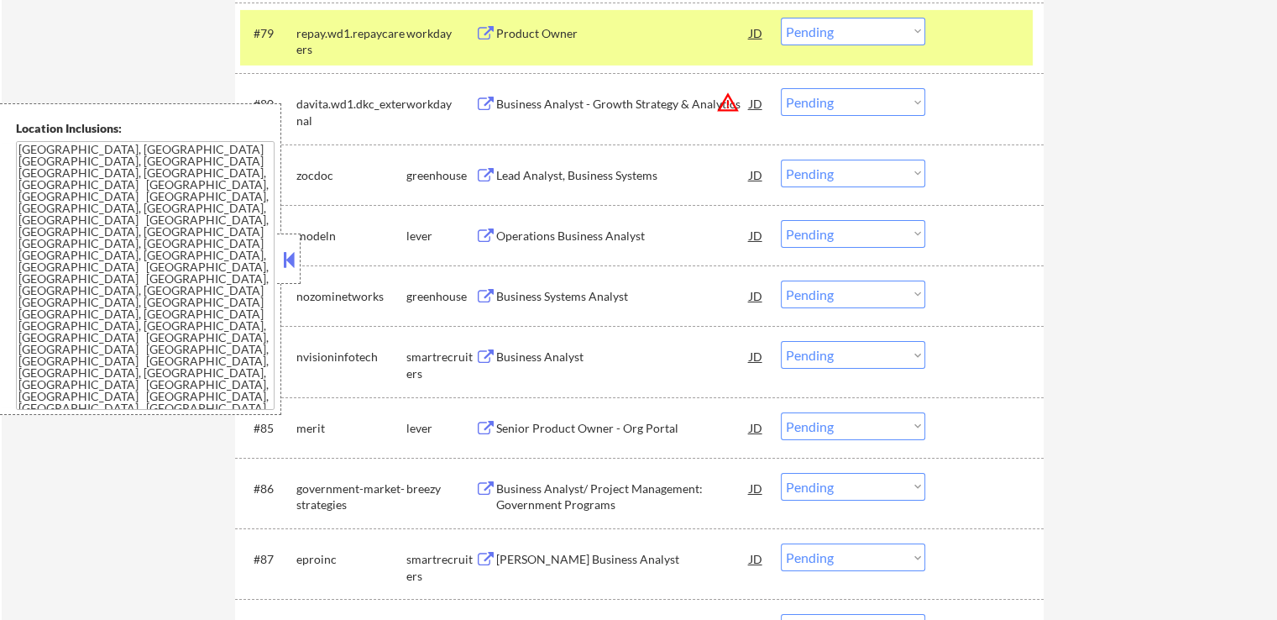
click at [638, 187] on div "Lead Analyst, Business Systems" at bounding box center [623, 175] width 254 height 30
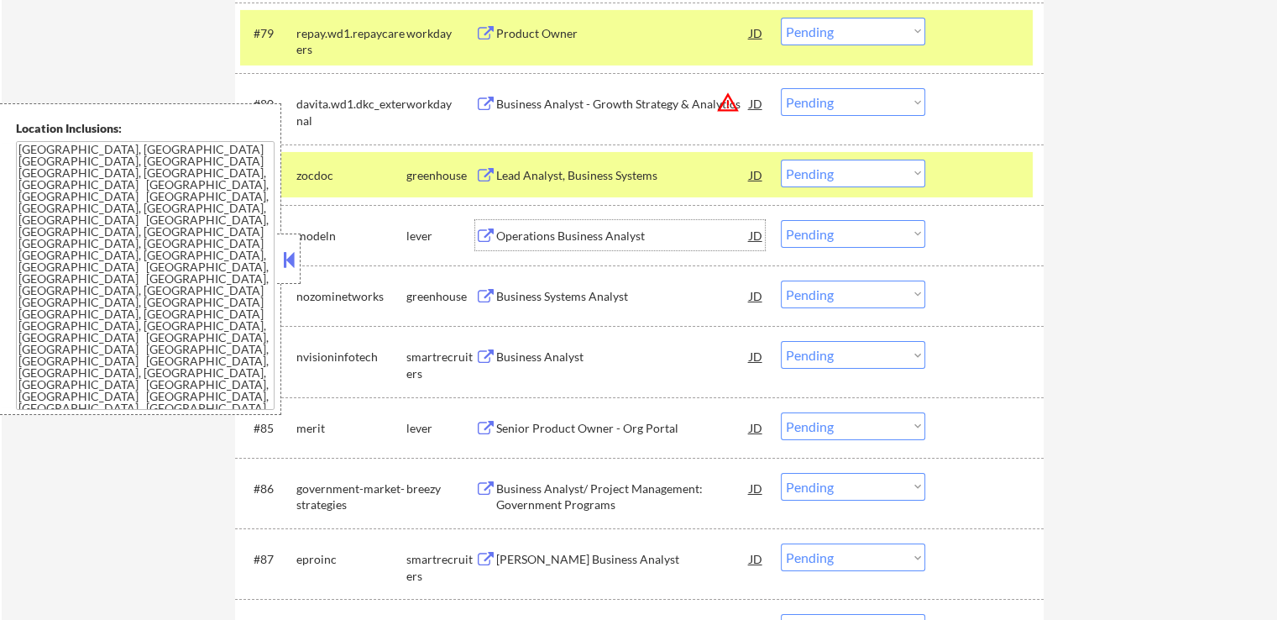
click at [614, 237] on div "Operations Business Analyst" at bounding box center [623, 236] width 254 height 17
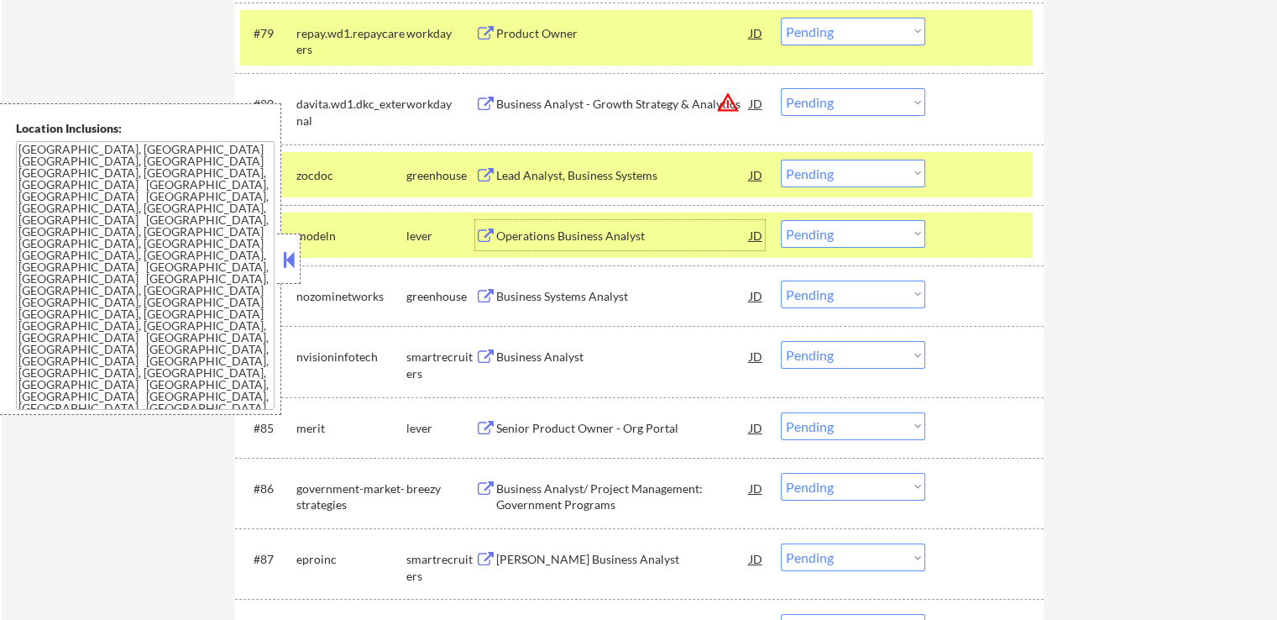
click at [848, 175] on select "Choose an option... Pending Applied Excluded (Questions) Excluded (Expired) Exc…" at bounding box center [853, 174] width 144 height 28
click at [781, 160] on select "Choose an option... Pending Applied Excluded (Questions) Excluded (Expired) Exc…" at bounding box center [853, 174] width 144 height 28
click at [639, 293] on div "Business Systems Analyst" at bounding box center [623, 296] width 254 height 17
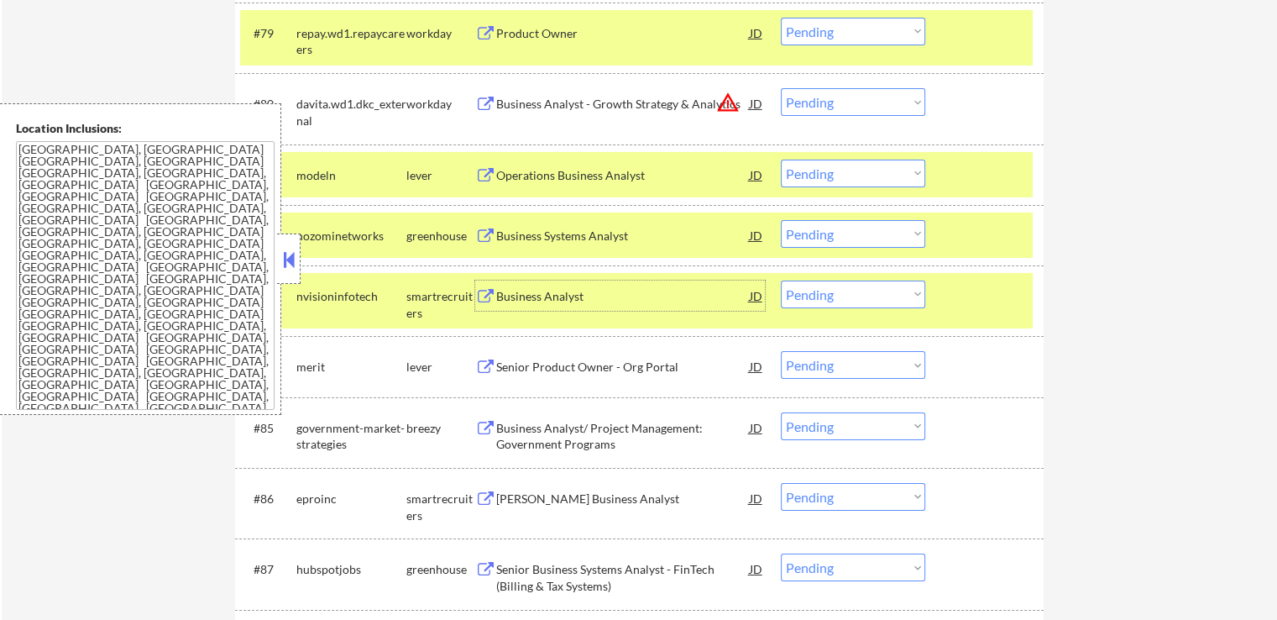
click at [856, 175] on select "Choose an option... Pending Applied Excluded (Questions) Excluded (Expired) Exc…" at bounding box center [853, 174] width 144 height 28
select select ""excluded__salary_""
click at [781, 160] on select "Choose an option... Pending Applied Excluded (Questions) Excluded (Expired) Exc…" at bounding box center [853, 174] width 144 height 28
drag, startPoint x: 830, startPoint y: 233, endPoint x: 836, endPoint y: 245, distance: 14.3
click at [830, 233] on select "Choose an option... Pending Applied Excluded (Questions) Excluded (Expired) Exc…" at bounding box center [853, 234] width 144 height 28
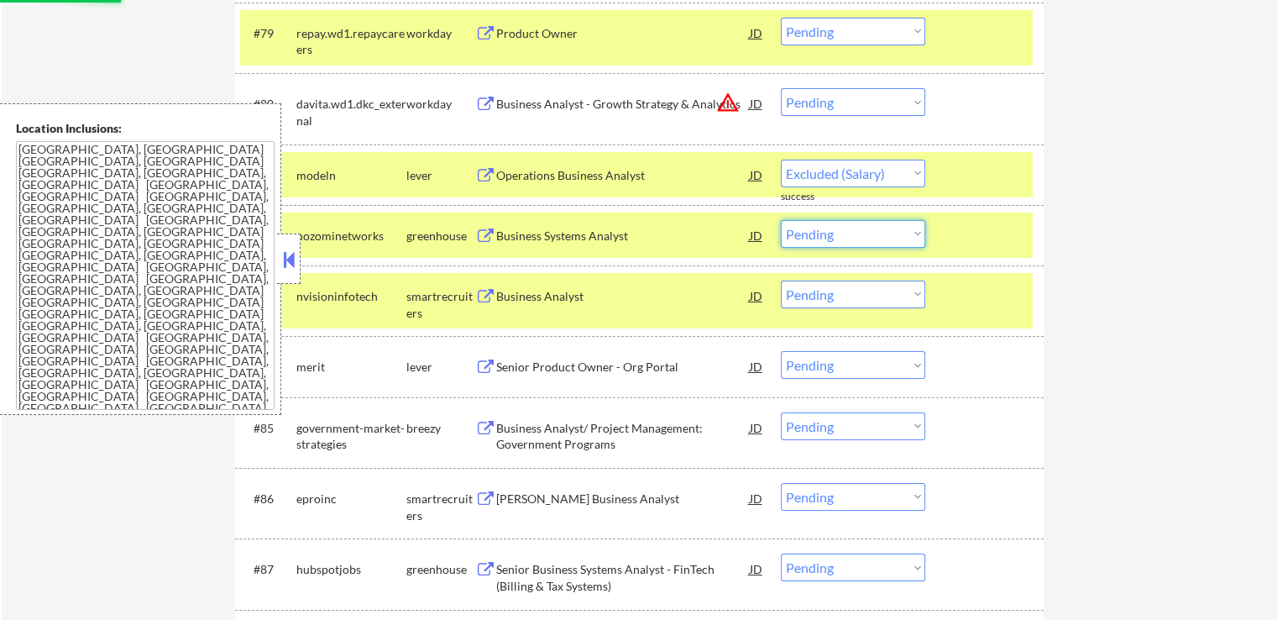
select select ""excluded__expired_""
click at [781, 220] on select "Choose an option... Pending Applied Excluded (Questions) Excluded (Expired) Exc…" at bounding box center [853, 234] width 144 height 28
select select ""pending""
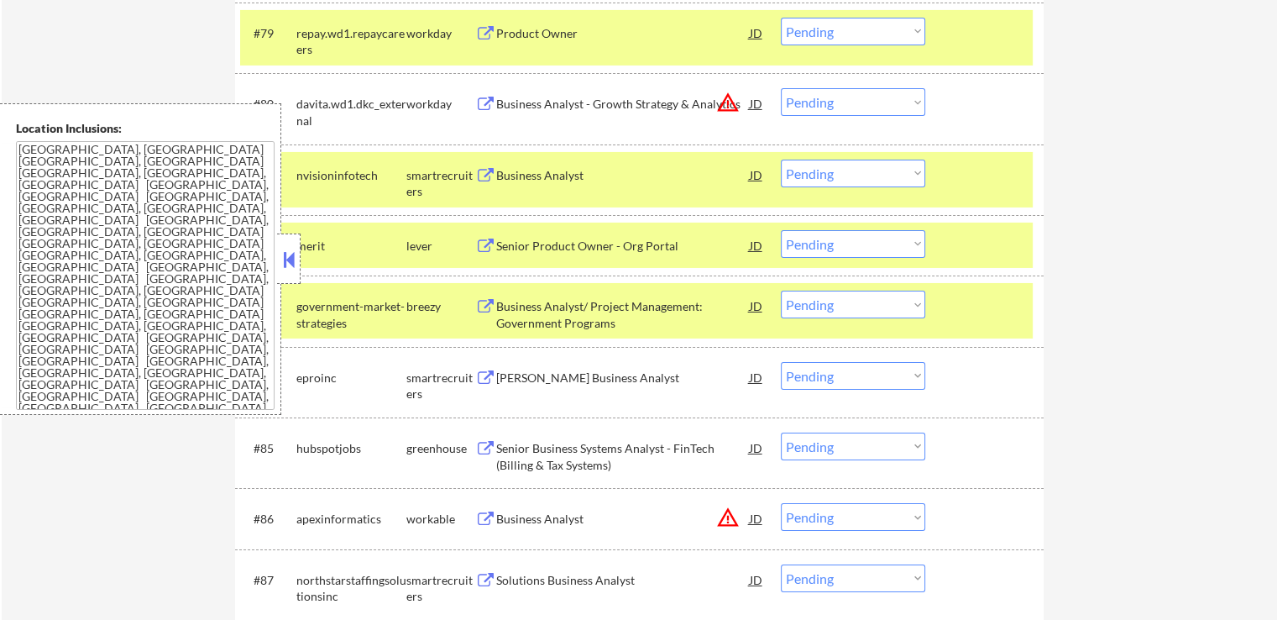
click at [578, 173] on div "Business Analyst" at bounding box center [623, 175] width 254 height 17
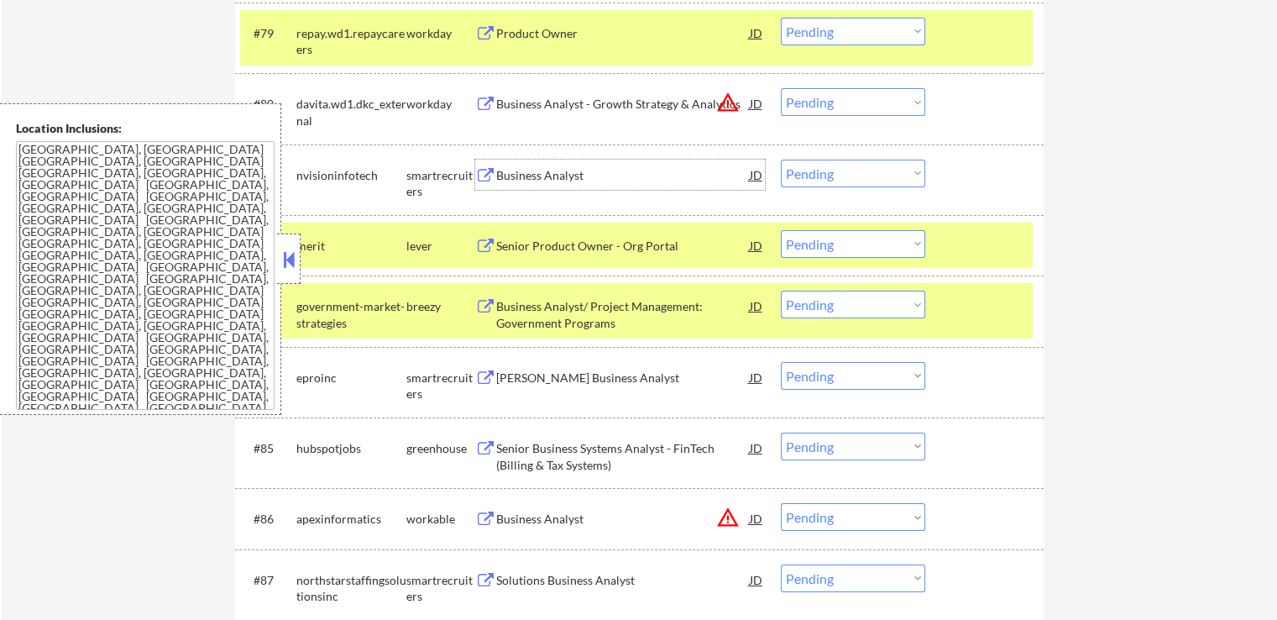
click at [642, 247] on div "Senior Product Owner - Org Portal" at bounding box center [623, 246] width 254 height 17
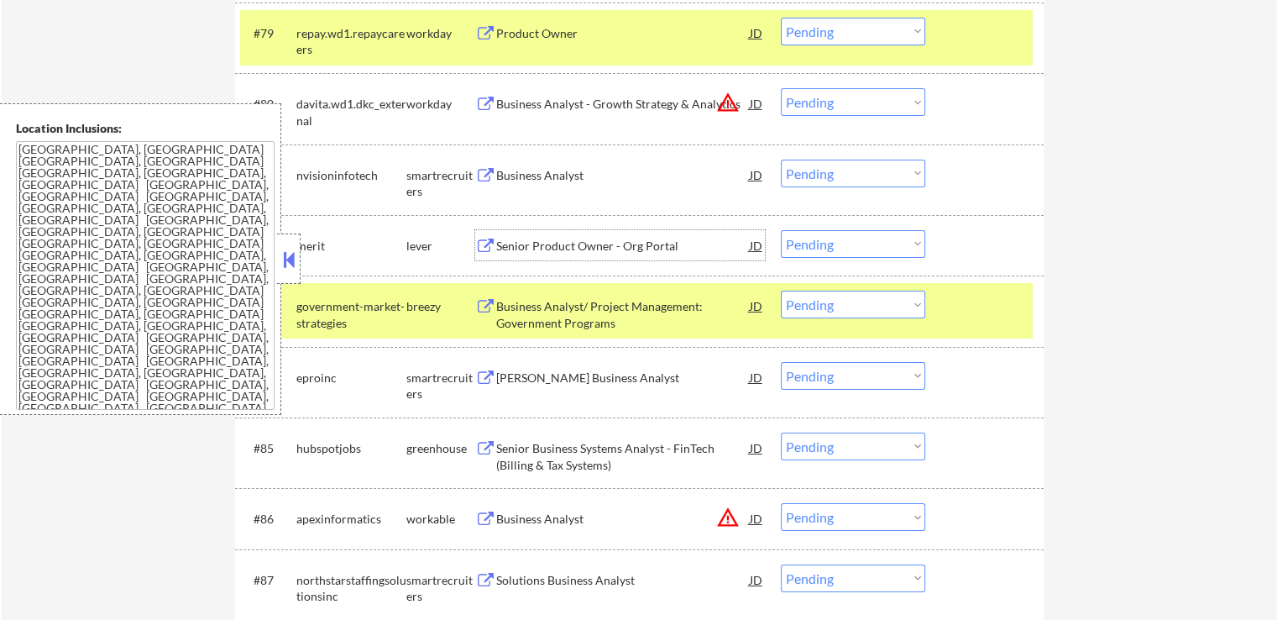
click at [826, 175] on select "Choose an option... Pending Applied Excluded (Questions) Excluded (Expired) Exc…" at bounding box center [853, 174] width 144 height 28
click at [781, 160] on select "Choose an option... Pending Applied Excluded (Questions) Excluded (Expired) Exc…" at bounding box center [853, 174] width 144 height 28
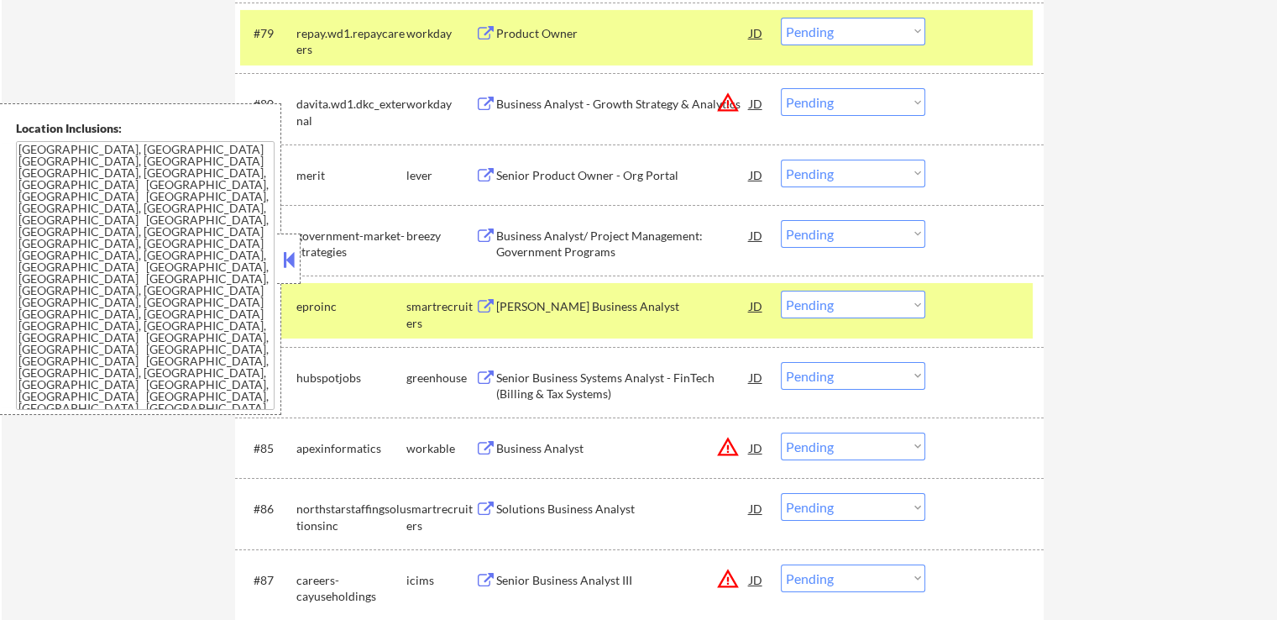
click at [830, 168] on select "Choose an option... Pending Applied Excluded (Questions) Excluded (Expired) Exc…" at bounding box center [853, 174] width 144 height 28
click at [781, 160] on select "Choose an option... Pending Applied Excluded (Questions) Excluded (Expired) Exc…" at bounding box center [853, 174] width 144 height 28
click at [628, 245] on div "Business Analyst/ Project Management: Government Programs" at bounding box center [623, 244] width 254 height 33
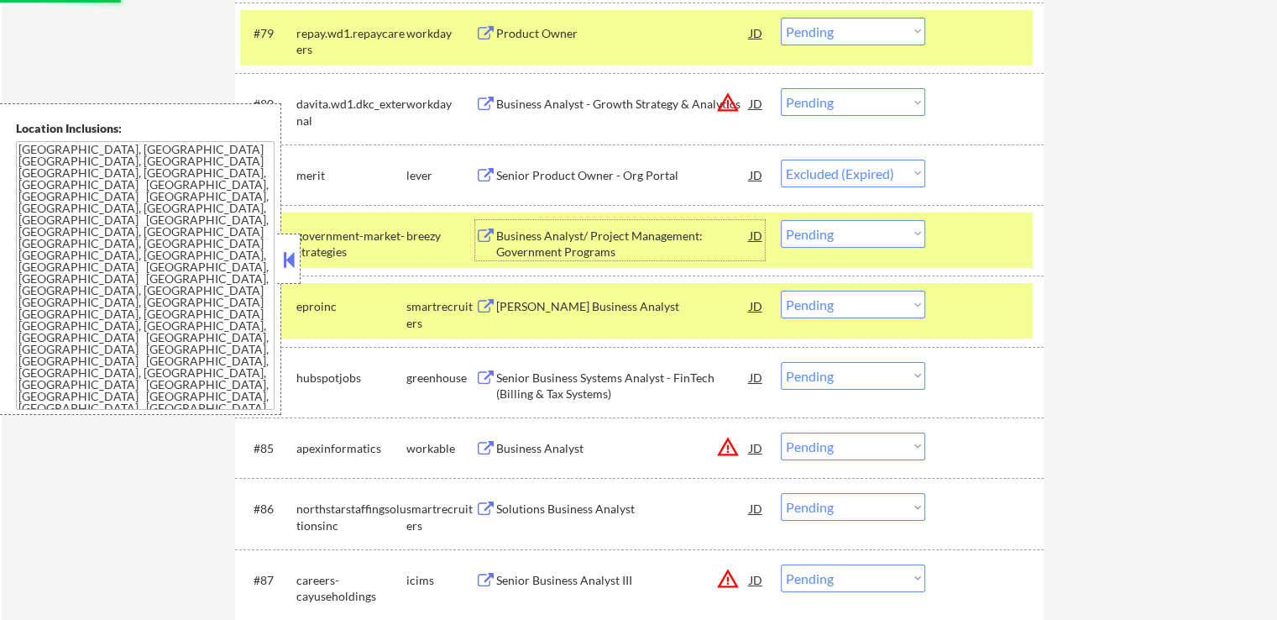
click at [651, 306] on div "[PERSON_NAME] Business Analyst" at bounding box center [623, 306] width 254 height 17
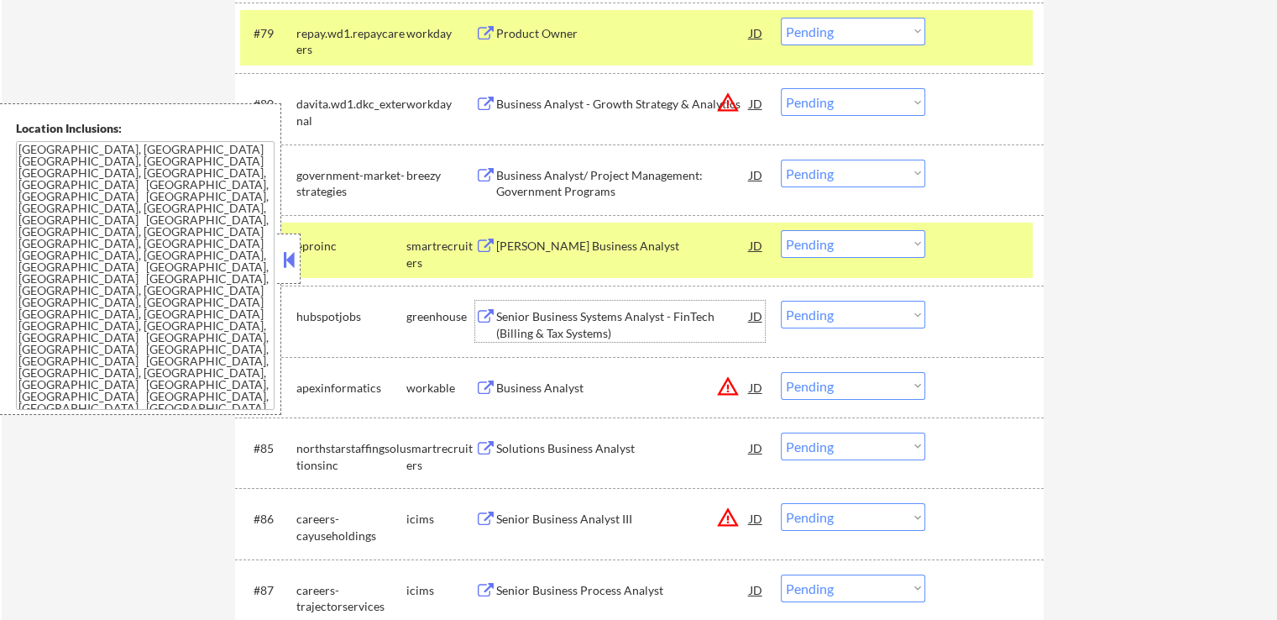
click at [827, 175] on select "Choose an option... Pending Applied Excluded (Questions) Excluded (Expired) Exc…" at bounding box center [853, 174] width 144 height 28
click at [781, 160] on select "Choose an option... Pending Applied Excluded (Questions) Excluded (Expired) Exc…" at bounding box center [853, 174] width 144 height 28
click at [676, 322] on div "Senior Business Systems Analyst - FinTech (Billing & Tax Systems)" at bounding box center [623, 324] width 254 height 33
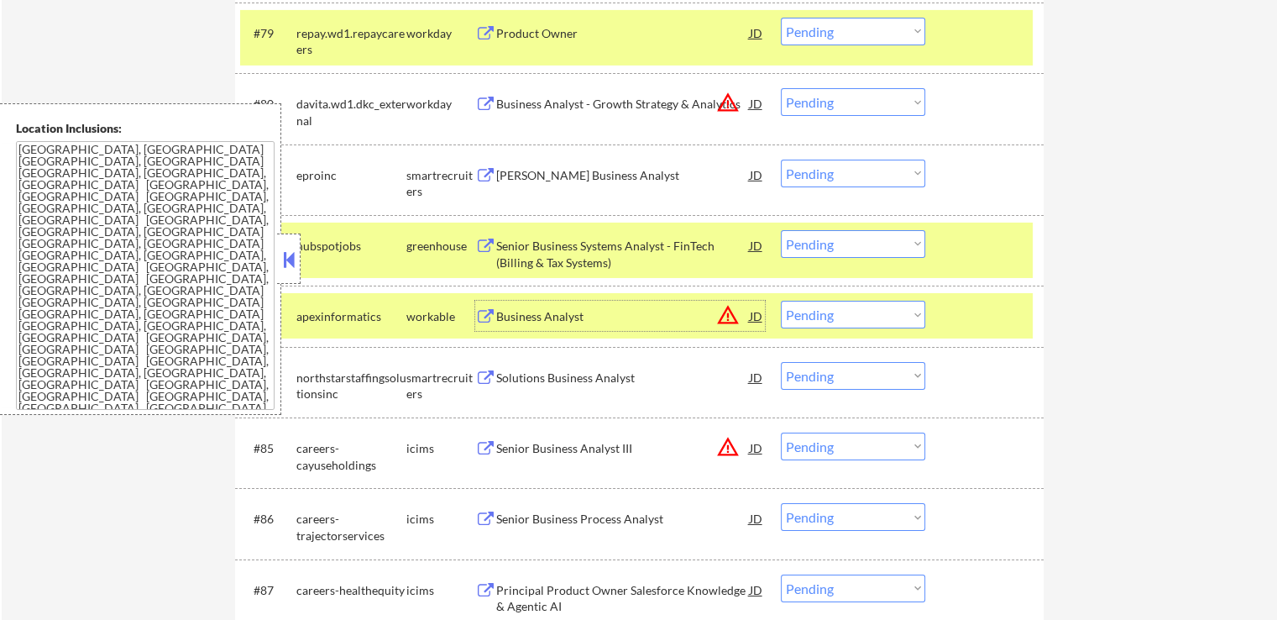
click at [823, 175] on select "Choose an option... Pending Applied Excluded (Questions) Excluded (Expired) Exc…" at bounding box center [853, 174] width 144 height 28
click at [781, 160] on select "Choose an option... Pending Applied Excluded (Questions) Excluded (Expired) Exc…" at bounding box center [853, 174] width 144 height 28
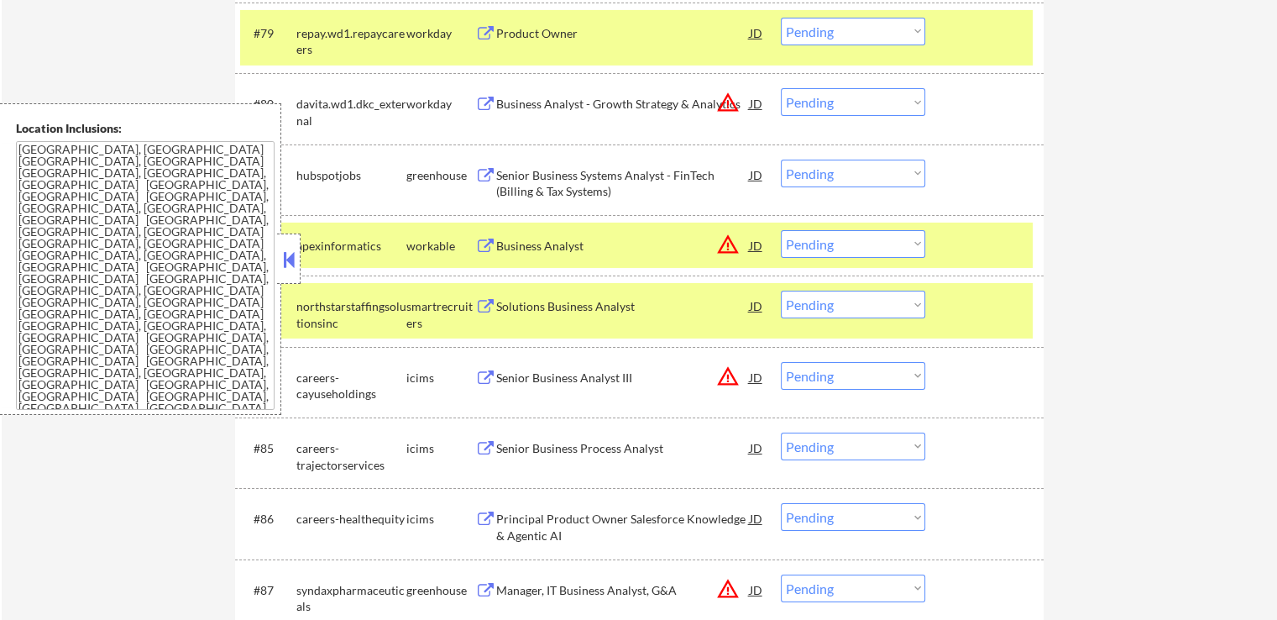
drag, startPoint x: 816, startPoint y: 169, endPoint x: 811, endPoint y: 177, distance: 9.8
click at [816, 169] on select "Choose an option... Pending Applied Excluded (Questions) Excluded (Expired) Exc…" at bounding box center [853, 174] width 144 height 28
click at [781, 160] on select "Choose an option... Pending Applied Excluded (Questions) Excluded (Expired) Exc…" at bounding box center [853, 174] width 144 height 28
select select ""pending""
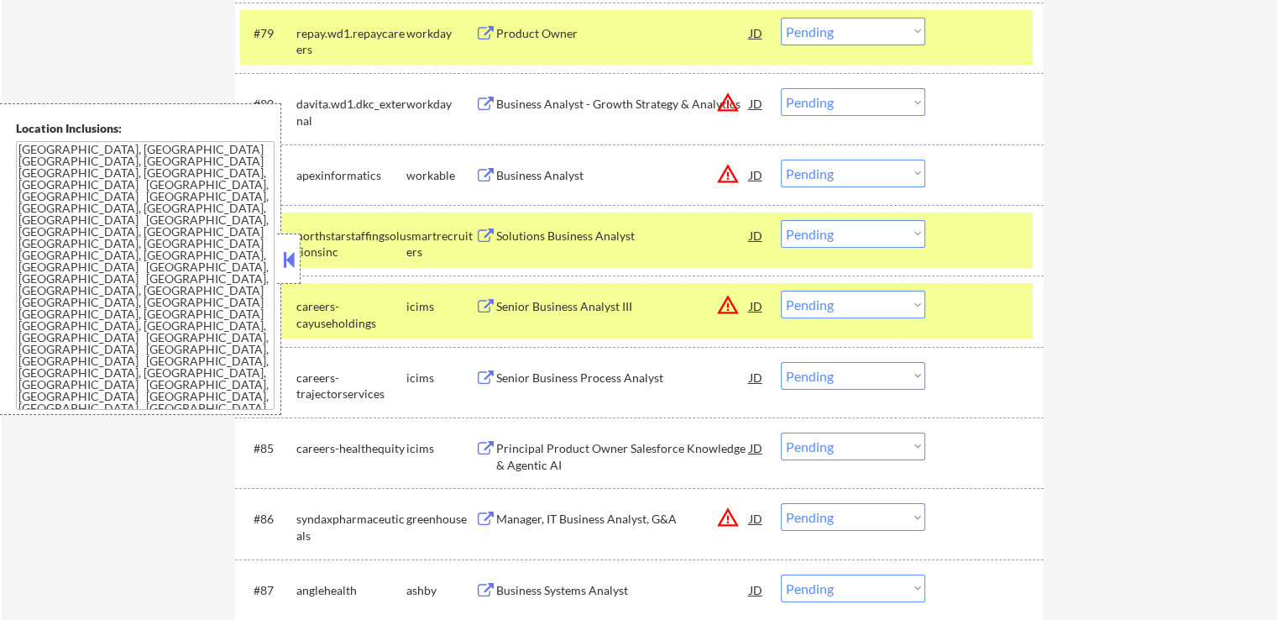
click at [580, 243] on div "Solutions Business Analyst" at bounding box center [623, 236] width 254 height 17
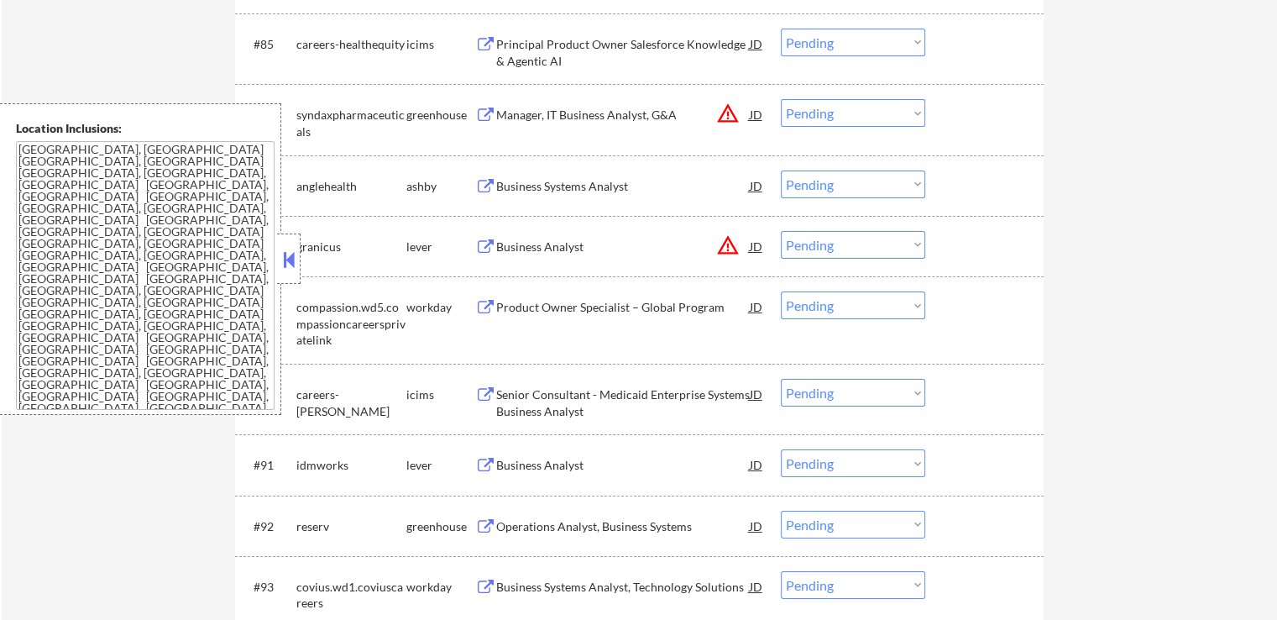
scroll to position [6298, 0]
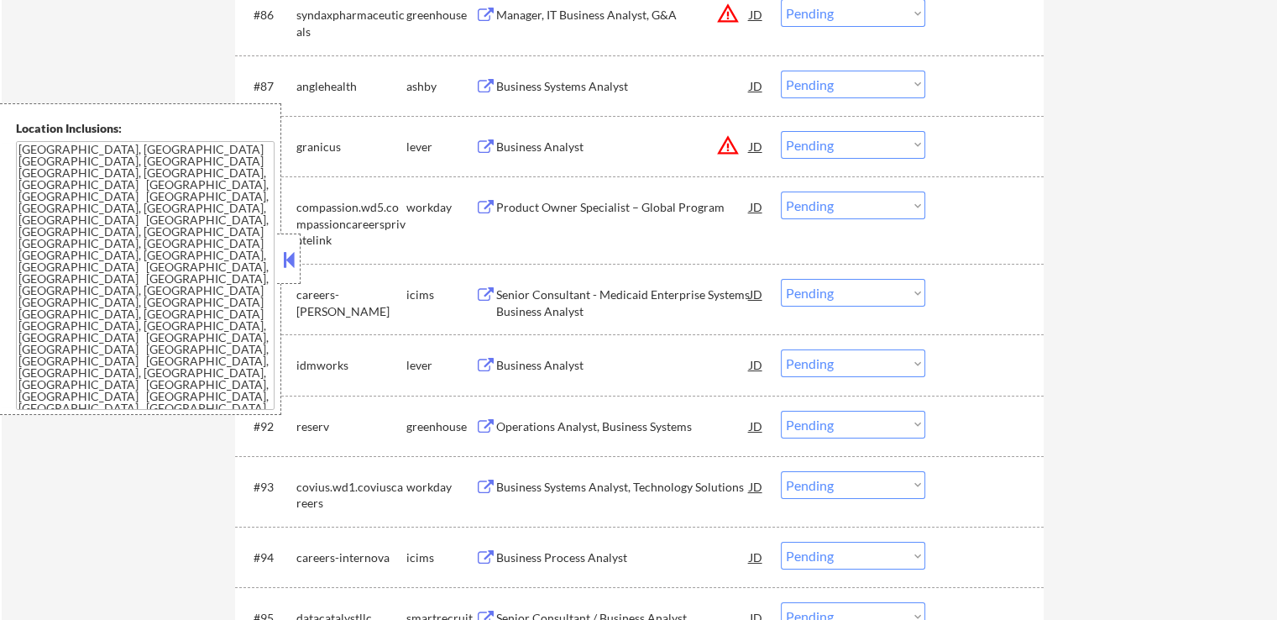
click at [601, 86] on div "Business Systems Analyst" at bounding box center [623, 86] width 254 height 17
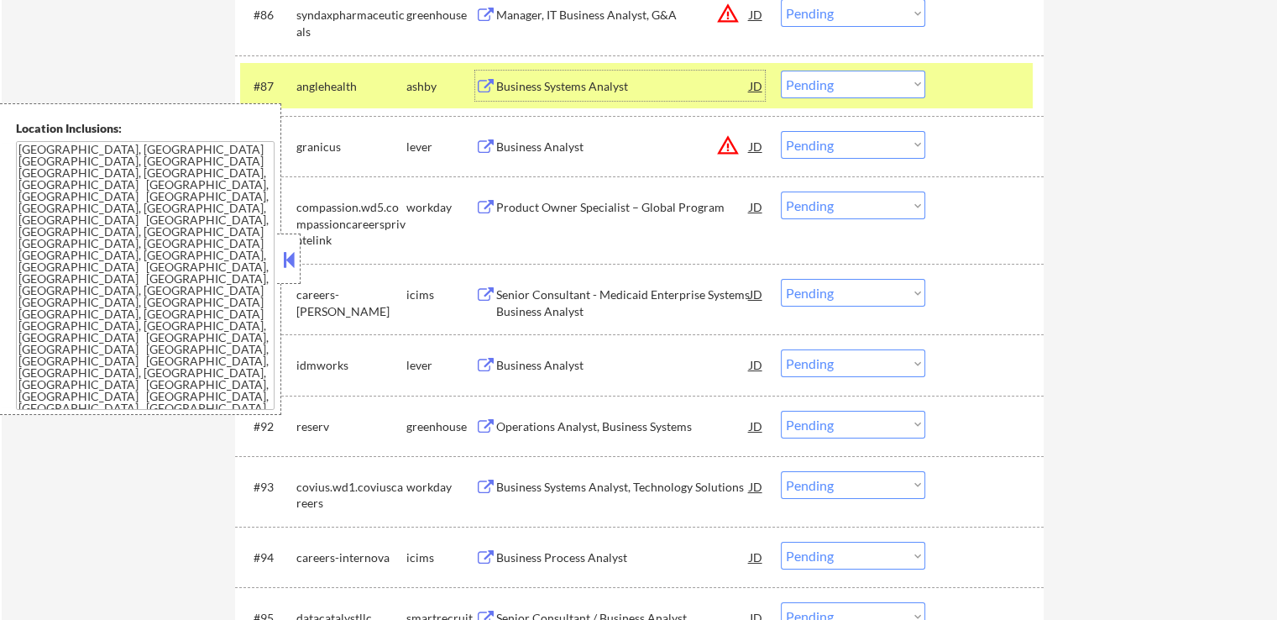
click at [817, 87] on select "Choose an option... Pending Applied Excluded (Questions) Excluded (Expired) Exc…" at bounding box center [853, 85] width 144 height 28
click at [781, 71] on select "Choose an option... Pending Applied Excluded (Questions) Excluded (Expired) Exc…" at bounding box center [853, 85] width 144 height 28
click at [564, 153] on div "Business Analyst" at bounding box center [623, 147] width 254 height 17
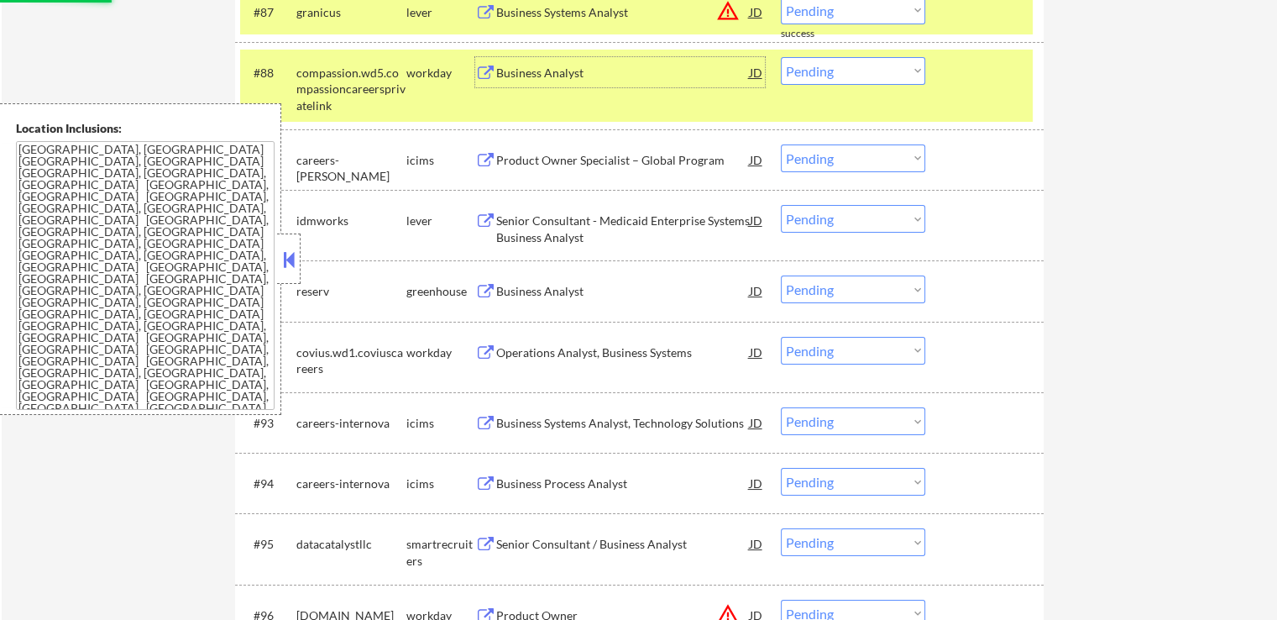
scroll to position [6382, 0]
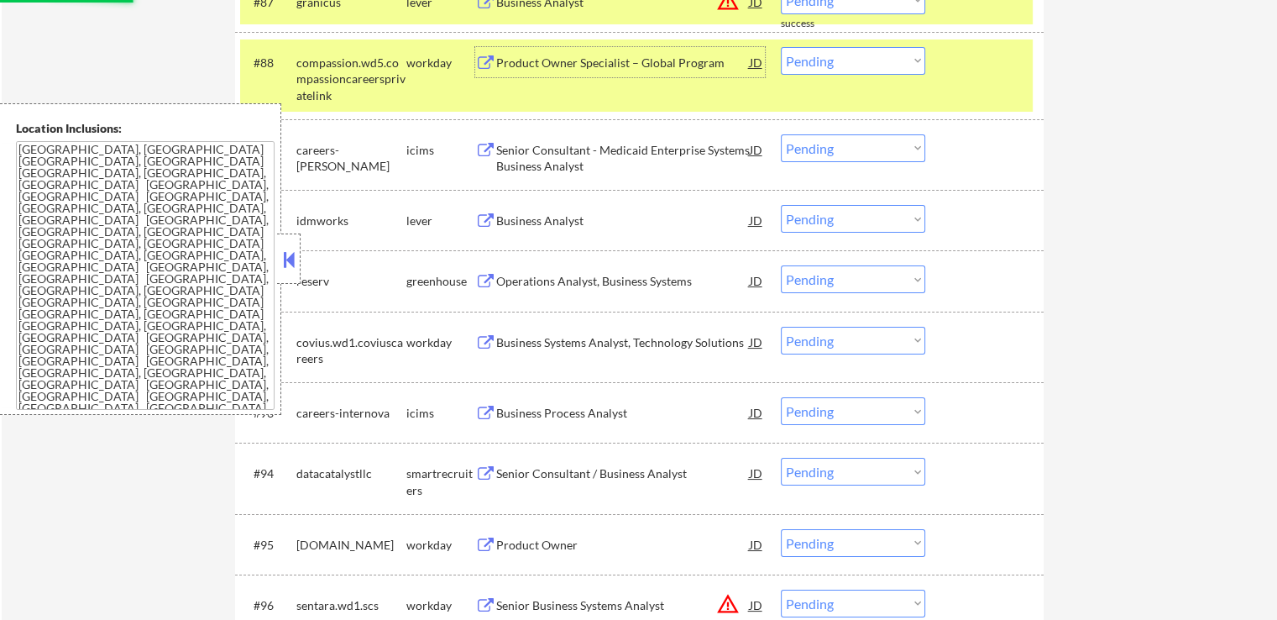
click at [584, 224] on div "Business Analyst" at bounding box center [623, 220] width 254 height 17
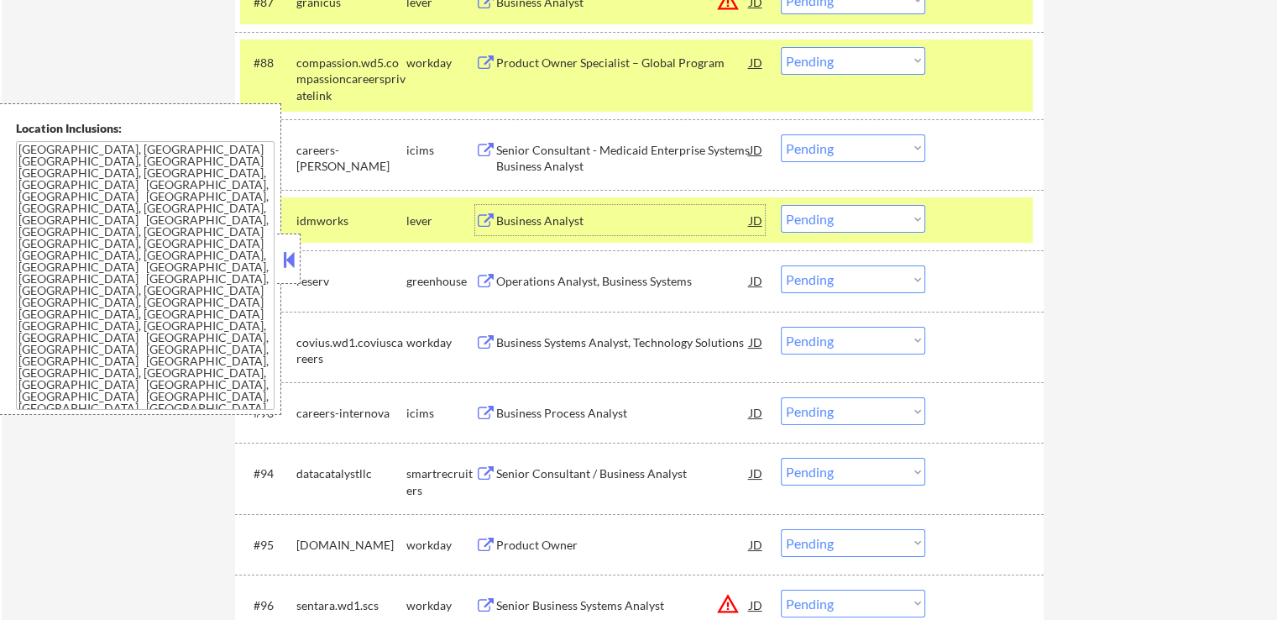
scroll to position [6298, 0]
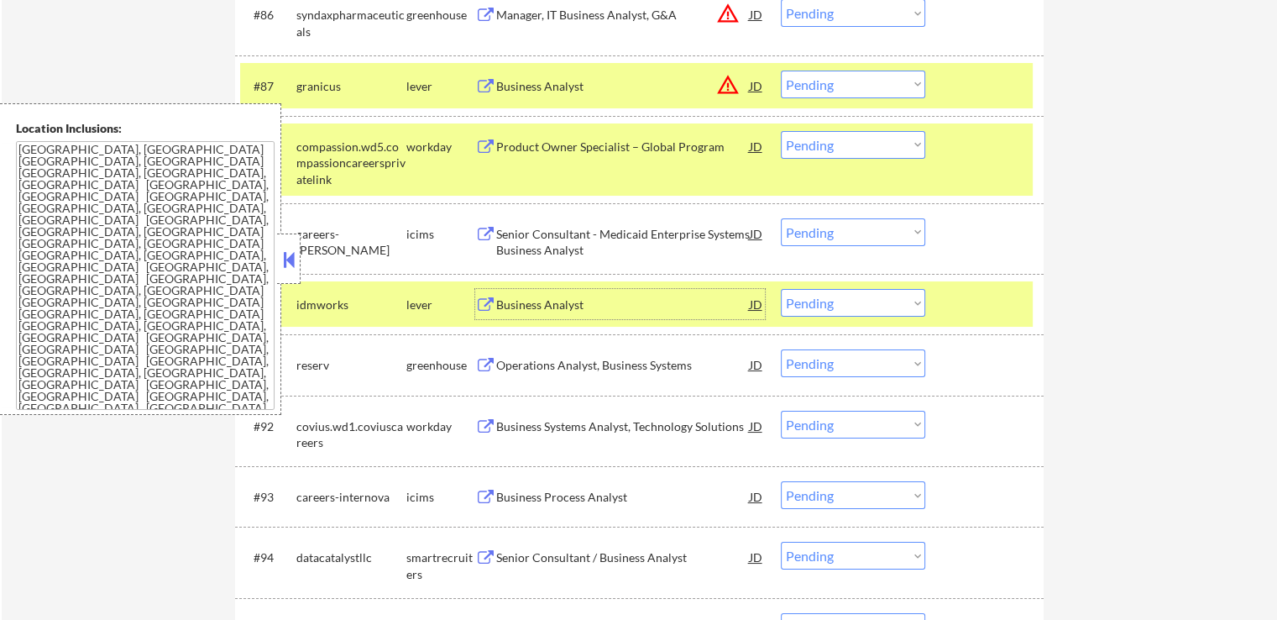
drag, startPoint x: 833, startPoint y: 79, endPoint x: 840, endPoint y: 97, distance: 18.9
click at [833, 79] on select "Choose an option... Pending Applied Excluded (Questions) Excluded (Expired) Exc…" at bounding box center [853, 85] width 144 height 28
click at [781, 71] on select "Choose an option... Pending Applied Excluded (Questions) Excluded (Expired) Exc…" at bounding box center [853, 85] width 144 height 28
select select ""pending""
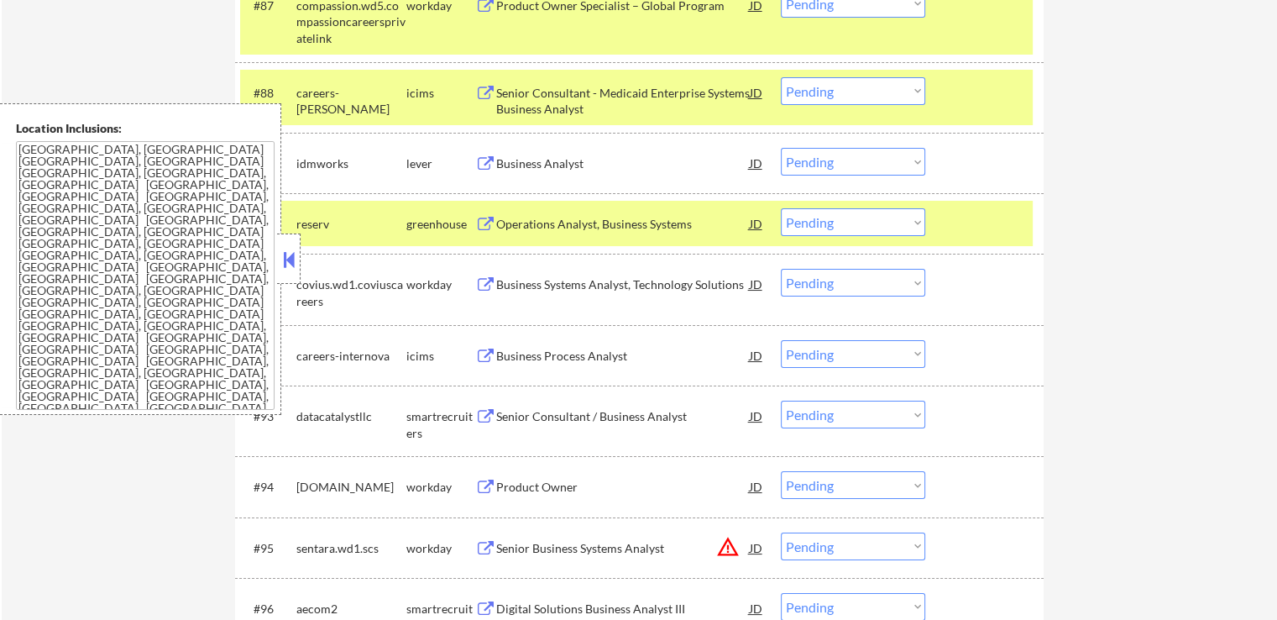
scroll to position [6382, 0]
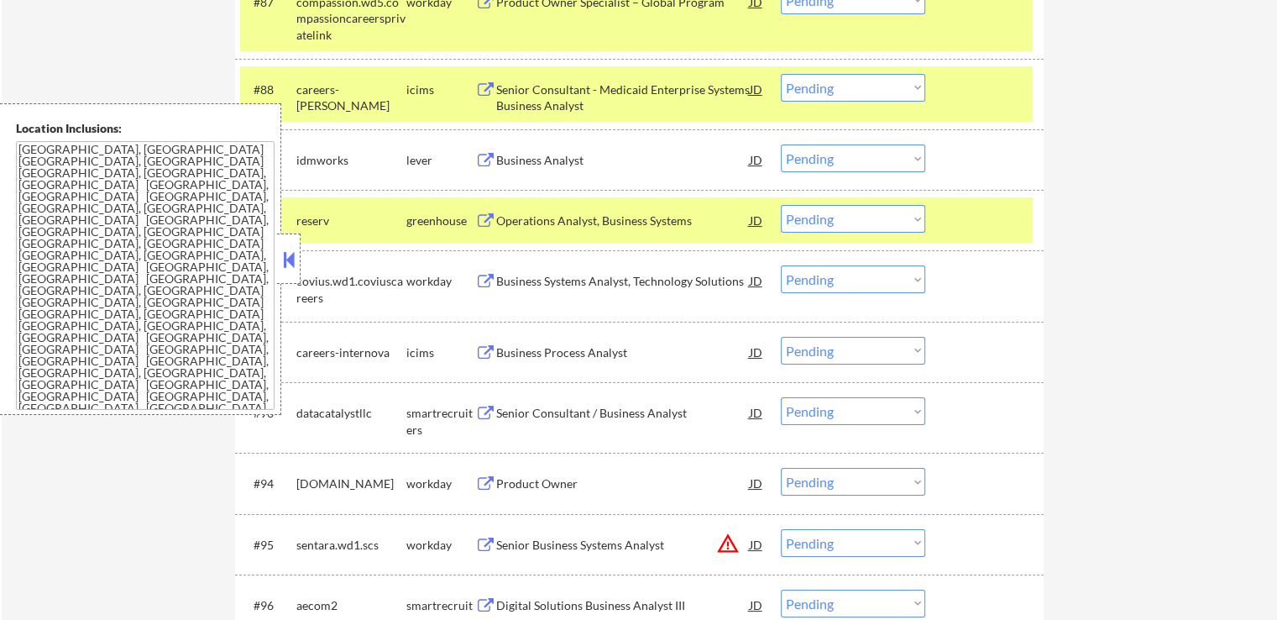
click at [813, 159] on select "Choose an option... Pending Applied Excluded (Questions) Excluded (Expired) Exc…" at bounding box center [853, 158] width 144 height 28
click at [781, 144] on select "Choose an option... Pending Applied Excluded (Questions) Excluded (Expired) Exc…" at bounding box center [853, 158] width 144 height 28
click at [645, 212] on div "Operations Analyst, Business Systems" at bounding box center [623, 220] width 254 height 17
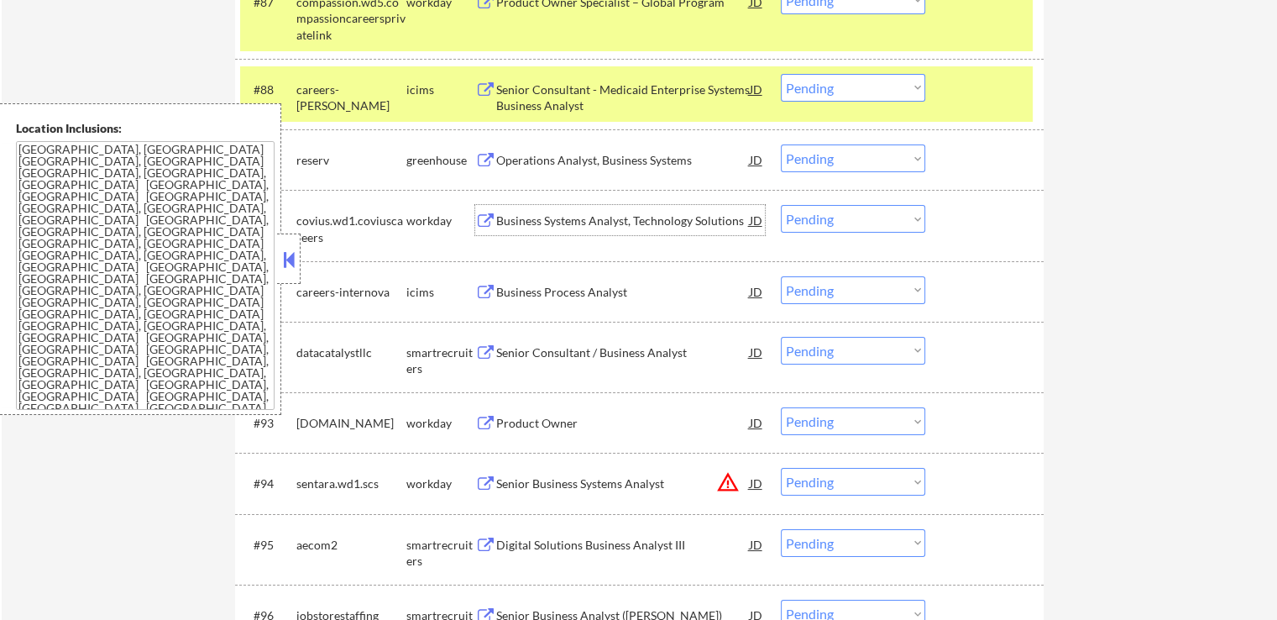
click at [827, 140] on div "#89 reserv greenhouse Operations Analyst, Business Systems JD warning_amber Cho…" at bounding box center [636, 159] width 793 height 45
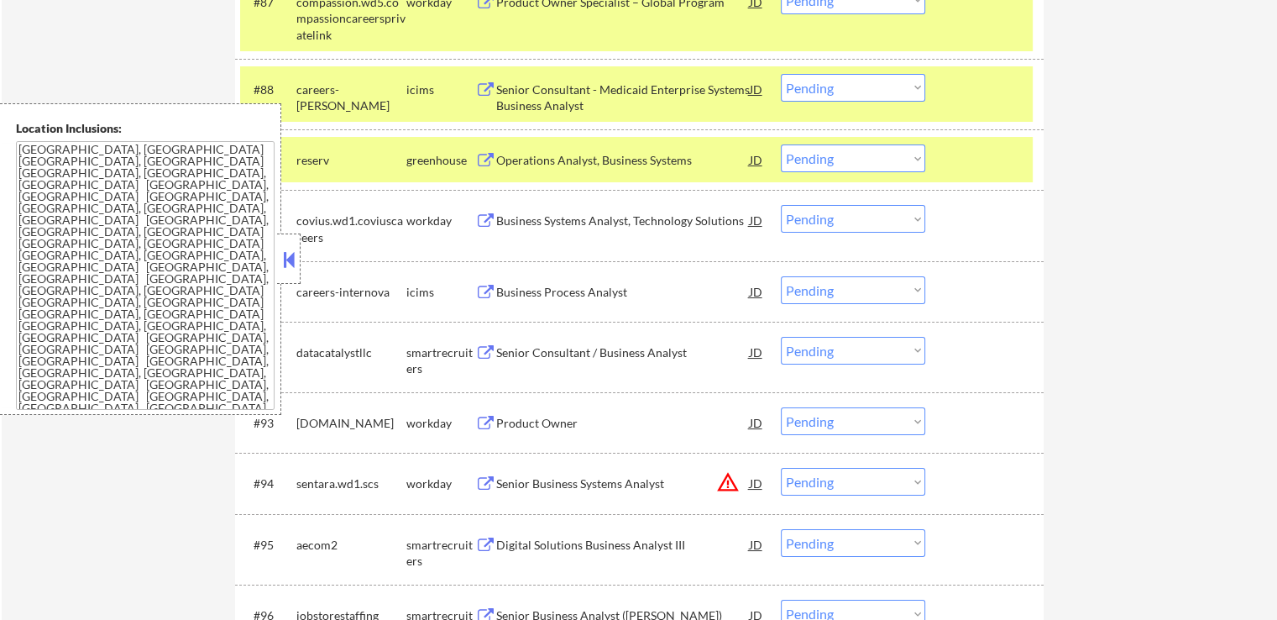
click at [832, 152] on select "Choose an option... Pending Applied Excluded (Questions) Excluded (Expired) Exc…" at bounding box center [853, 158] width 144 height 28
click at [781, 144] on select "Choose an option... Pending Applied Excluded (Questions) Excluded (Expired) Exc…" at bounding box center [853, 158] width 144 height 28
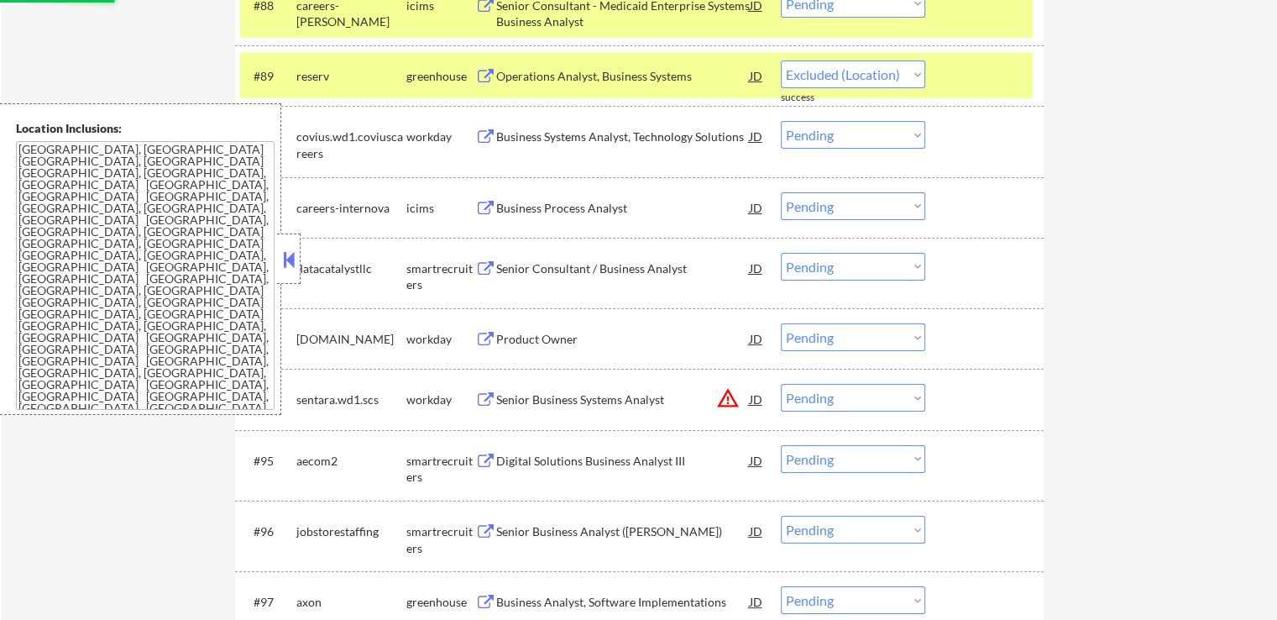
select select ""pending""
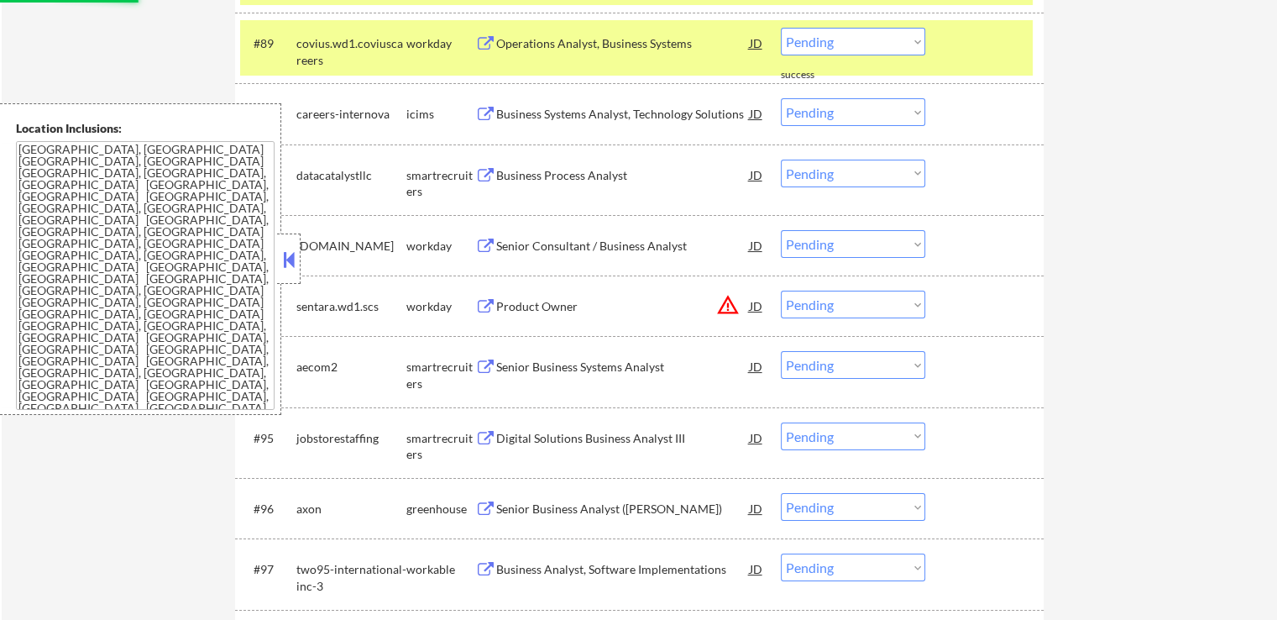
scroll to position [6550, 0]
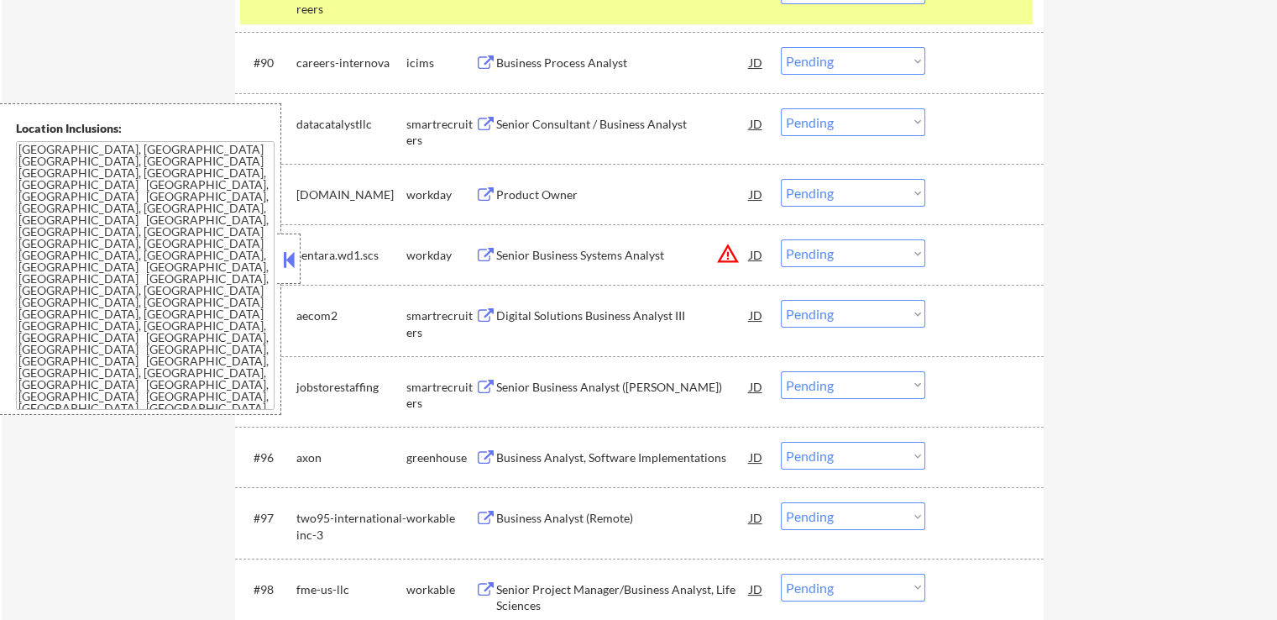
click at [609, 123] on div "Senior Consultant / Business Analyst" at bounding box center [623, 124] width 254 height 17
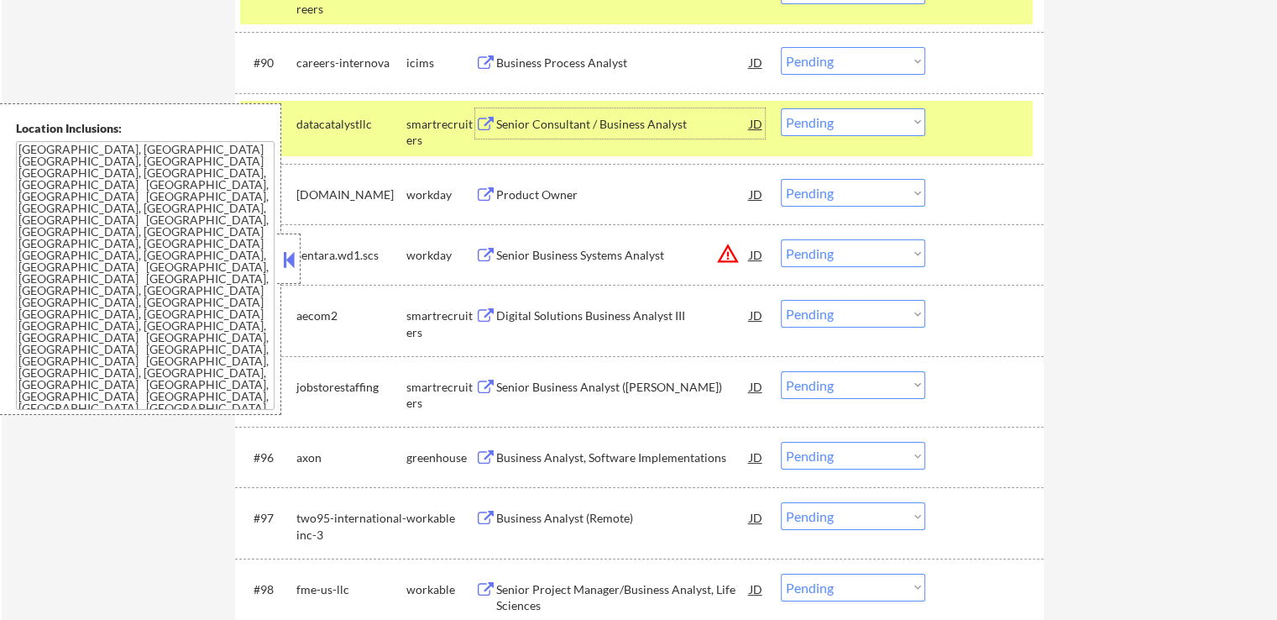
click at [828, 114] on select "Choose an option... Pending Applied Excluded (Questions) Excluded (Expired) Exc…" at bounding box center [853, 122] width 144 height 28
click at [781, 108] on select "Choose an option... Pending Applied Excluded (Questions) Excluded (Expired) Exc…" at bounding box center [853, 122] width 144 height 28
select select ""pending""
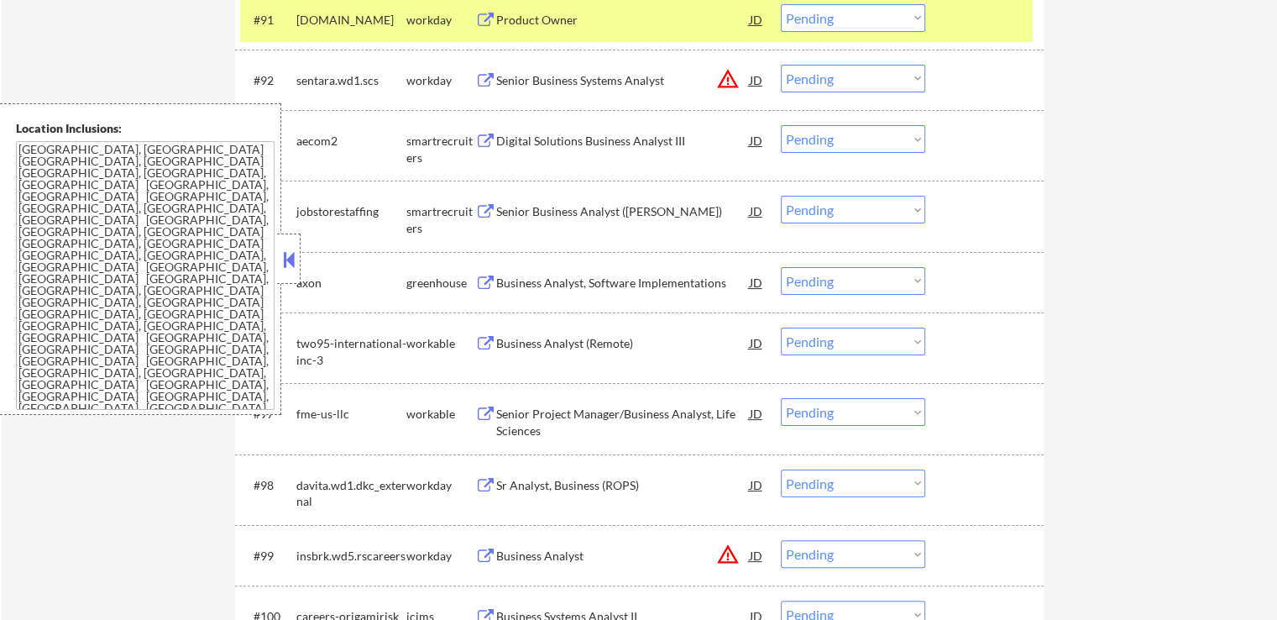
scroll to position [6634, 0]
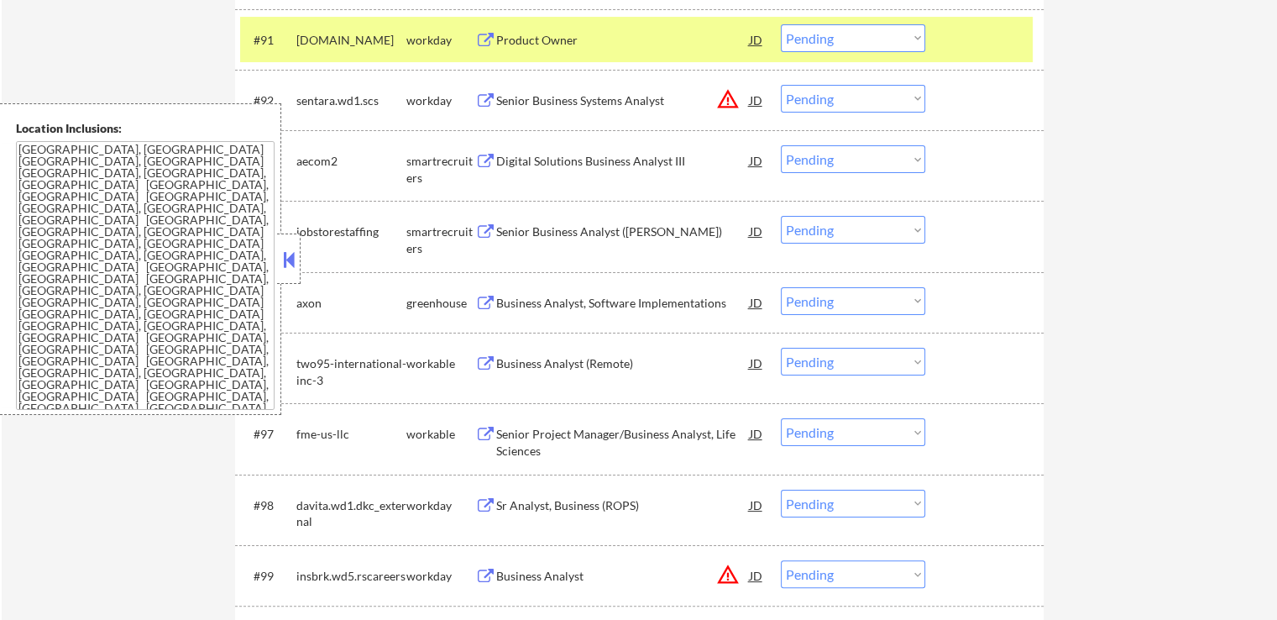
click at [628, 166] on div "Digital Solutions Business Analyst III" at bounding box center [623, 161] width 254 height 17
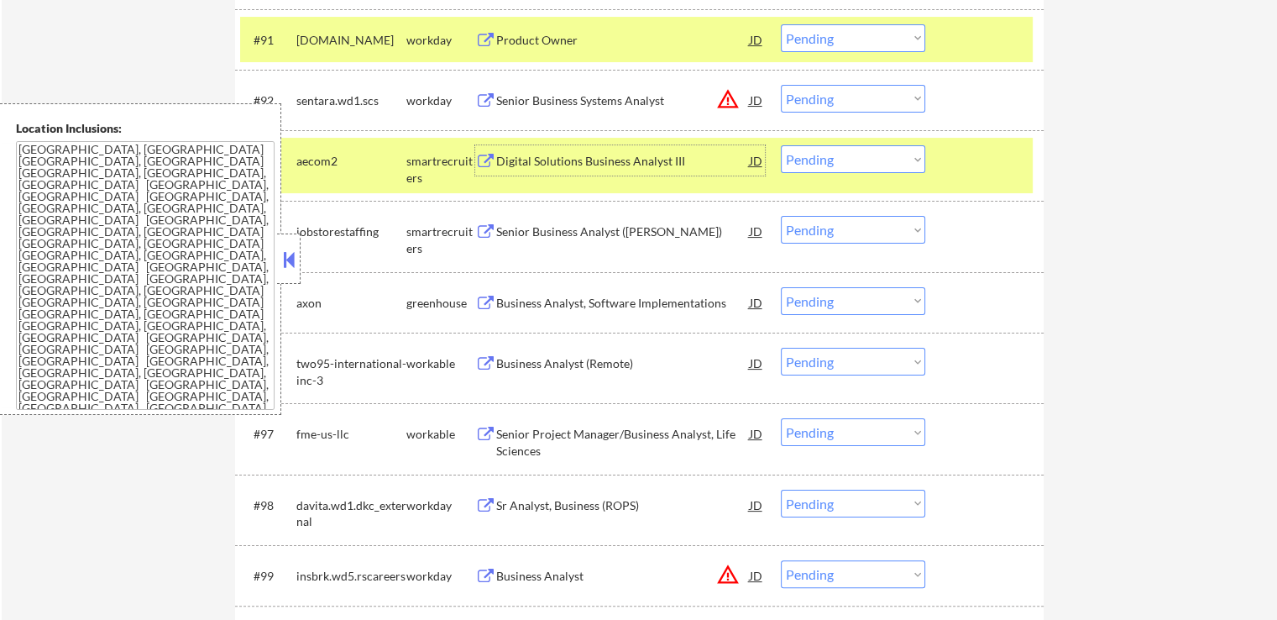
click at [623, 228] on div "Senior Business Analyst ([PERSON_NAME])" at bounding box center [623, 231] width 254 height 17
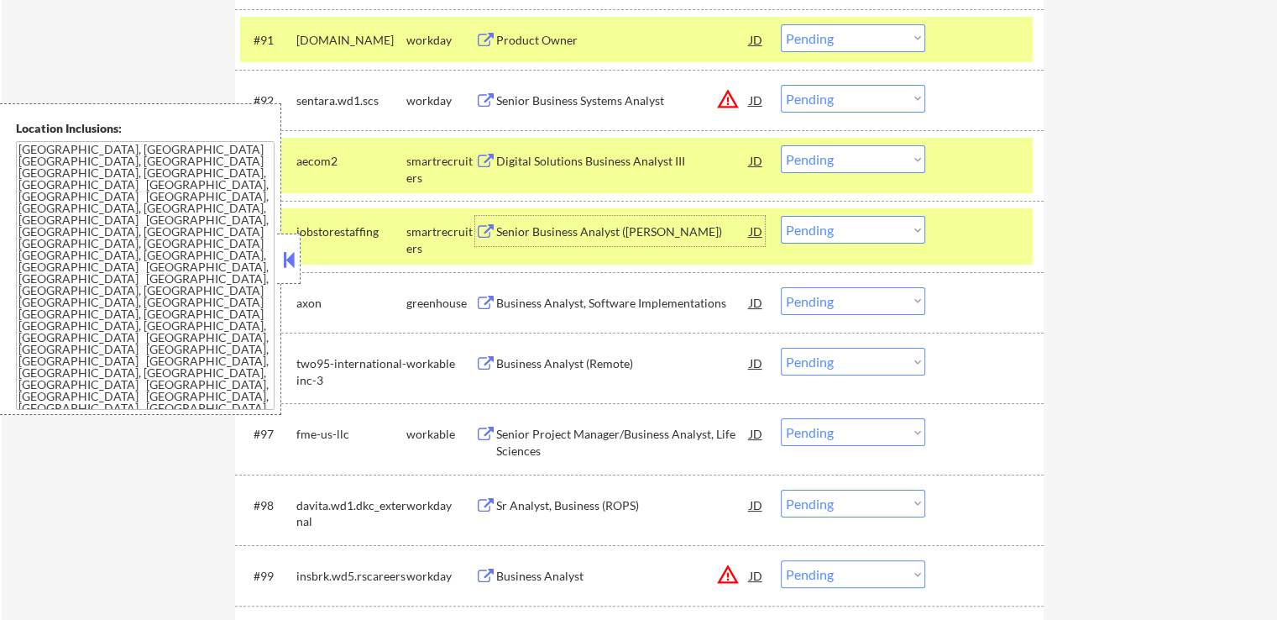
click at [820, 160] on select "Choose an option... Pending Applied Excluded (Questions) Excluded (Expired) Exc…" at bounding box center [853, 159] width 144 height 28
click at [781, 145] on select "Choose an option... Pending Applied Excluded (Questions) Excluded (Expired) Exc…" at bounding box center [853, 159] width 144 height 28
click at [626, 296] on div "Business Analyst, Software Implementations" at bounding box center [623, 303] width 254 height 17
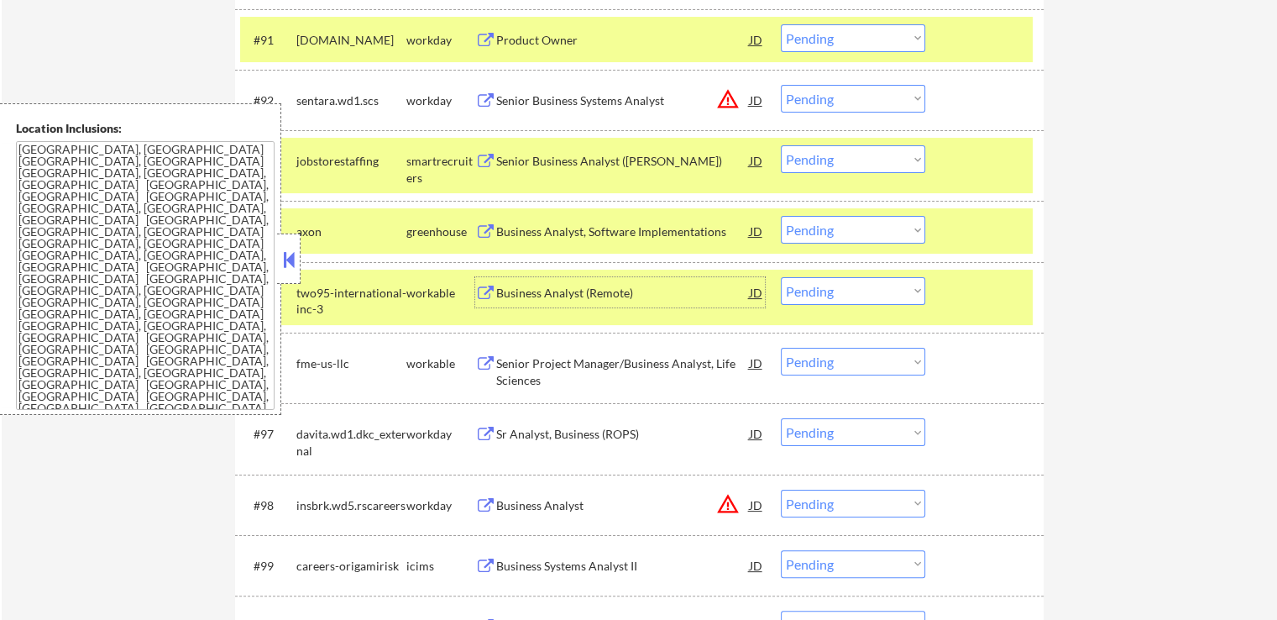
click at [839, 160] on select "Choose an option... Pending Applied Excluded (Questions) Excluded (Expired) Exc…" at bounding box center [853, 159] width 144 height 28
click at [781, 145] on select "Choose an option... Pending Applied Excluded (Questions) Excluded (Expired) Exc…" at bounding box center [853, 159] width 144 height 28
click at [631, 286] on div "Business Analyst (Remote)" at bounding box center [623, 293] width 254 height 17
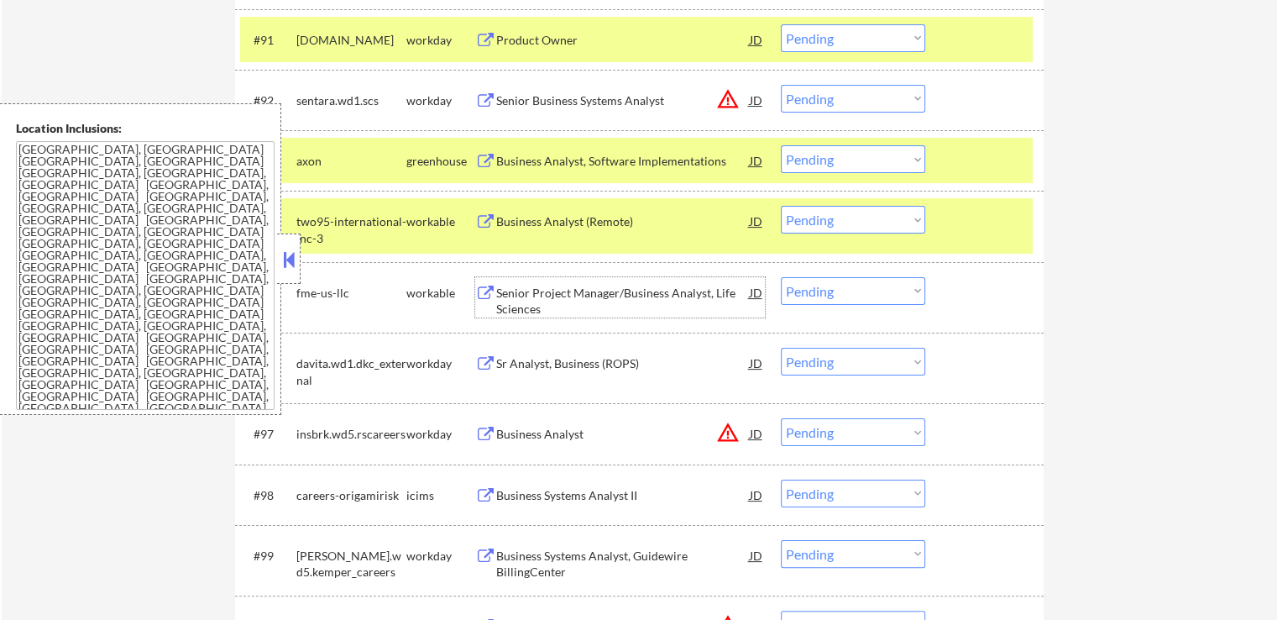
drag, startPoint x: 829, startPoint y: 156, endPoint x: 825, endPoint y: 171, distance: 15.5
click at [829, 157] on select "Choose an option... Pending Applied Excluded (Questions) Excluded (Expired) Exc…" at bounding box center [853, 159] width 144 height 28
click at [781, 145] on select "Choose an option... Pending Applied Excluded (Questions) Excluded (Expired) Exc…" at bounding box center [853, 159] width 144 height 28
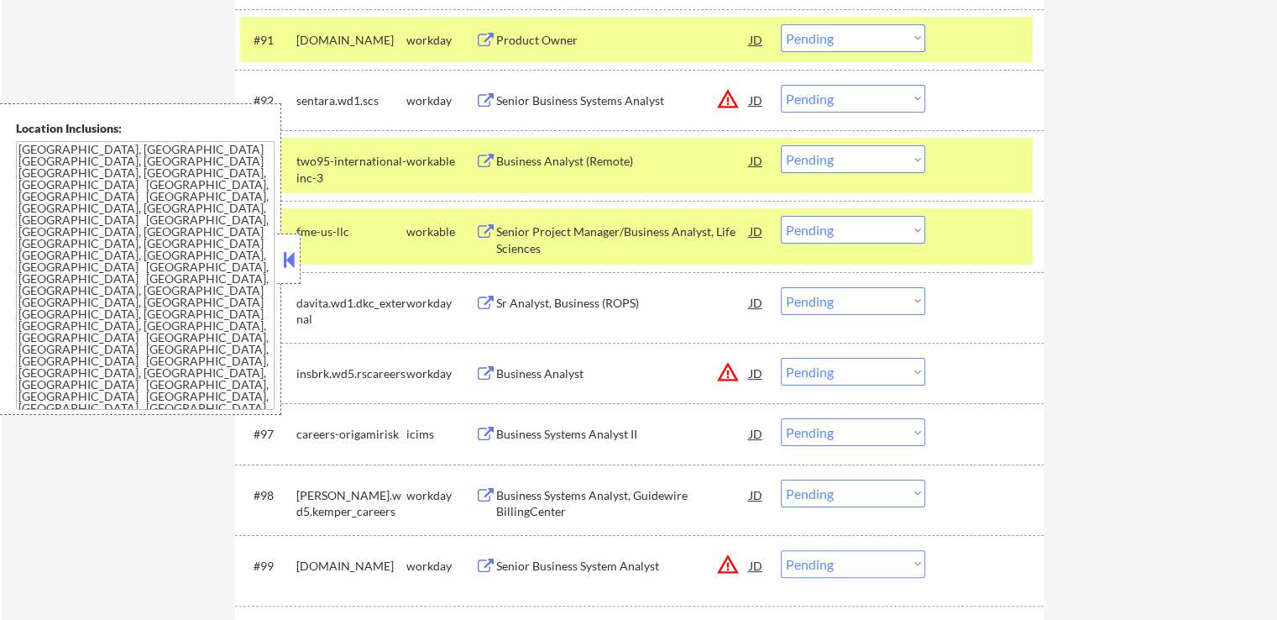
click at [831, 160] on select "Choose an option... Pending Applied Excluded (Questions) Excluded (Expired) Exc…" at bounding box center [853, 159] width 144 height 28
click at [781, 145] on select "Choose an option... Pending Applied Excluded (Questions) Excluded (Expired) Exc…" at bounding box center [853, 159] width 144 height 28
click at [611, 238] on div "Senior Project Manager/Business Analyst, Life Sciences" at bounding box center [623, 239] width 254 height 33
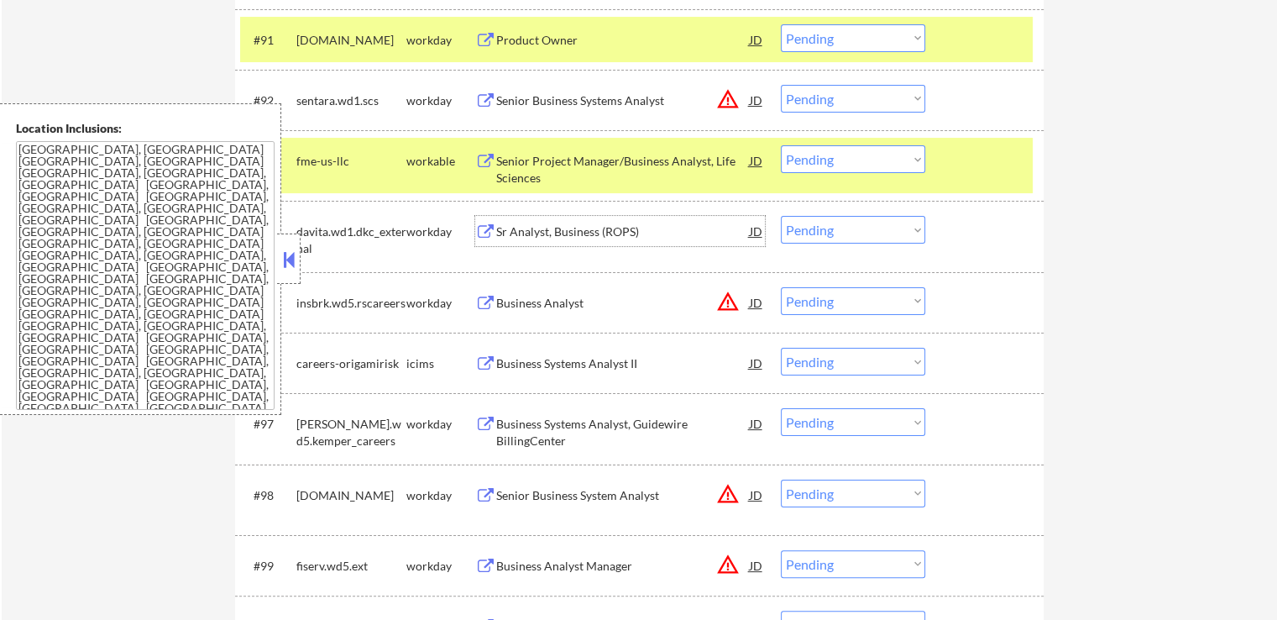
click at [885, 160] on select "Choose an option... Pending Applied Excluded (Questions) Excluded (Expired) Exc…" at bounding box center [853, 159] width 144 height 28
click at [781, 145] on select "Choose an option... Pending Applied Excluded (Questions) Excluded (Expired) Exc…" at bounding box center [853, 159] width 144 height 28
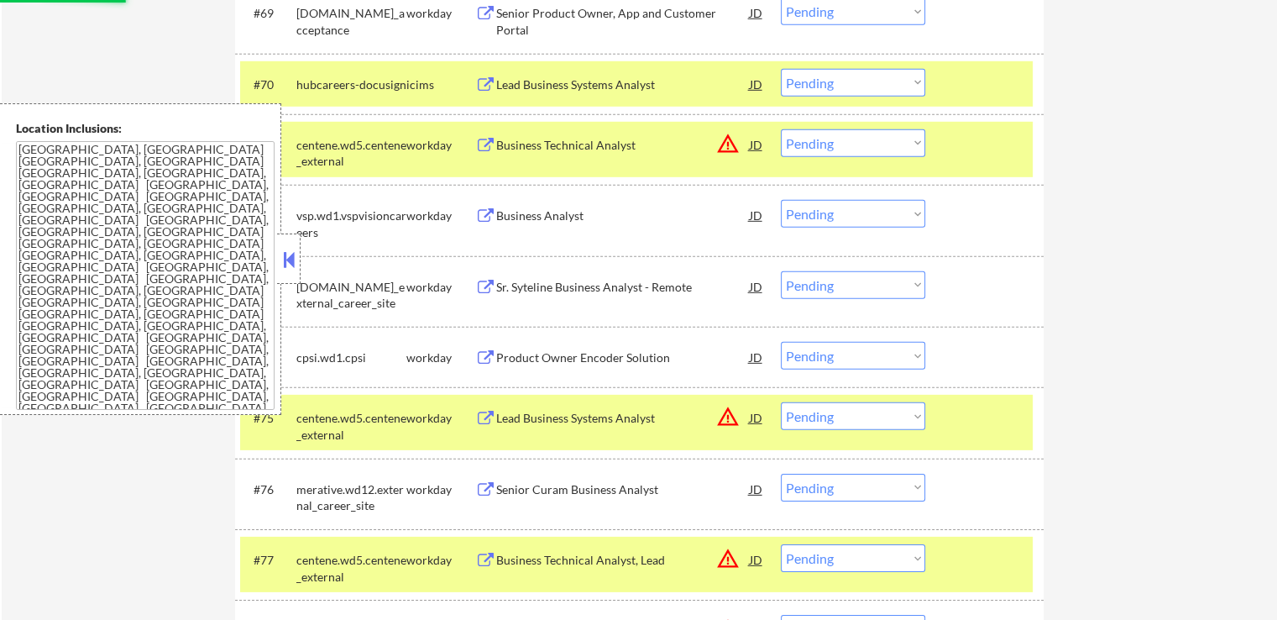
select select ""pending""
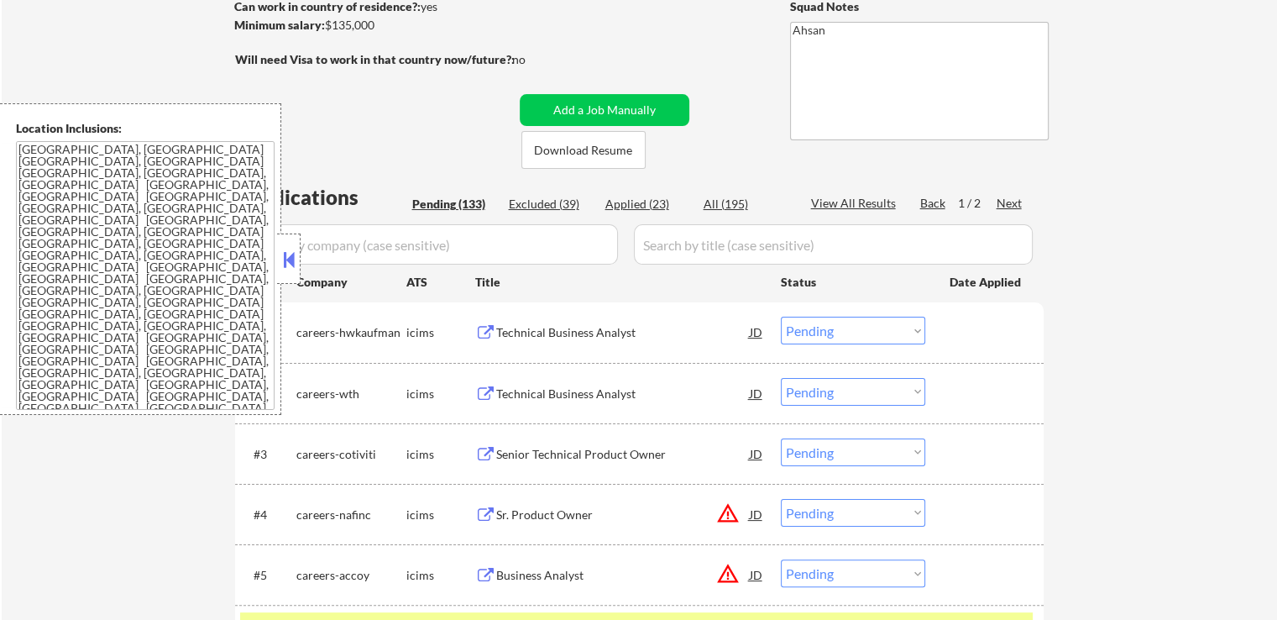
scroll to position [504, 0]
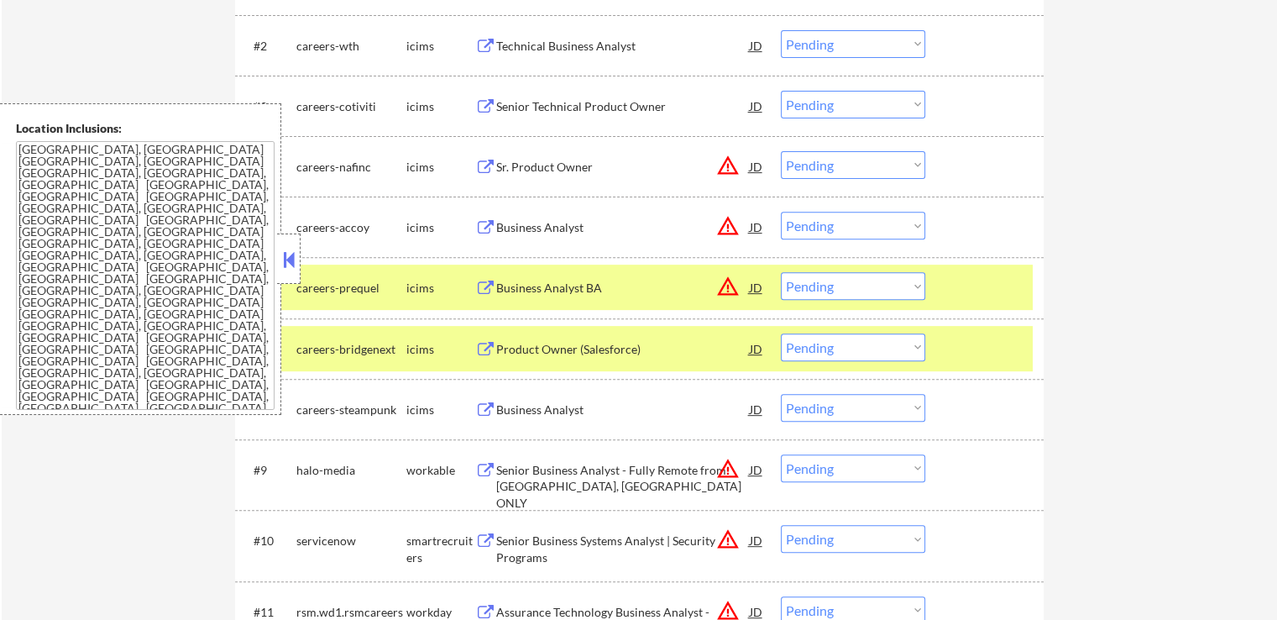
scroll to position [672, 0]
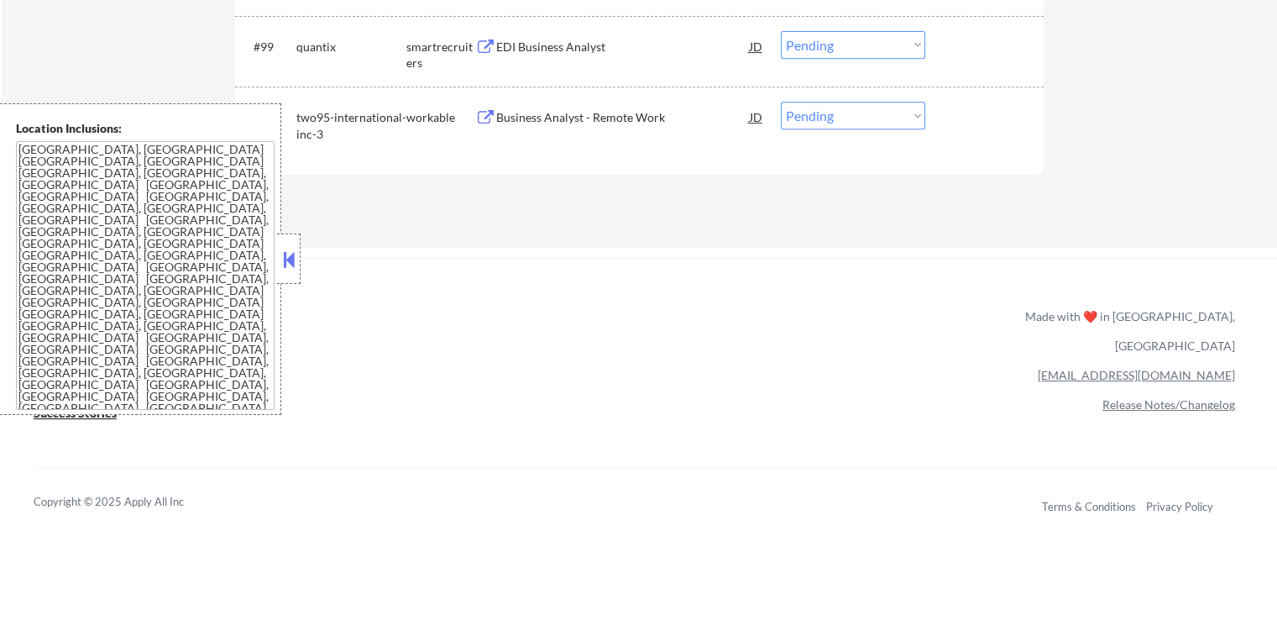
scroll to position [7018, 0]
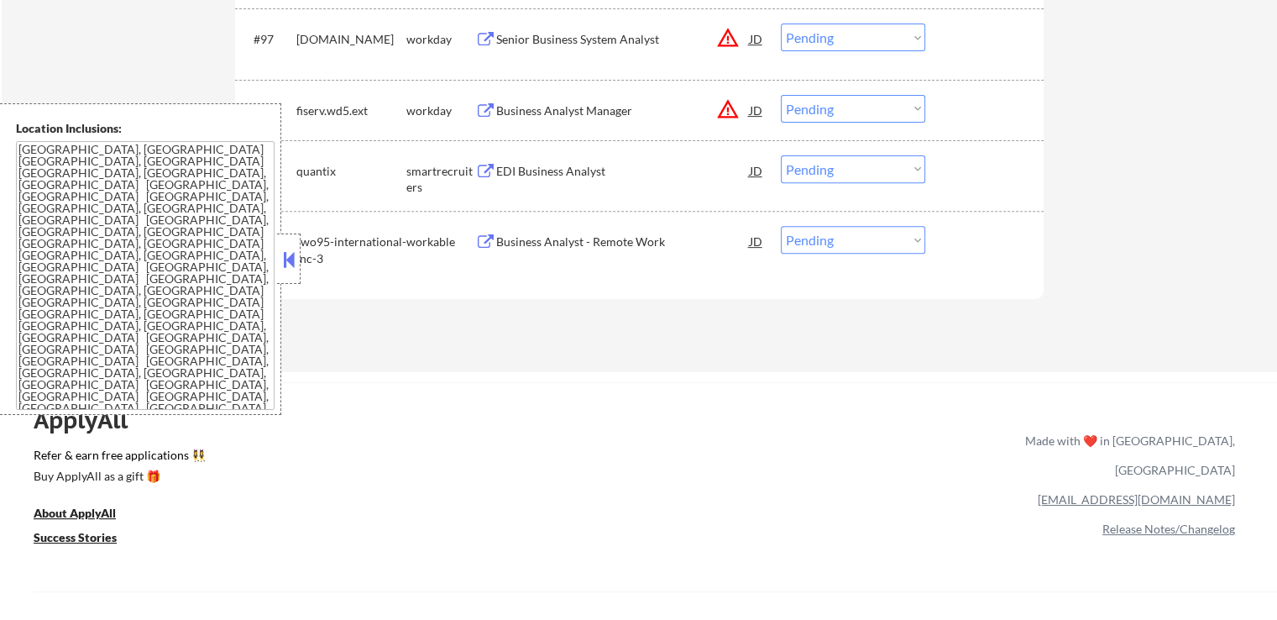
click at [584, 167] on div "EDI Business Analyst" at bounding box center [623, 171] width 254 height 17
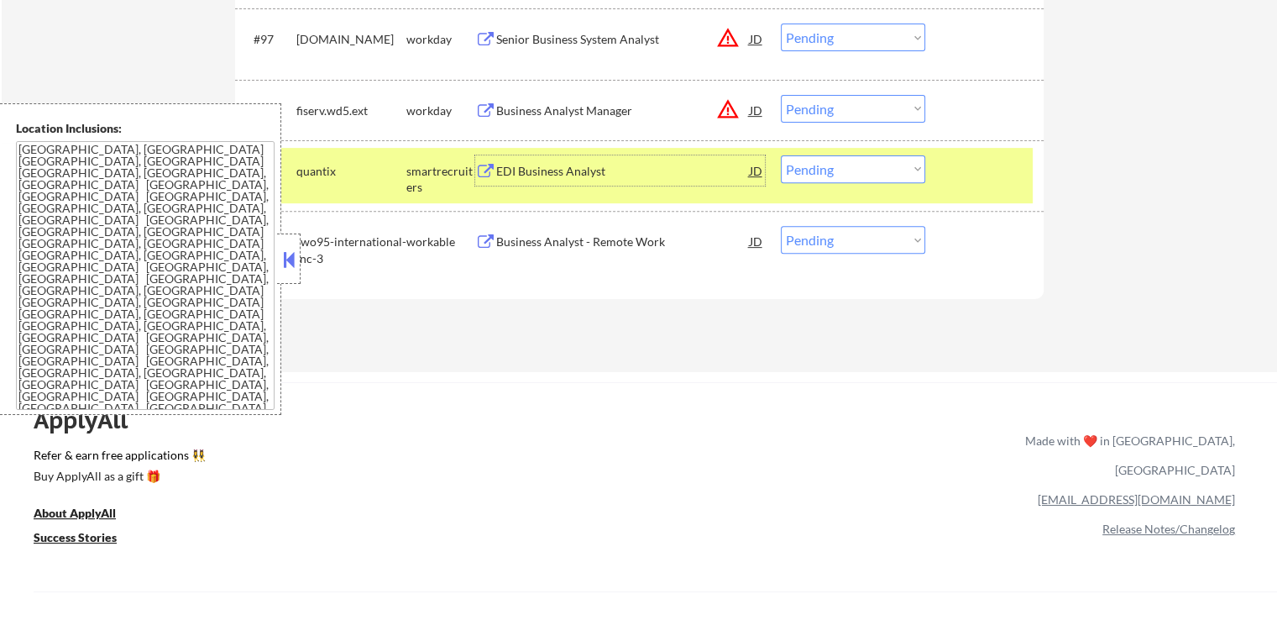
click at [861, 165] on select "Choose an option... Pending Applied Excluded (Questions) Excluded (Expired) Exc…" at bounding box center [853, 169] width 144 height 28
click at [781, 155] on select "Choose an option... Pending Applied Excluded (Questions) Excluded (Expired) Exc…" at bounding box center [853, 169] width 144 height 28
click at [631, 244] on div "Business Analyst - Remote Work" at bounding box center [623, 241] width 254 height 17
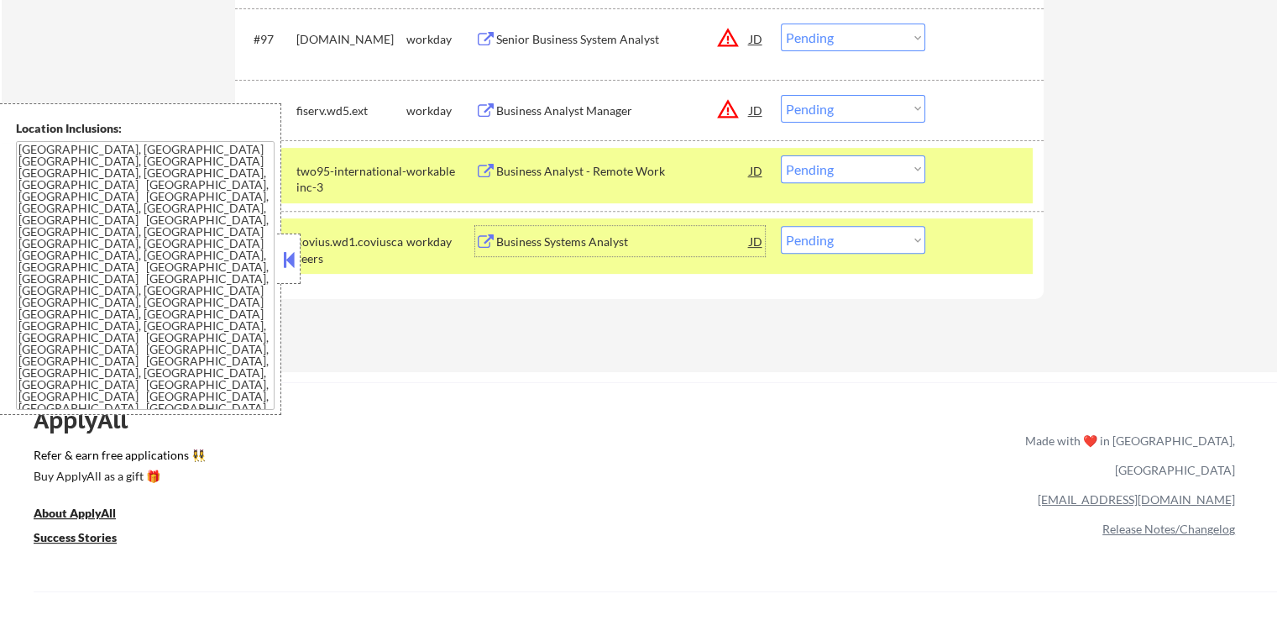
click at [826, 171] on select "Choose an option... Pending Applied Excluded (Questions) Excluded (Expired) Exc…" at bounding box center [853, 169] width 144 height 28
click at [781, 155] on select "Choose an option... Pending Applied Excluded (Questions) Excluded (Expired) Exc…" at bounding box center [853, 169] width 144 height 28
select select ""pending""
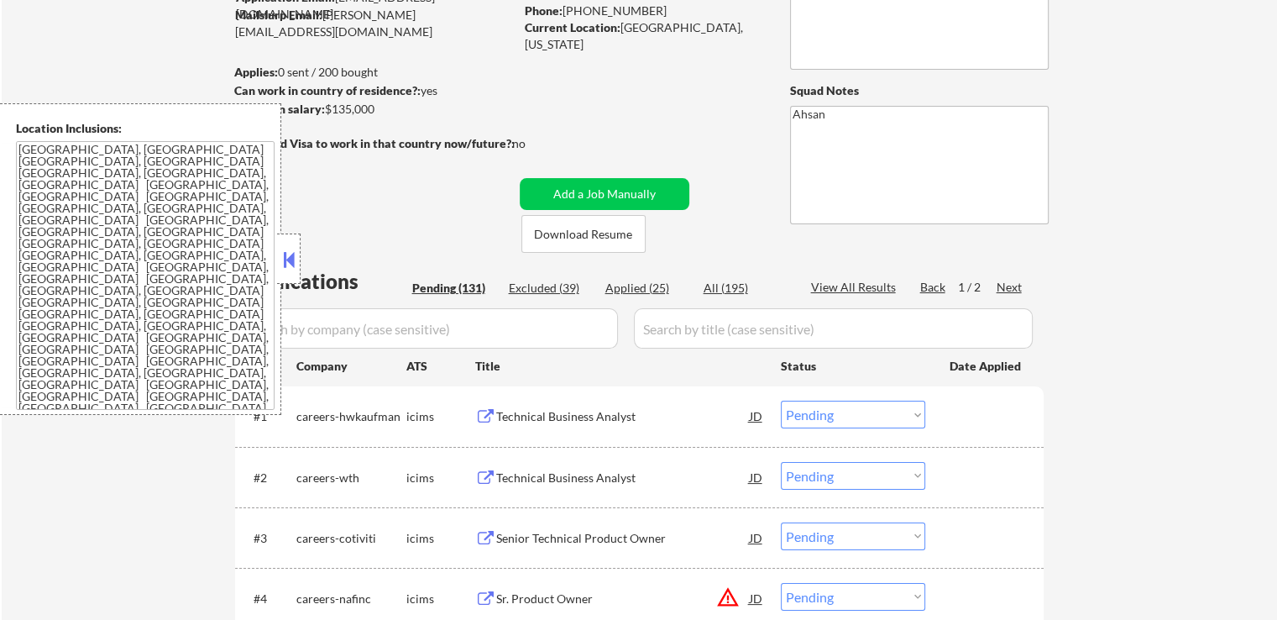
scroll to position [252, 0]
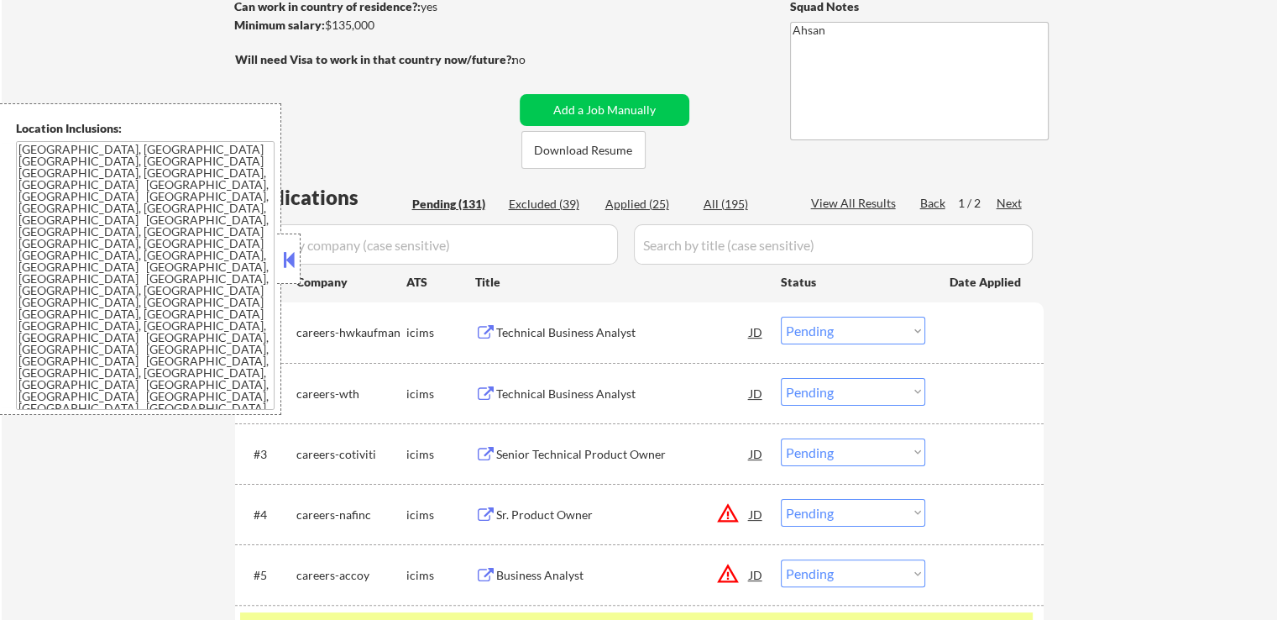
click at [1013, 201] on div "Next" at bounding box center [1010, 203] width 27 height 17
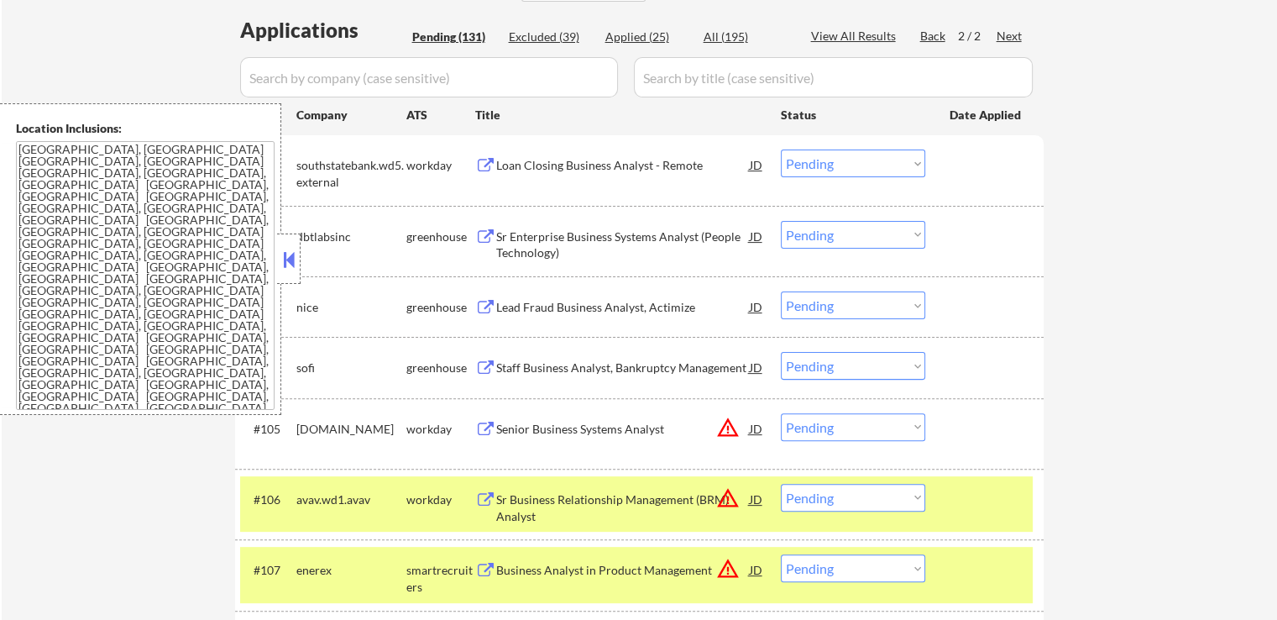
scroll to position [420, 0]
click at [652, 236] on div "Sr Enterprise Business Systems Analyst (People Technology)" at bounding box center [623, 244] width 254 height 33
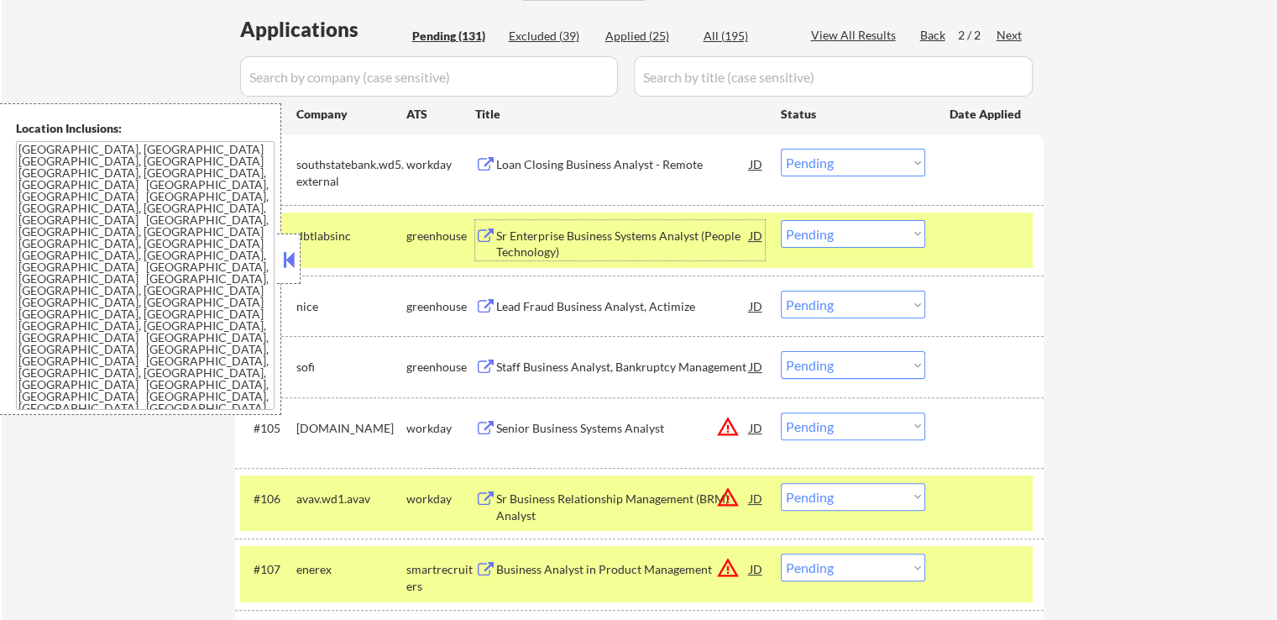
click at [639, 306] on div "Lead Fraud Business Analyst, Actimize" at bounding box center [623, 306] width 254 height 17
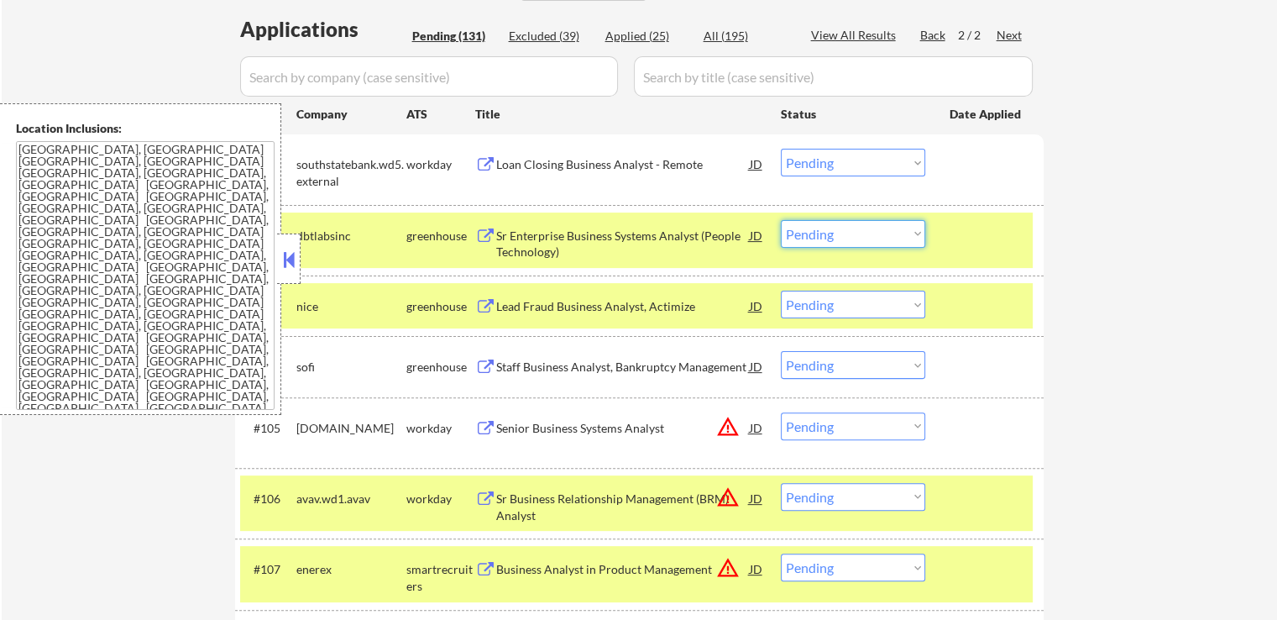
click at [846, 233] on select "Choose an option... Pending Applied Excluded (Questions) Excluded (Expired) Exc…" at bounding box center [853, 234] width 144 height 28
click at [781, 220] on select "Choose an option... Pending Applied Excluded (Questions) Excluded (Expired) Exc…" at bounding box center [853, 234] width 144 height 28
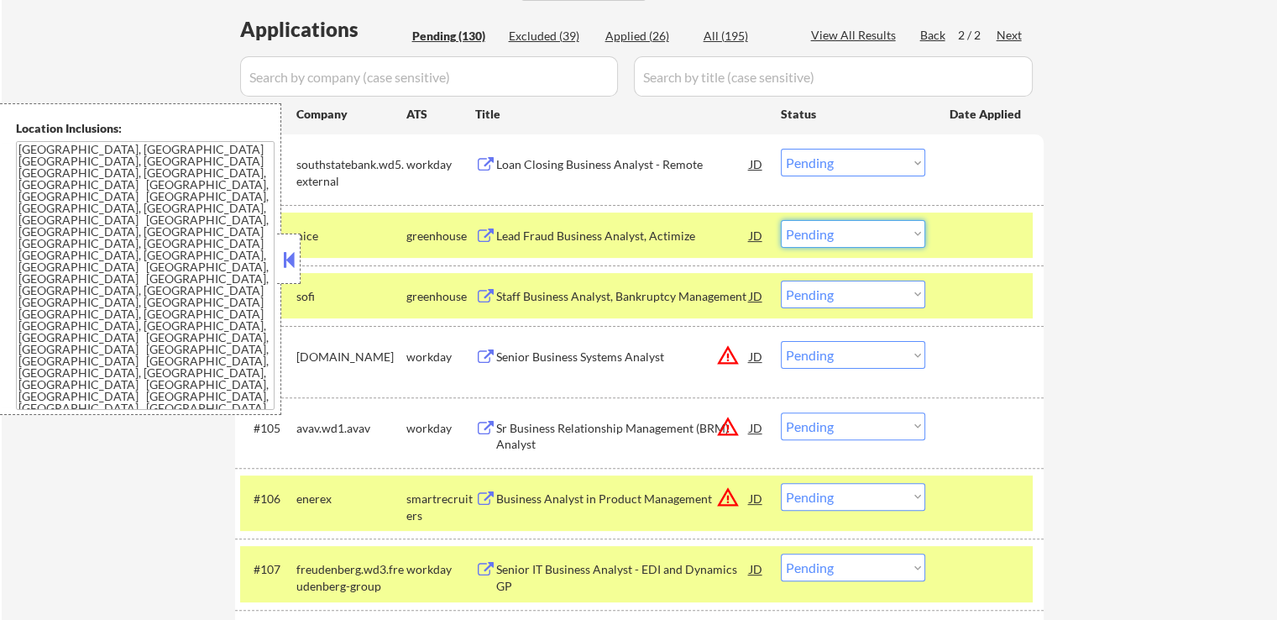
click at [830, 234] on select "Choose an option... Pending Applied Excluded (Questions) Excluded (Expired) Exc…" at bounding box center [853, 234] width 144 height 28
click at [781, 220] on select "Choose an option... Pending Applied Excluded (Questions) Excluded (Expired) Exc…" at bounding box center [853, 234] width 144 height 28
click at [638, 290] on div "Staff Business Analyst, Bankruptcy Management" at bounding box center [623, 296] width 254 height 17
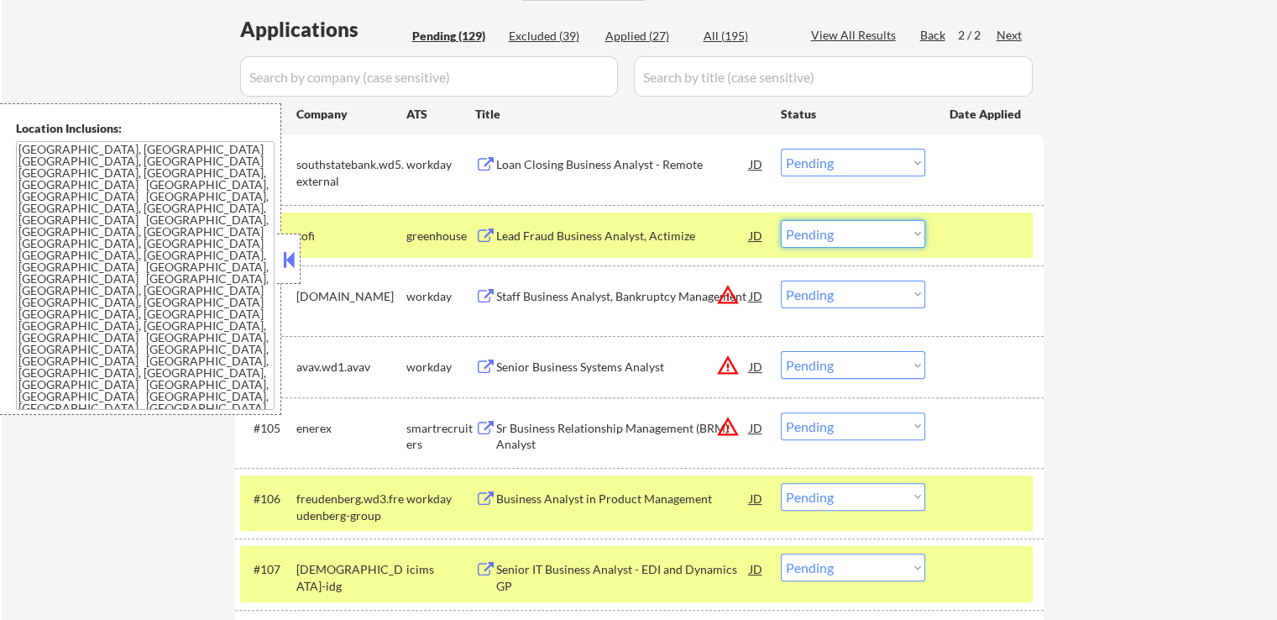
click at [817, 225] on select "Choose an option... Pending Applied Excluded (Questions) Excluded (Expired) Exc…" at bounding box center [853, 234] width 144 height 28
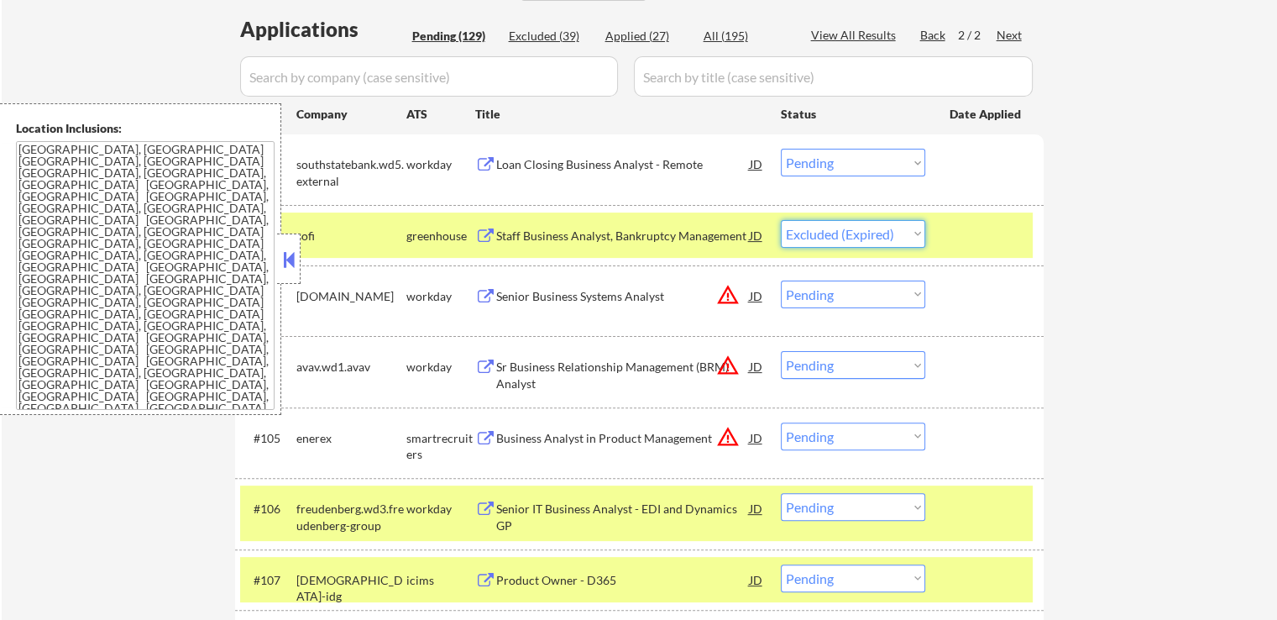
click at [781, 220] on select "Choose an option... Pending Applied Excluded (Questions) Excluded (Expired) Exc…" at bounding box center [853, 234] width 144 height 28
select select ""pending""
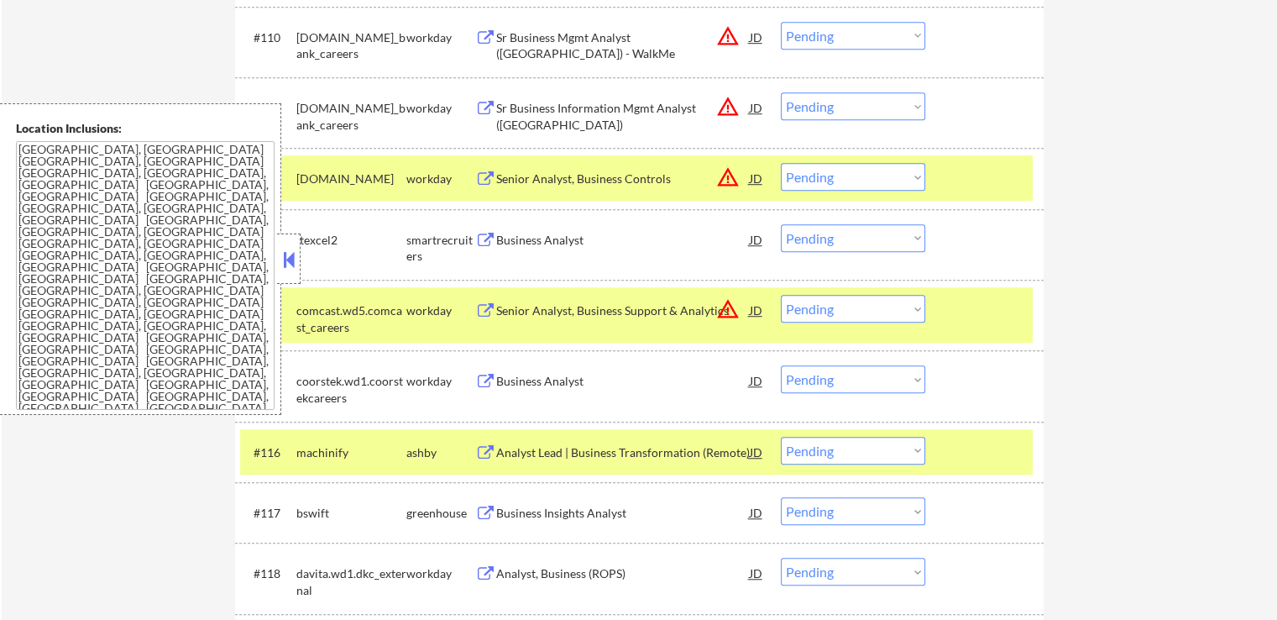
scroll to position [1176, 0]
click at [574, 237] on div "Business Analyst" at bounding box center [623, 239] width 254 height 17
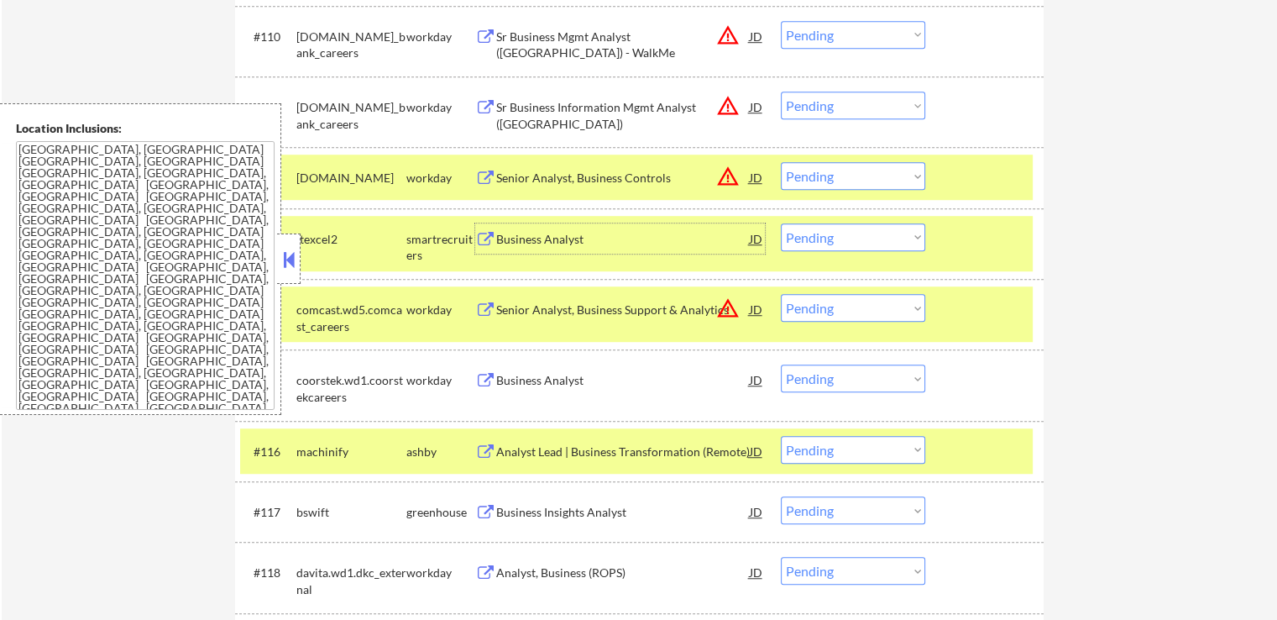
drag, startPoint x: 831, startPoint y: 238, endPoint x: 830, endPoint y: 246, distance: 8.4
click at [831, 238] on select "Choose an option... Pending Applied Excluded (Questions) Excluded (Expired) Exc…" at bounding box center [853, 237] width 144 height 28
click at [781, 223] on select "Choose an option... Pending Applied Excluded (Questions) Excluded (Expired) Exc…" at bounding box center [853, 237] width 144 height 28
select select ""pending""
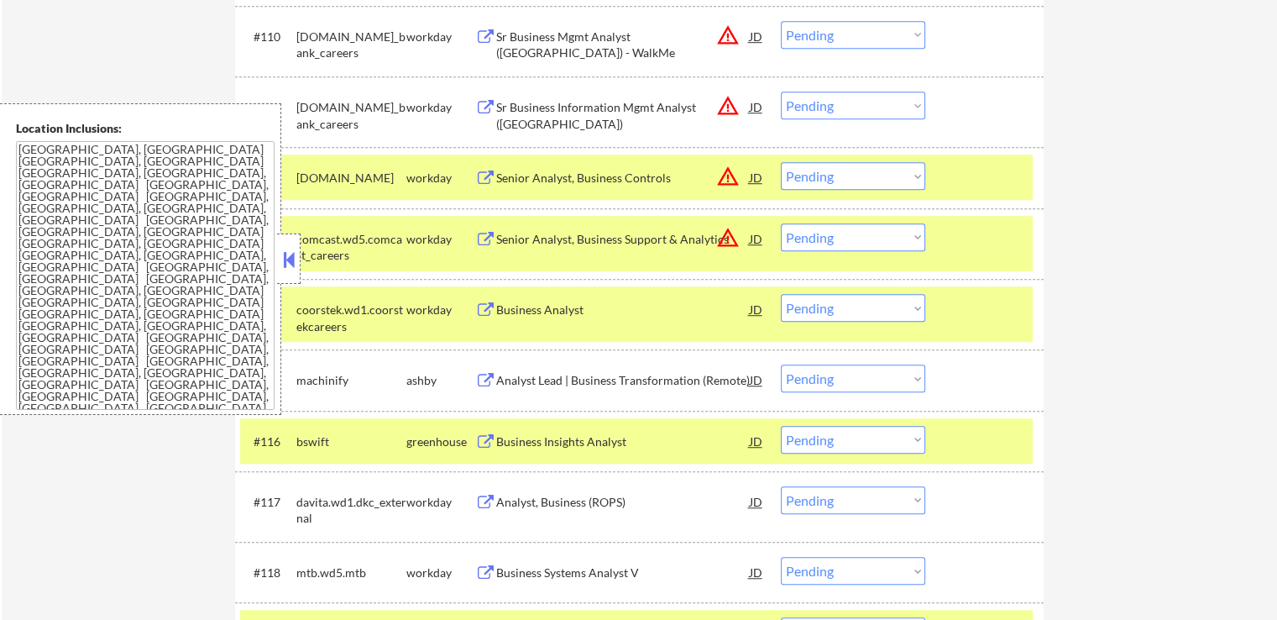
scroll to position [1343, 0]
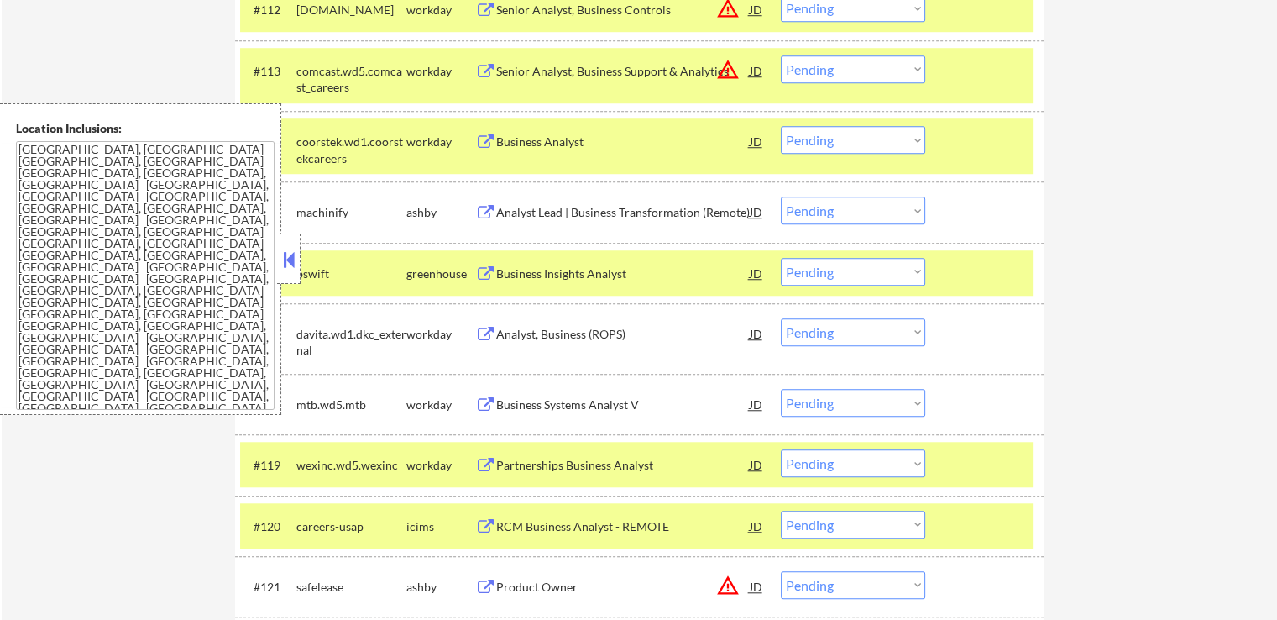
click at [652, 216] on div "Analyst Lead | Business Transformation (Remote)" at bounding box center [623, 212] width 254 height 17
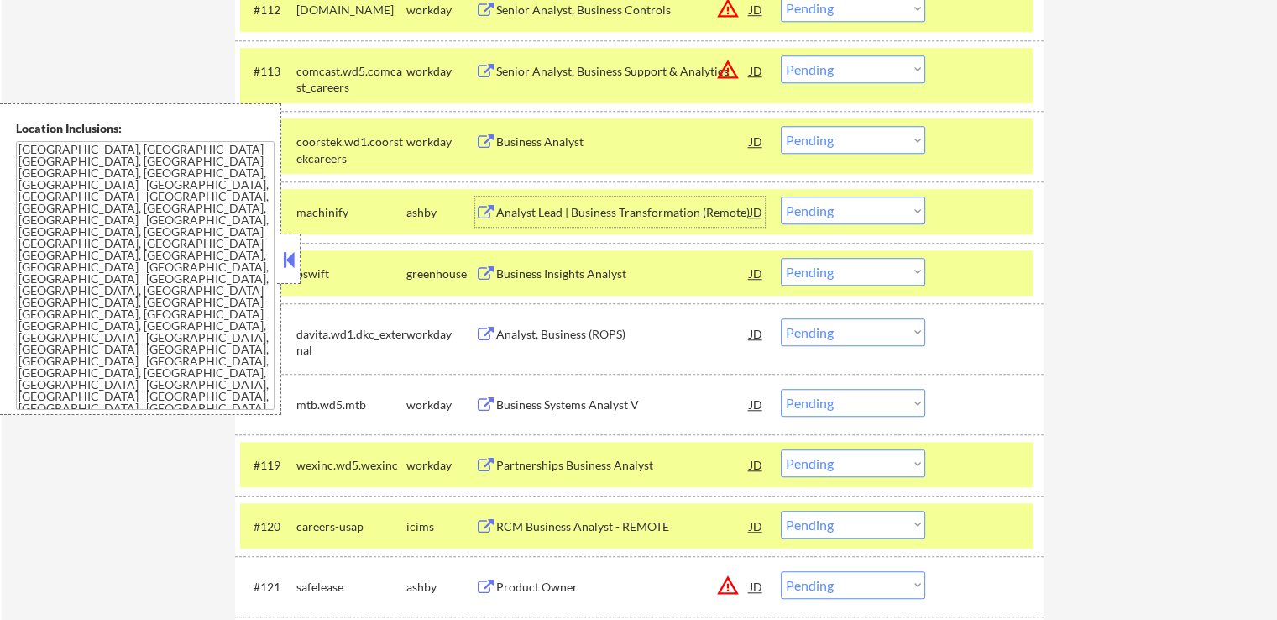
click at [596, 276] on div "Business Insights Analyst" at bounding box center [623, 273] width 254 height 17
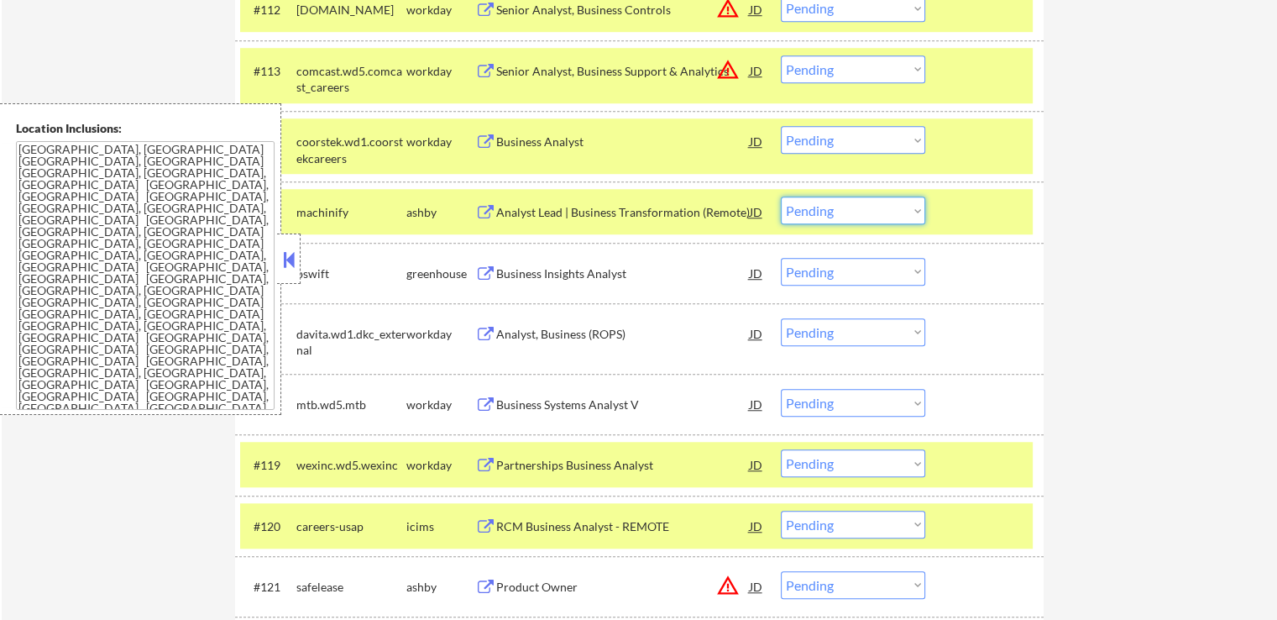
drag, startPoint x: 832, startPoint y: 205, endPoint x: 833, endPoint y: 219, distance: 14.3
click at [832, 206] on select "Choose an option... Pending Applied Excluded (Questions) Excluded (Expired) Exc…" at bounding box center [853, 210] width 144 height 28
click at [781, 196] on select "Choose an option... Pending Applied Excluded (Questions) Excluded (Expired) Exc…" at bounding box center [853, 210] width 144 height 28
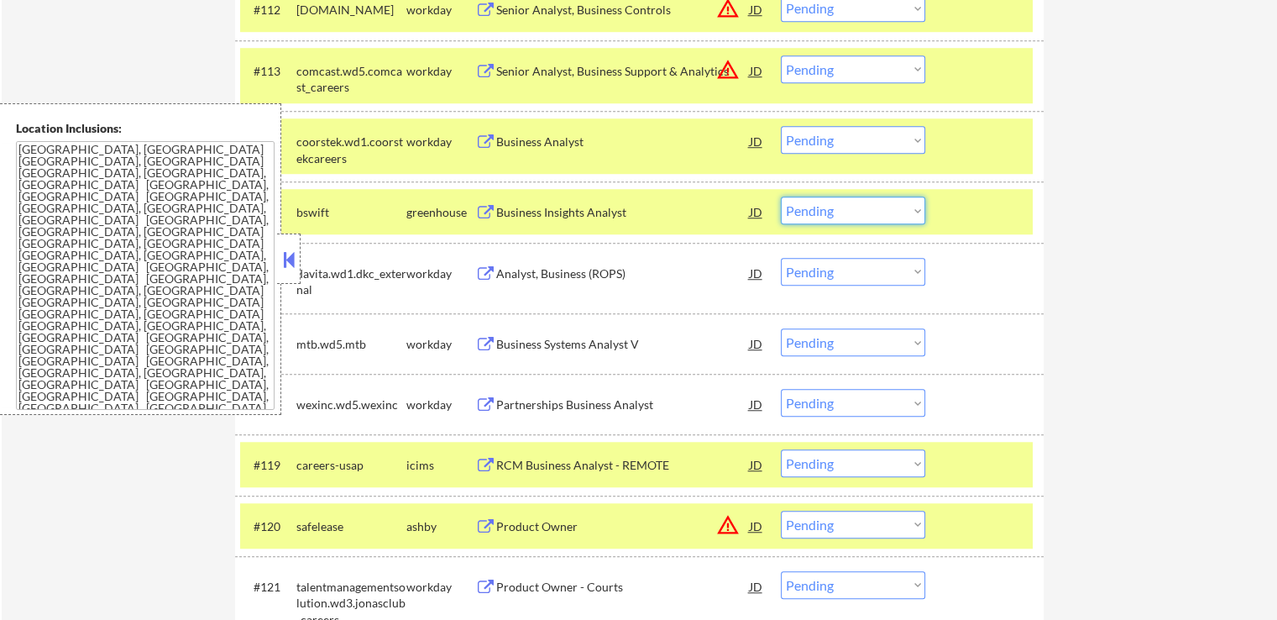
drag, startPoint x: 863, startPoint y: 212, endPoint x: 863, endPoint y: 223, distance: 10.9
click at [863, 212] on select "Choose an option... Pending Applied Excluded (Questions) Excluded (Expired) Exc…" at bounding box center [853, 210] width 144 height 28
click at [781, 196] on select "Choose an option... Pending Applied Excluded (Questions) Excluded (Expired) Exc…" at bounding box center [853, 210] width 144 height 28
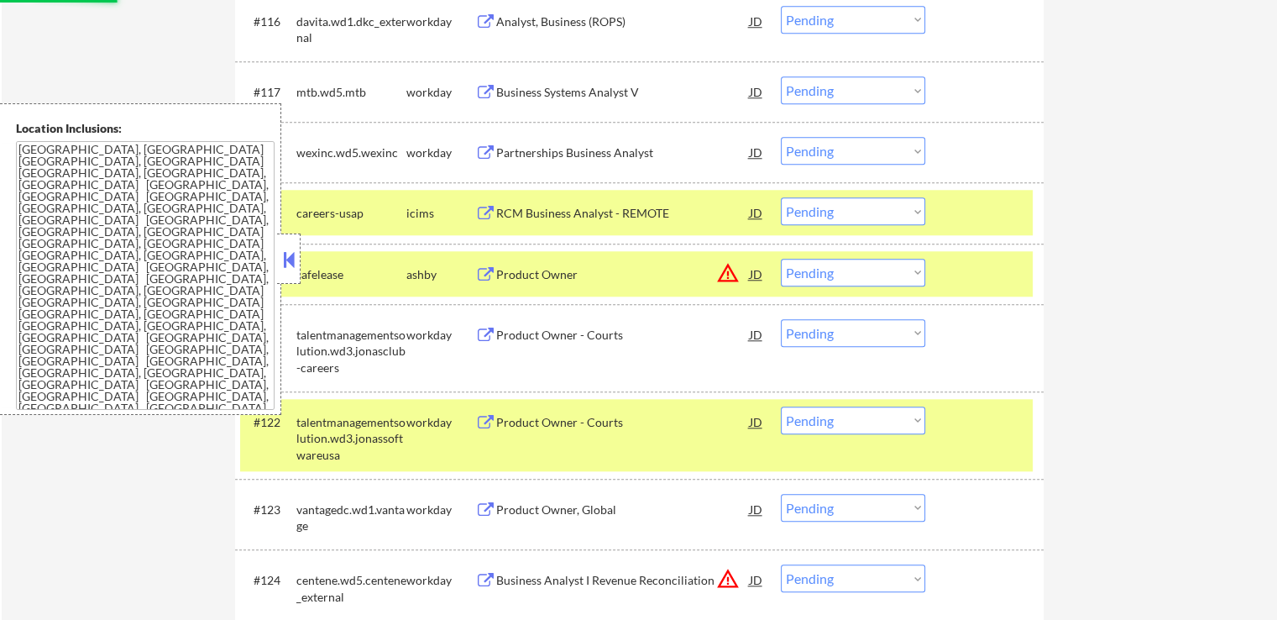
select select ""pending""
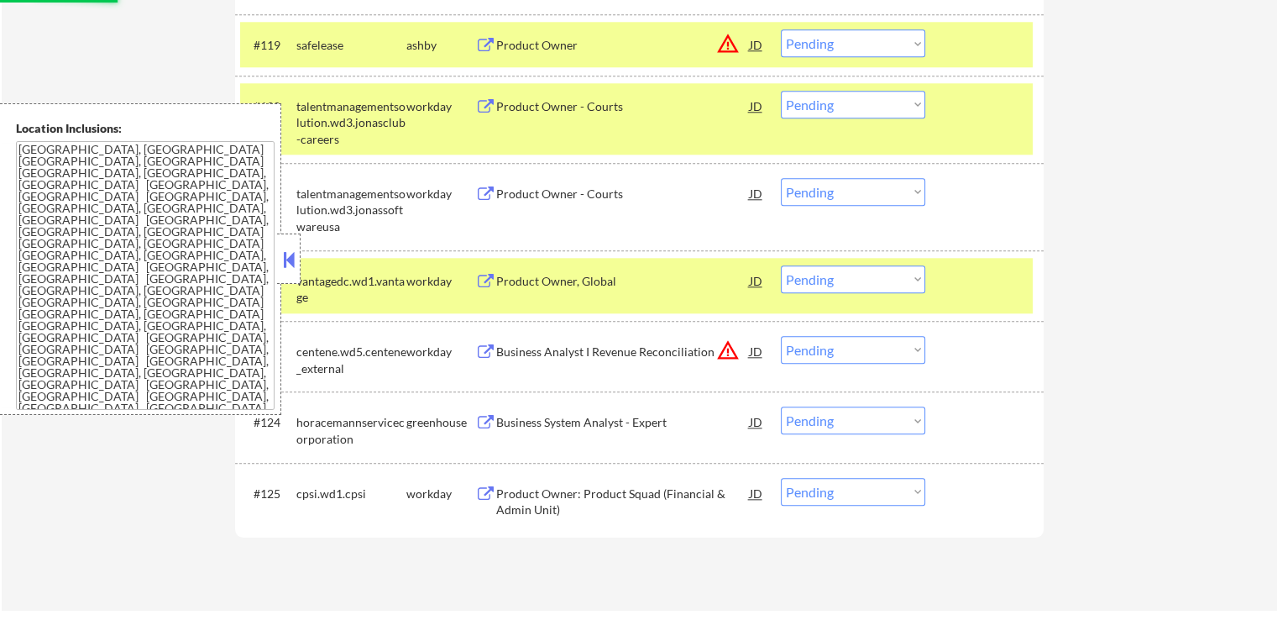
scroll to position [1847, 0]
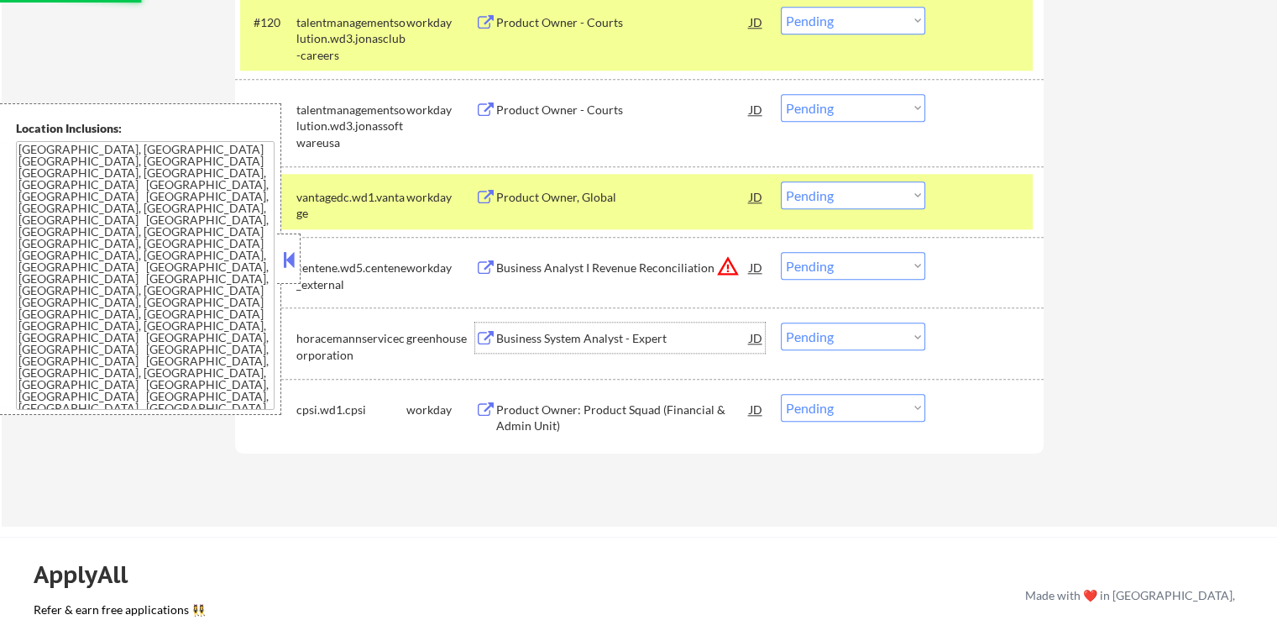
click at [647, 338] on div "Business System Analyst - Expert" at bounding box center [623, 338] width 254 height 17
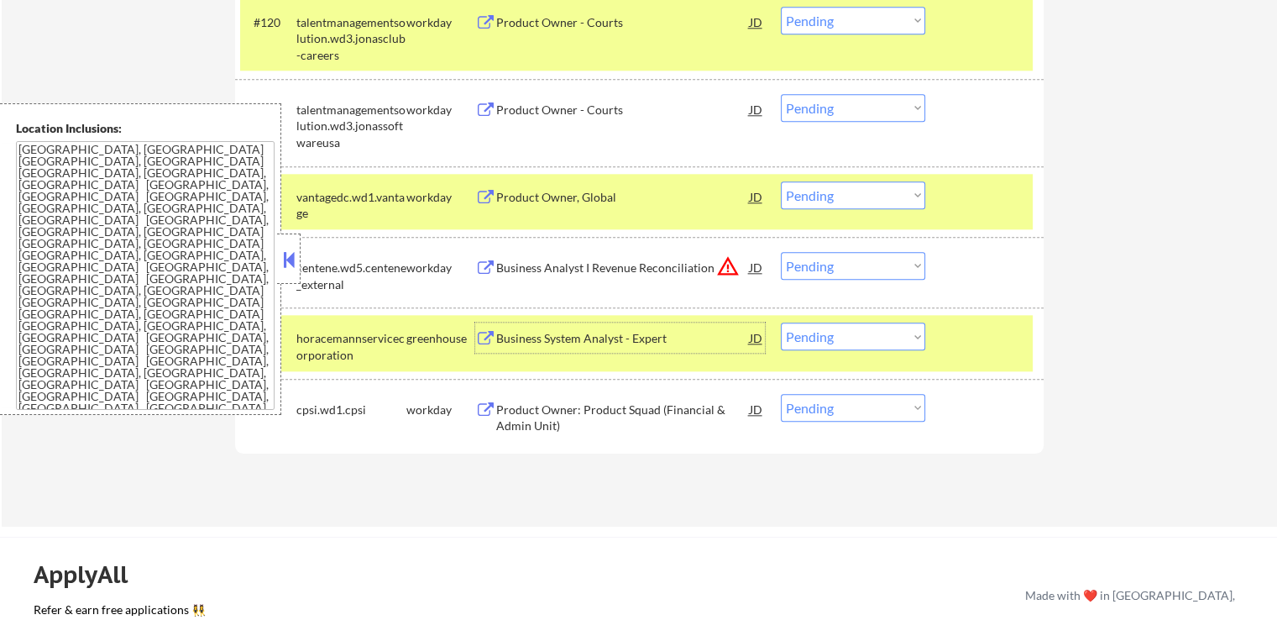
drag, startPoint x: 823, startPoint y: 340, endPoint x: 827, endPoint y: 348, distance: 9.4
click at [823, 340] on select "Choose an option... Pending Applied Excluded (Questions) Excluded (Expired) Exc…" at bounding box center [853, 336] width 144 height 28
click at [781, 322] on select "Choose an option... Pending Applied Excluded (Questions) Excluded (Expired) Exc…" at bounding box center [853, 336] width 144 height 28
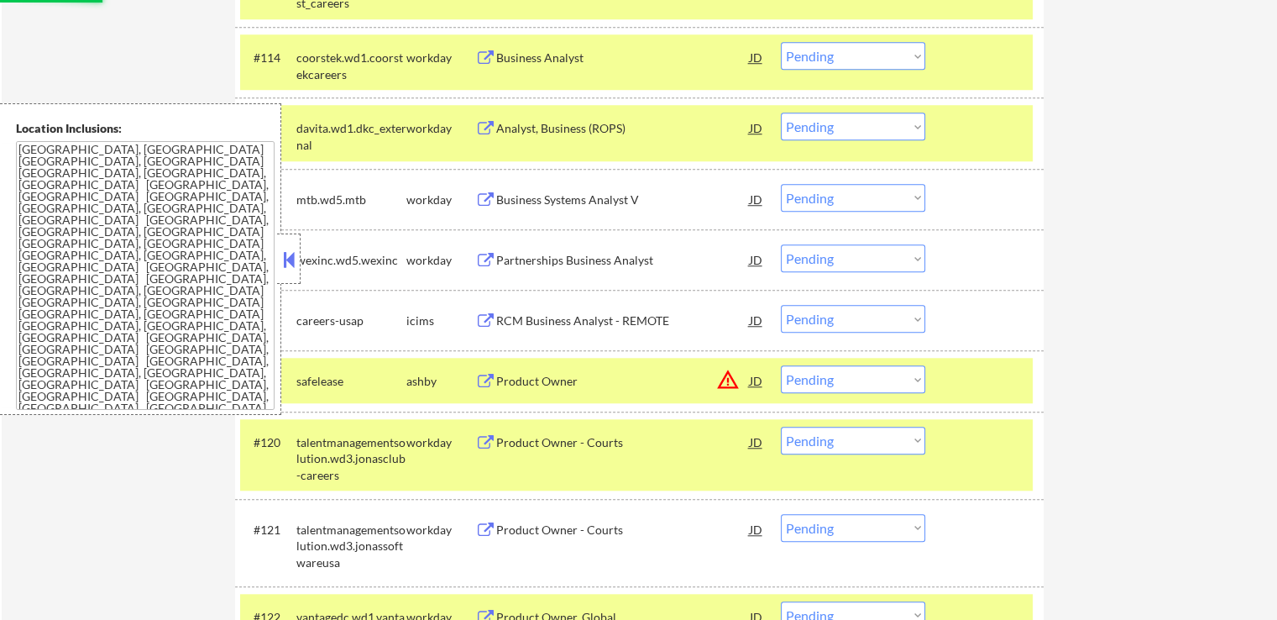
select select ""pending""
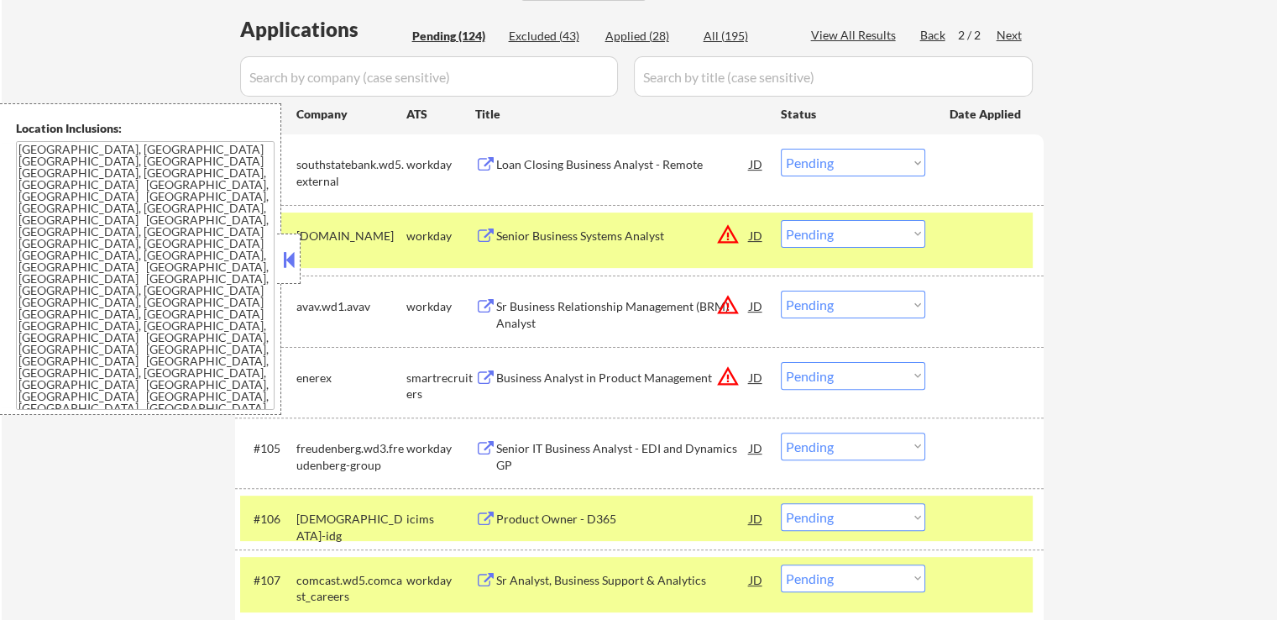
scroll to position [336, 0]
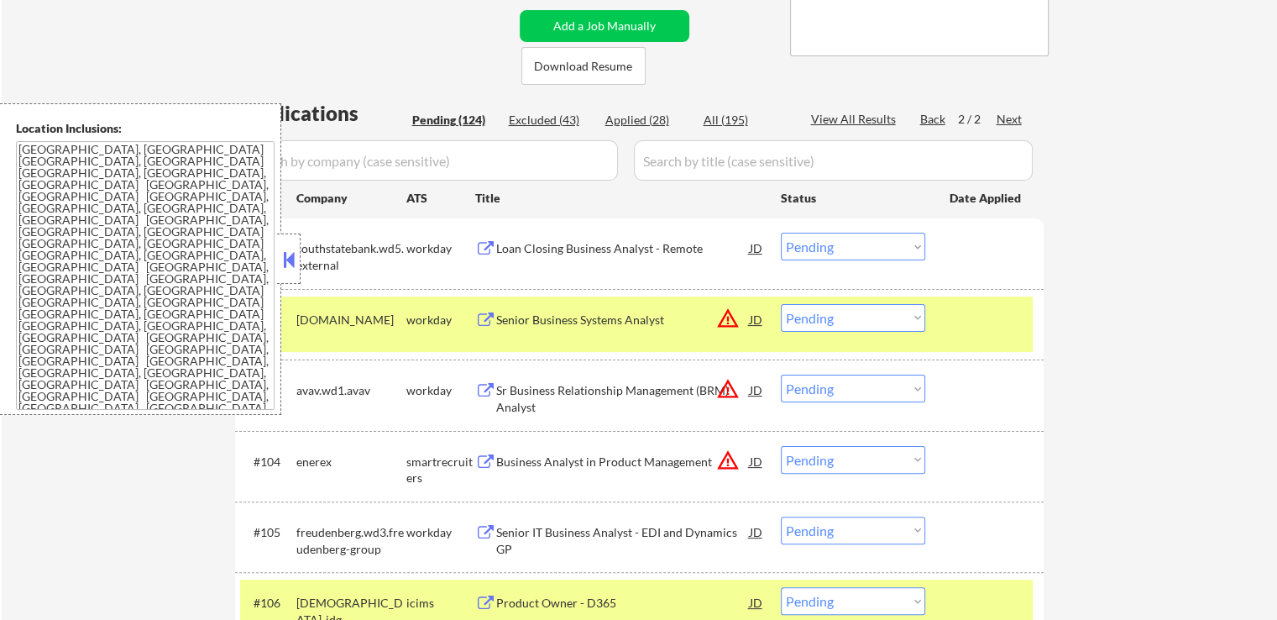
click at [932, 122] on div "Back" at bounding box center [933, 119] width 27 height 17
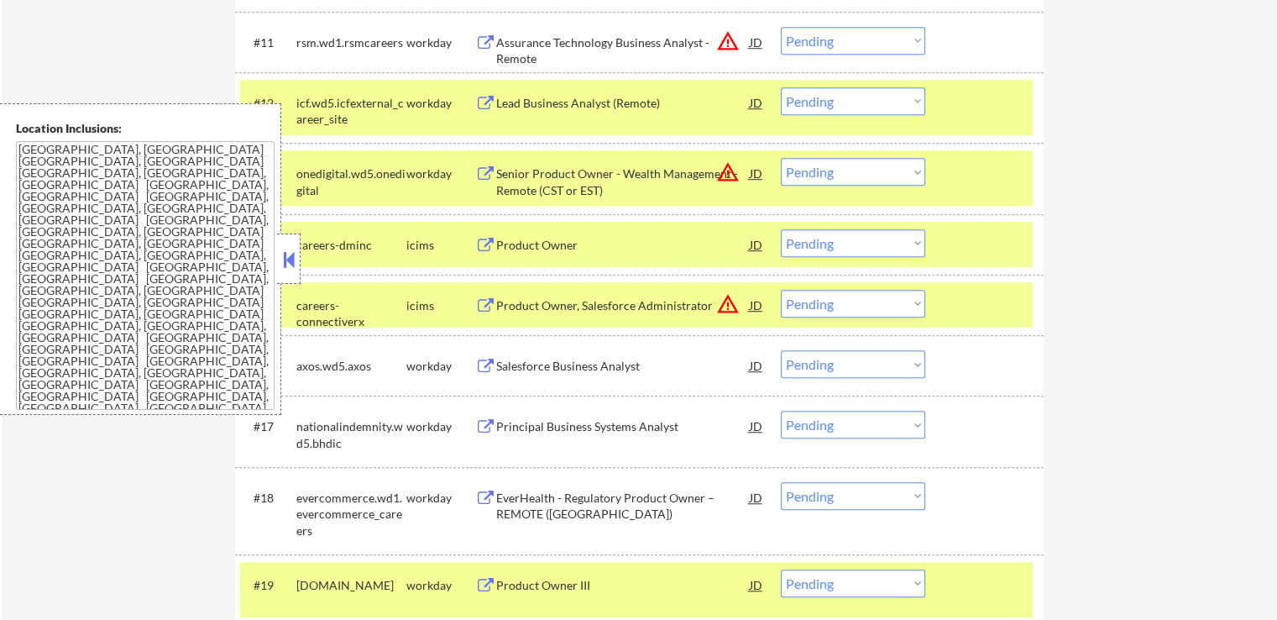
scroll to position [1176, 0]
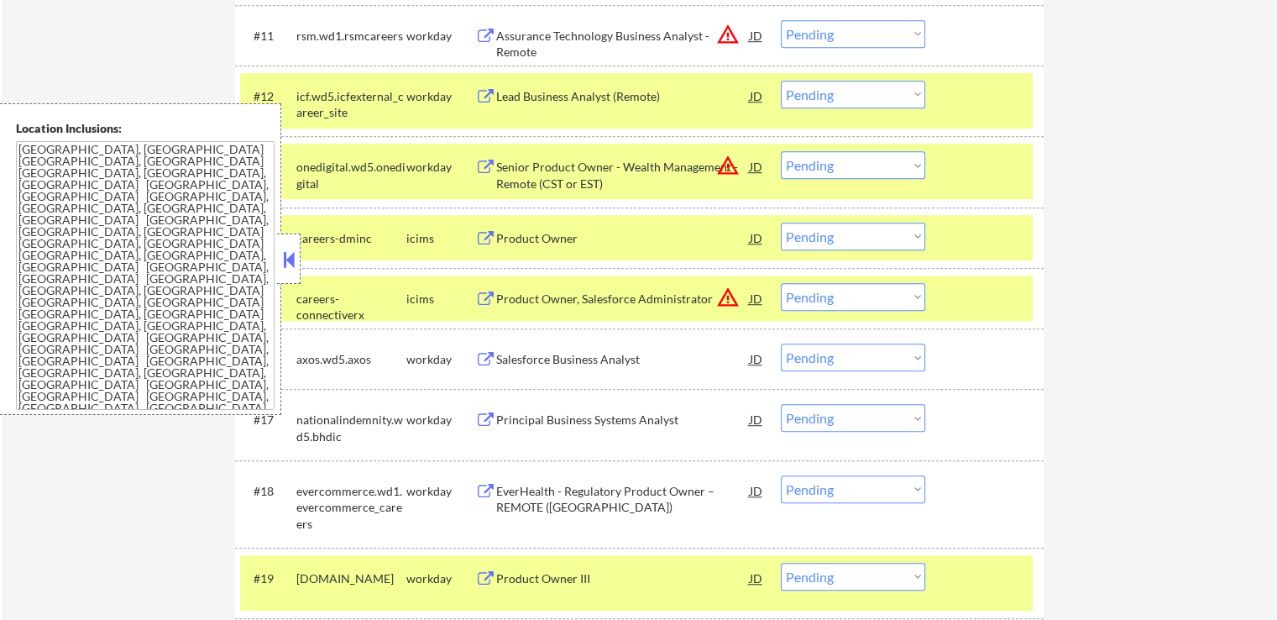
click at [606, 95] on div "Lead Business Analyst (Remote)" at bounding box center [623, 96] width 254 height 17
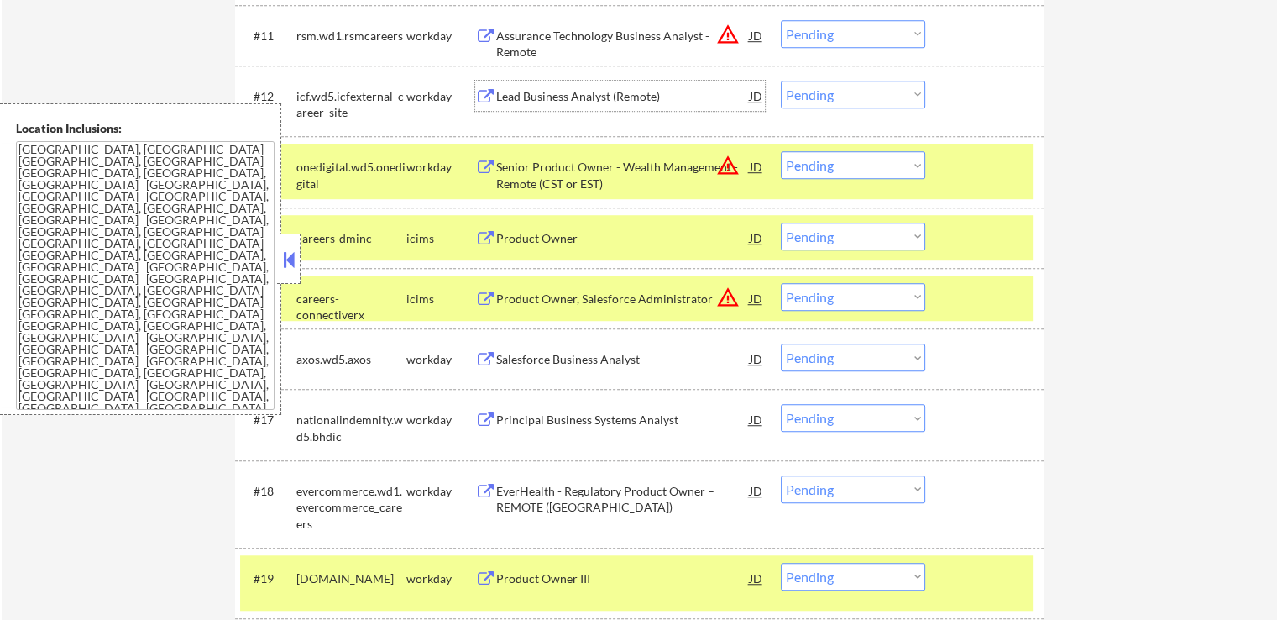
scroll to position [1092, 0]
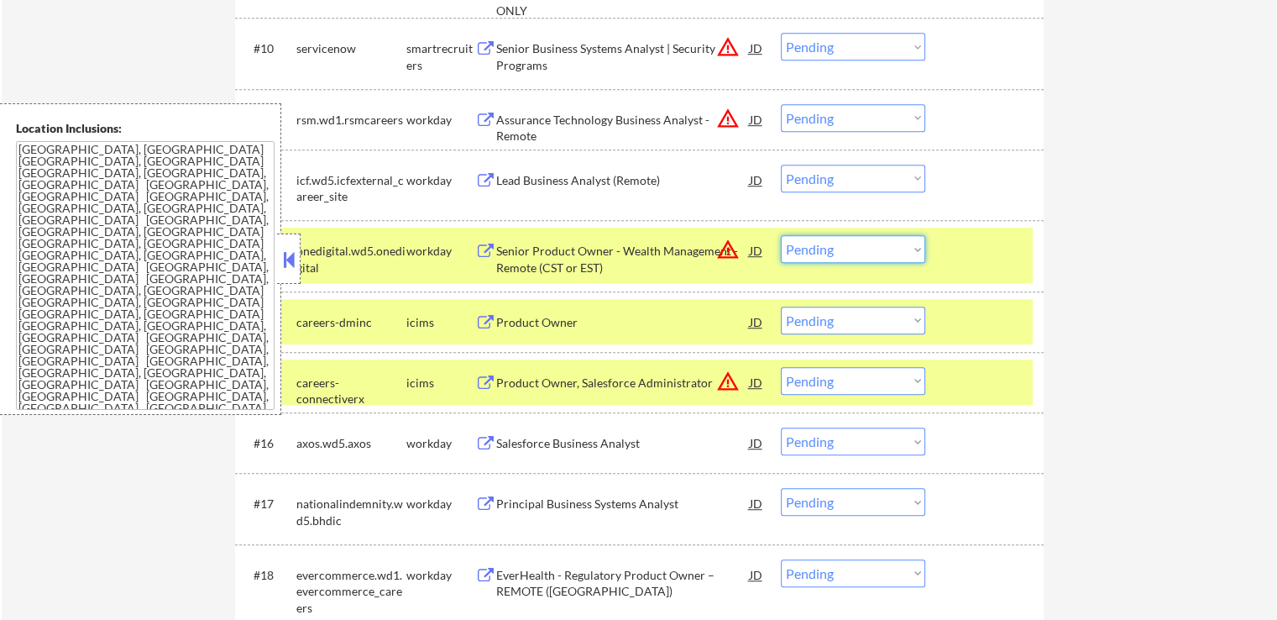
click at [847, 255] on select "Choose an option... Pending Applied Excluded (Questions) Excluded (Expired) Exc…" at bounding box center [853, 249] width 144 height 28
select select ""excluded__location_""
click at [781, 235] on select "Choose an option... Pending Applied Excluded (Questions) Excluded (Expired) Exc…" at bounding box center [853, 249] width 144 height 28
drag, startPoint x: 843, startPoint y: 172, endPoint x: 851, endPoint y: 186, distance: 15.4
click at [843, 171] on select "Choose an option... Pending Applied Excluded (Questions) Excluded (Expired) Exc…" at bounding box center [853, 179] width 144 height 28
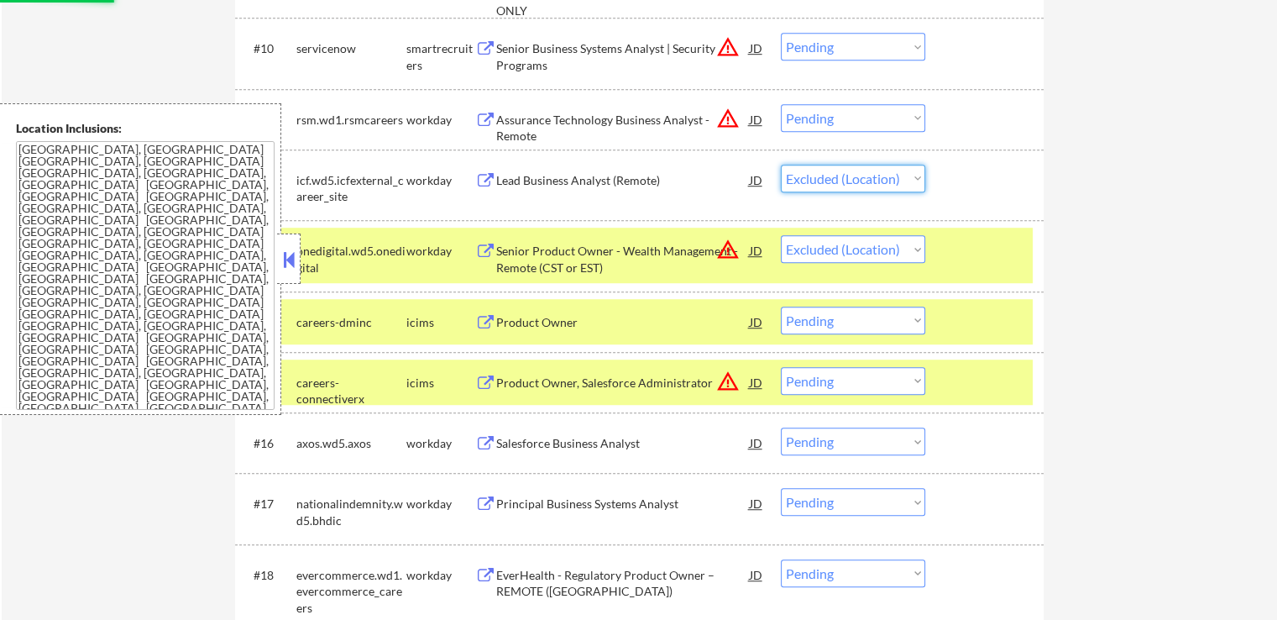
click at [781, 165] on select "Choose an option... Pending Applied Excluded (Questions) Excluded (Expired) Exc…" at bounding box center [853, 179] width 144 height 28
select select ""pending""
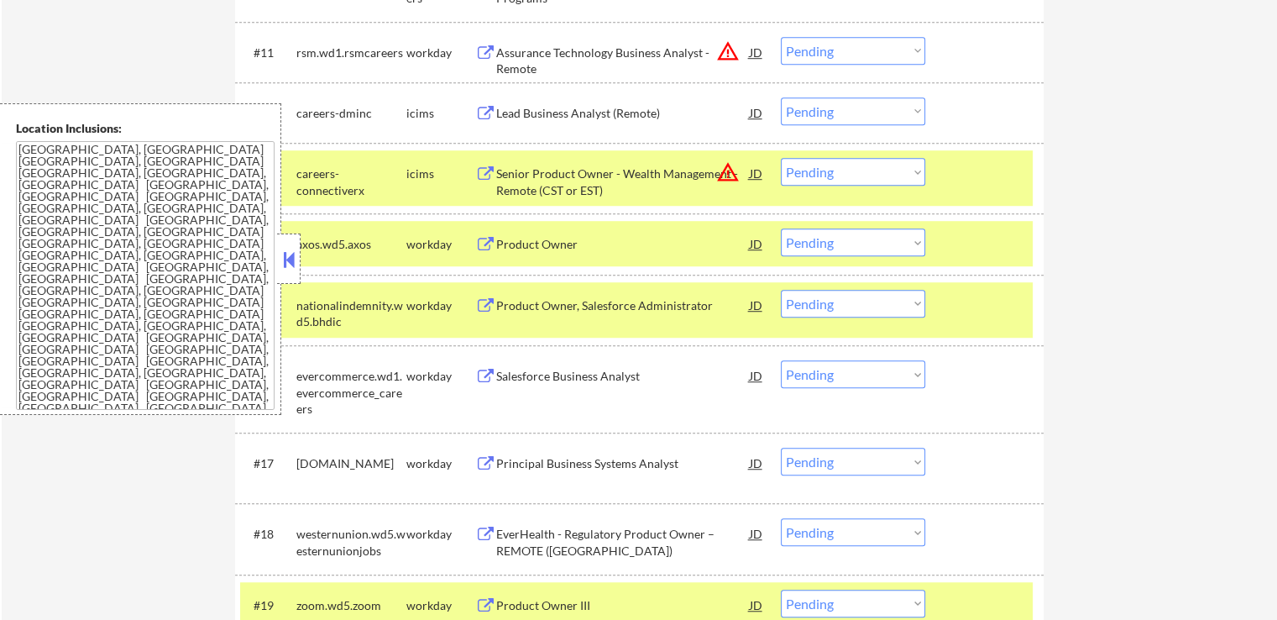
scroll to position [1176, 0]
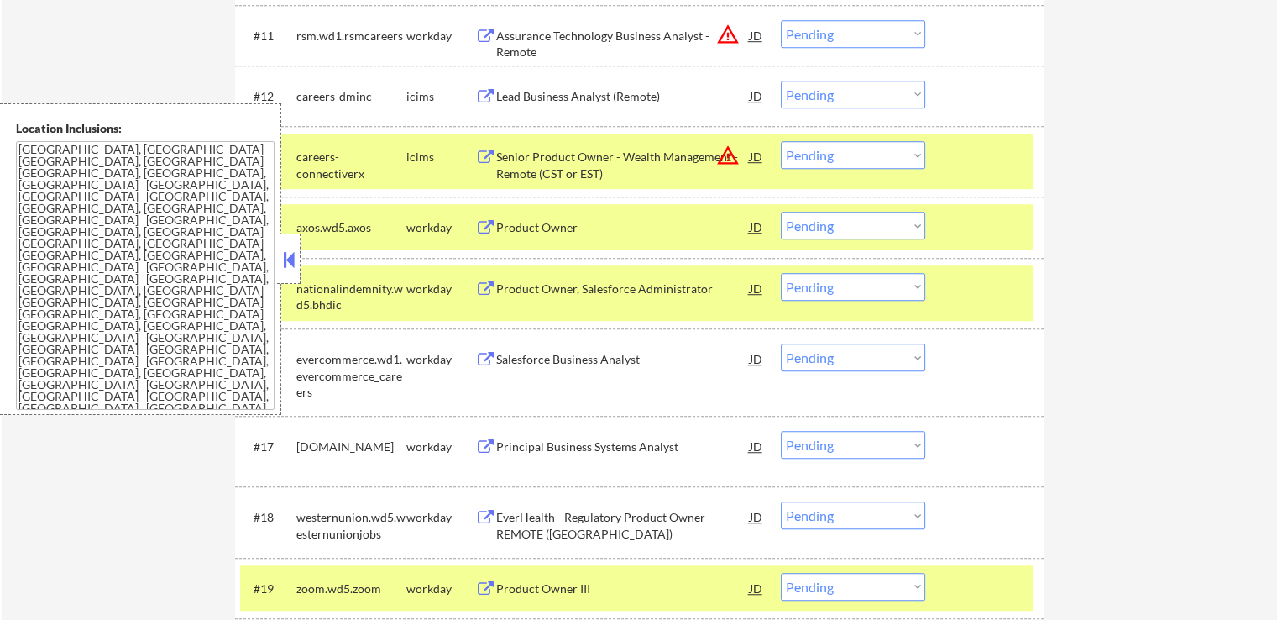
click at [590, 227] on div "Product Owner" at bounding box center [623, 227] width 254 height 30
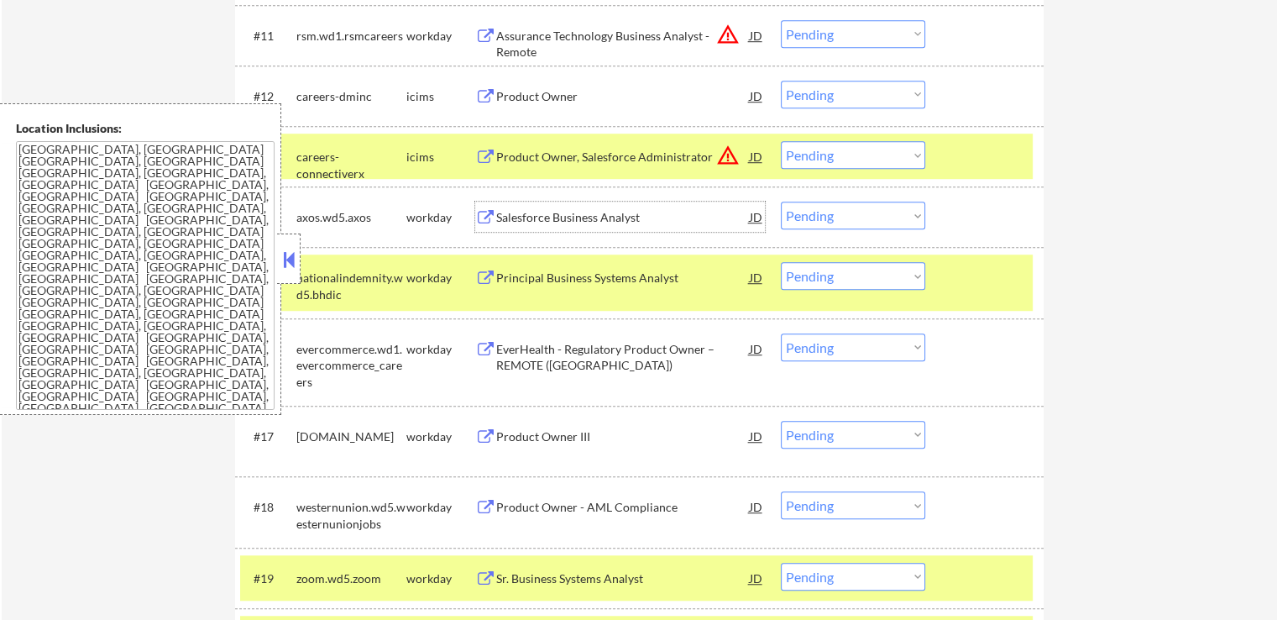
click at [644, 268] on div "Principal Business Systems Analyst" at bounding box center [623, 277] width 254 height 30
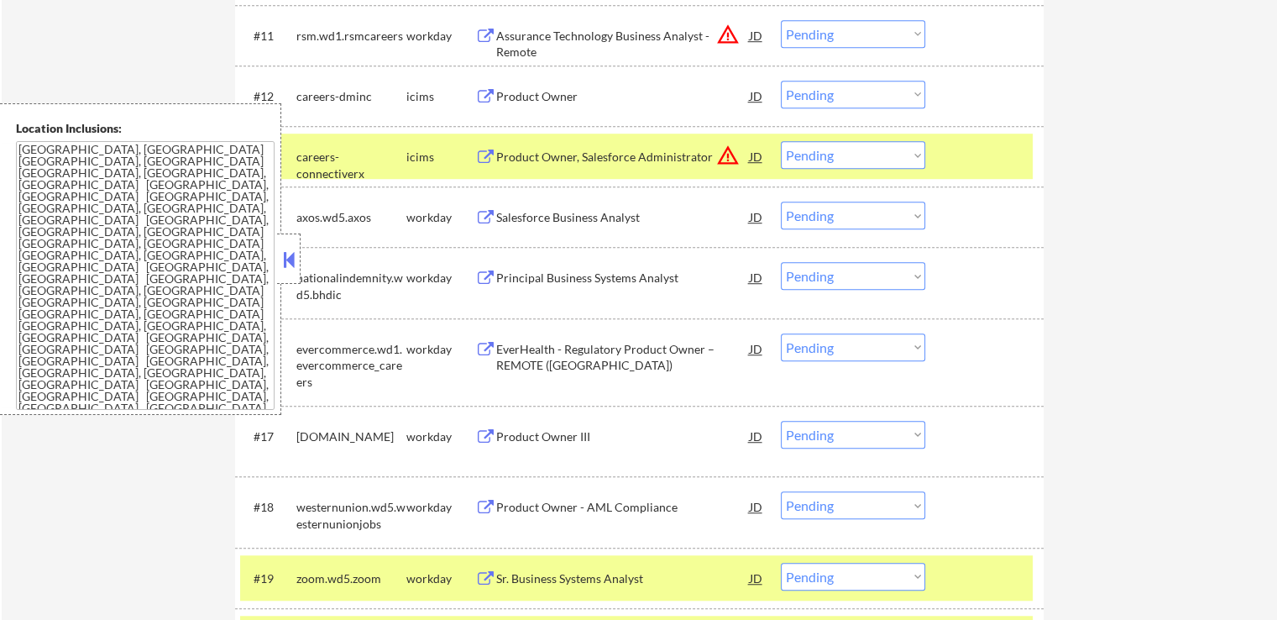
click at [832, 212] on select "Choose an option... Pending Applied Excluded (Questions) Excluded (Expired) Exc…" at bounding box center [853, 216] width 144 height 28
click at [781, 202] on select "Choose an option... Pending Applied Excluded (Questions) Excluded (Expired) Exc…" at bounding box center [853, 216] width 144 height 28
click at [589, 352] on div "EverHealth - Regulatory Product Owner – REMOTE ([GEOGRAPHIC_DATA])" at bounding box center [623, 357] width 254 height 33
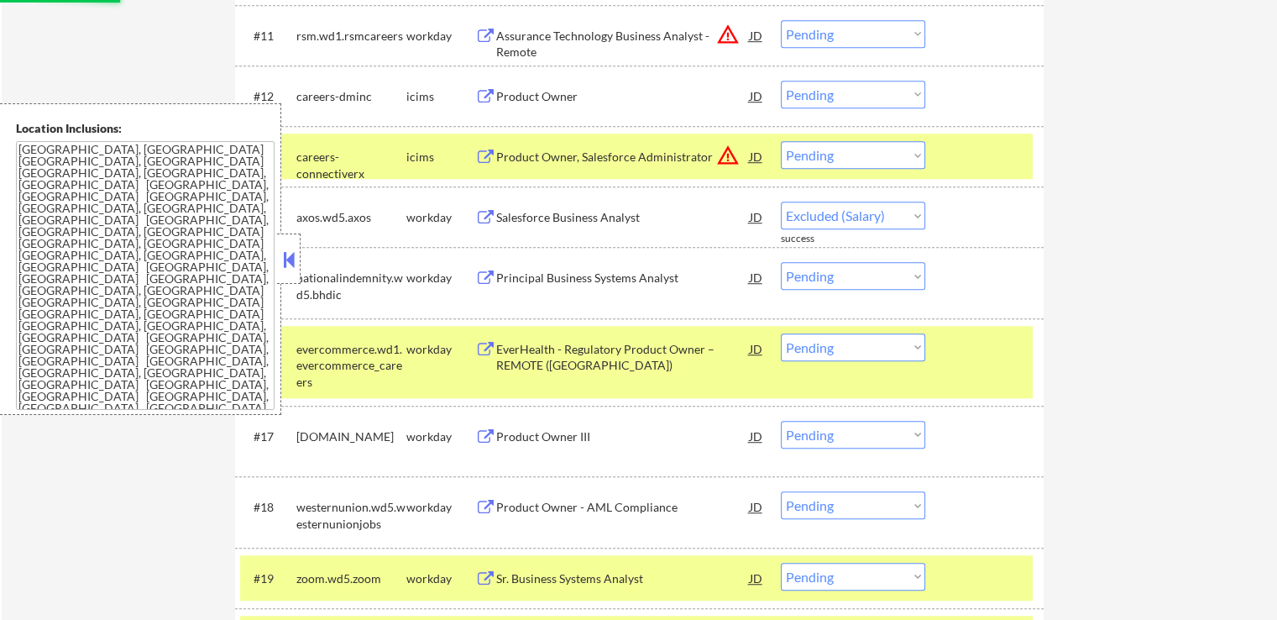
select select ""pending""
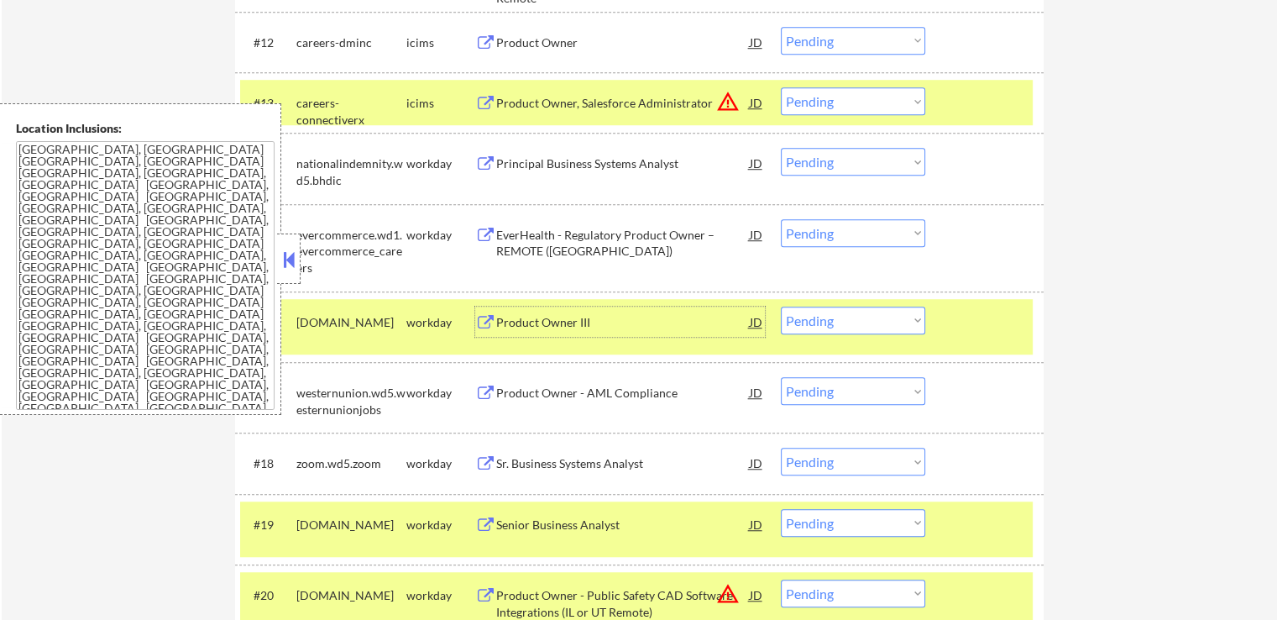
scroll to position [1260, 0]
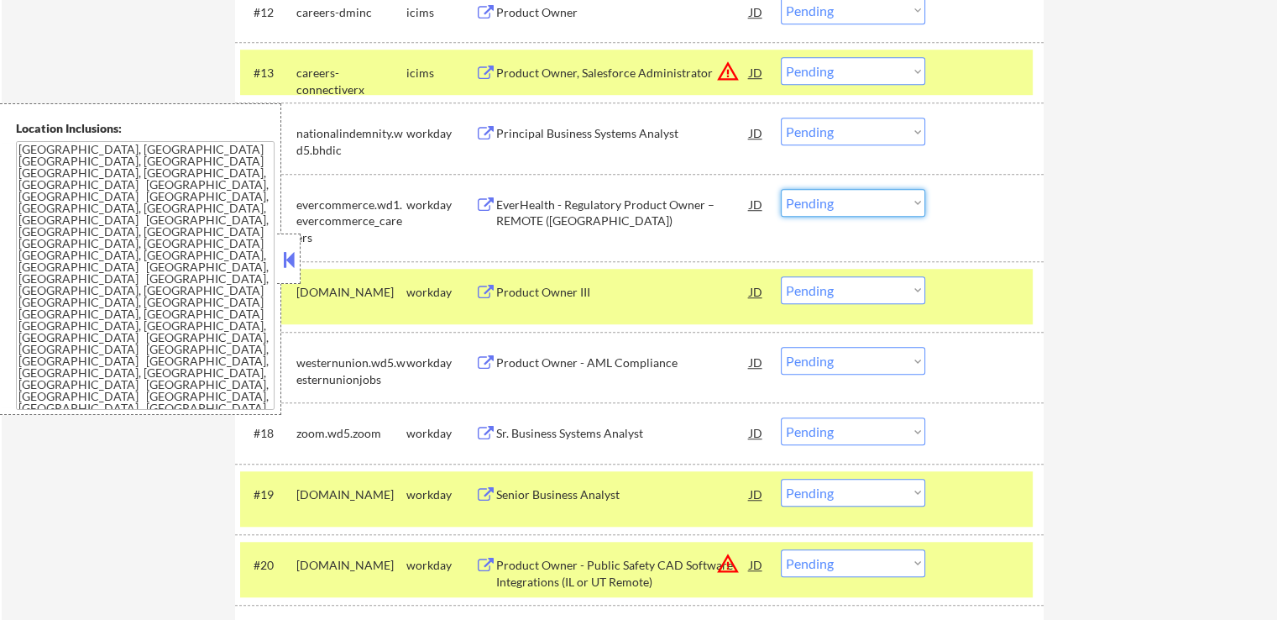
click at [813, 198] on select "Choose an option... Pending Applied Excluded (Questions) Excluded (Expired) Exc…" at bounding box center [853, 203] width 144 height 28
click at [781, 189] on select "Choose an option... Pending Applied Excluded (Questions) Excluded (Expired) Exc…" at bounding box center [853, 203] width 144 height 28
click at [657, 291] on div "Product Owner III" at bounding box center [623, 292] width 254 height 17
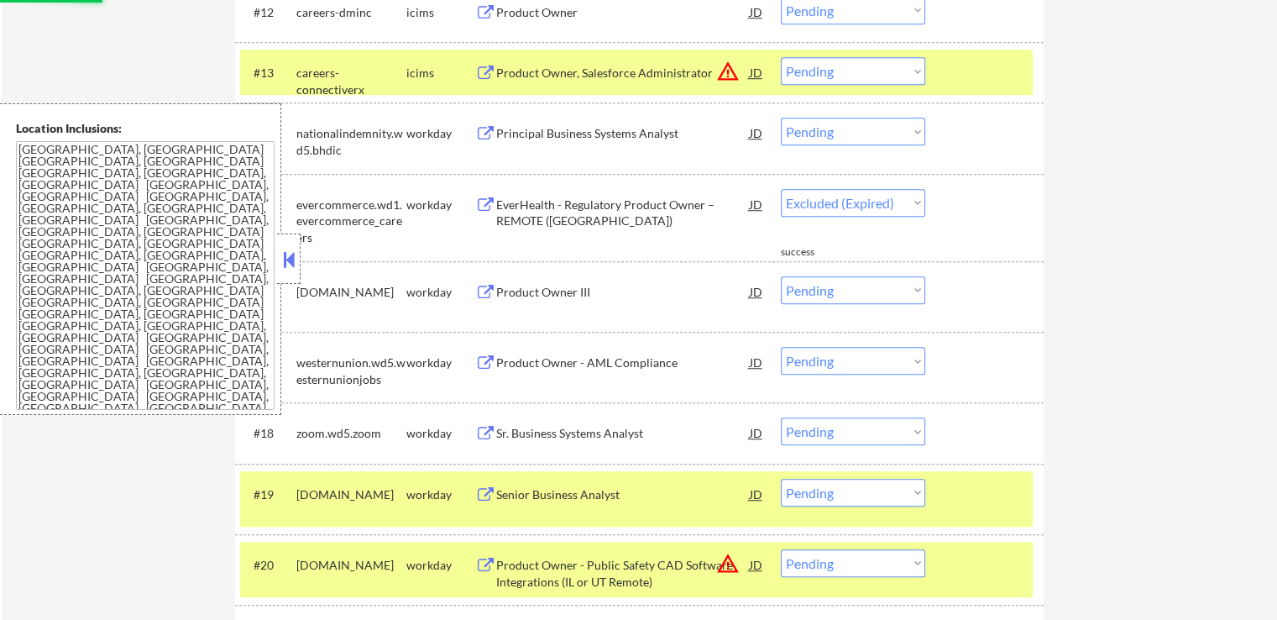
select select ""pending""
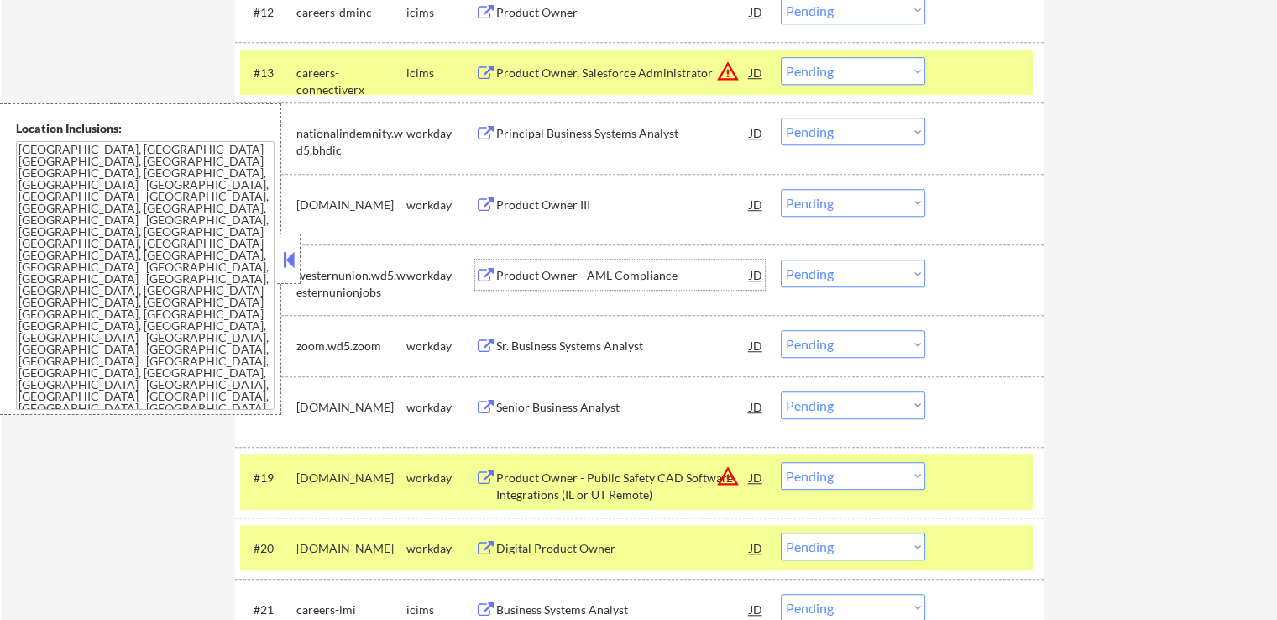
click at [578, 128] on div "Principal Business Systems Analyst" at bounding box center [623, 133] width 254 height 17
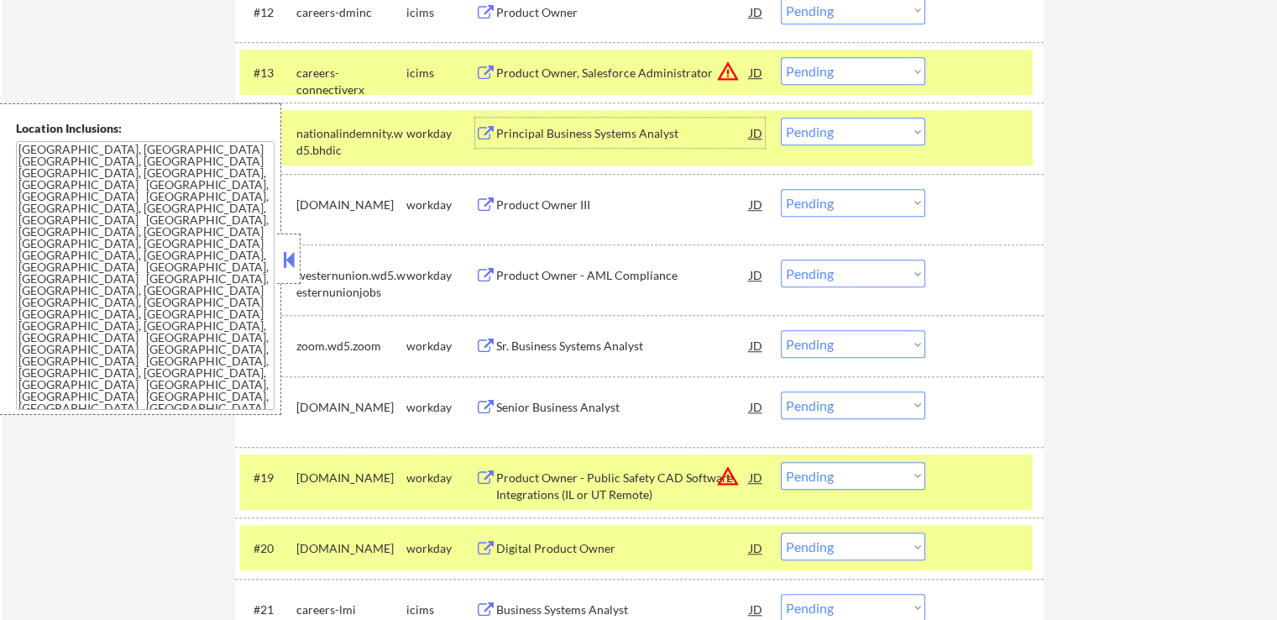
click at [823, 131] on select "Choose an option... Pending Applied Excluded (Questions) Excluded (Expired) Exc…" at bounding box center [853, 132] width 144 height 28
click at [781, 118] on select "Choose an option... Pending Applied Excluded (Questions) Excluded (Expired) Exc…" at bounding box center [853, 132] width 144 height 28
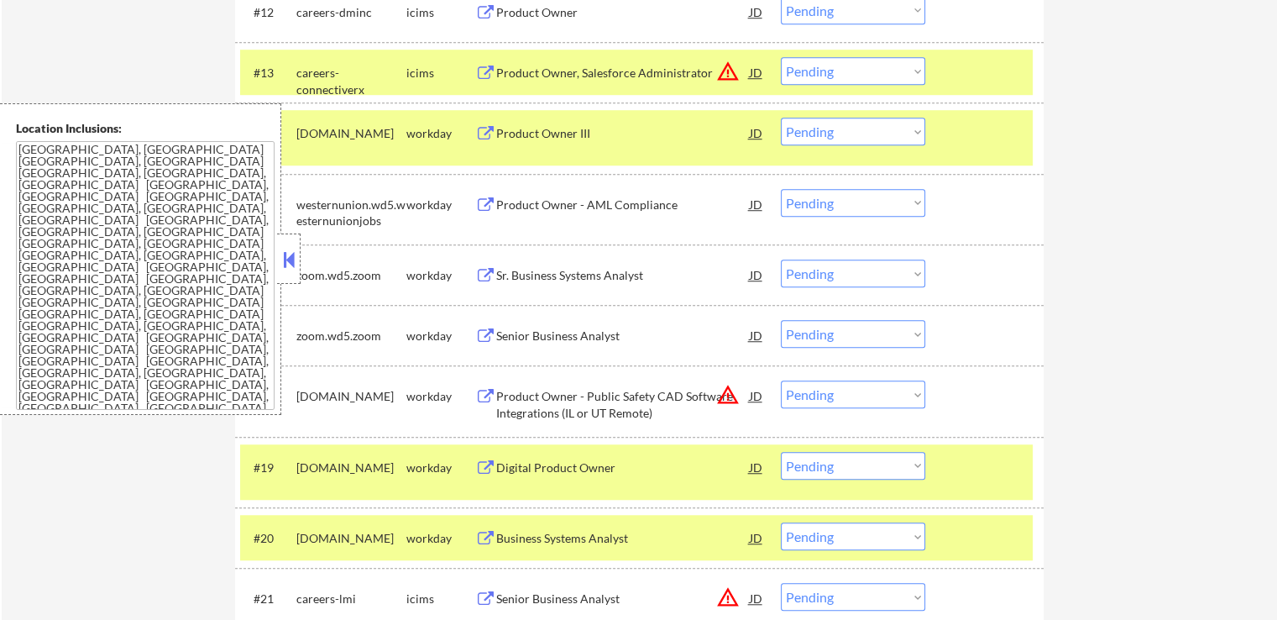
click at [842, 135] on select "Choose an option... Pending Applied Excluded (Questions) Excluded (Expired) Exc…" at bounding box center [853, 132] width 144 height 28
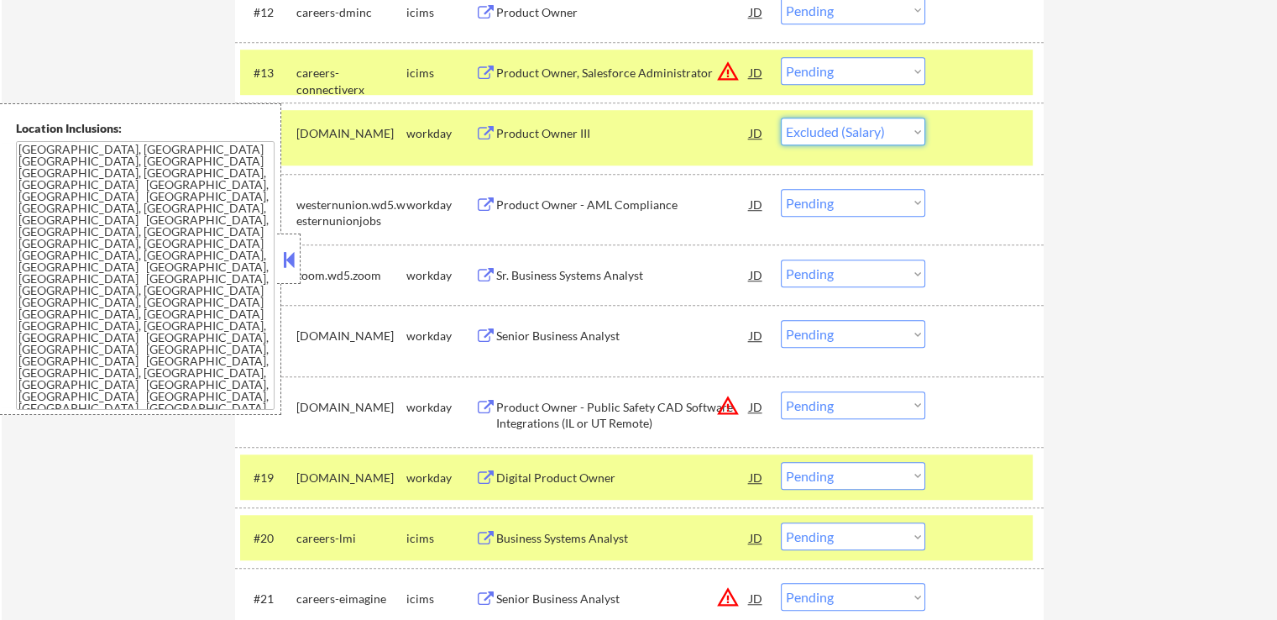
click at [781, 118] on select "Choose an option... Pending Applied Excluded (Questions) Excluded (Expired) Exc…" at bounding box center [853, 132] width 144 height 28
click at [678, 212] on div "Product Owner - AML Compliance" at bounding box center [623, 204] width 254 height 17
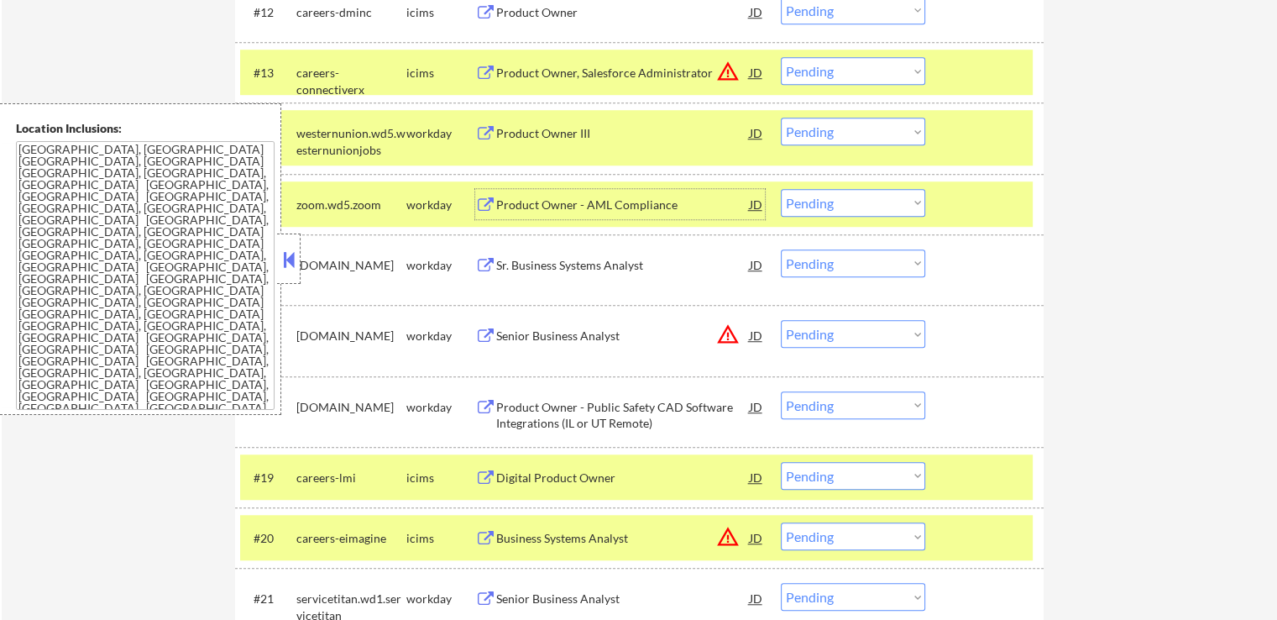
click at [798, 133] on select "Choose an option... Pending Applied Excluded (Questions) Excluded (Expired) Exc…" at bounding box center [853, 132] width 144 height 28
click at [781, 118] on select "Choose an option... Pending Applied Excluded (Questions) Excluded (Expired) Exc…" at bounding box center [853, 132] width 144 height 28
click at [658, 202] on div "Product Owner - AML Compliance" at bounding box center [623, 204] width 254 height 17
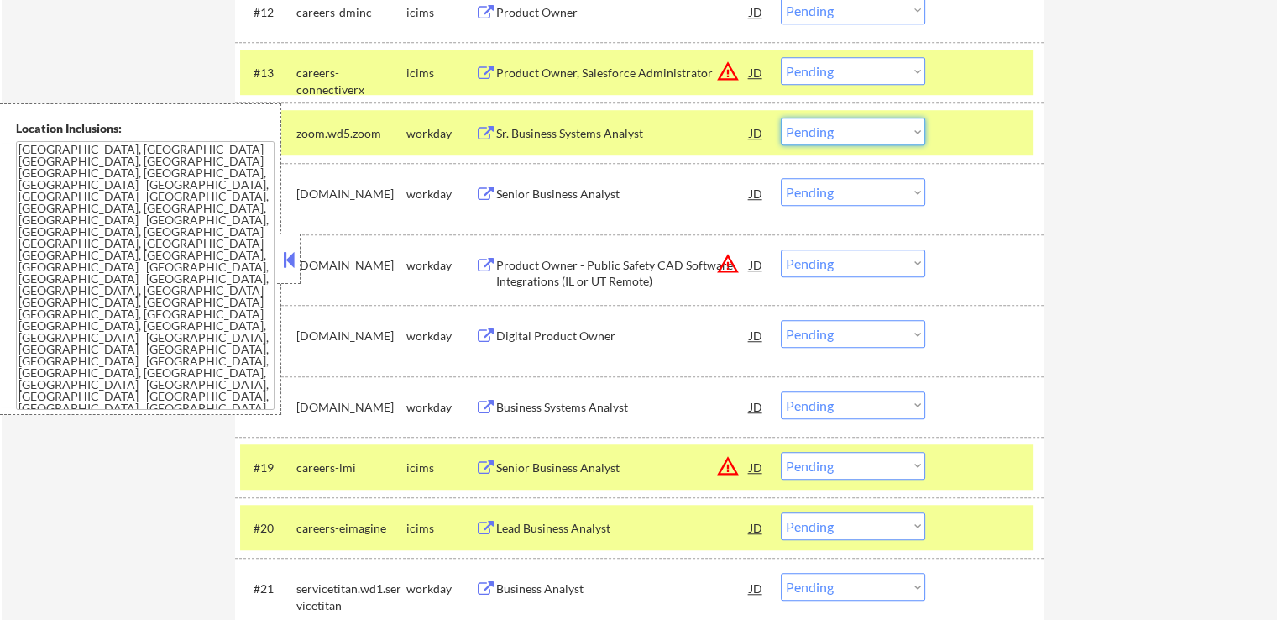
click at [852, 123] on select "Choose an option... Pending Applied Excluded (Questions) Excluded (Expired) Exc…" at bounding box center [853, 132] width 144 height 28
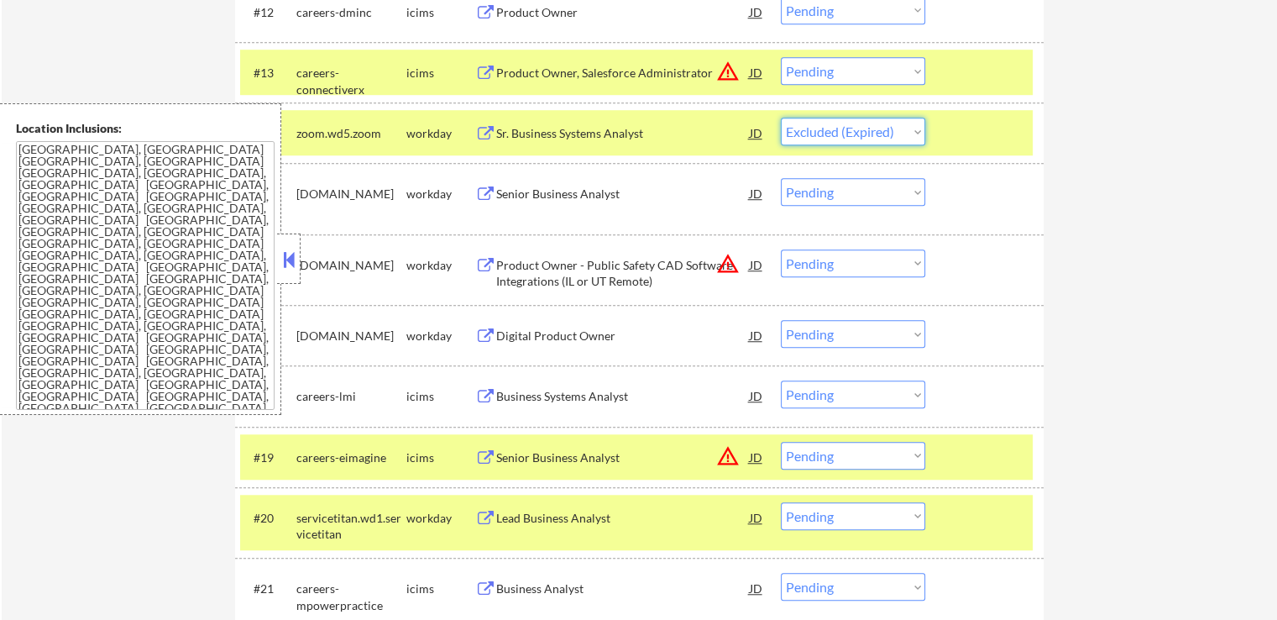
click at [781, 118] on select "Choose an option... Pending Applied Excluded (Questions) Excluded (Expired) Exc…" at bounding box center [853, 132] width 144 height 28
click at [679, 199] on div "Senior Business Analyst" at bounding box center [623, 194] width 254 height 17
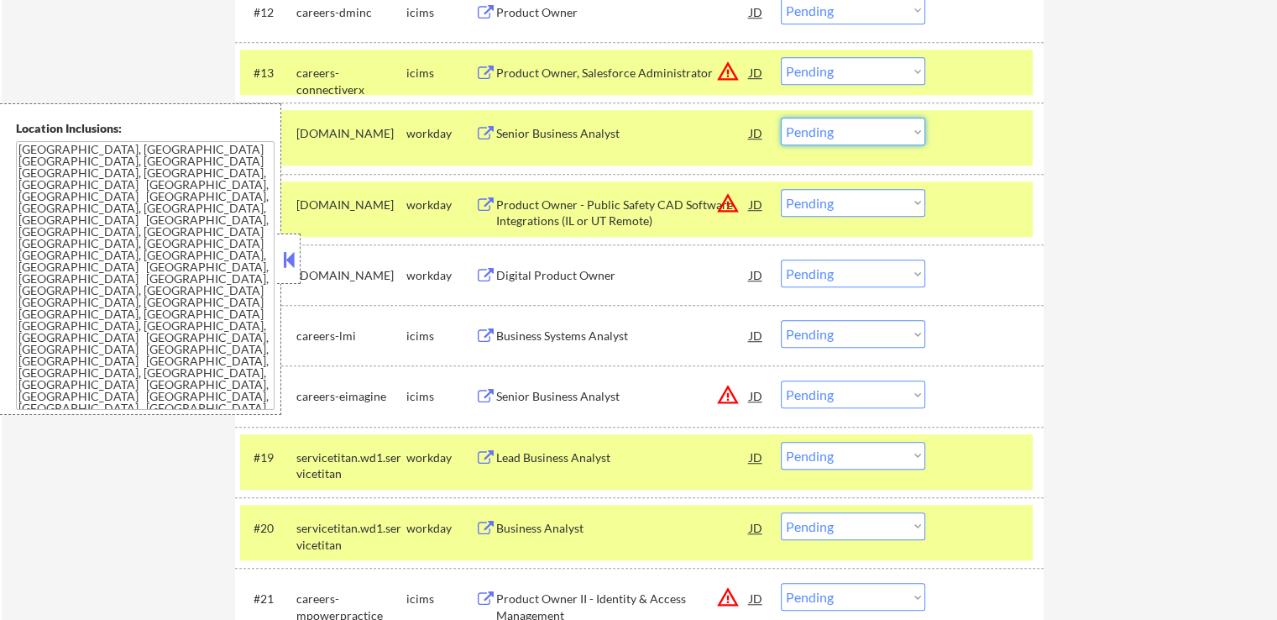
drag, startPoint x: 855, startPoint y: 129, endPoint x: 859, endPoint y: 144, distance: 14.9
click at [855, 129] on select "Choose an option... Pending Applied Excluded (Questions) Excluded (Expired) Exc…" at bounding box center [853, 132] width 144 height 28
click at [781, 118] on select "Choose an option... Pending Applied Excluded (Questions) Excluded (Expired) Exc…" at bounding box center [853, 132] width 144 height 28
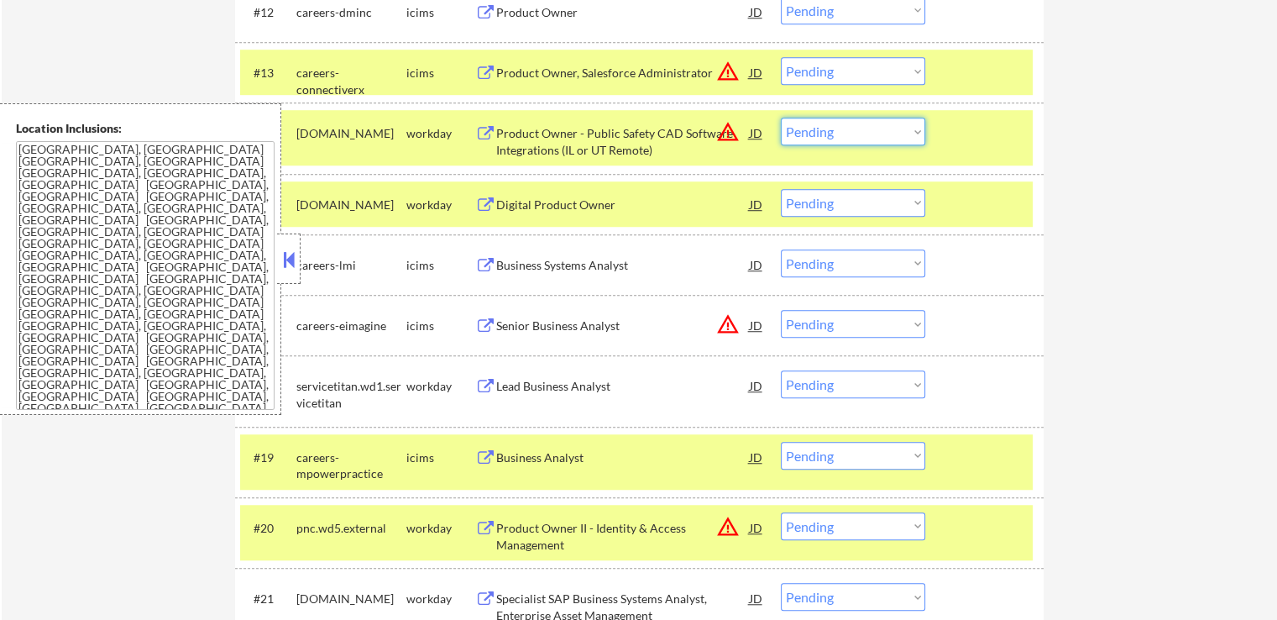
click at [837, 134] on select "Choose an option... Pending Applied Excluded (Questions) Excluded (Expired) Exc…" at bounding box center [853, 132] width 144 height 28
click at [781, 118] on select "Choose an option... Pending Applied Excluded (Questions) Excluded (Expired) Exc…" at bounding box center [853, 132] width 144 height 28
click at [649, 208] on div "Digital Product Owner" at bounding box center [623, 204] width 254 height 17
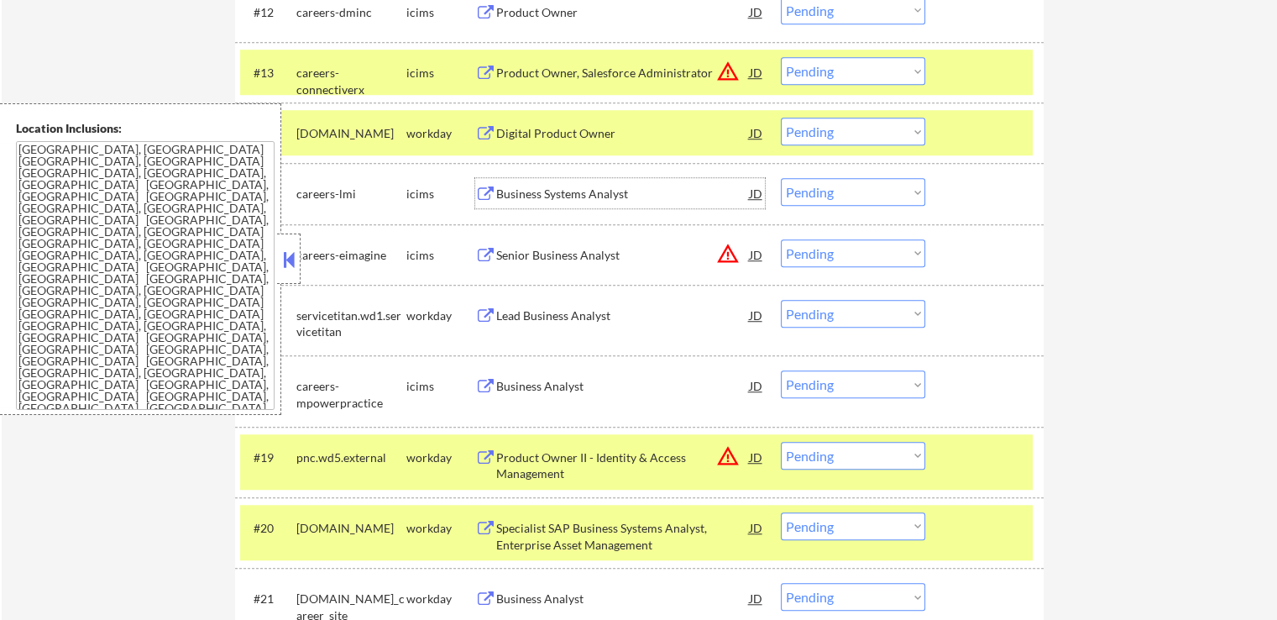
click at [840, 132] on select "Choose an option... Pending Applied Excluded (Questions) Excluded (Expired) Exc…" at bounding box center [853, 132] width 144 height 28
click at [781, 118] on select "Choose an option... Pending Applied Excluded (Questions) Excluded (Expired) Exc…" at bounding box center [853, 132] width 144 height 28
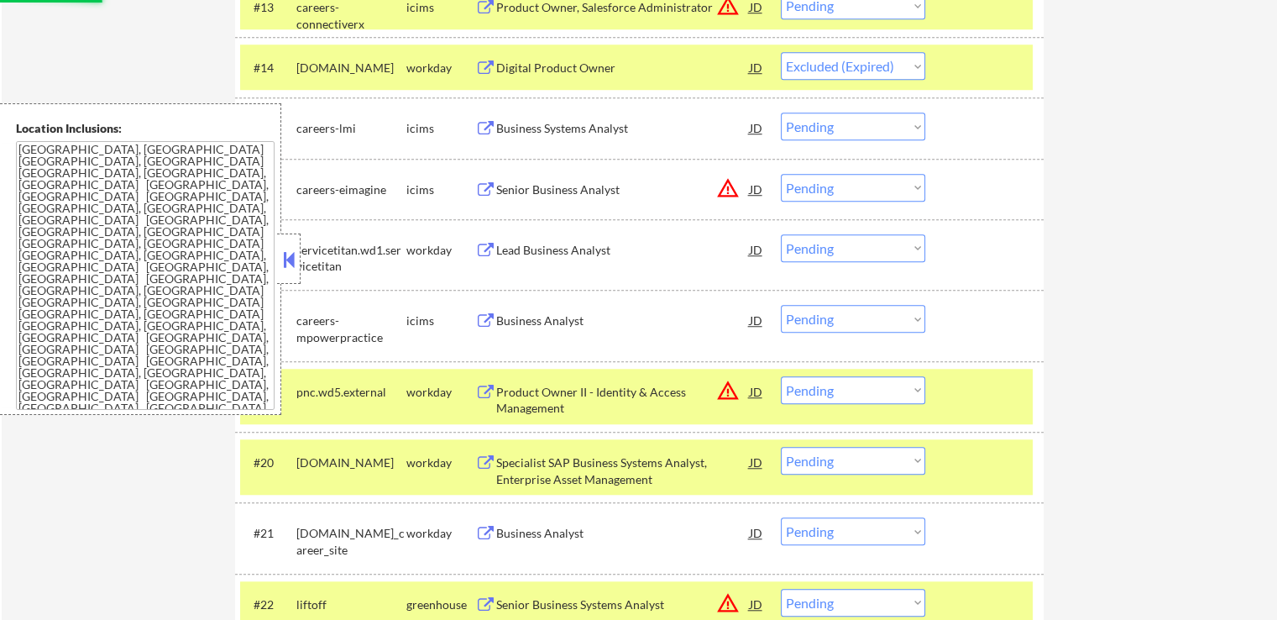
scroll to position [1343, 0]
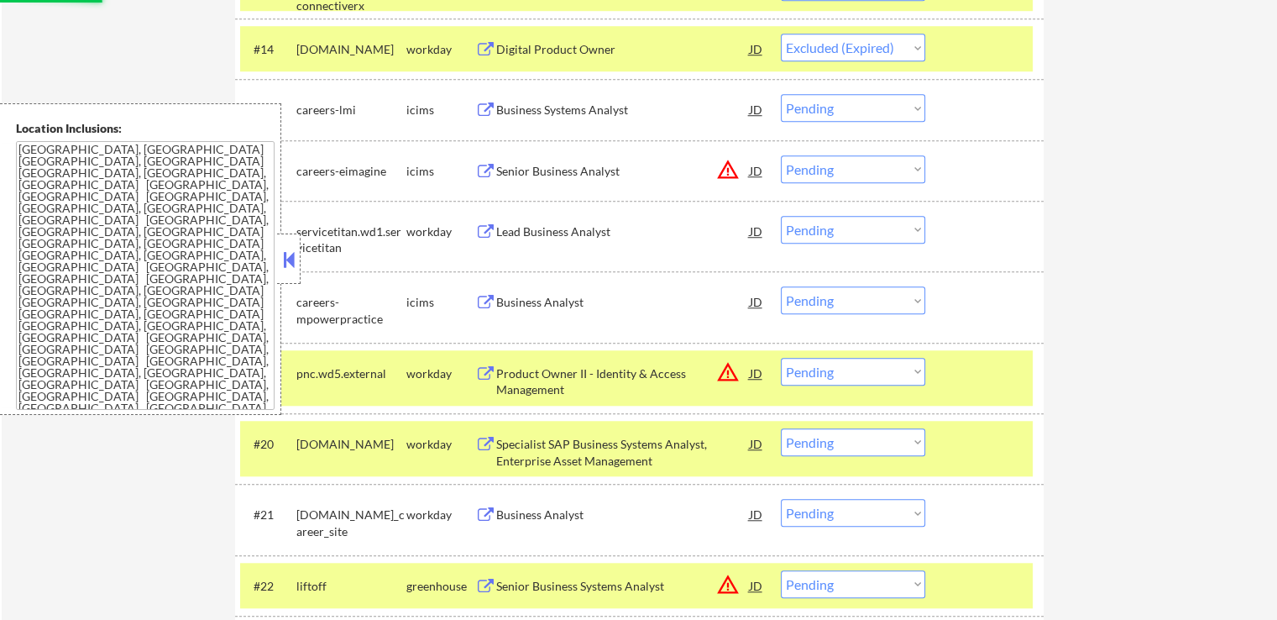
click at [631, 223] on div "Lead Business Analyst" at bounding box center [623, 231] width 254 height 30
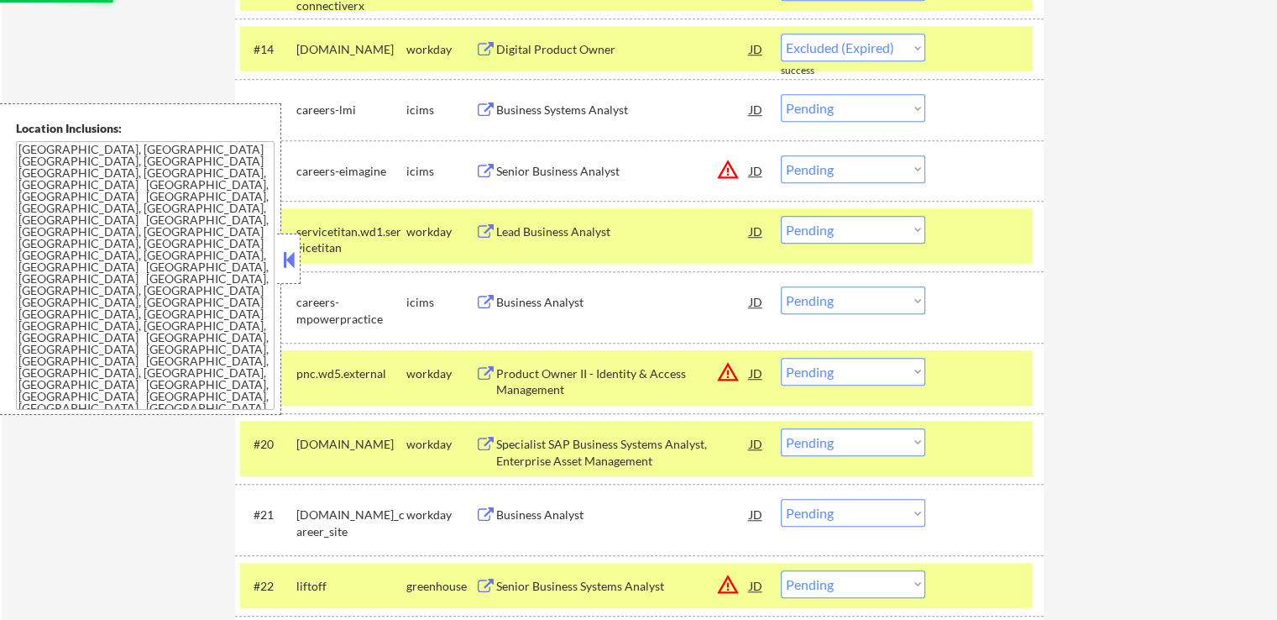
select select ""pending""
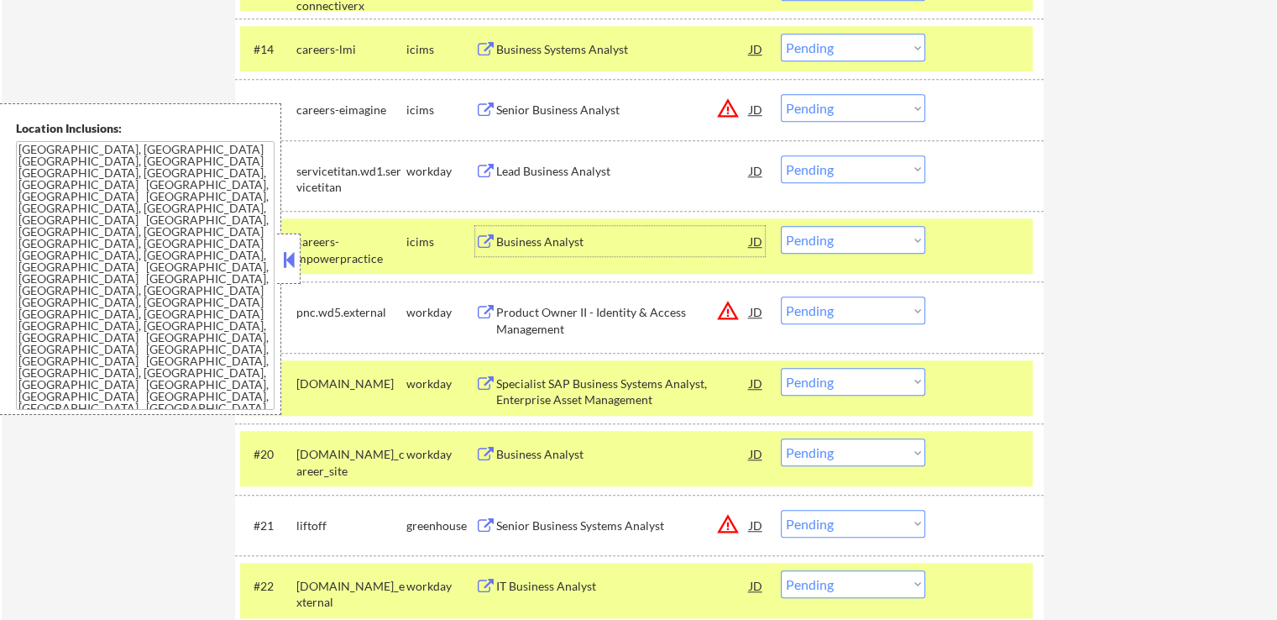
click at [842, 175] on select "Choose an option... Pending Applied Excluded (Questions) Excluded (Expired) Exc…" at bounding box center [853, 169] width 144 height 28
click at [781, 155] on select "Choose an option... Pending Applied Excluded (Questions) Excluded (Expired) Exc…" at bounding box center [853, 169] width 144 height 28
select select ""pending""
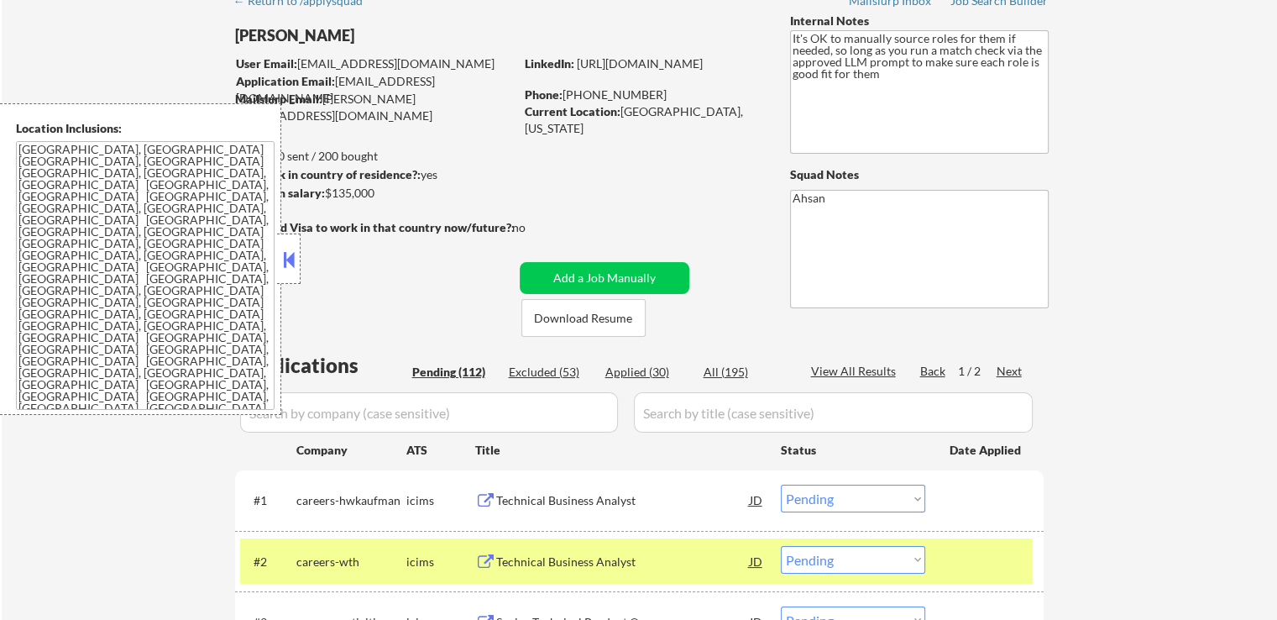
scroll to position [168, 0]
